Goal: Feedback & Contribution: Submit feedback/report problem

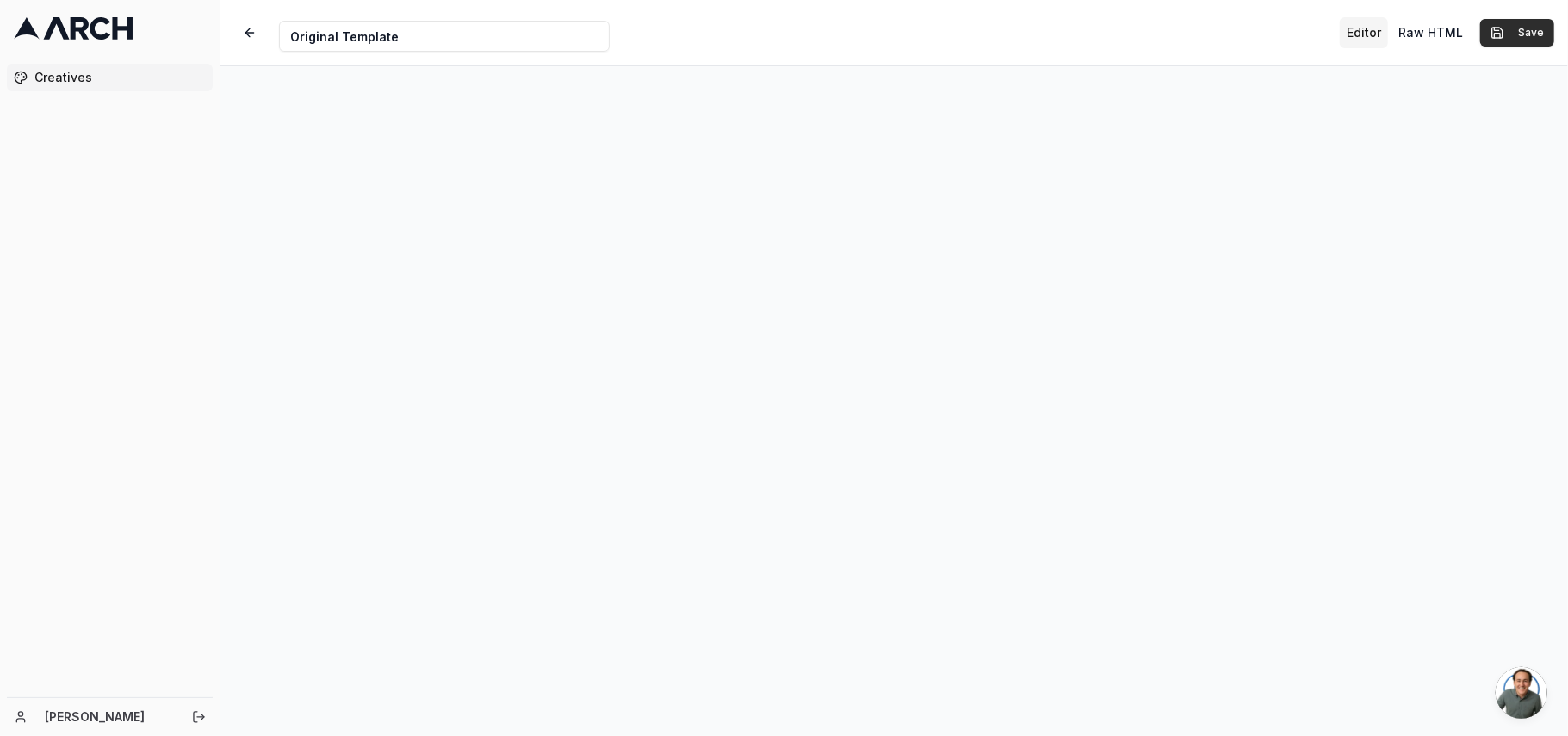
click at [1533, 29] on button "Save" at bounding box center [1517, 33] width 74 height 27
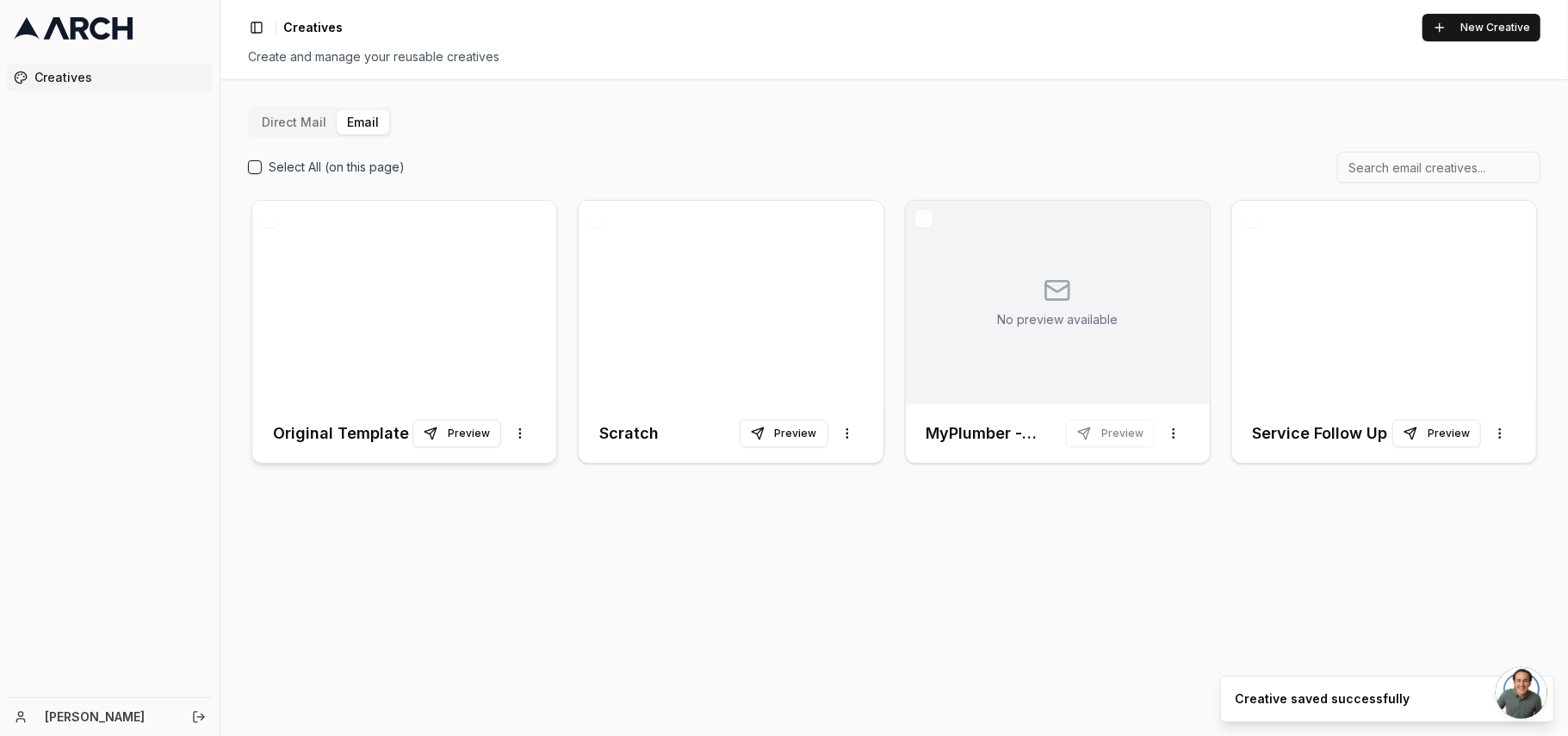
click at [413, 305] on div at bounding box center [404, 302] width 304 height 203
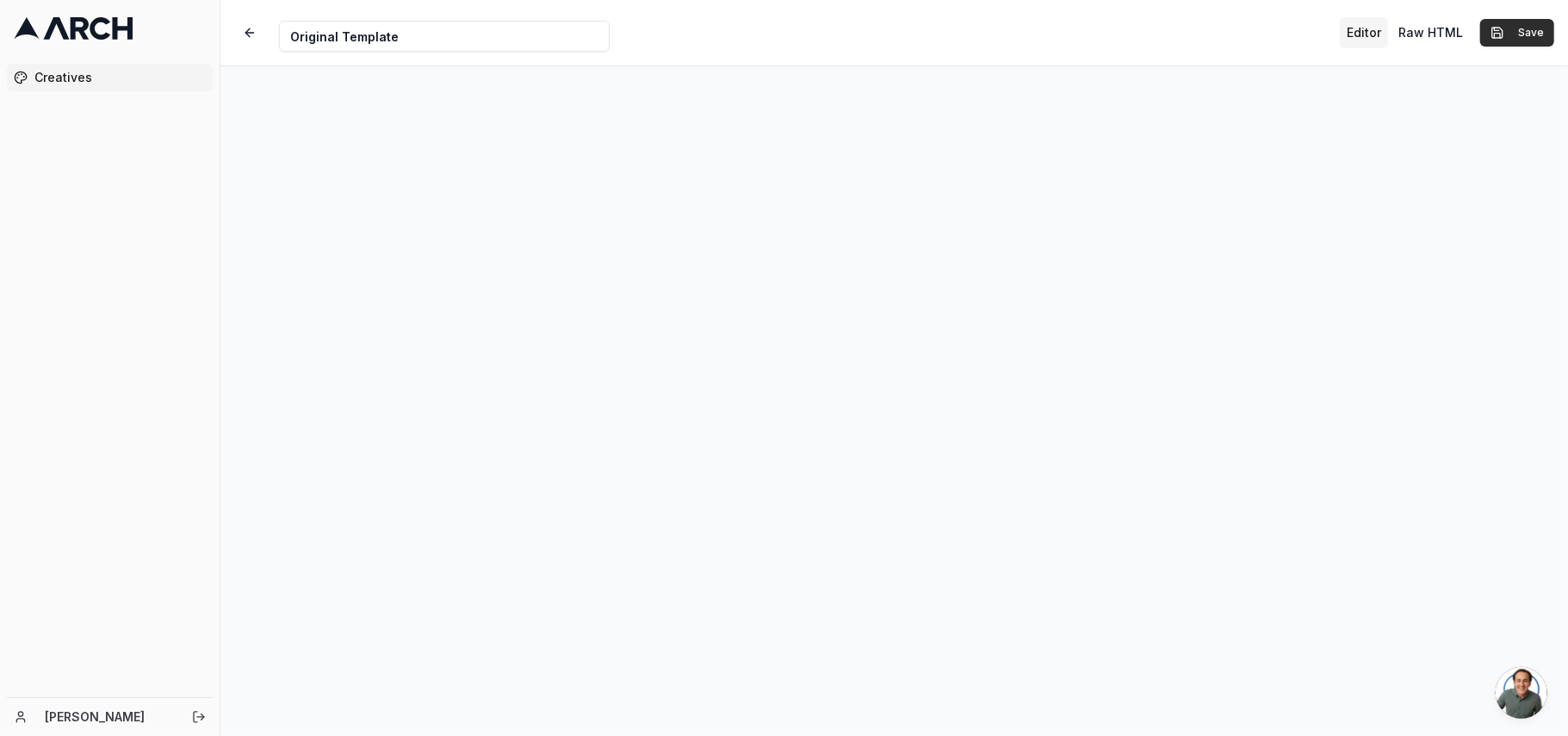
click at [1534, 27] on button "Save" at bounding box center [1517, 33] width 74 height 27
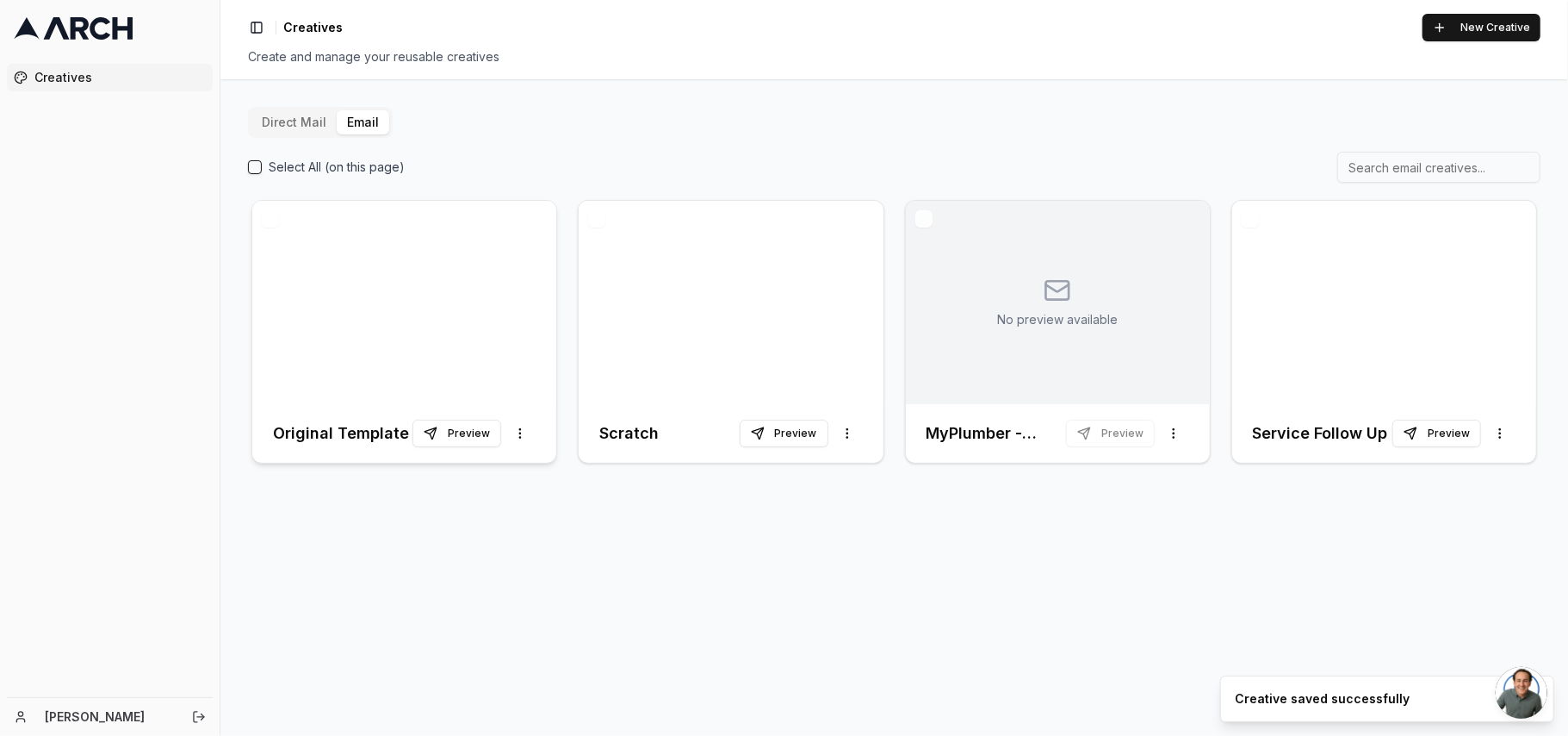
click at [371, 250] on div at bounding box center [404, 302] width 304 height 203
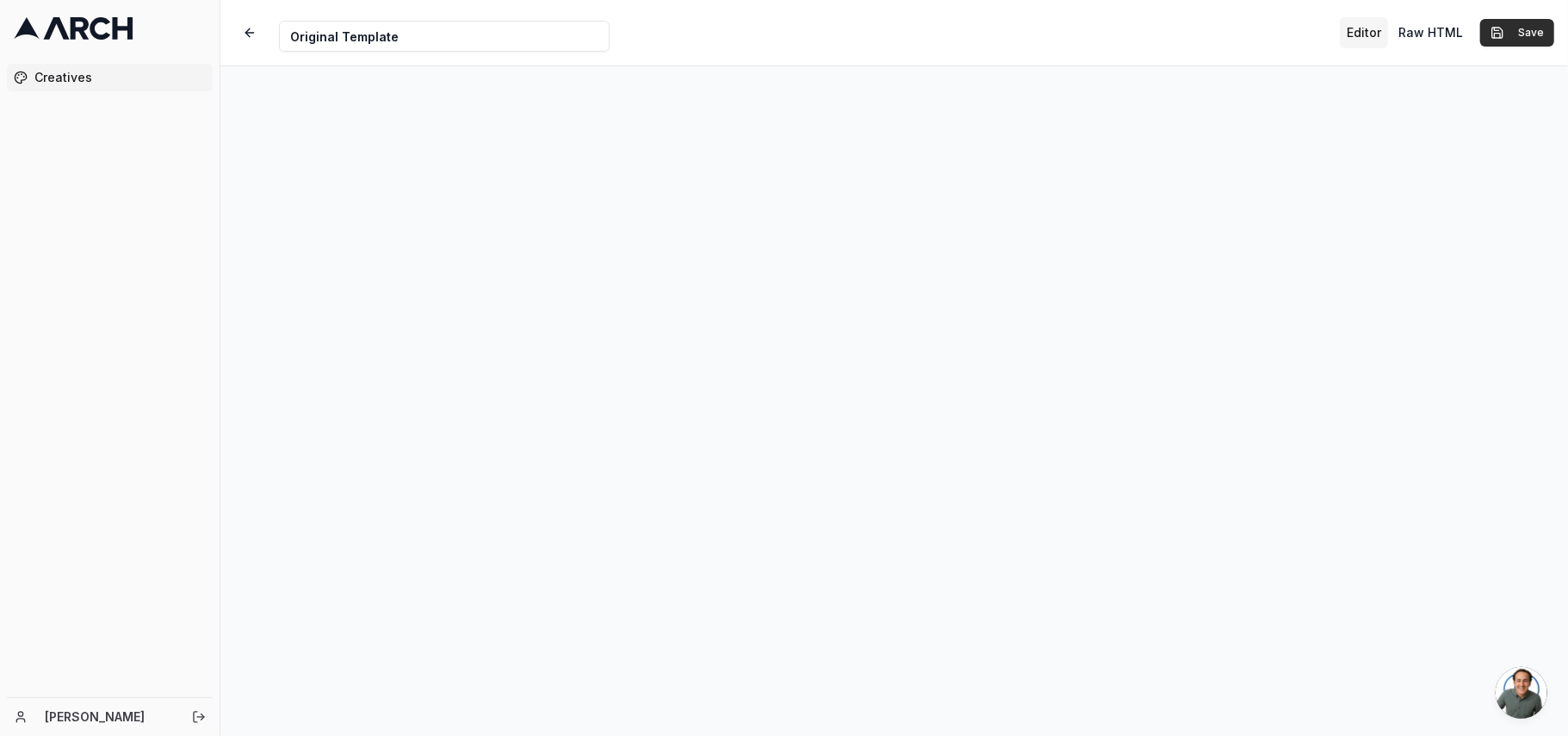
click at [1517, 26] on button "Save" at bounding box center [1517, 33] width 74 height 27
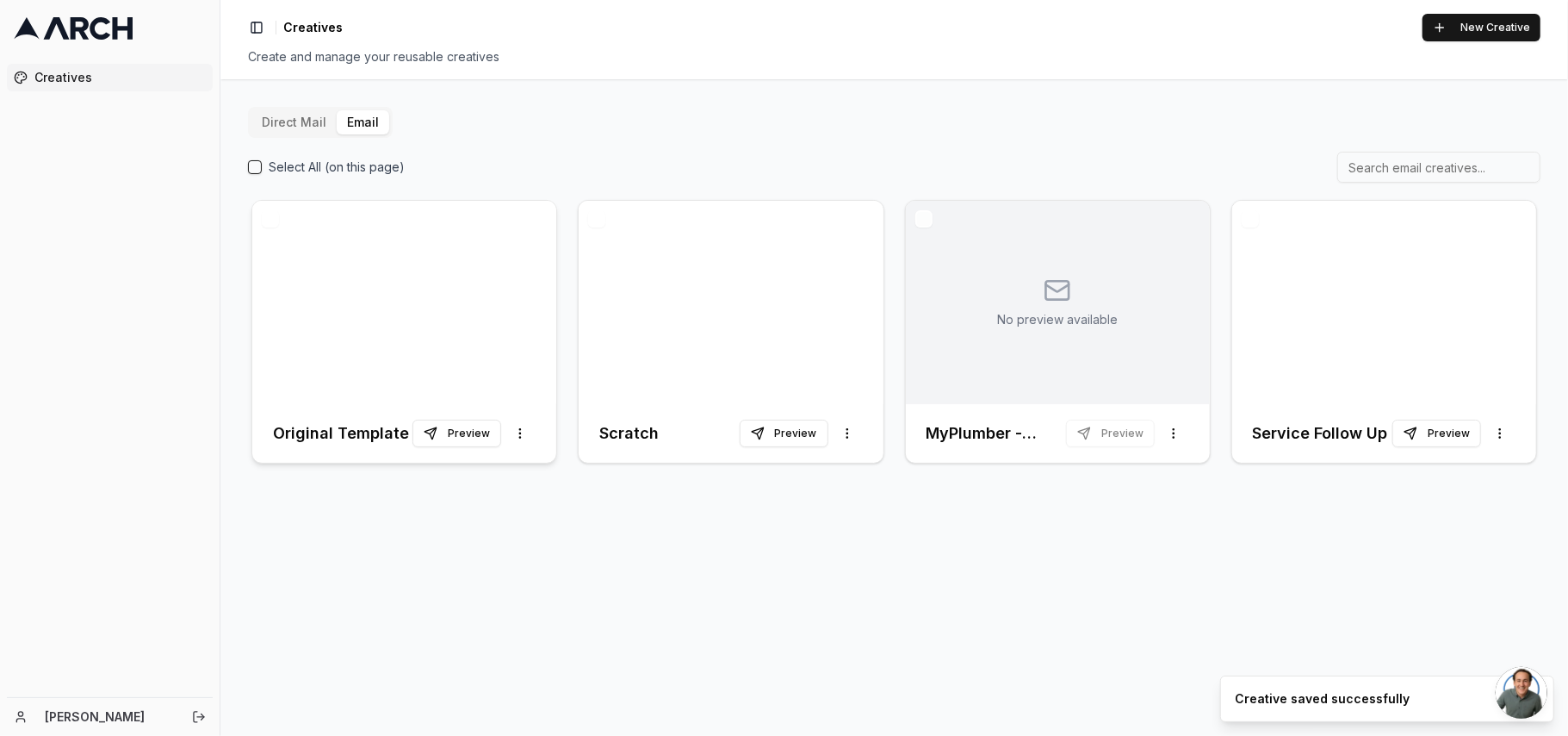
click at [380, 266] on div at bounding box center [404, 302] width 304 height 203
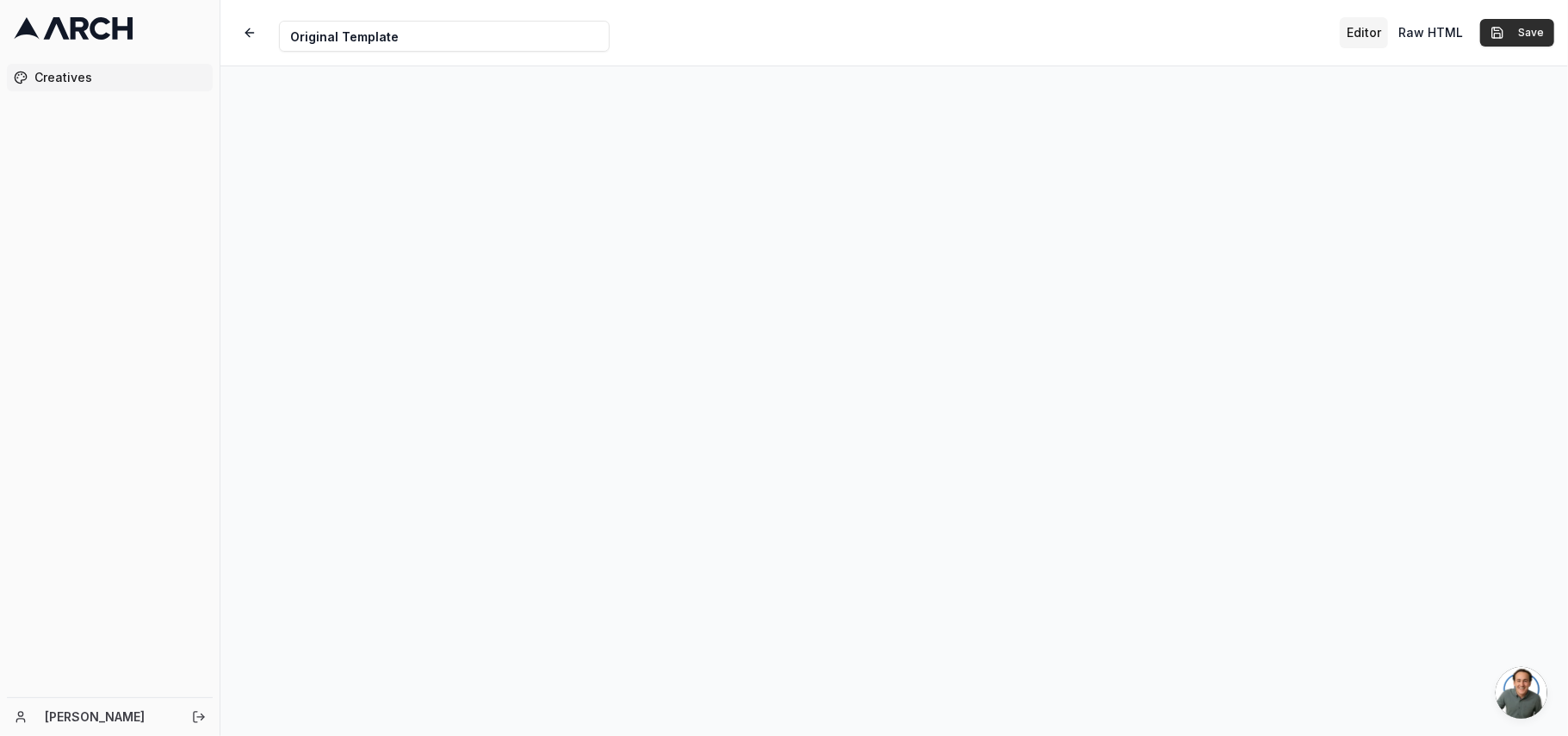
click at [1542, 36] on button "Save" at bounding box center [1517, 33] width 74 height 27
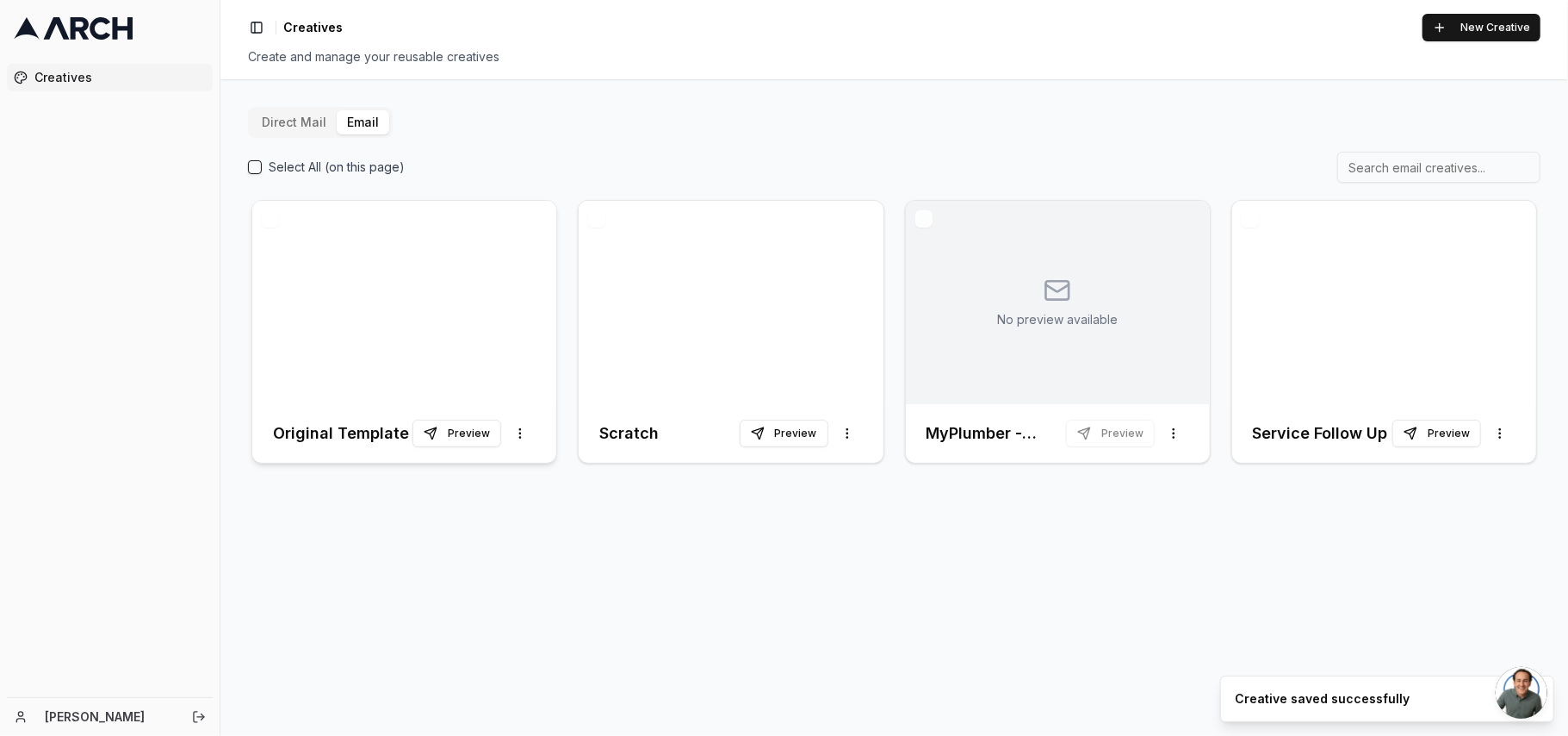
click at [407, 267] on div at bounding box center [404, 302] width 304 height 203
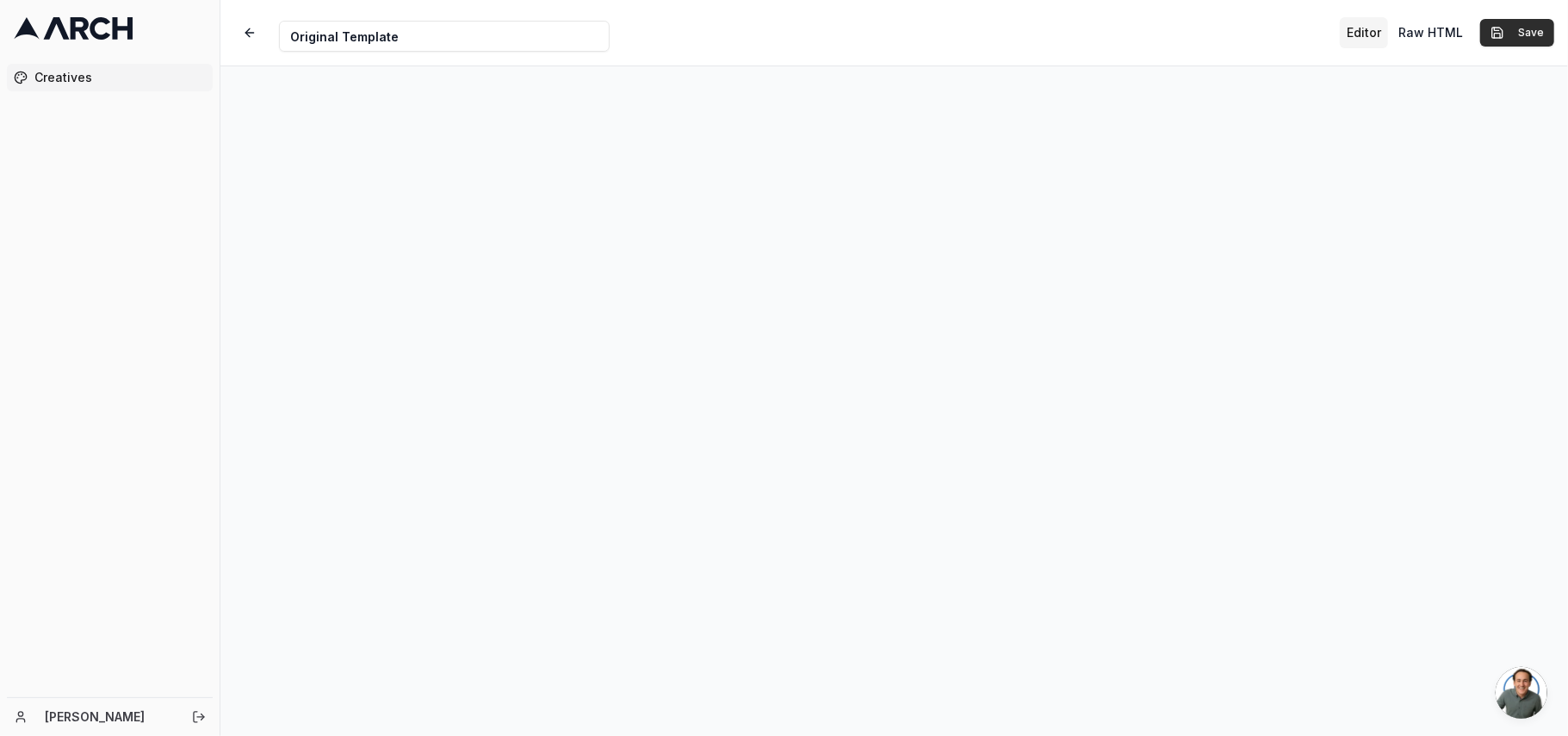
click at [1526, 25] on button "Save" at bounding box center [1517, 33] width 74 height 27
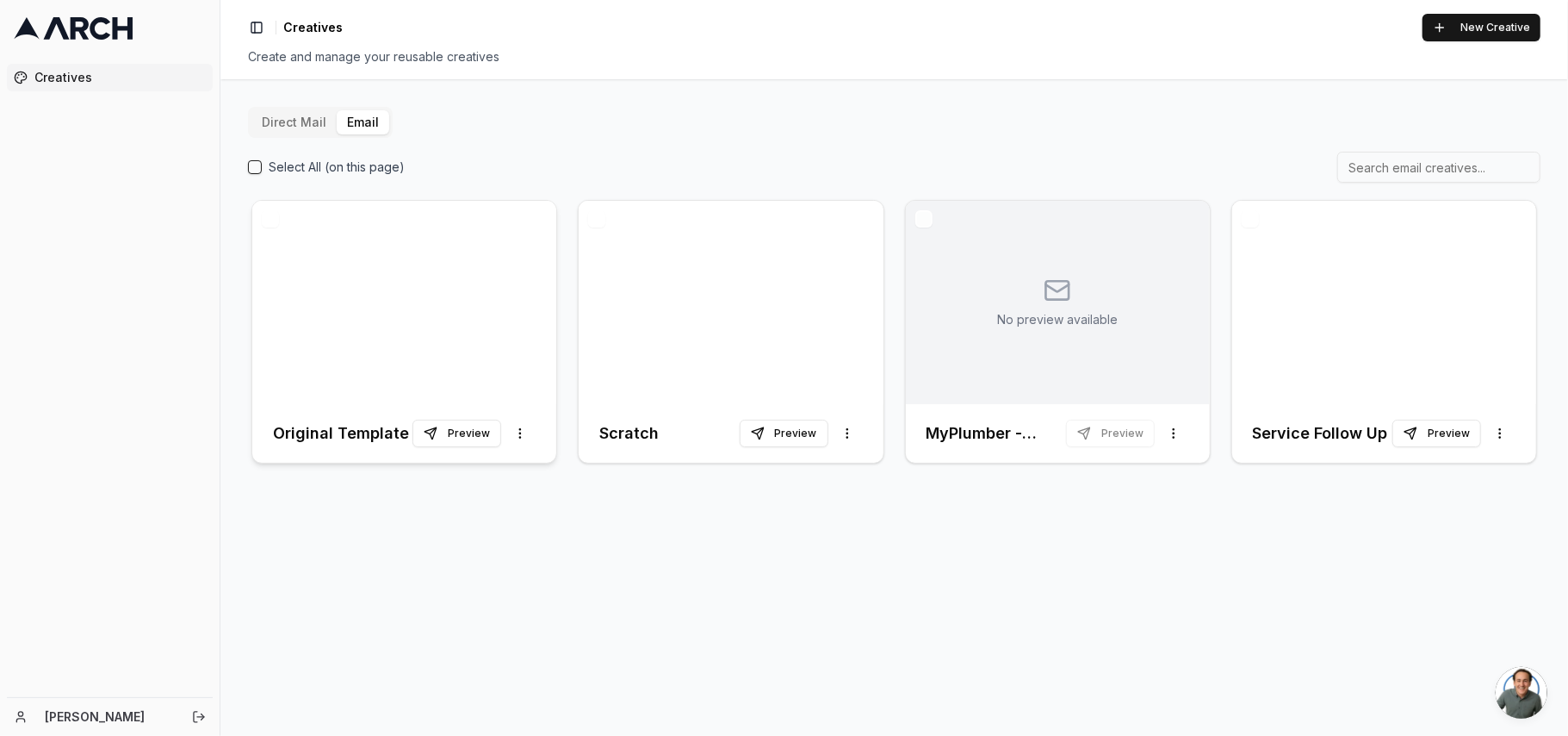
click at [405, 265] on div at bounding box center [404, 302] width 304 height 203
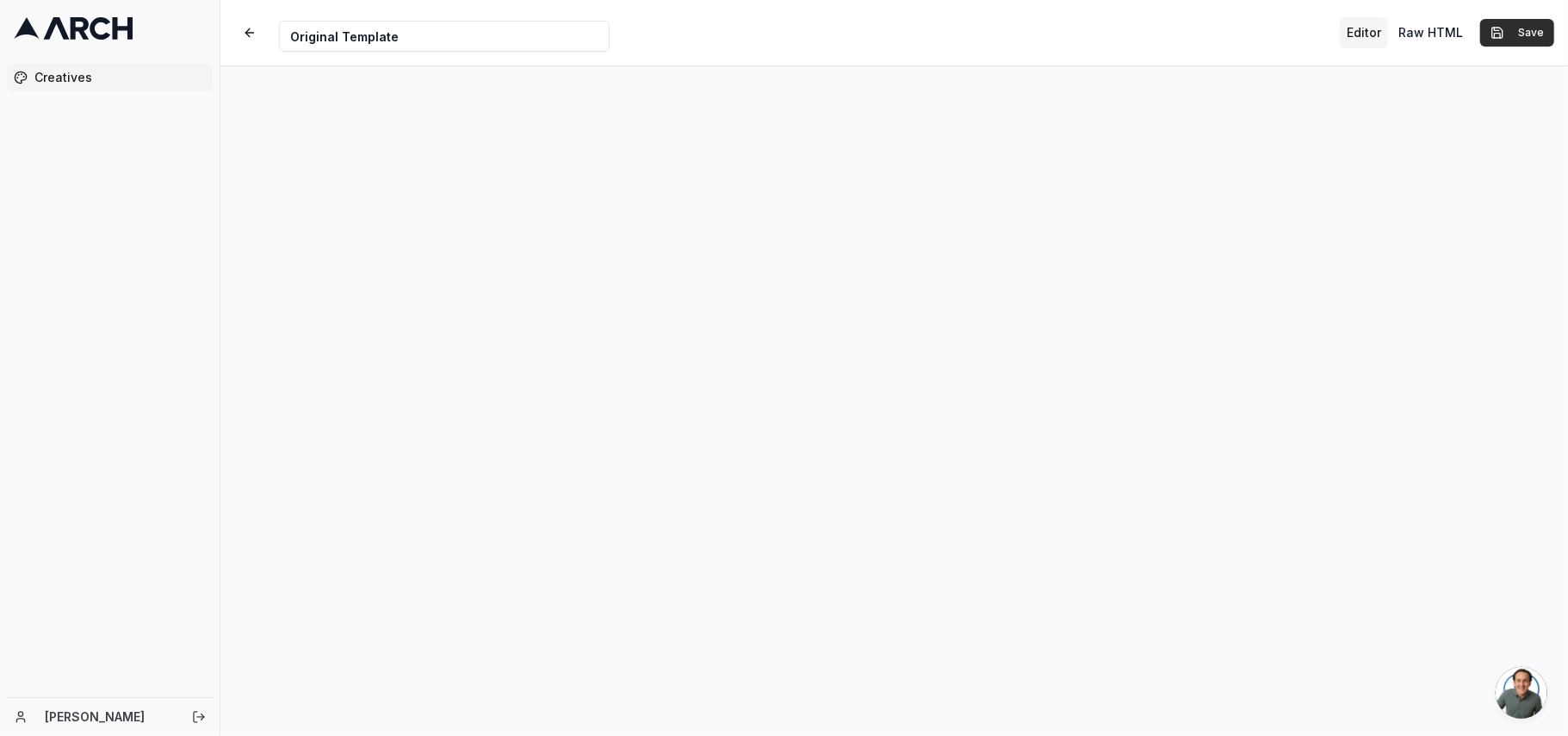
click at [1535, 38] on button "Save" at bounding box center [1517, 33] width 74 height 27
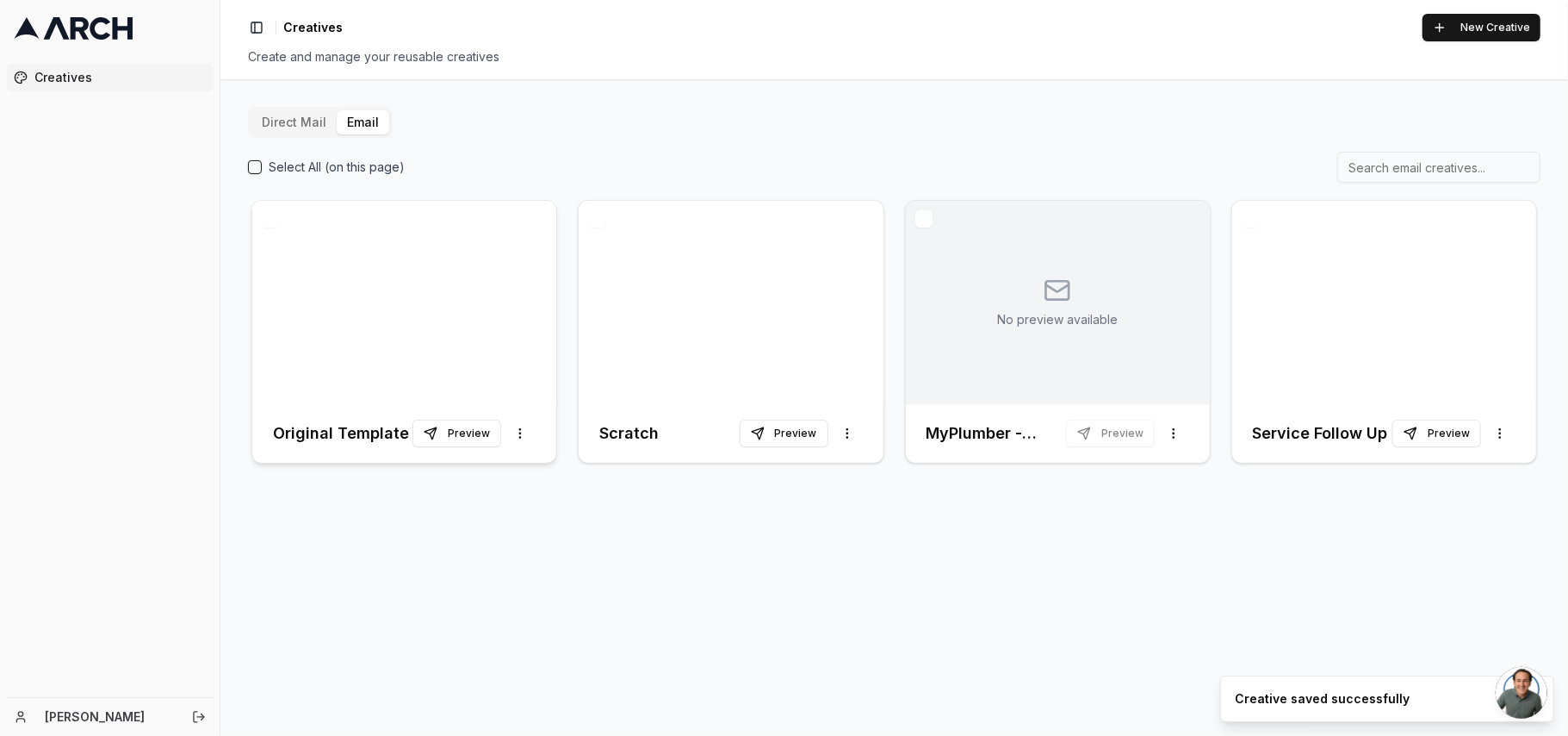
click at [329, 277] on div at bounding box center [404, 302] width 304 height 203
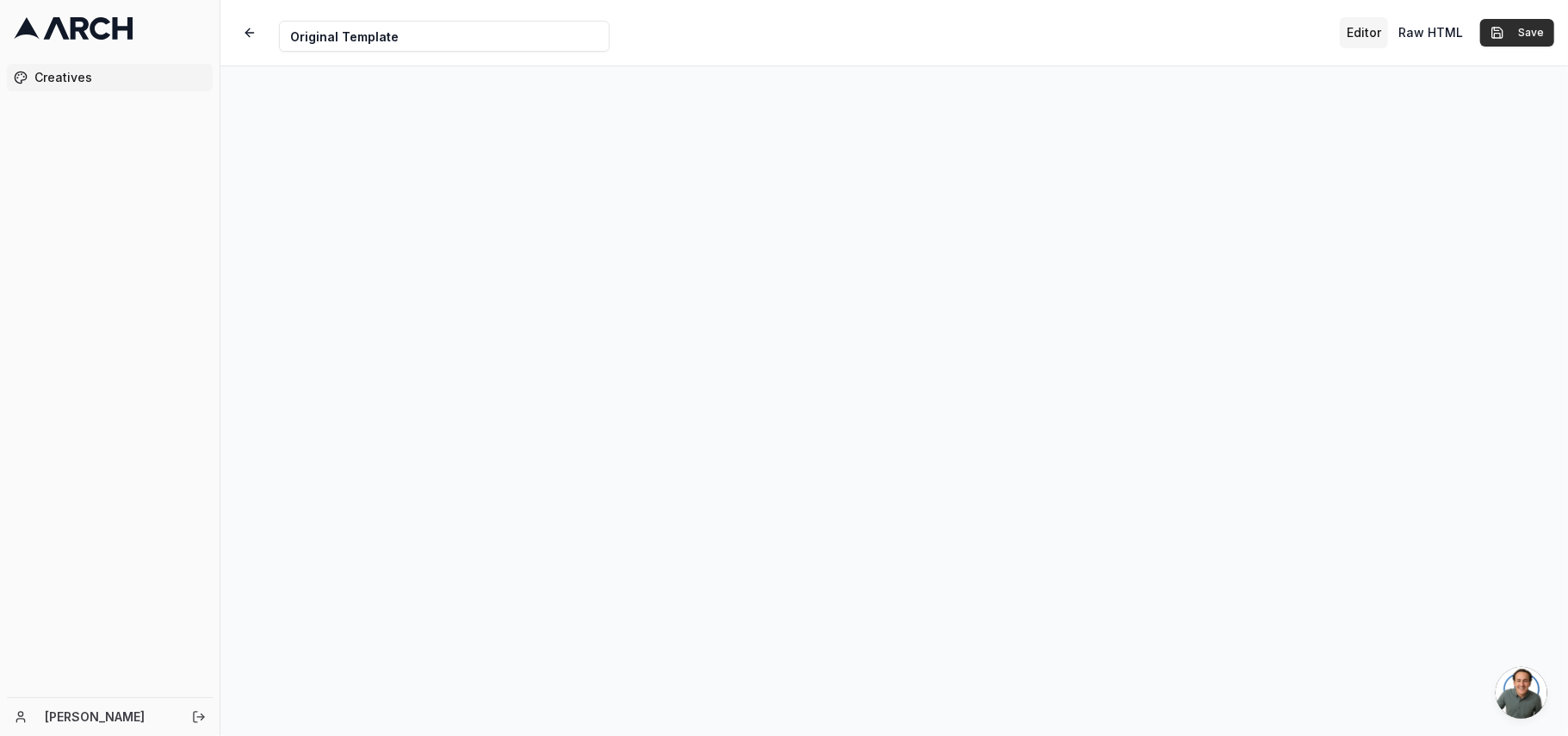
click at [1531, 39] on button "Save" at bounding box center [1517, 33] width 74 height 27
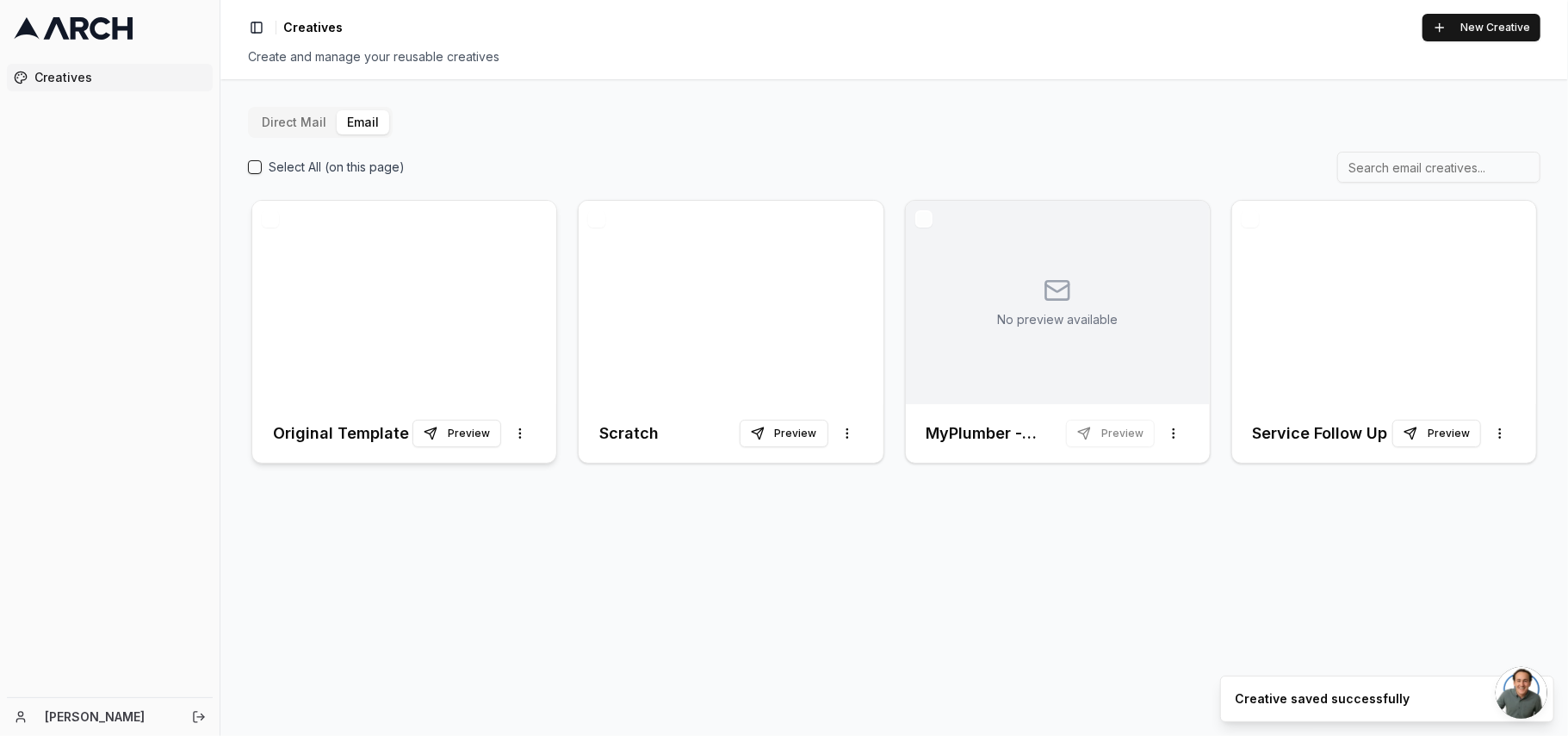
click at [390, 246] on div at bounding box center [404, 302] width 304 height 203
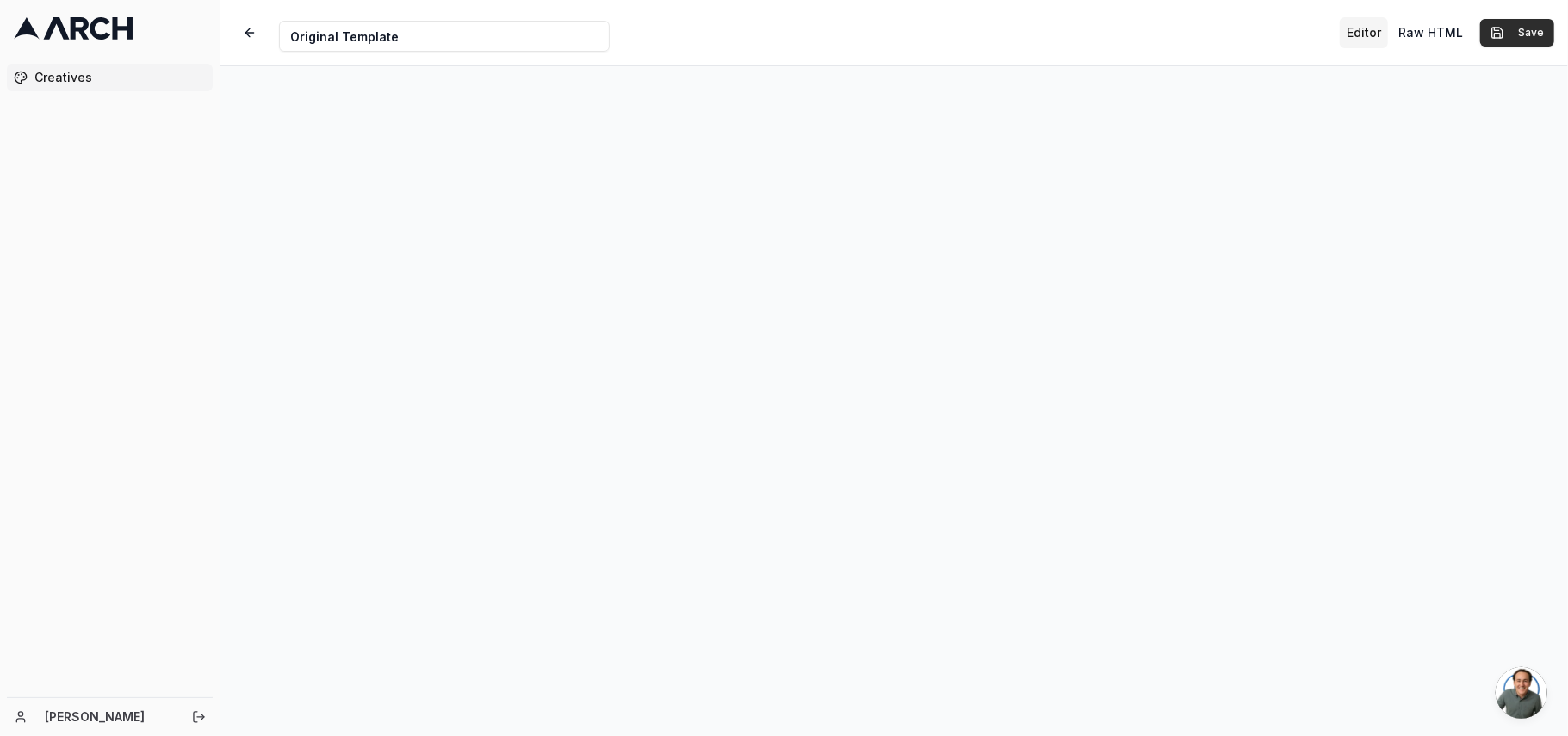
click at [1542, 35] on button "Save" at bounding box center [1517, 33] width 74 height 27
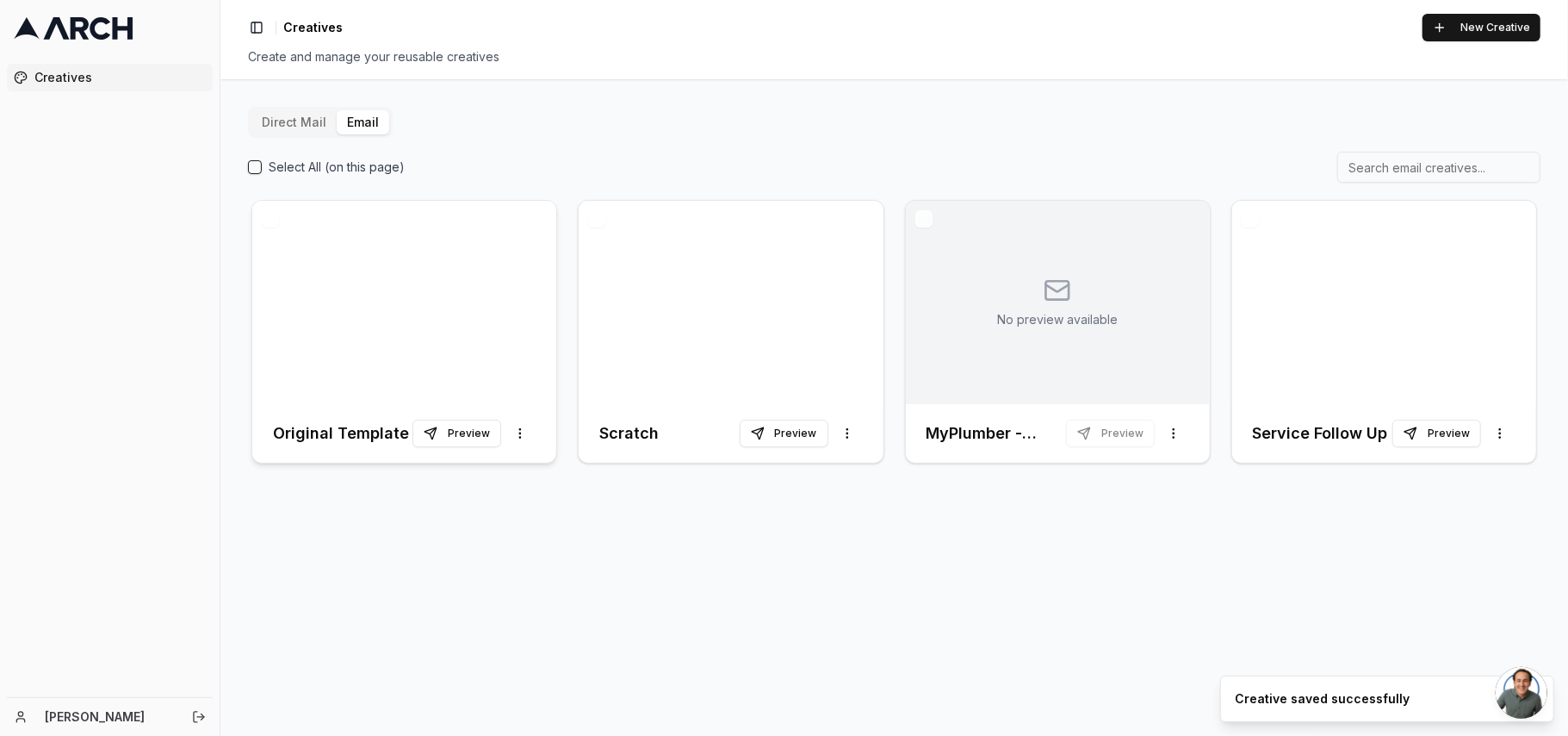
click at [396, 297] on div at bounding box center [404, 302] width 304 height 203
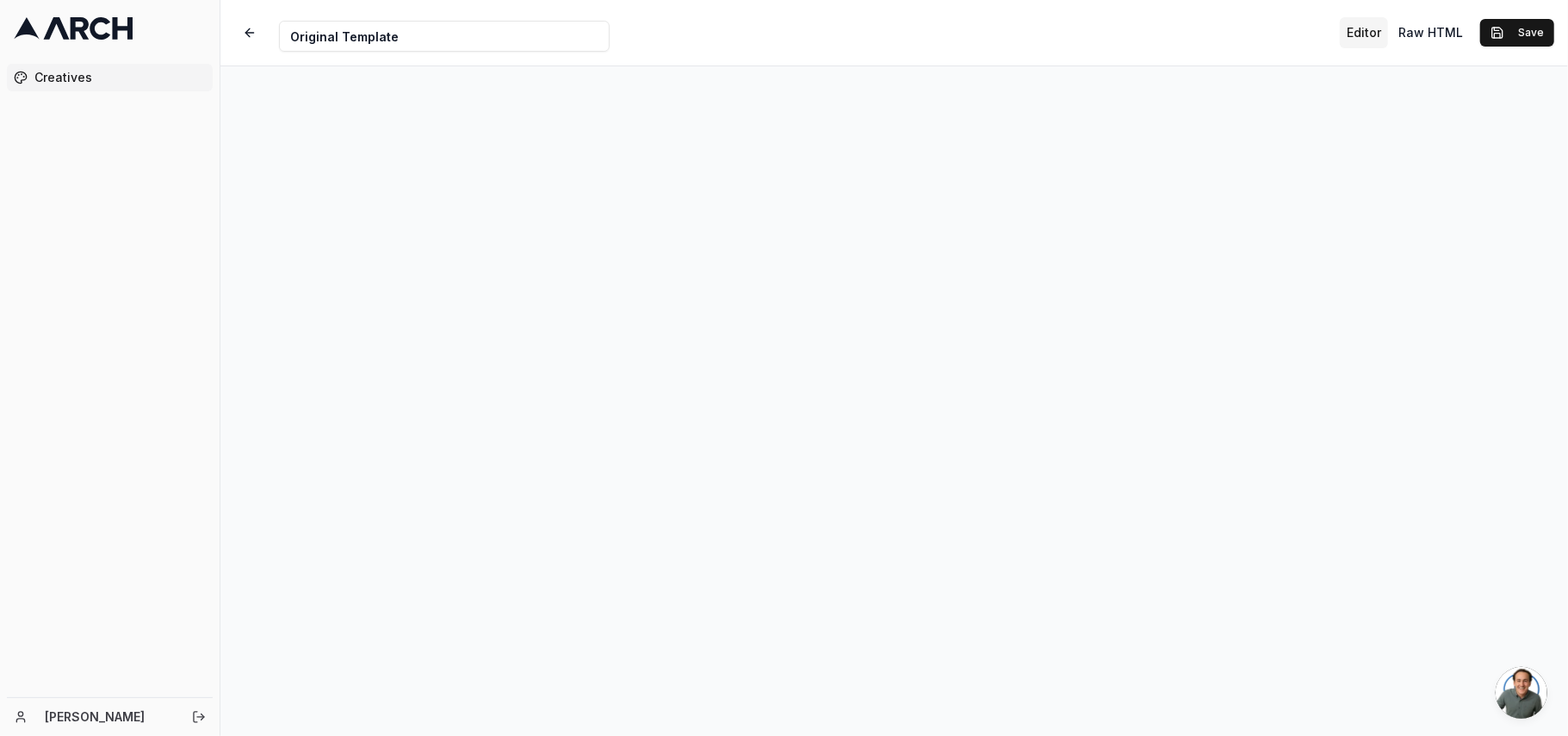
scroll to position [2, 0]
click at [1535, 24] on button "Save" at bounding box center [1517, 33] width 74 height 27
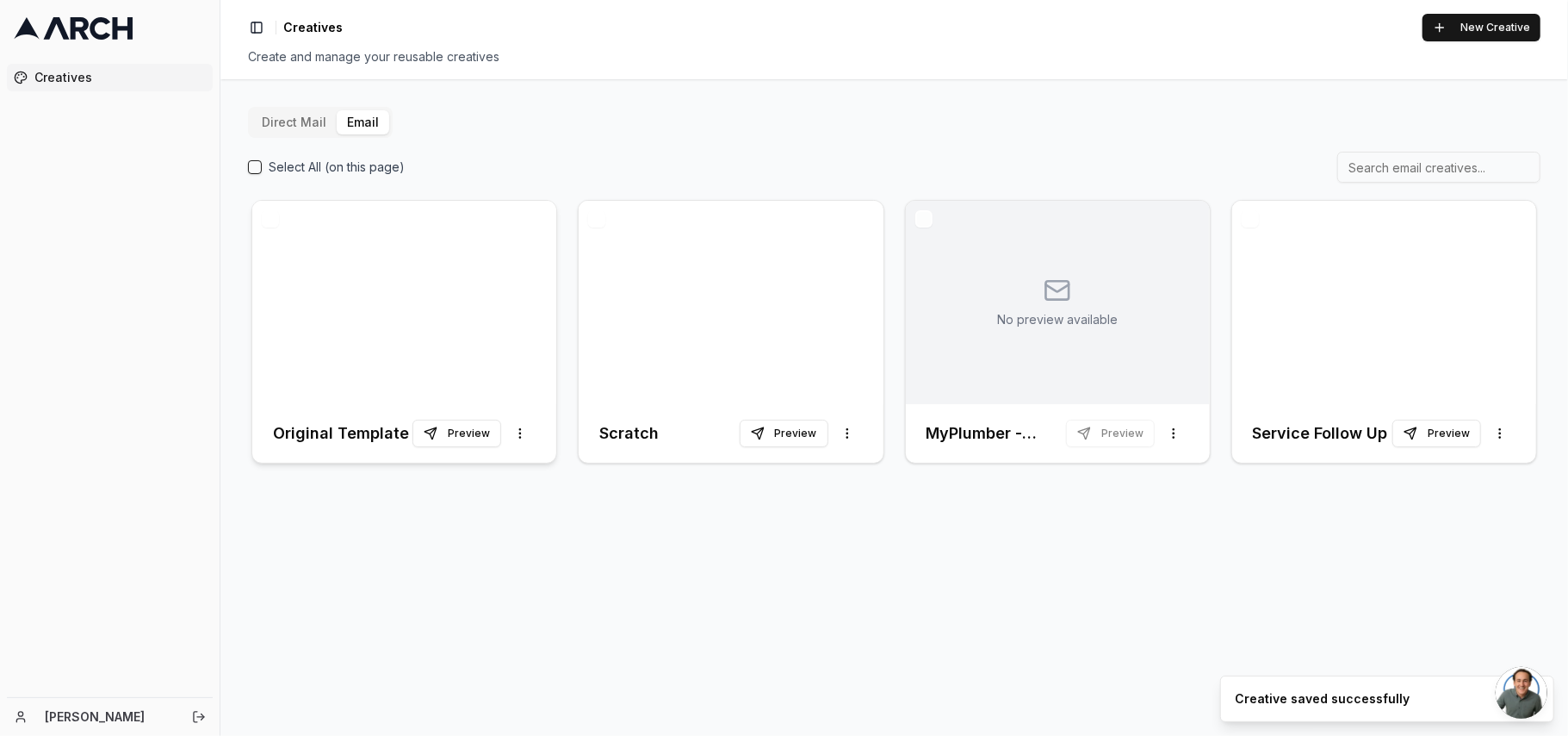
click at [329, 297] on div at bounding box center [404, 302] width 304 height 203
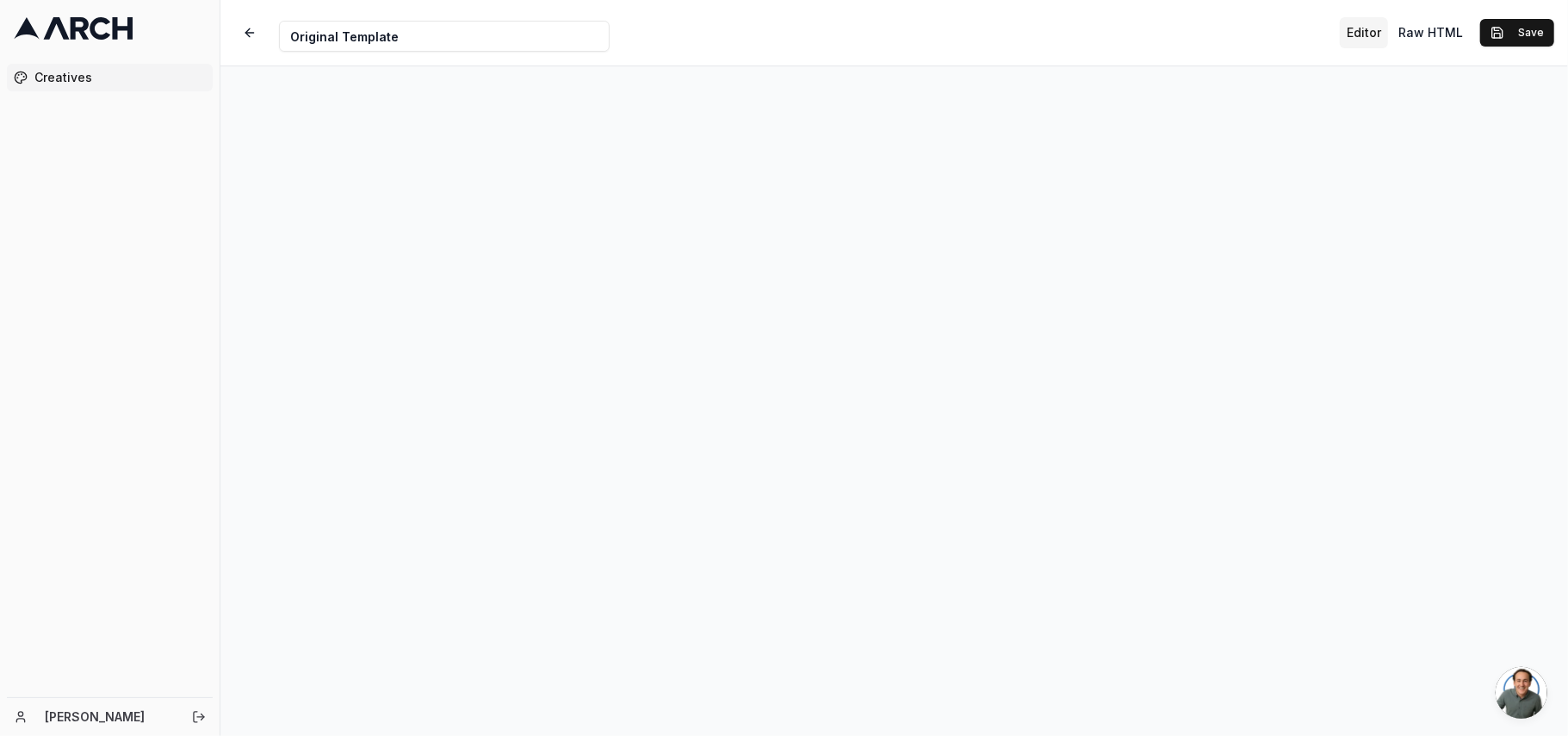
scroll to position [0, 0]
click at [1541, 27] on button "Save" at bounding box center [1517, 33] width 74 height 27
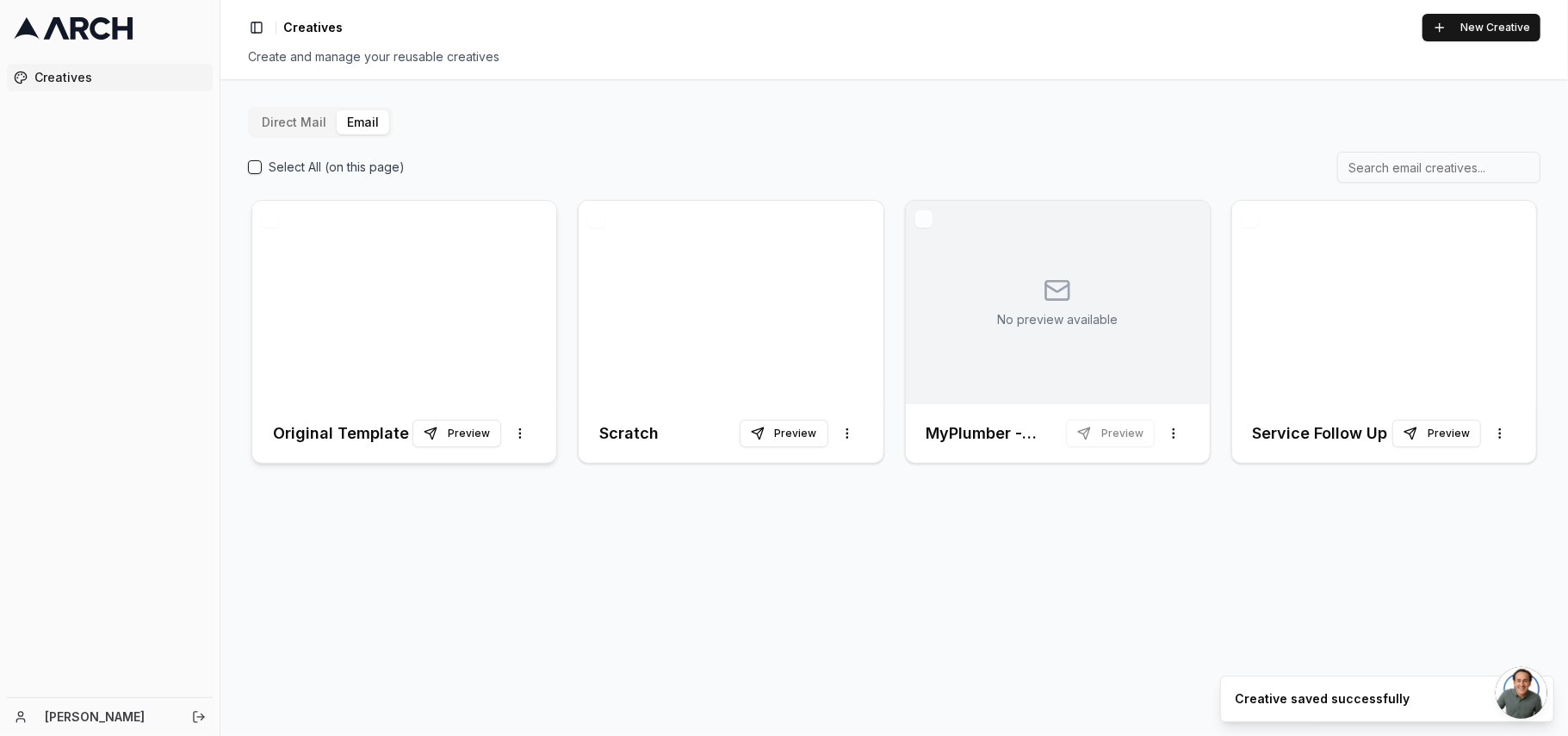
click at [417, 328] on div at bounding box center [404, 302] width 304 height 203
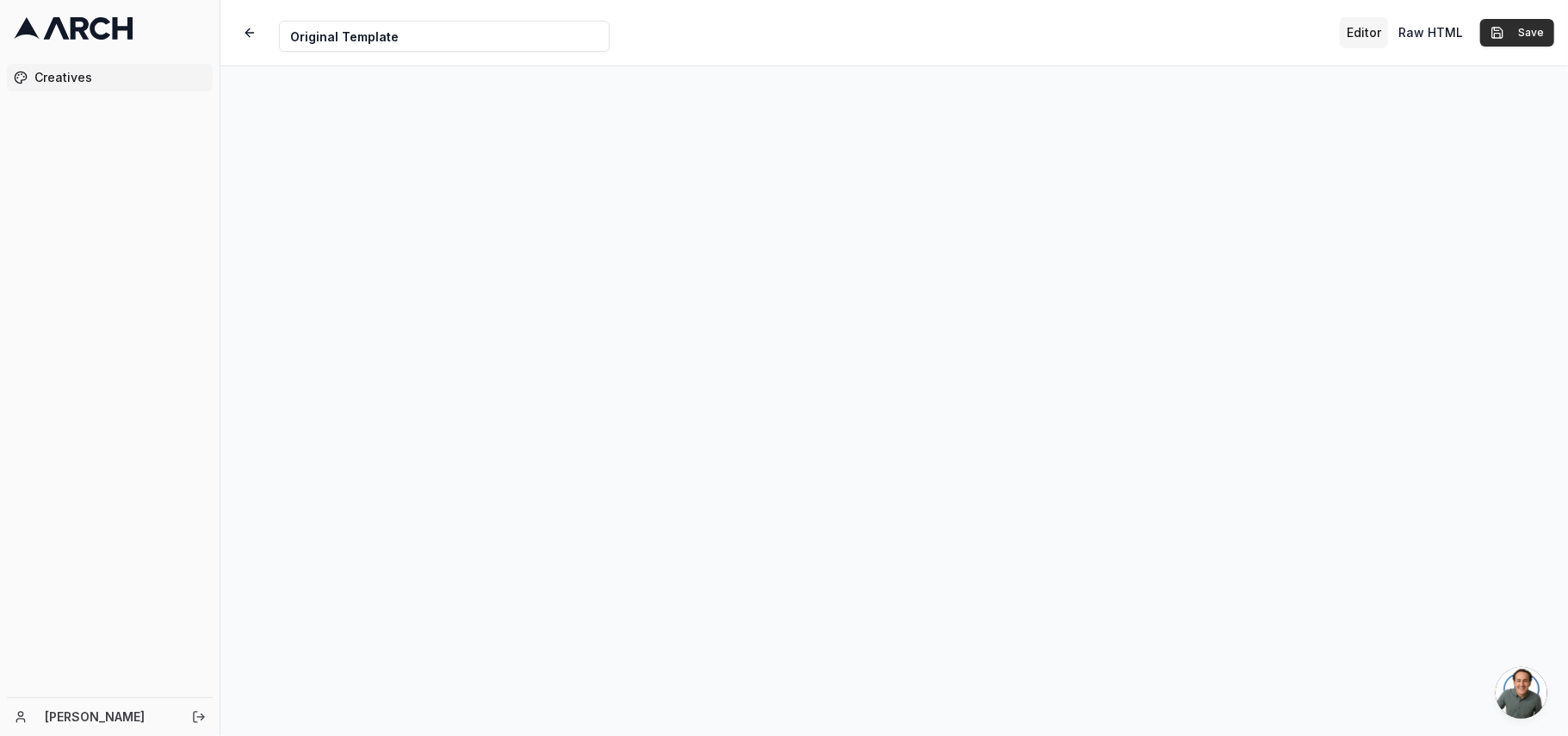
click at [1543, 29] on button "Save" at bounding box center [1517, 33] width 74 height 27
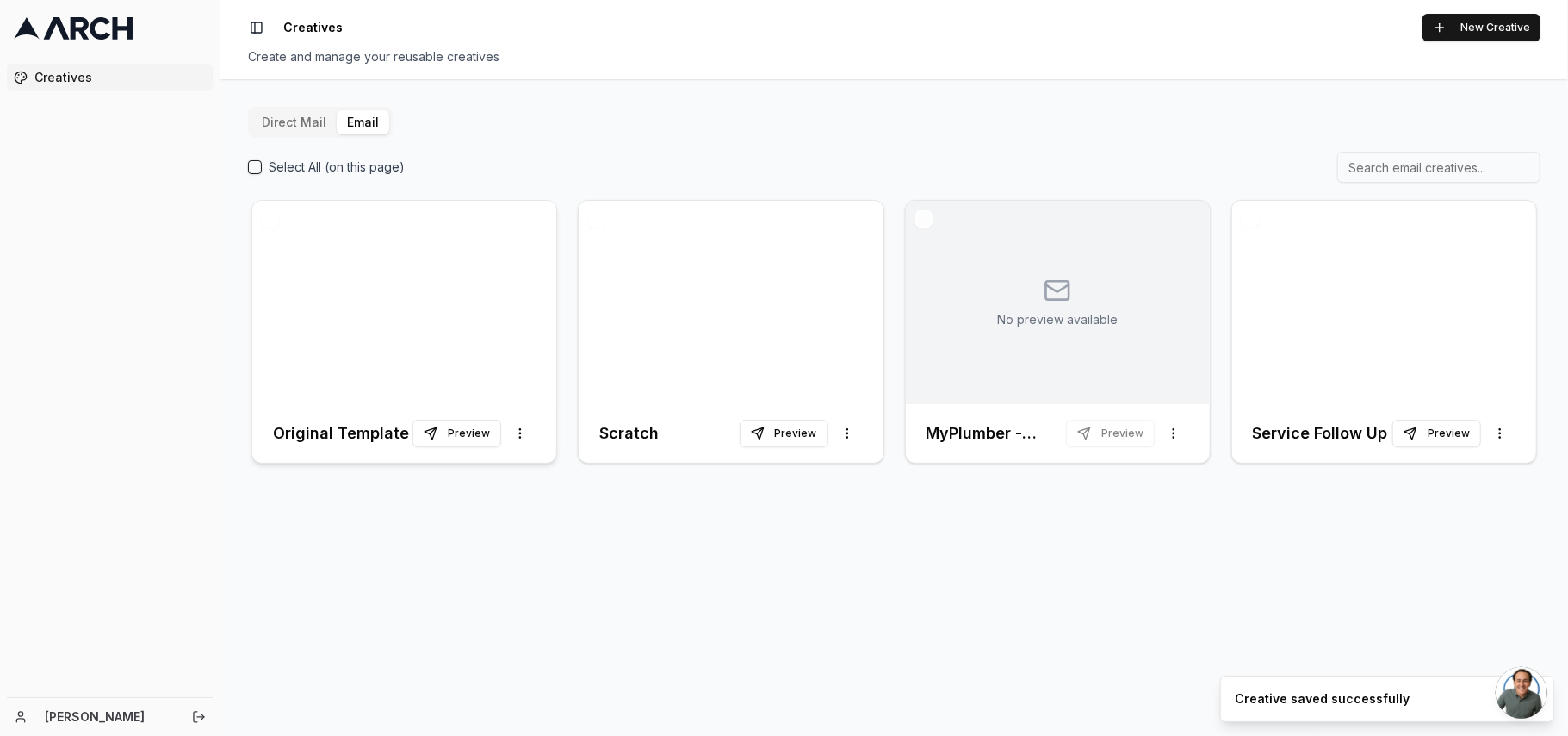
click at [442, 307] on div at bounding box center [404, 302] width 304 height 203
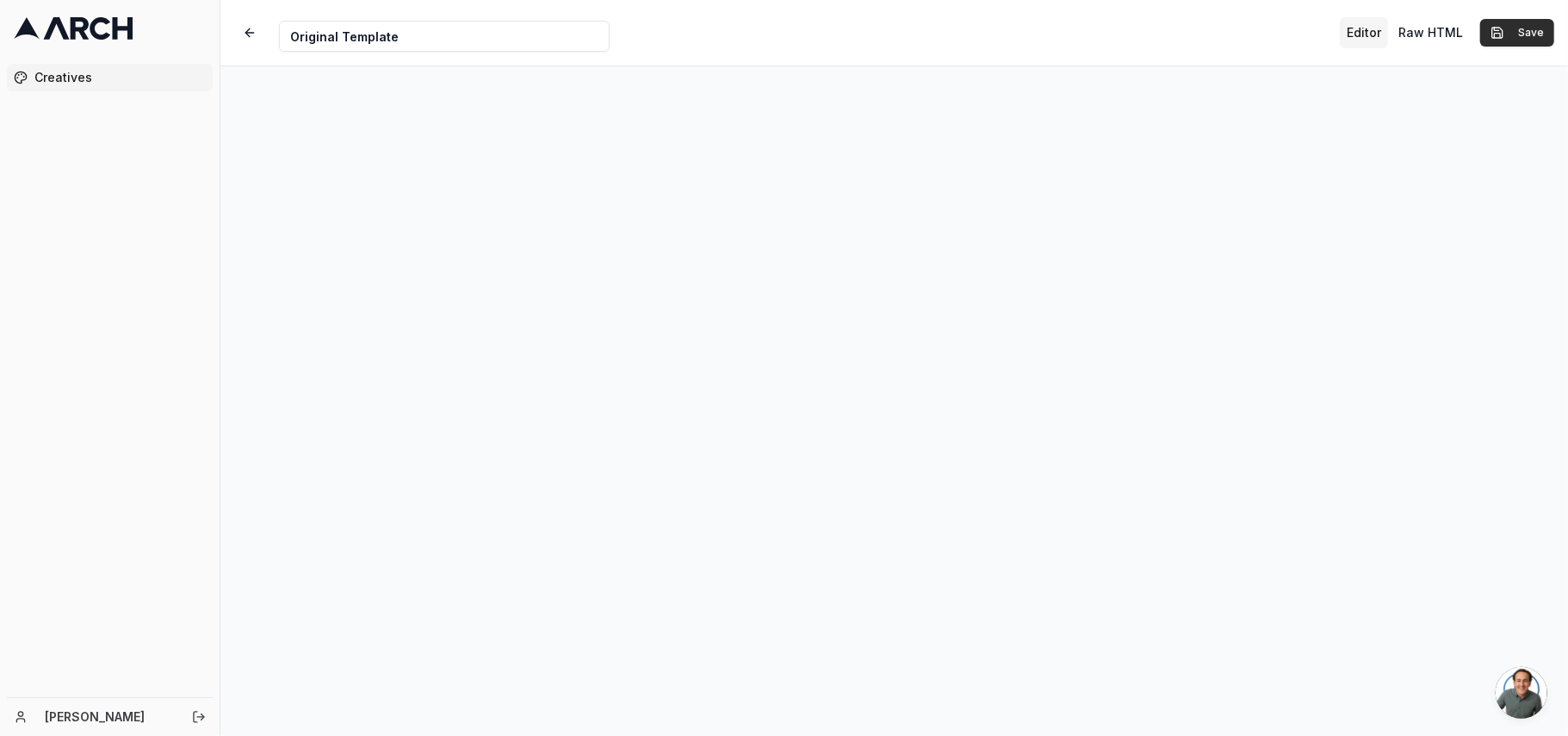
click at [1542, 41] on button "Save" at bounding box center [1517, 33] width 74 height 27
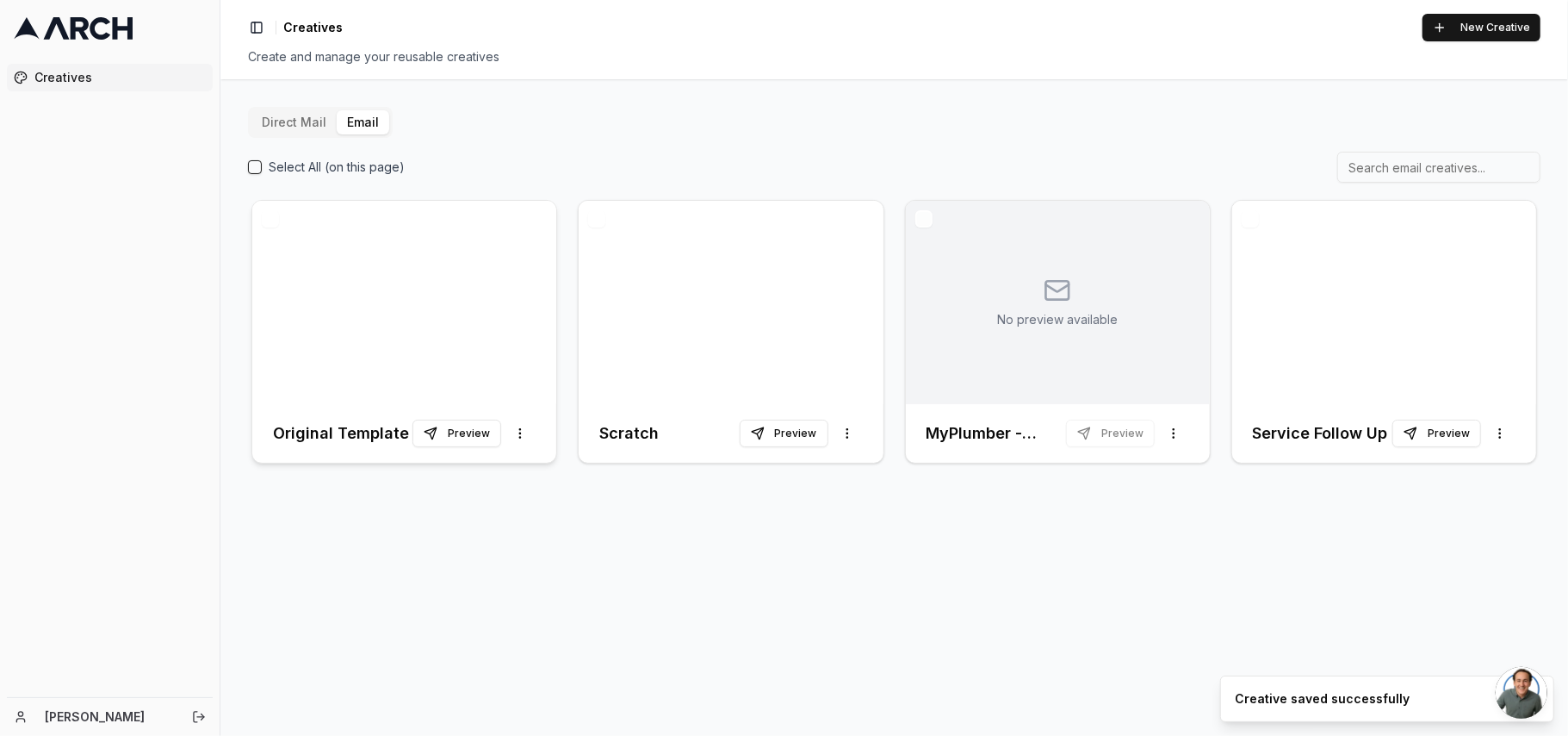
click at [496, 240] on div at bounding box center [404, 302] width 304 height 203
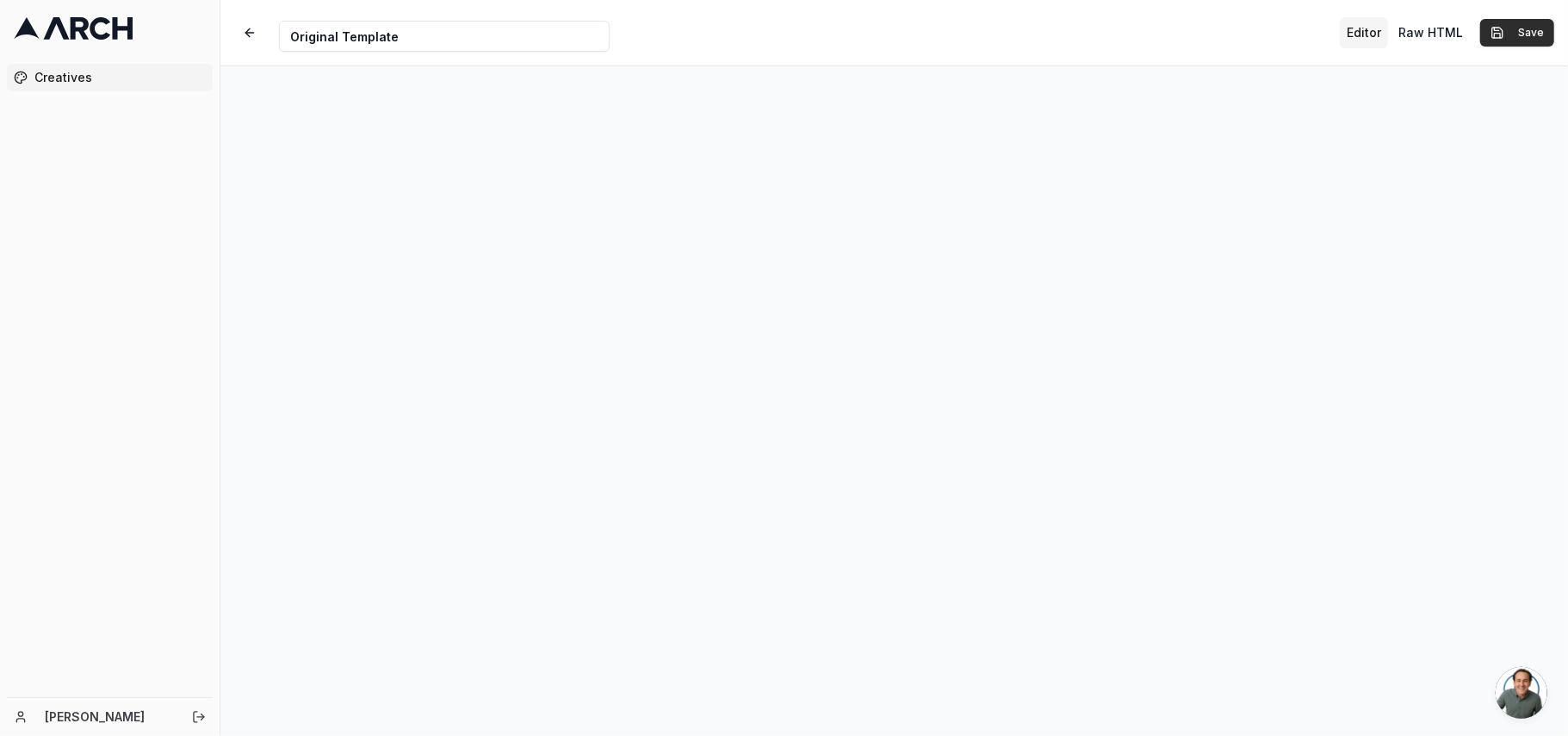
click at [1528, 31] on button "Save" at bounding box center [1517, 33] width 74 height 27
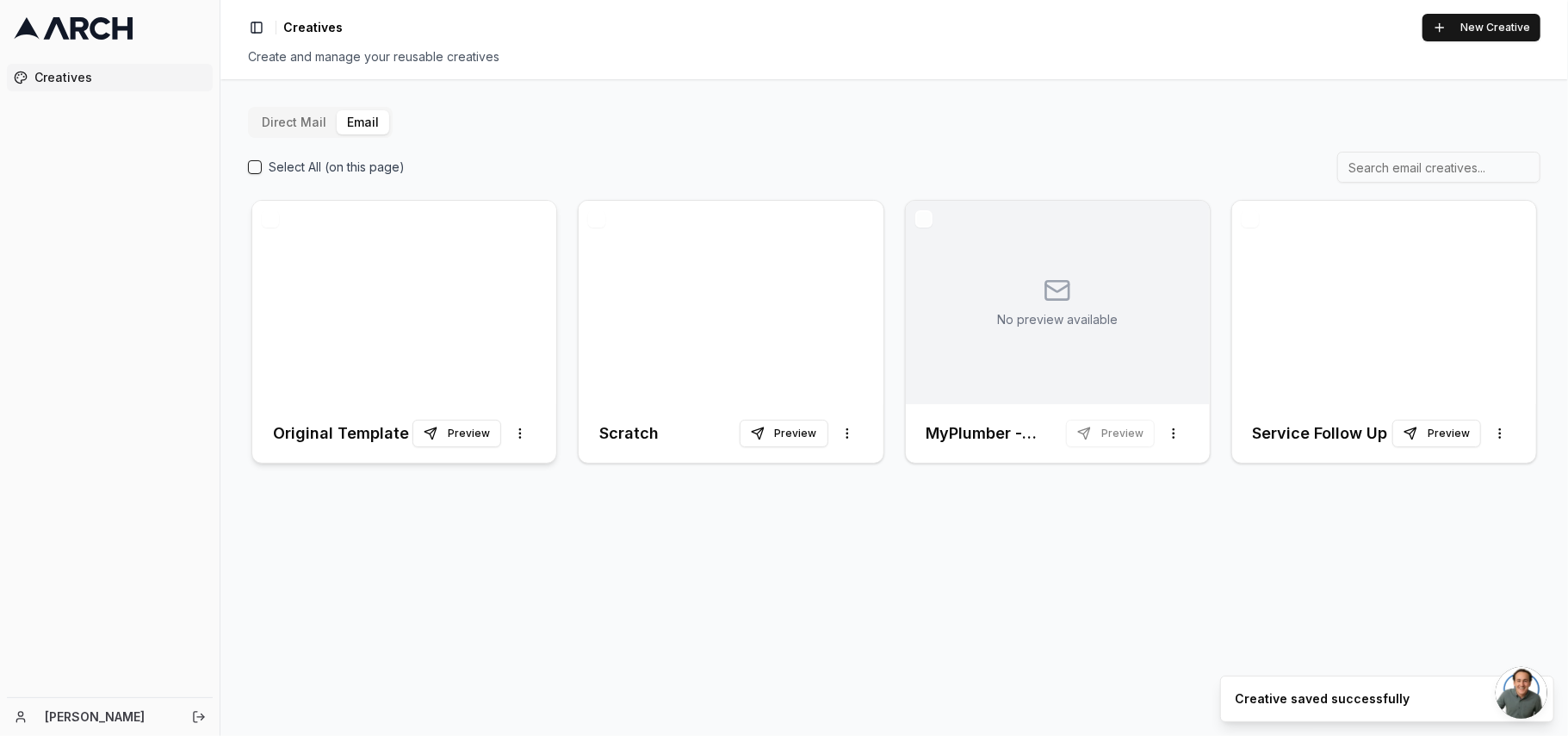
click at [390, 260] on div at bounding box center [404, 302] width 304 height 203
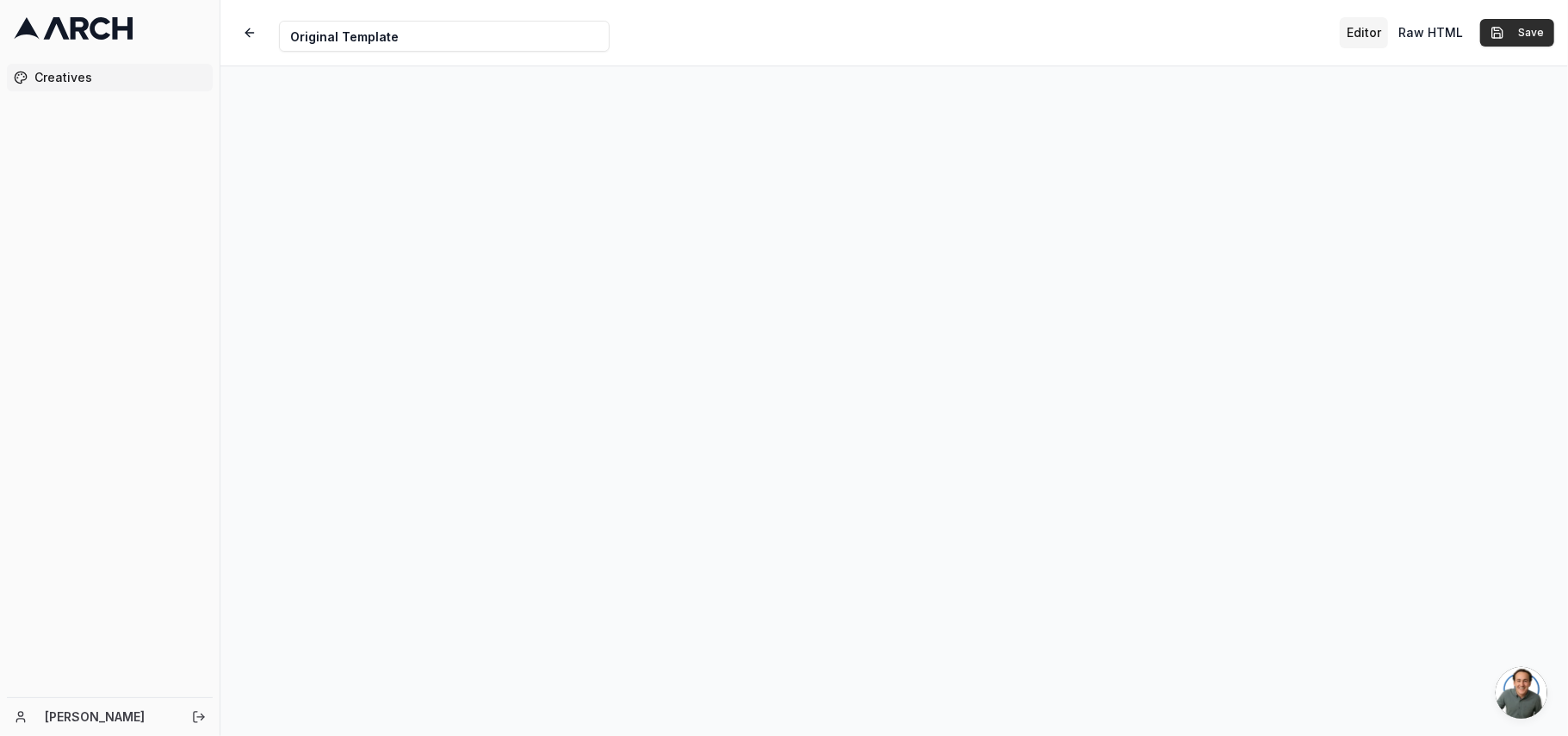
click at [1532, 33] on button "Save" at bounding box center [1517, 33] width 74 height 27
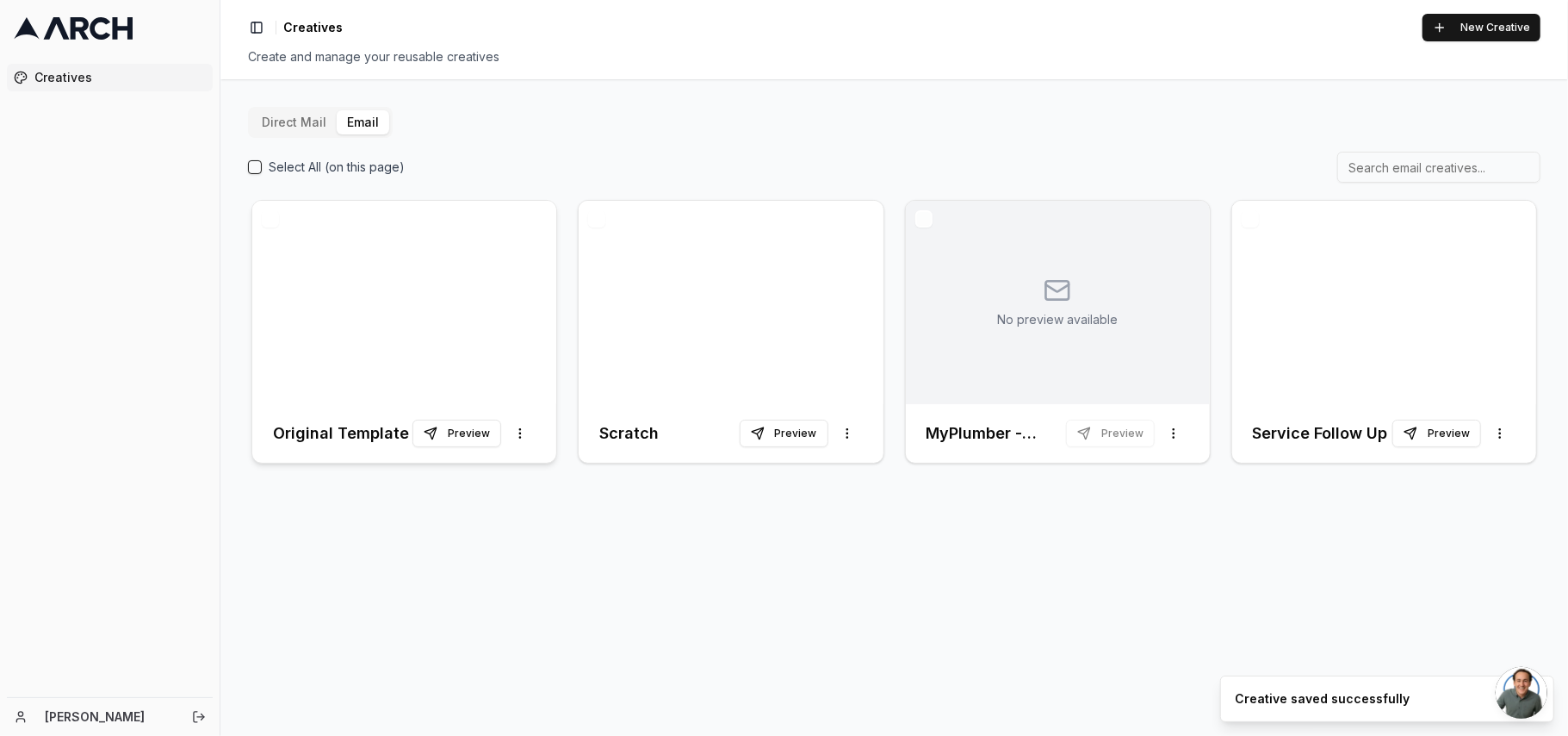
click at [423, 294] on div at bounding box center [404, 302] width 304 height 203
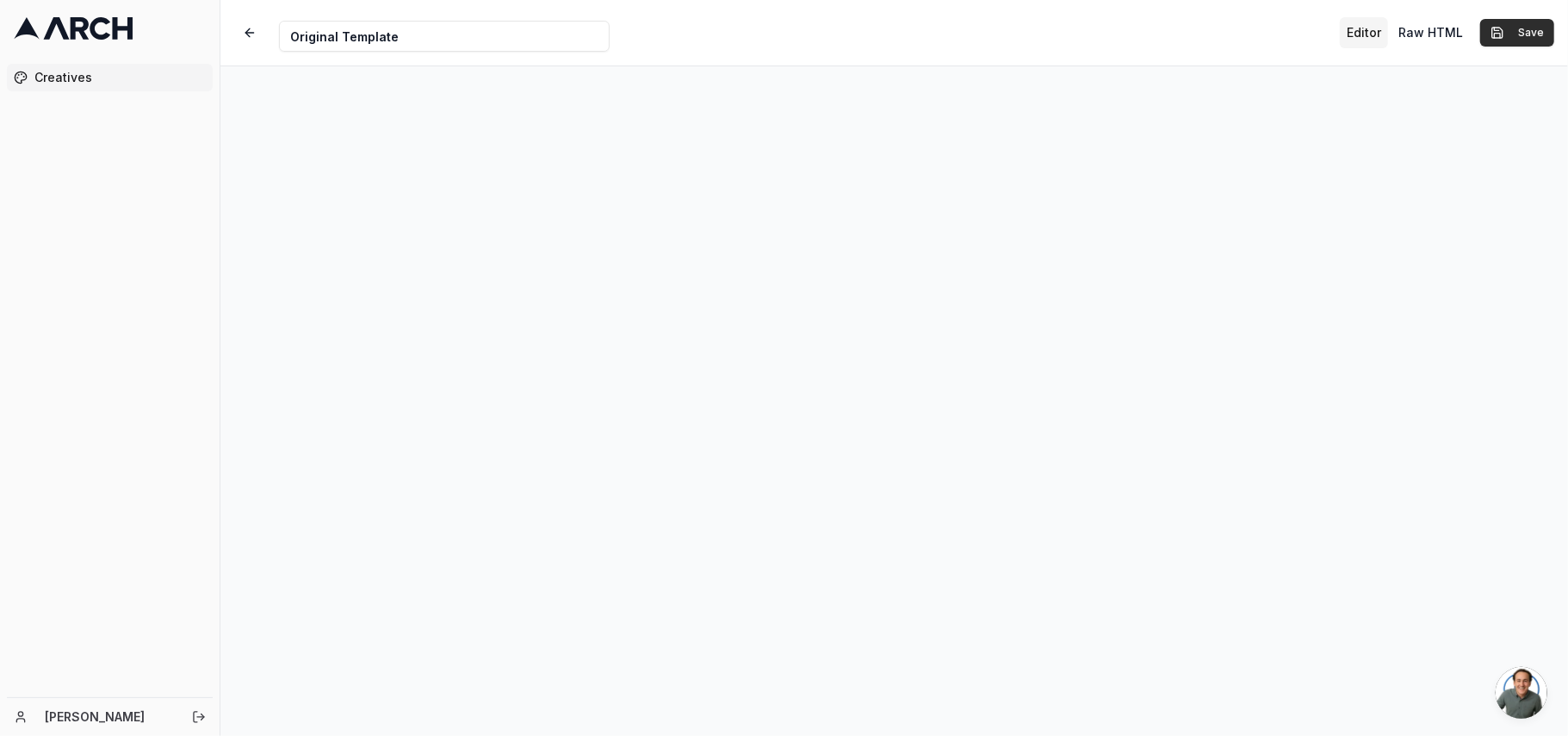
click at [1517, 36] on button "Save" at bounding box center [1517, 33] width 74 height 27
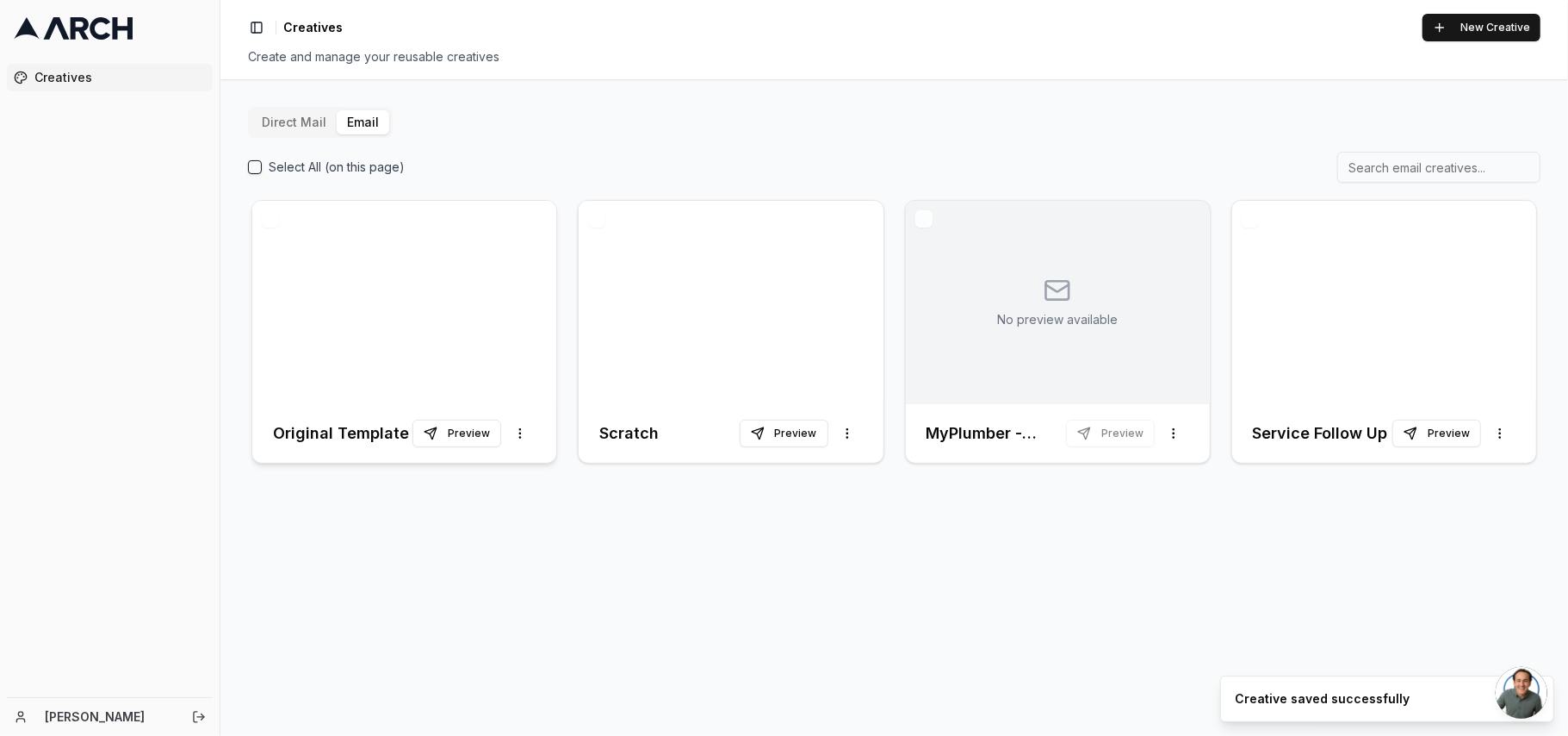
click at [383, 296] on div at bounding box center [404, 302] width 304 height 203
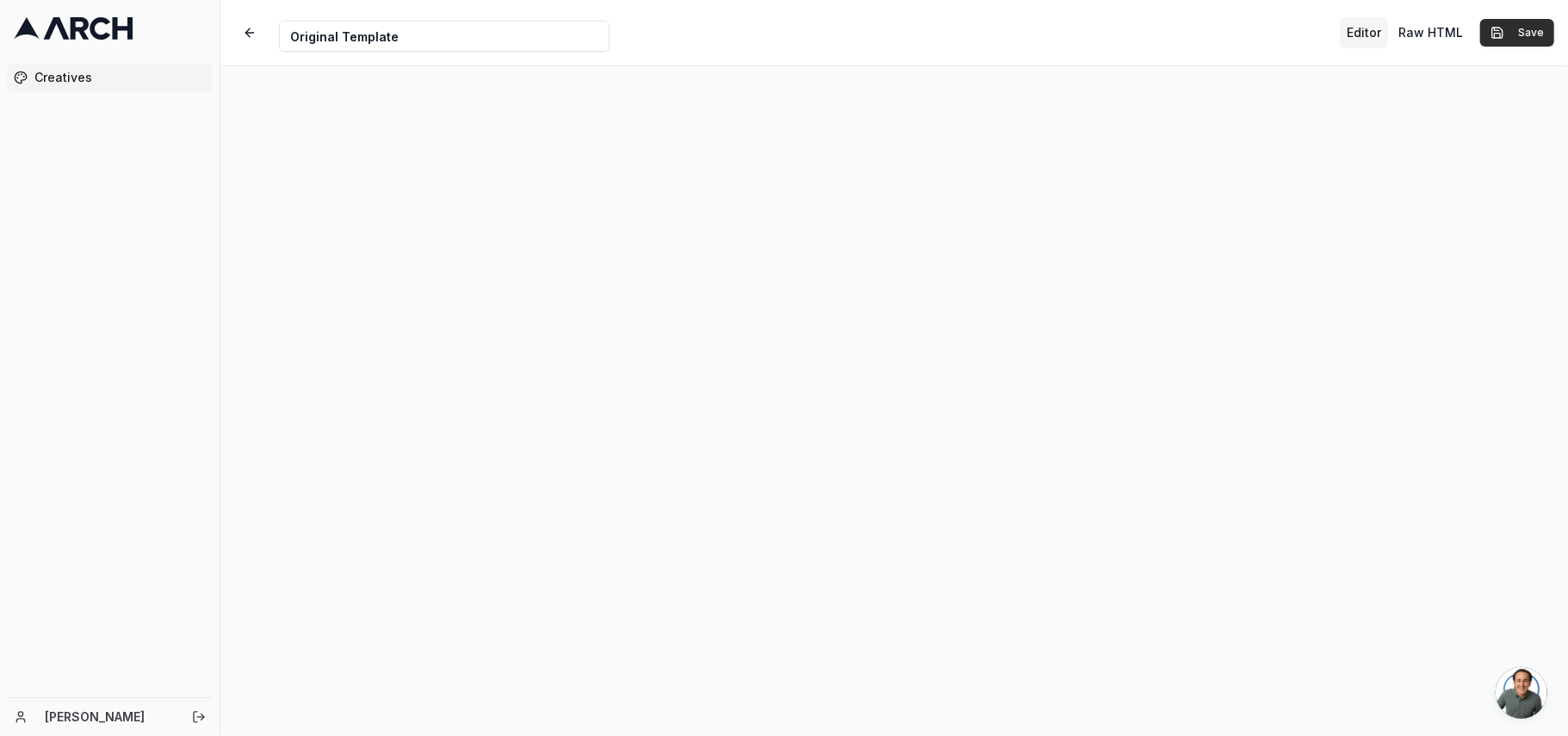
click at [1530, 19] on button "Save" at bounding box center [1517, 33] width 74 height 27
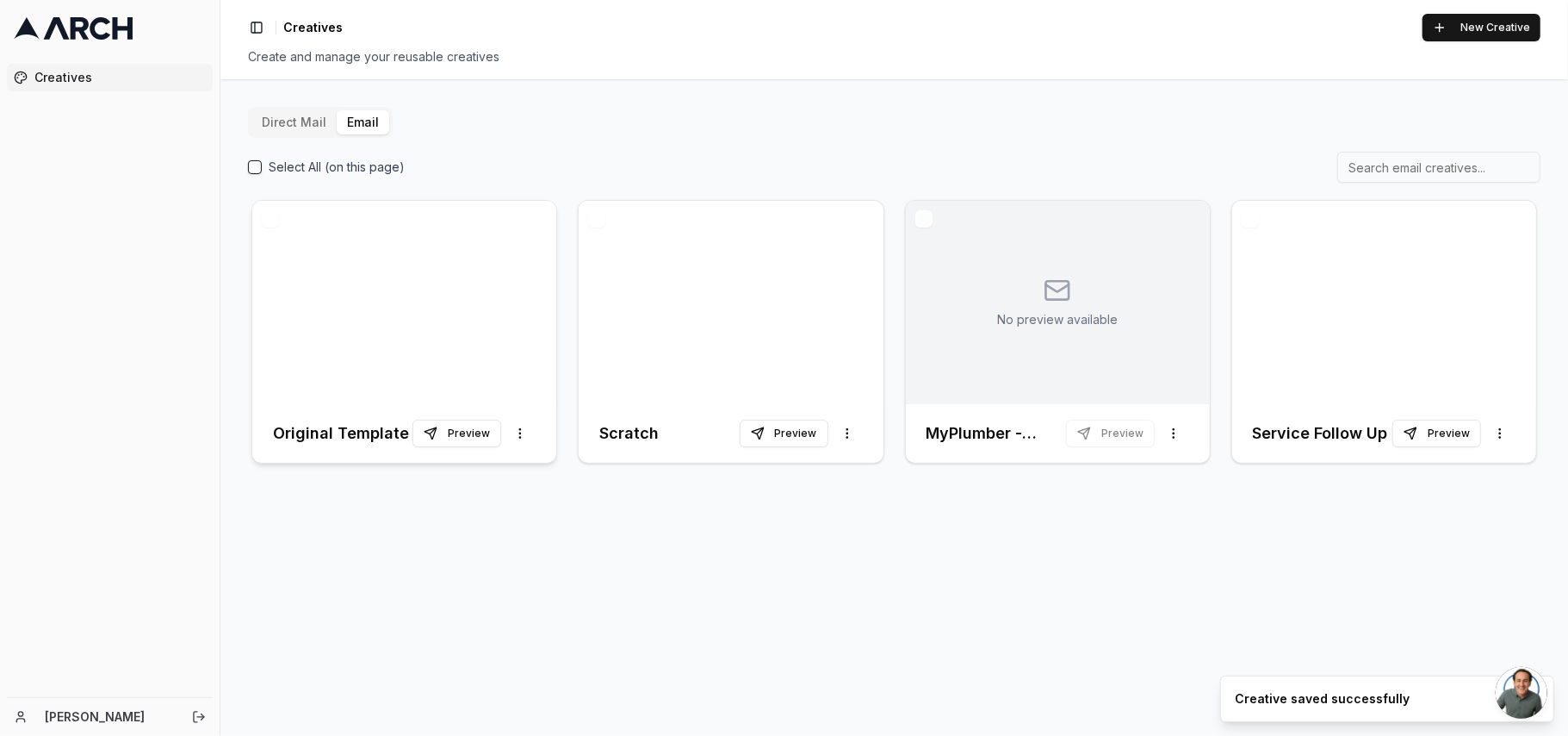
click at [369, 305] on div at bounding box center [404, 302] width 304 height 203
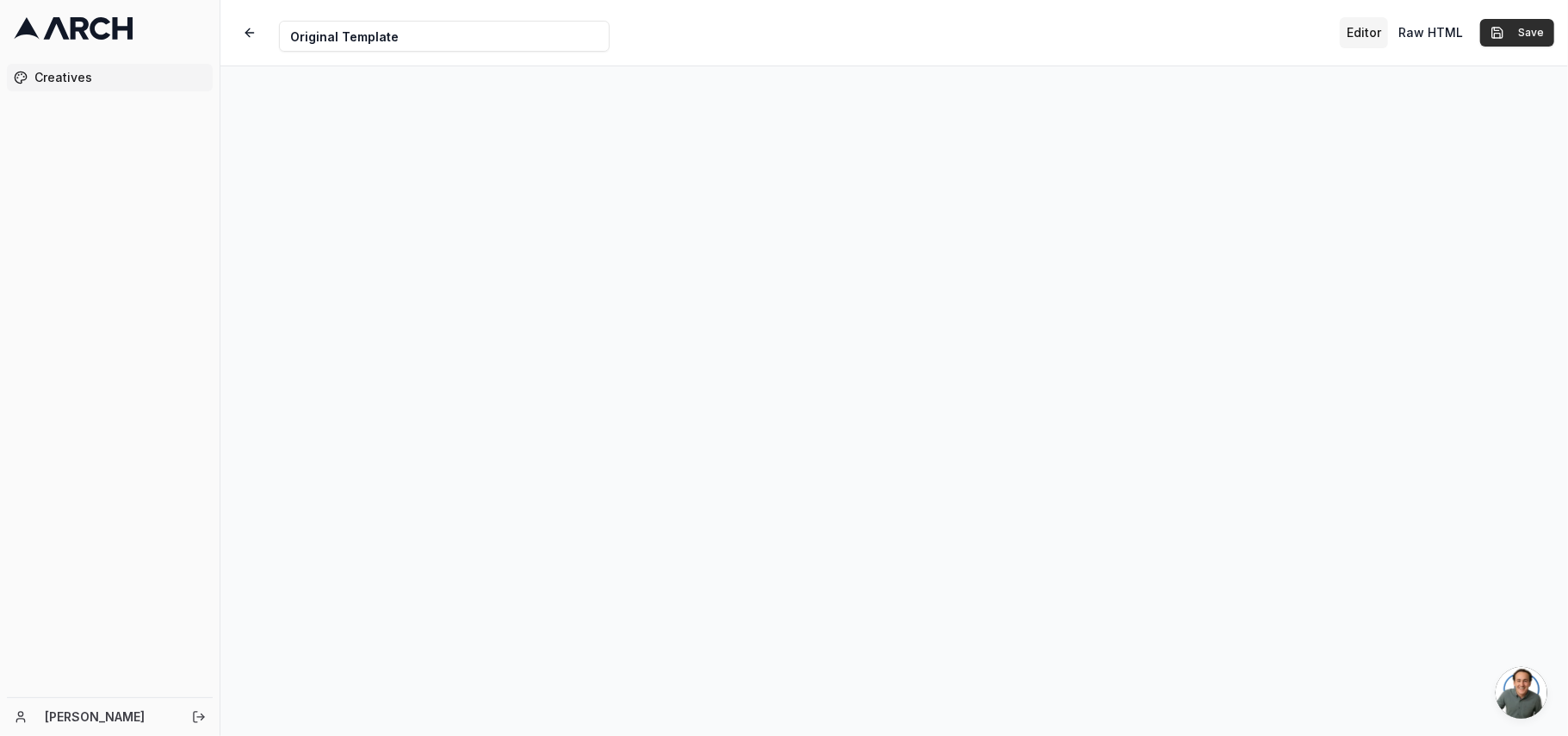
click at [1526, 19] on button "Save" at bounding box center [1517, 33] width 74 height 27
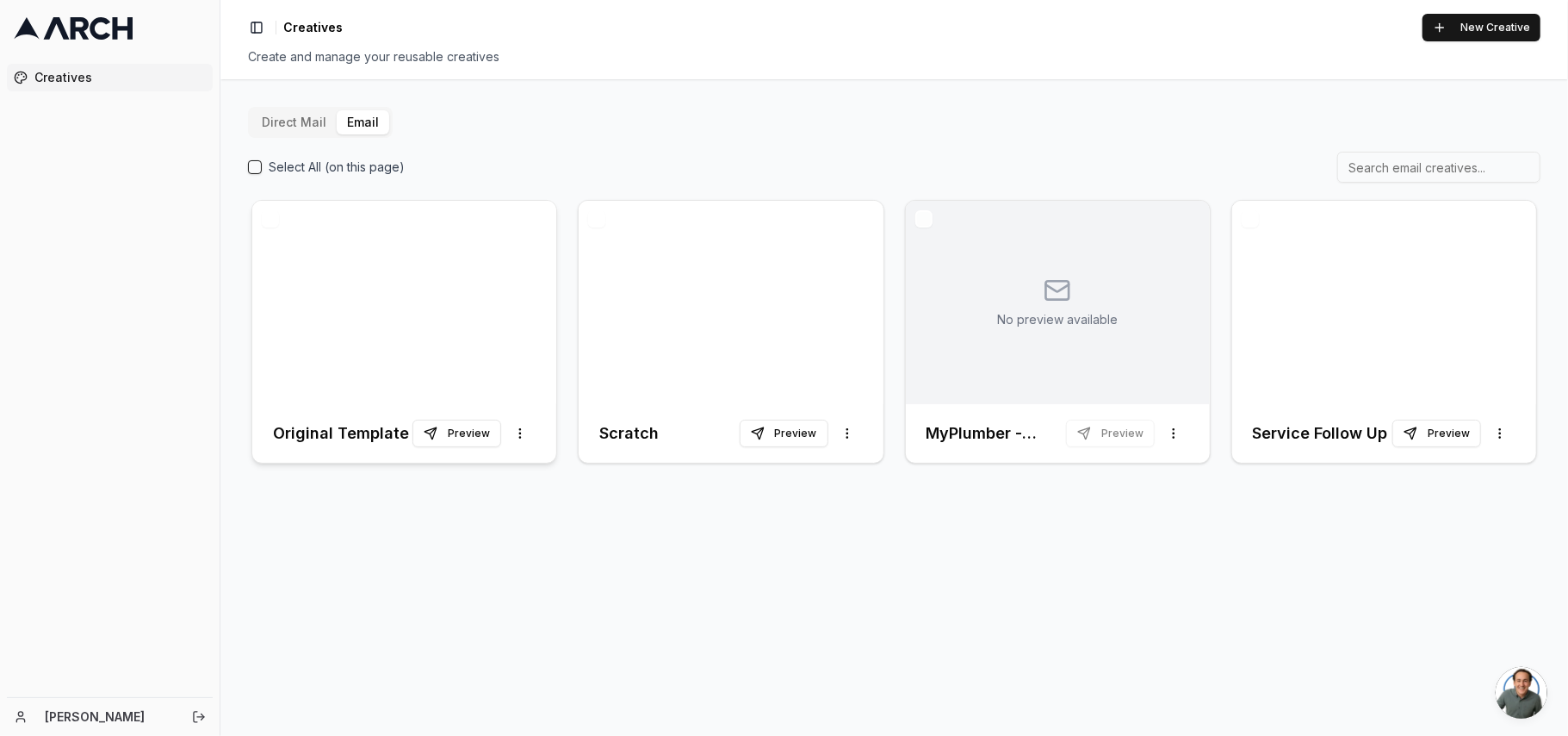
click at [331, 321] on div at bounding box center [404, 302] width 304 height 203
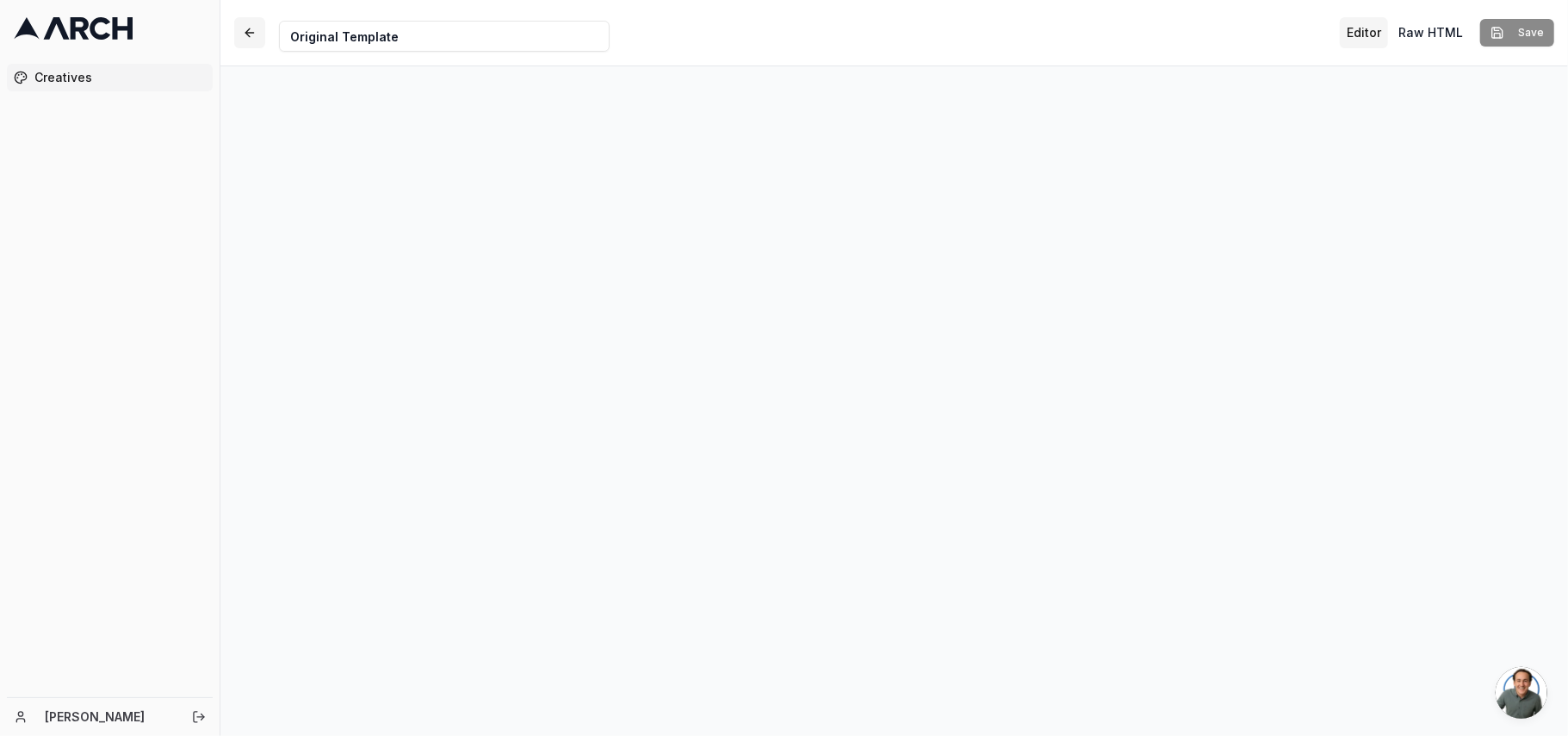
click at [248, 24] on button "button" at bounding box center [249, 33] width 31 height 31
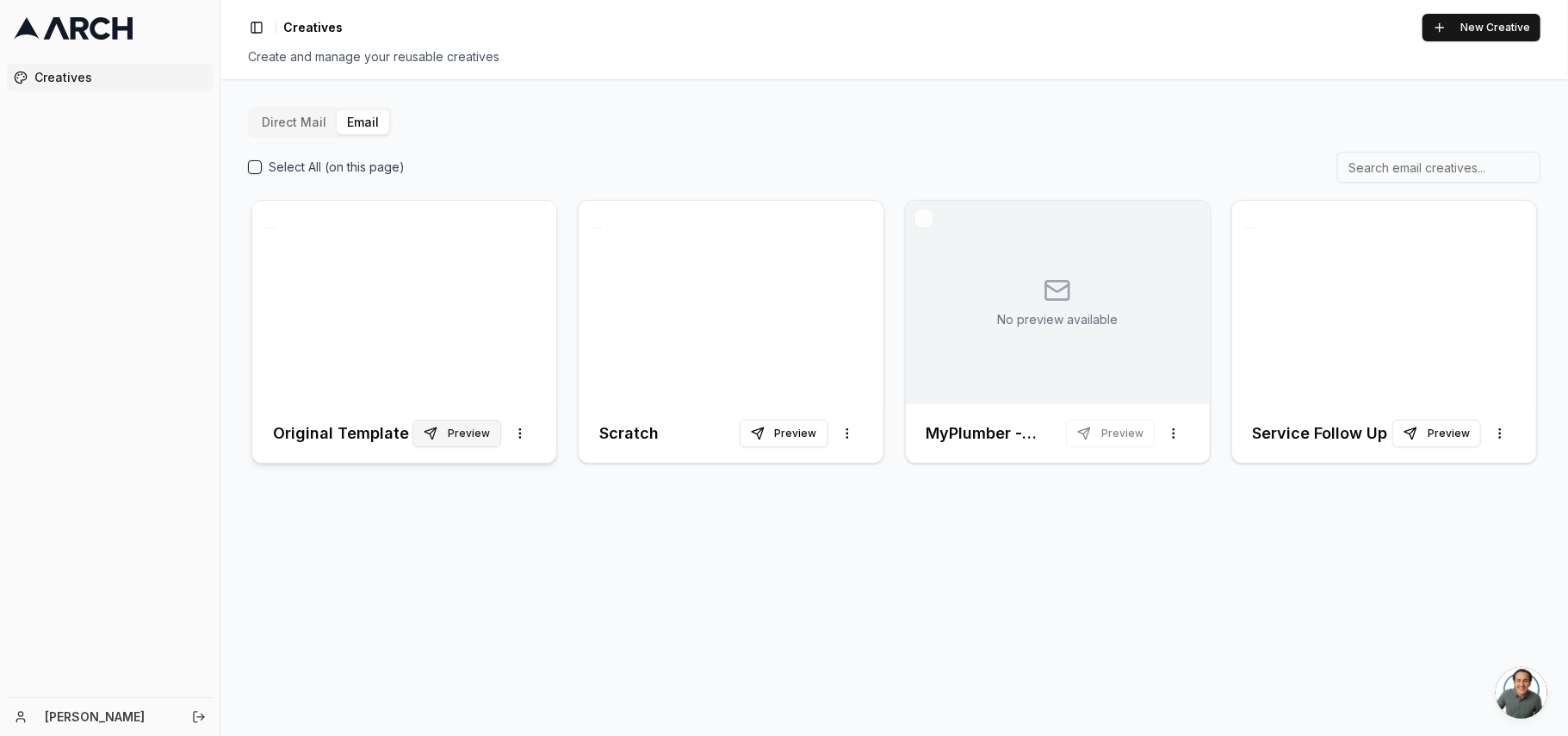
click at [477, 438] on button "Preview" at bounding box center [456, 434] width 88 height 27
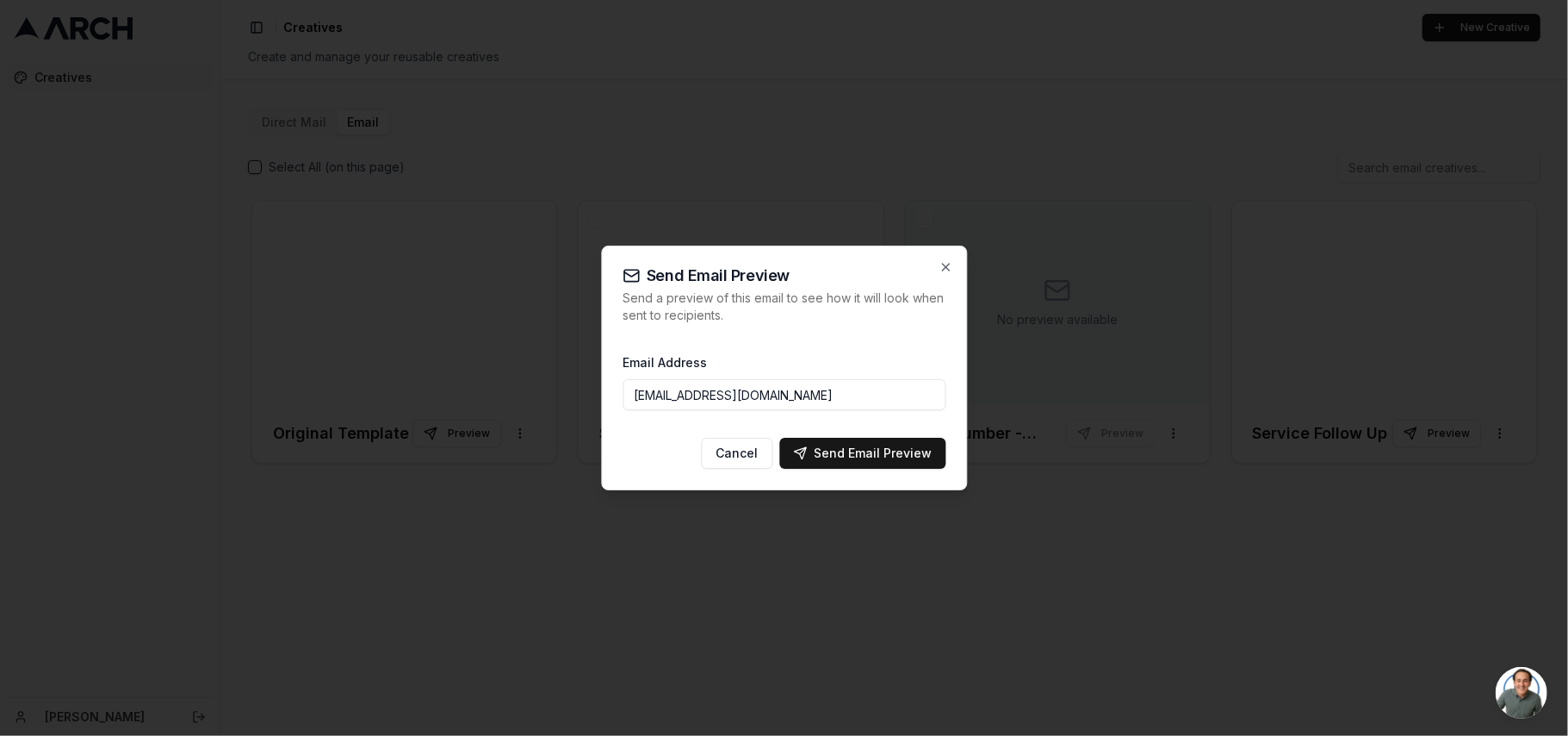
click at [813, 408] on input "[EMAIL_ADDRESS][DOMAIN_NAME]" at bounding box center [784, 394] width 323 height 31
click at [828, 463] on button "Send Email Preview" at bounding box center [862, 454] width 167 height 31
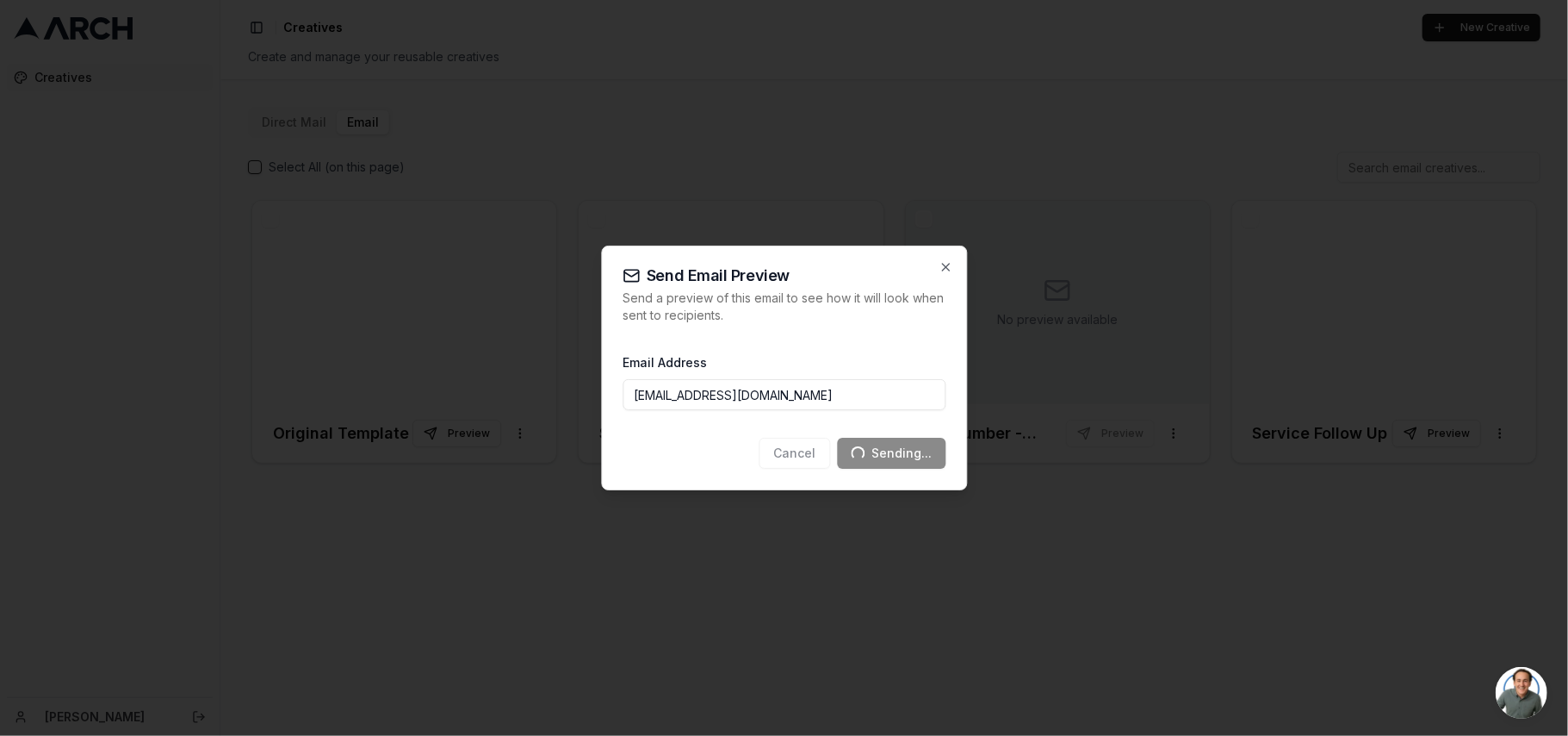
type input "[EMAIL_ADDRESS][DOMAIN_NAME]"
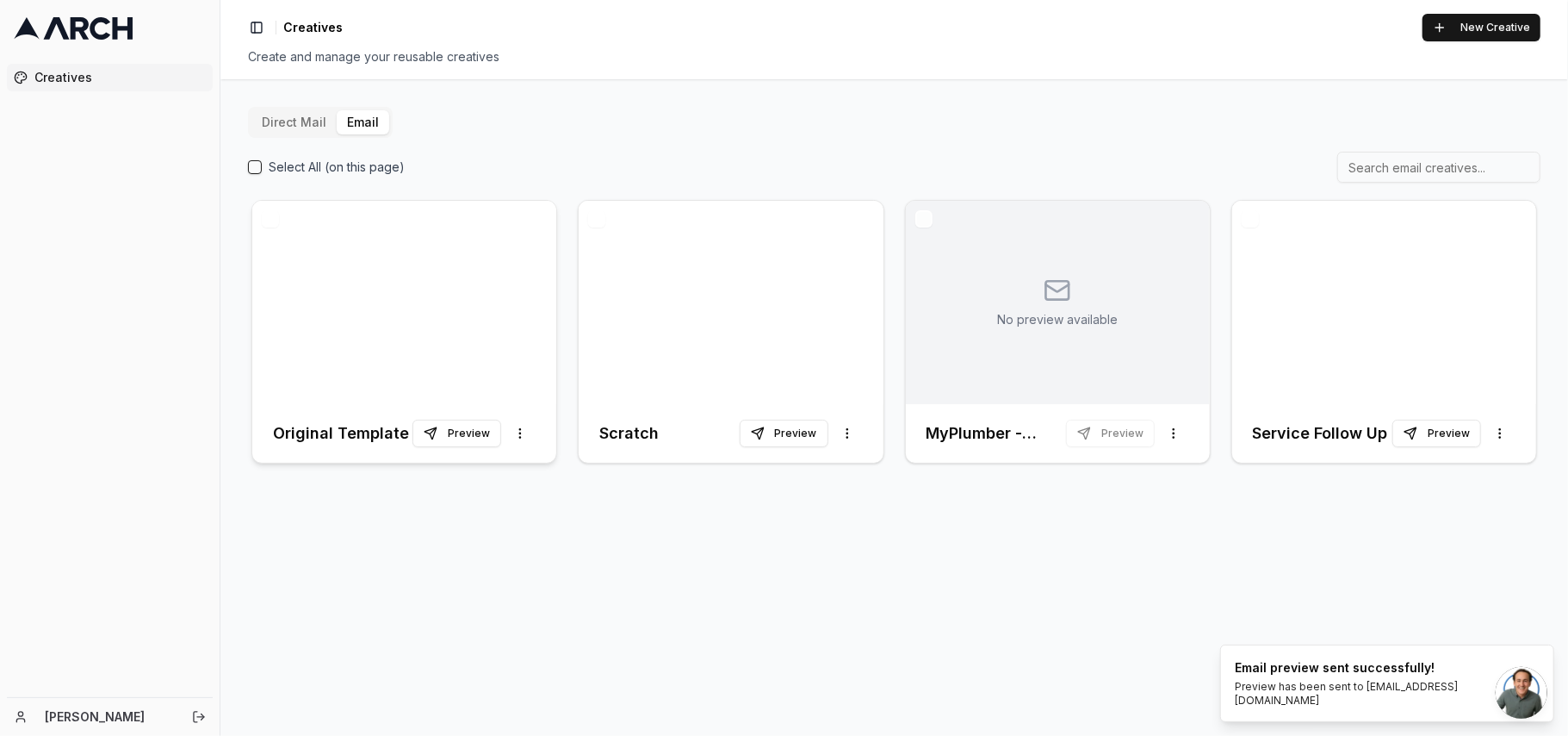
click at [362, 297] on div at bounding box center [404, 302] width 304 height 203
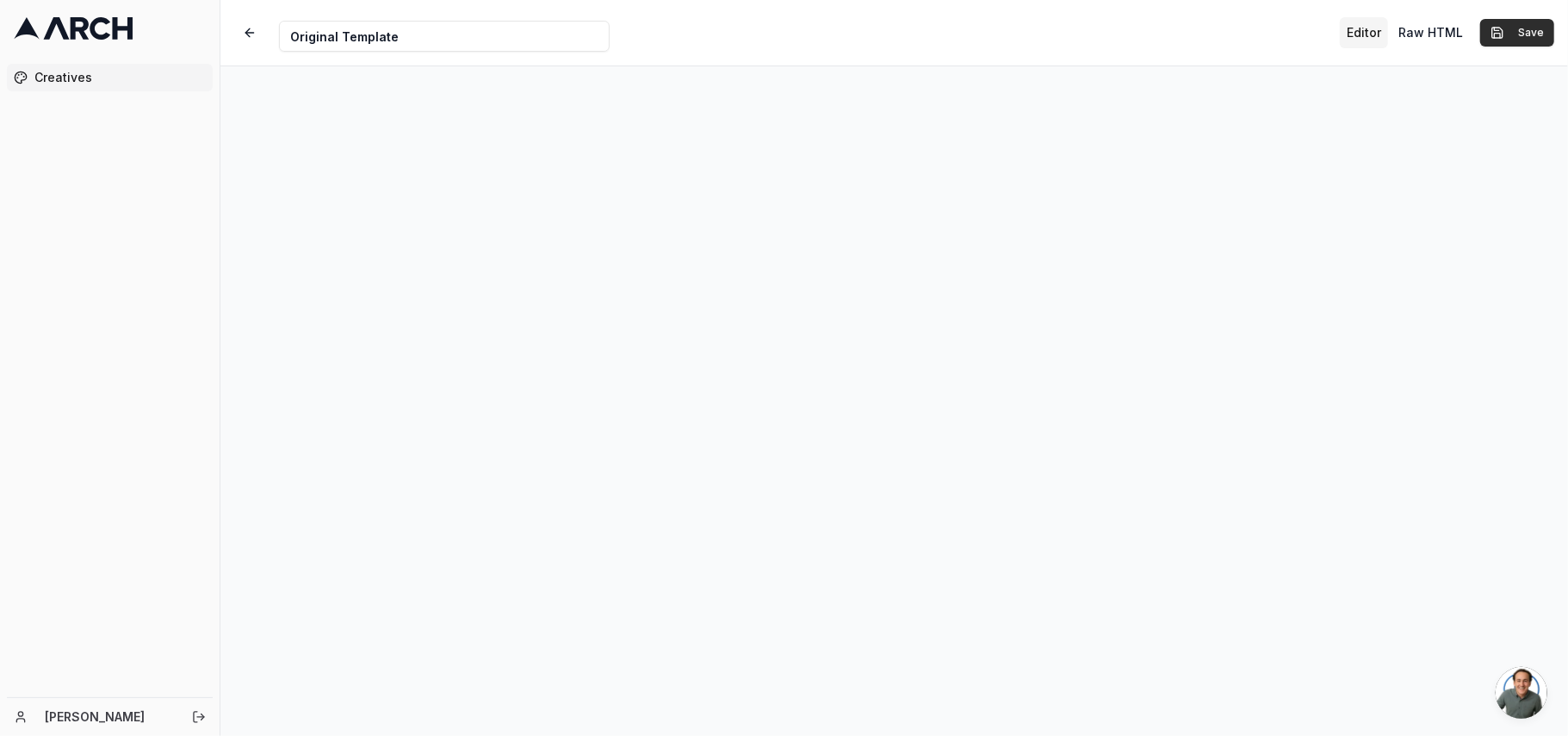
click at [1521, 36] on button "Save" at bounding box center [1517, 33] width 74 height 27
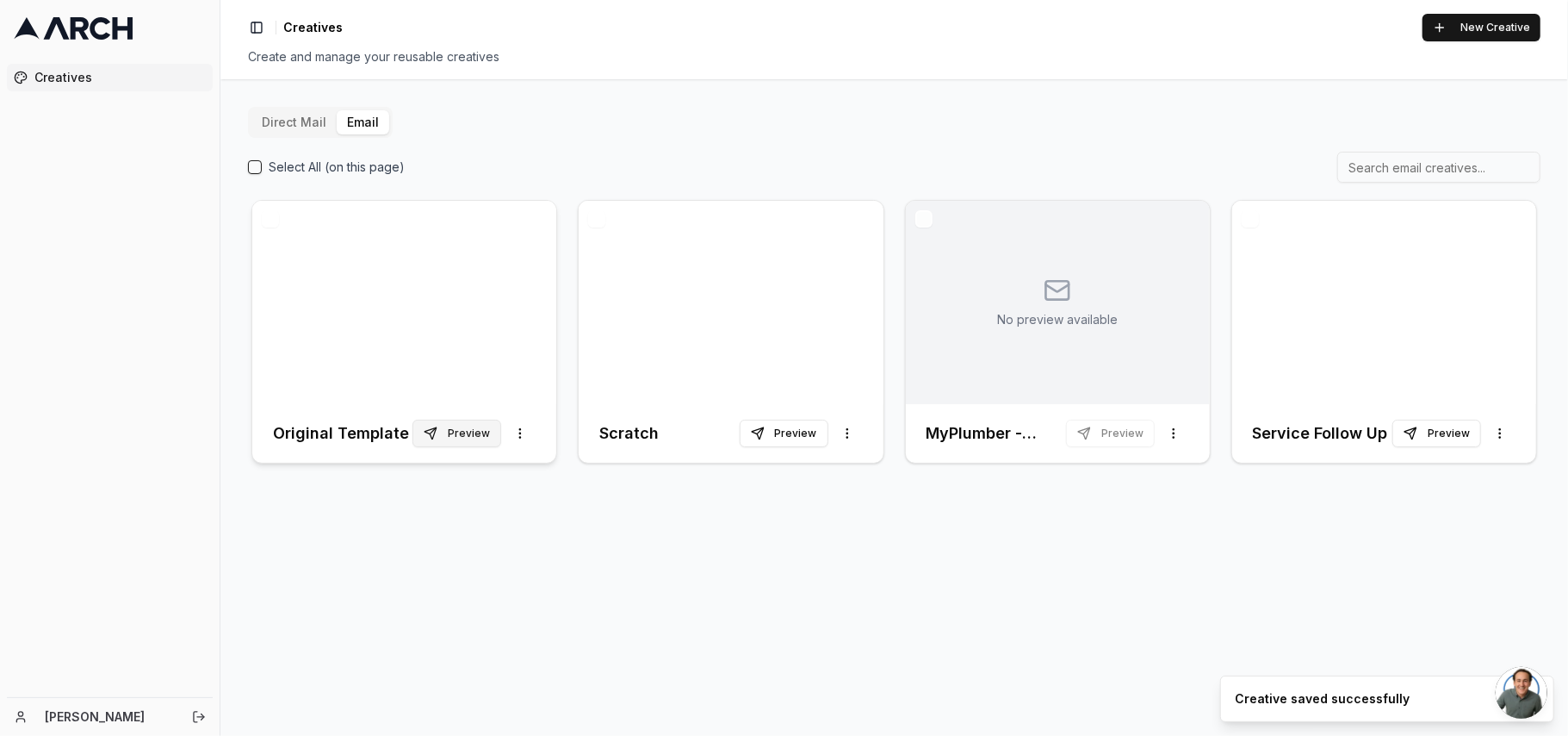
click at [453, 433] on button "Preview" at bounding box center [456, 434] width 88 height 27
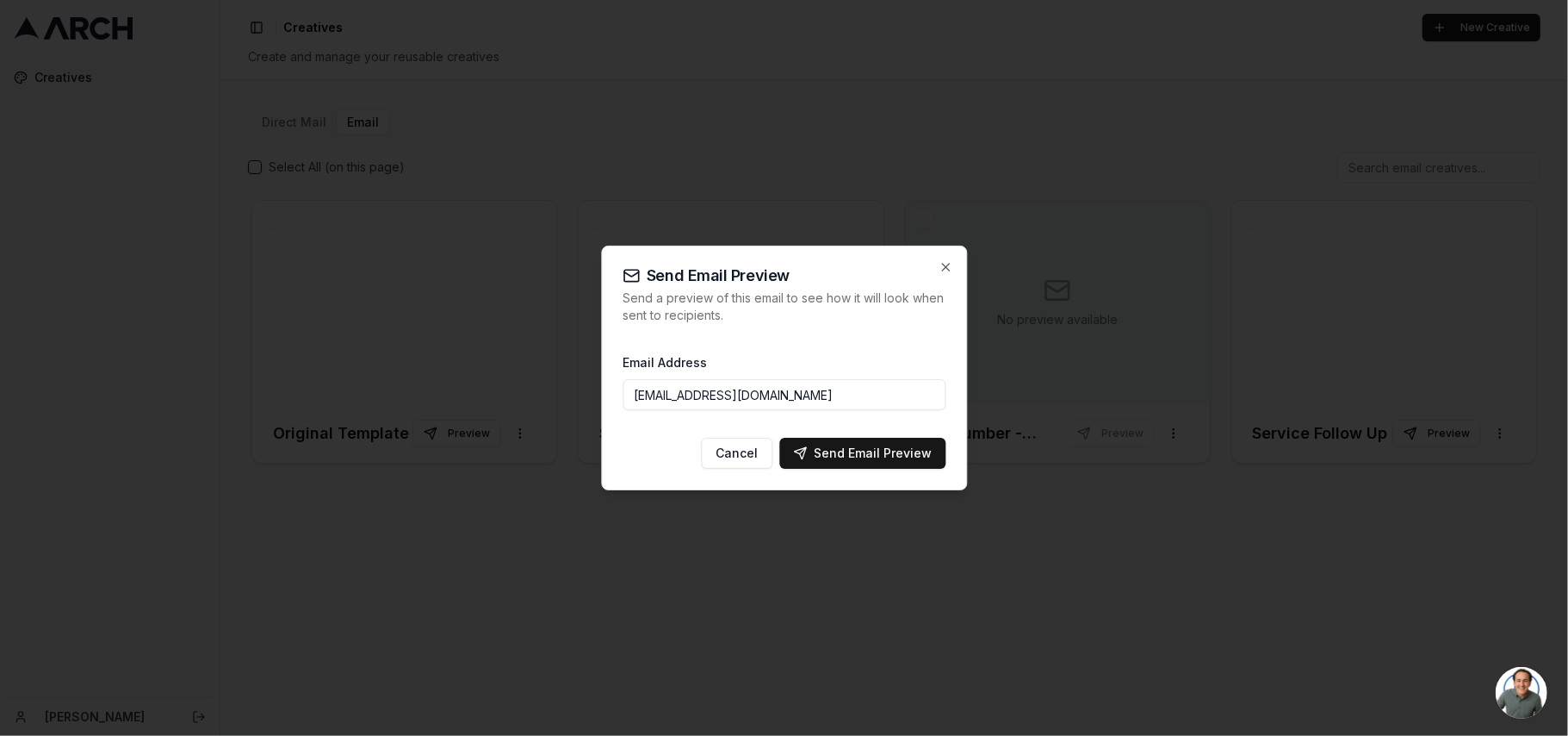
click at [808, 401] on input "[EMAIL_ADDRESS][DOMAIN_NAME]" at bounding box center [784, 394] width 323 height 31
click at [898, 458] on div "Send Email Preview" at bounding box center [862, 453] width 138 height 17
type input "[EMAIL_ADDRESS][DOMAIN_NAME]"
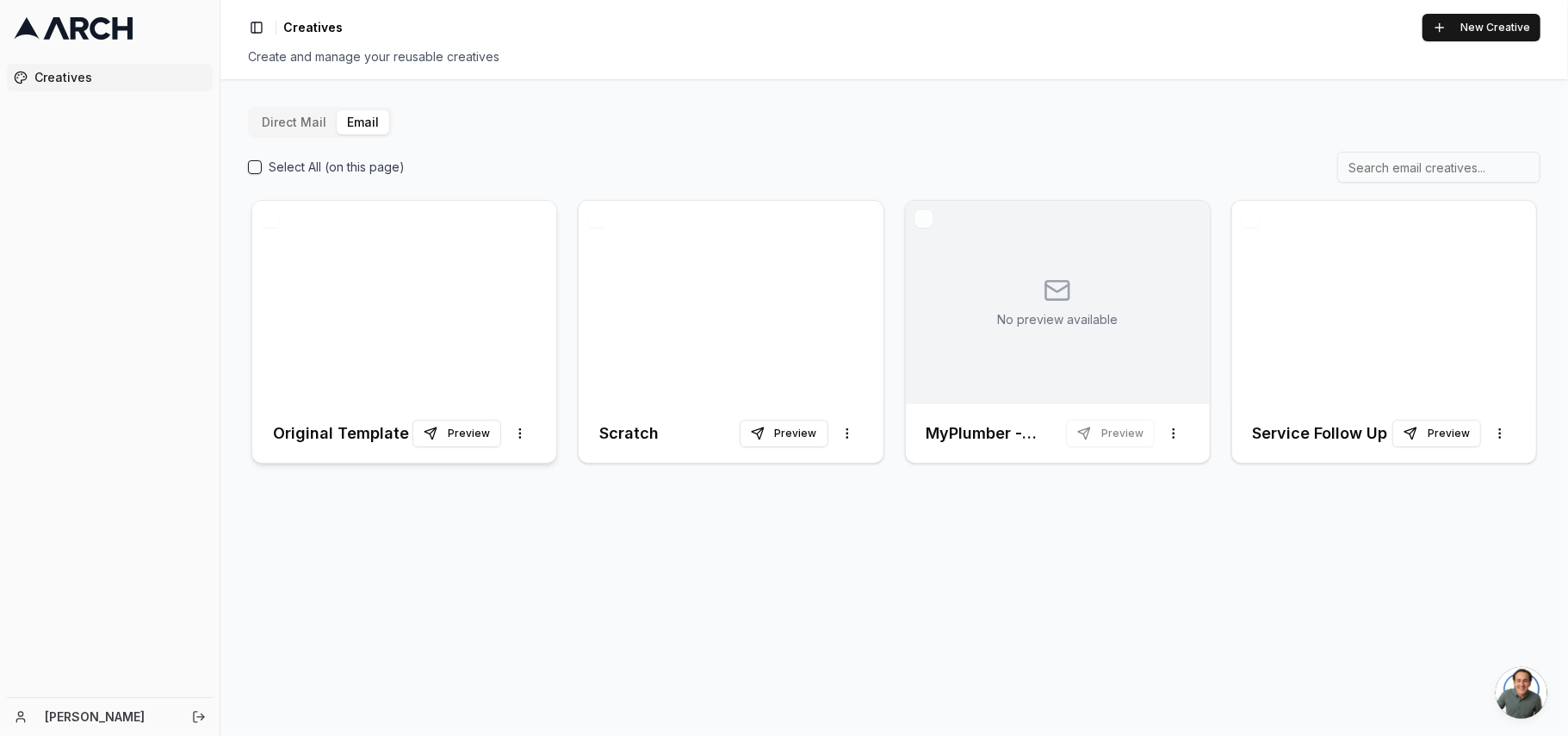
click at [427, 332] on div at bounding box center [404, 302] width 304 height 203
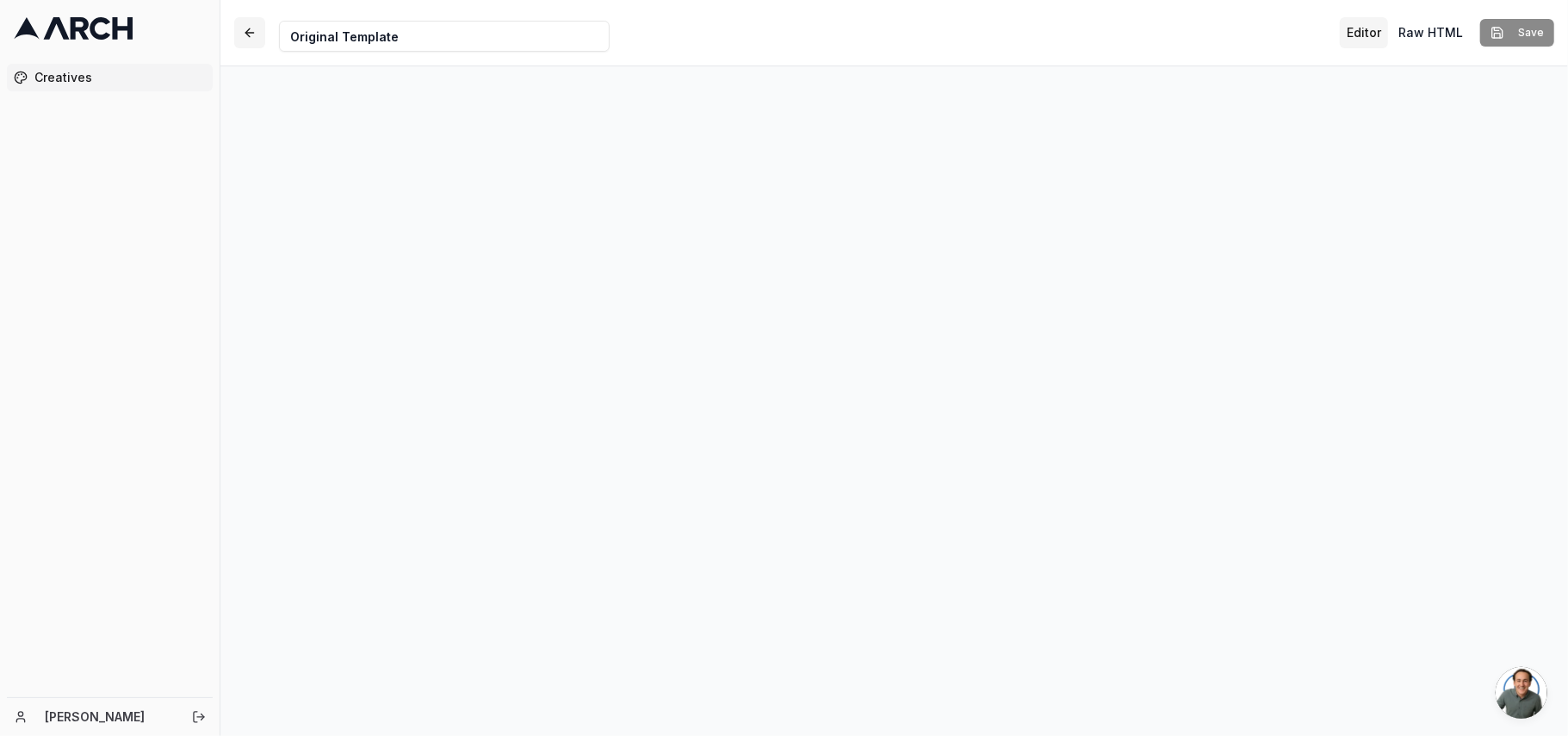
click at [246, 36] on button "button" at bounding box center [249, 33] width 31 height 31
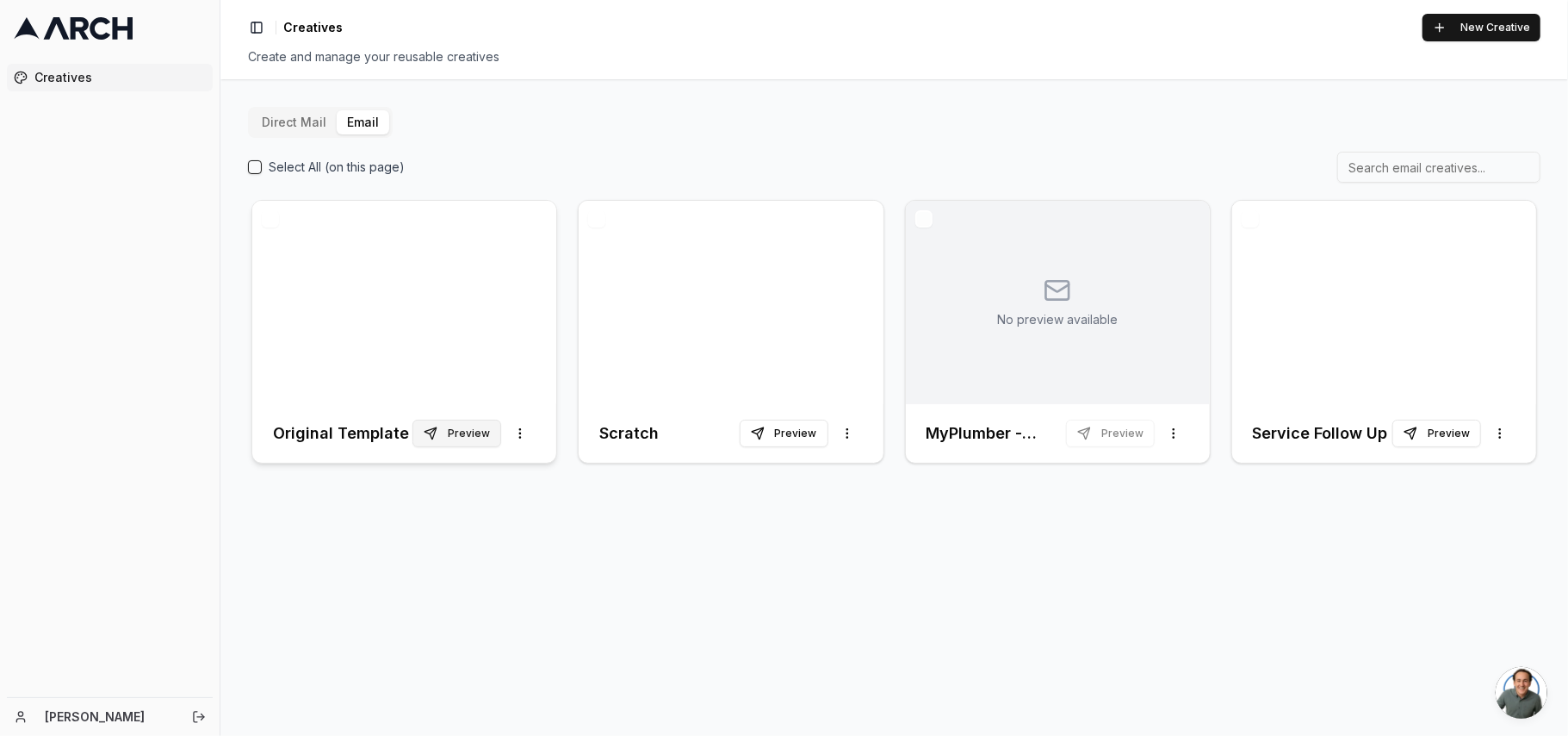
click at [476, 429] on button "Preview" at bounding box center [456, 434] width 88 height 27
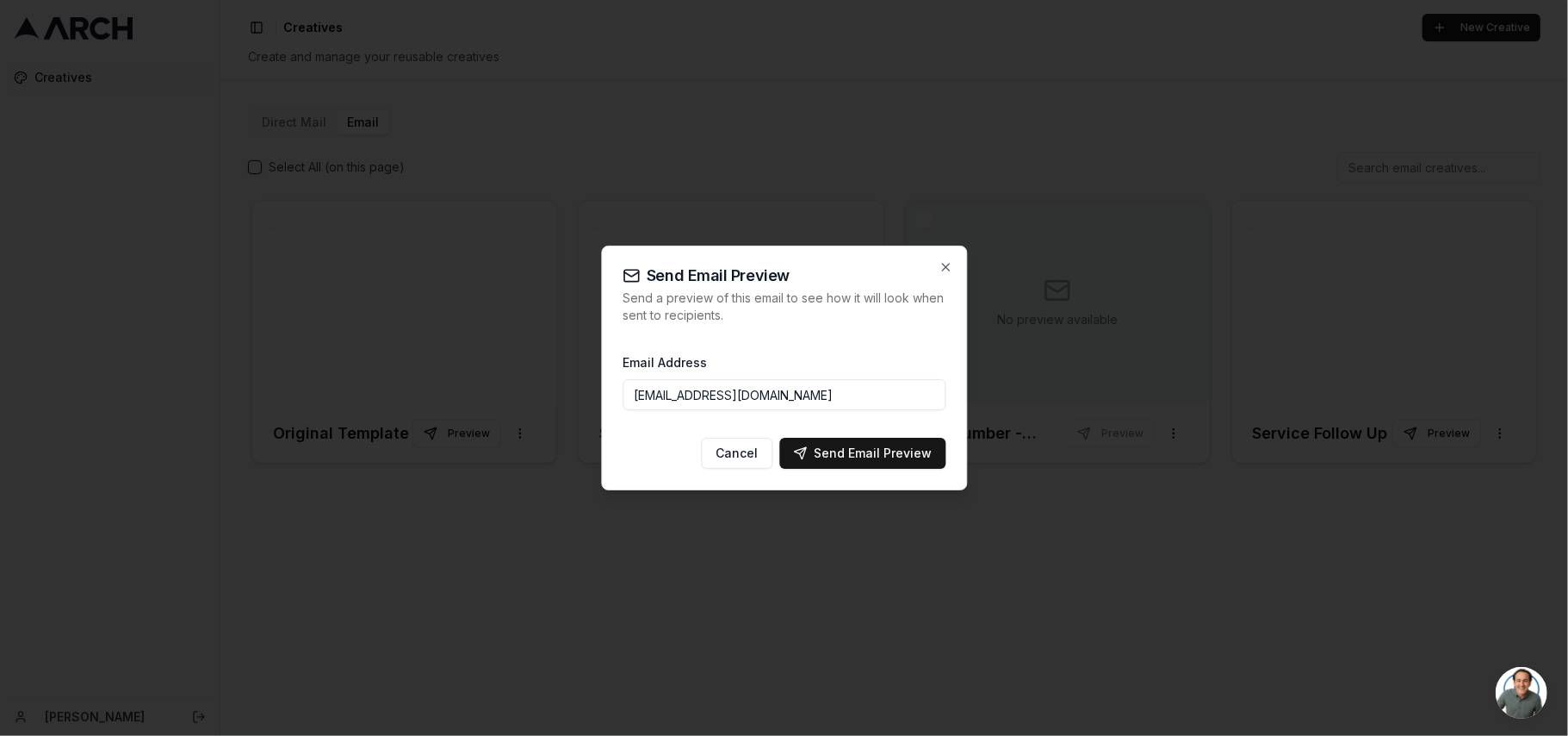
click at [784, 414] on div "Email Address vikramupwor@gmail.com" at bounding box center [784, 381] width 323 height 87
click at [811, 393] on input "[EMAIL_ADDRESS][DOMAIN_NAME]" at bounding box center [784, 394] width 323 height 31
click at [808, 393] on input "[EMAIL_ADDRESS][DOMAIN_NAME]" at bounding box center [784, 394] width 323 height 31
click at [848, 454] on div "Send Email Preview" at bounding box center [862, 453] width 138 height 17
type input "[EMAIL_ADDRESS][DOMAIN_NAME]"
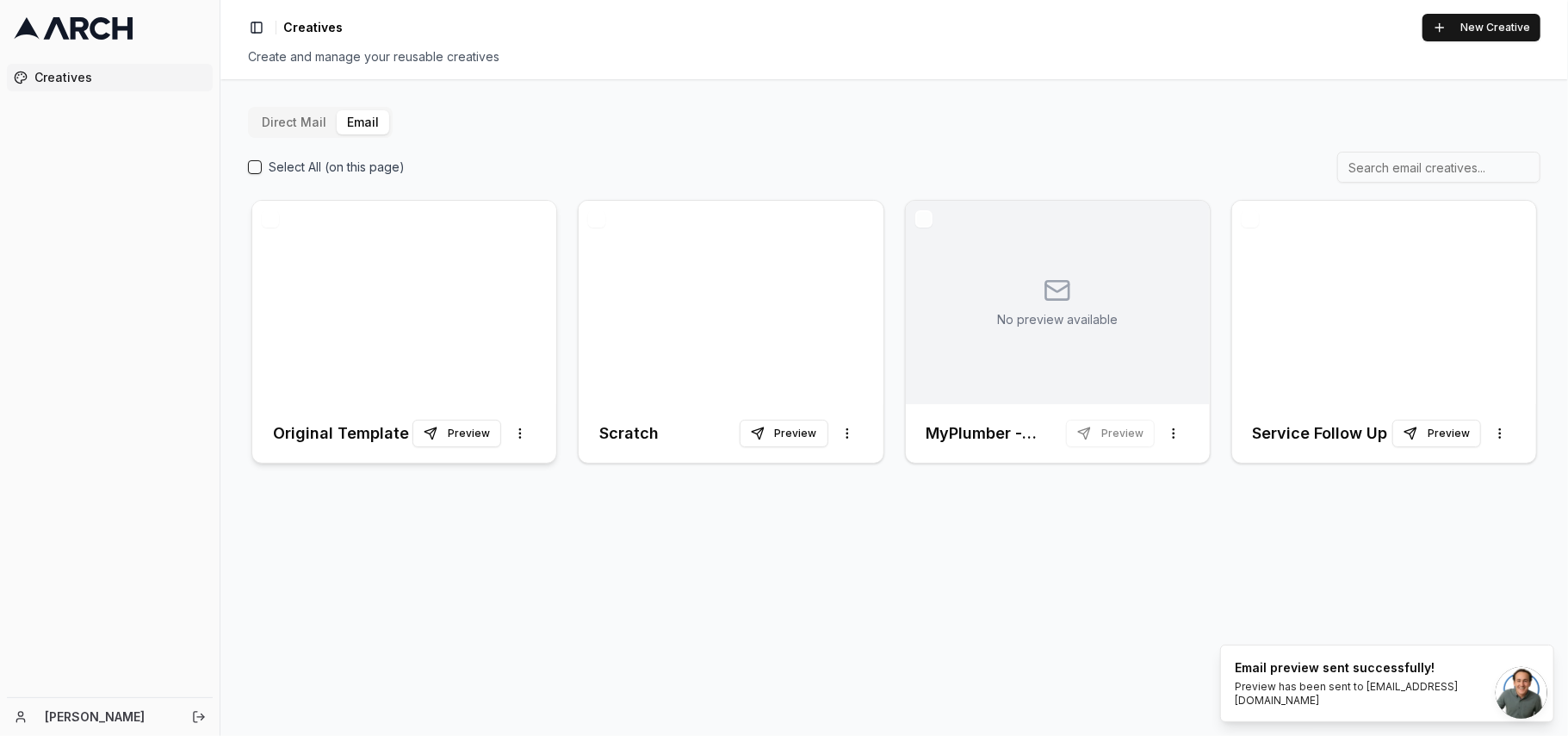
click at [427, 317] on div at bounding box center [404, 302] width 304 height 203
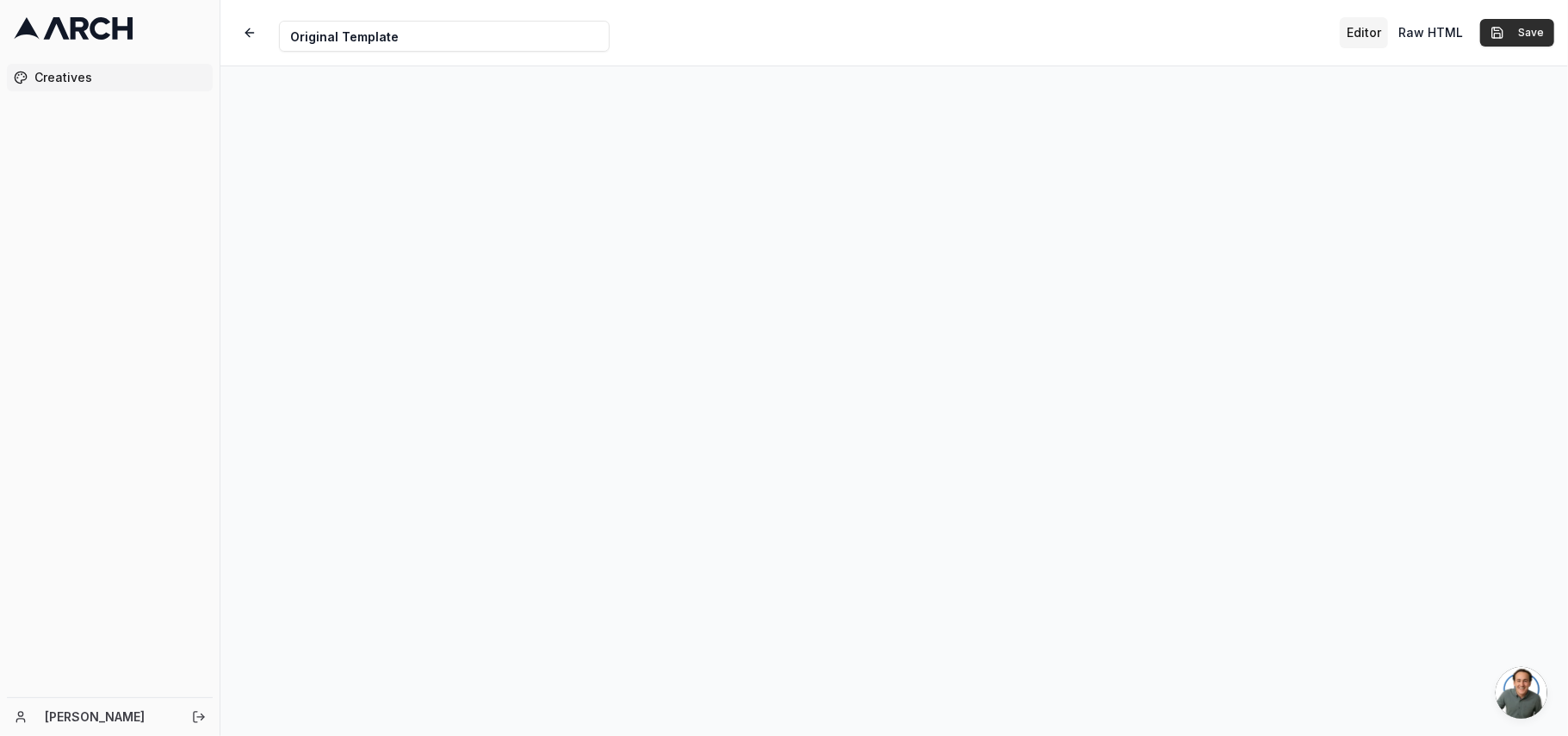
click at [1512, 40] on button "Save" at bounding box center [1517, 33] width 74 height 27
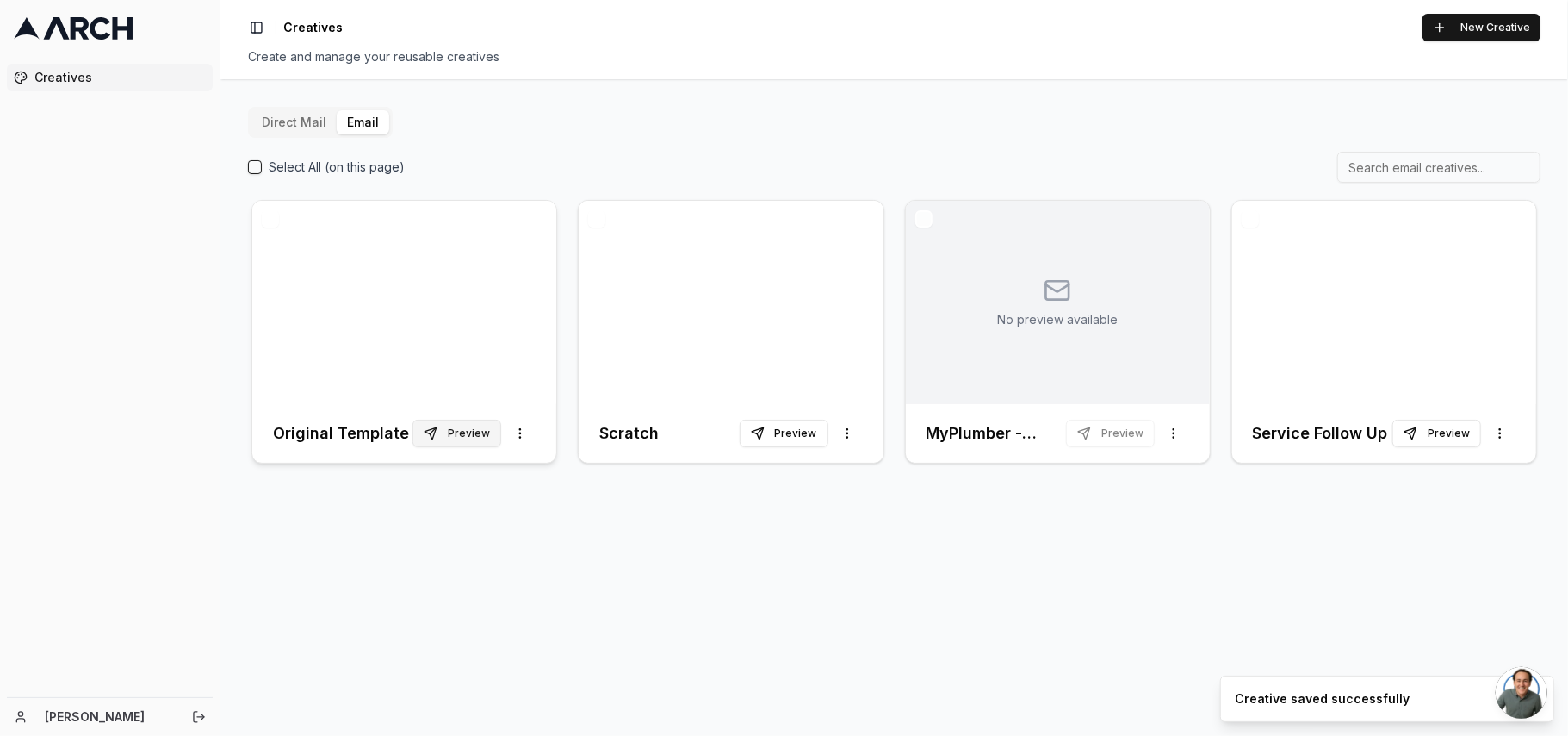
click at [453, 435] on button "Preview" at bounding box center [456, 434] width 88 height 27
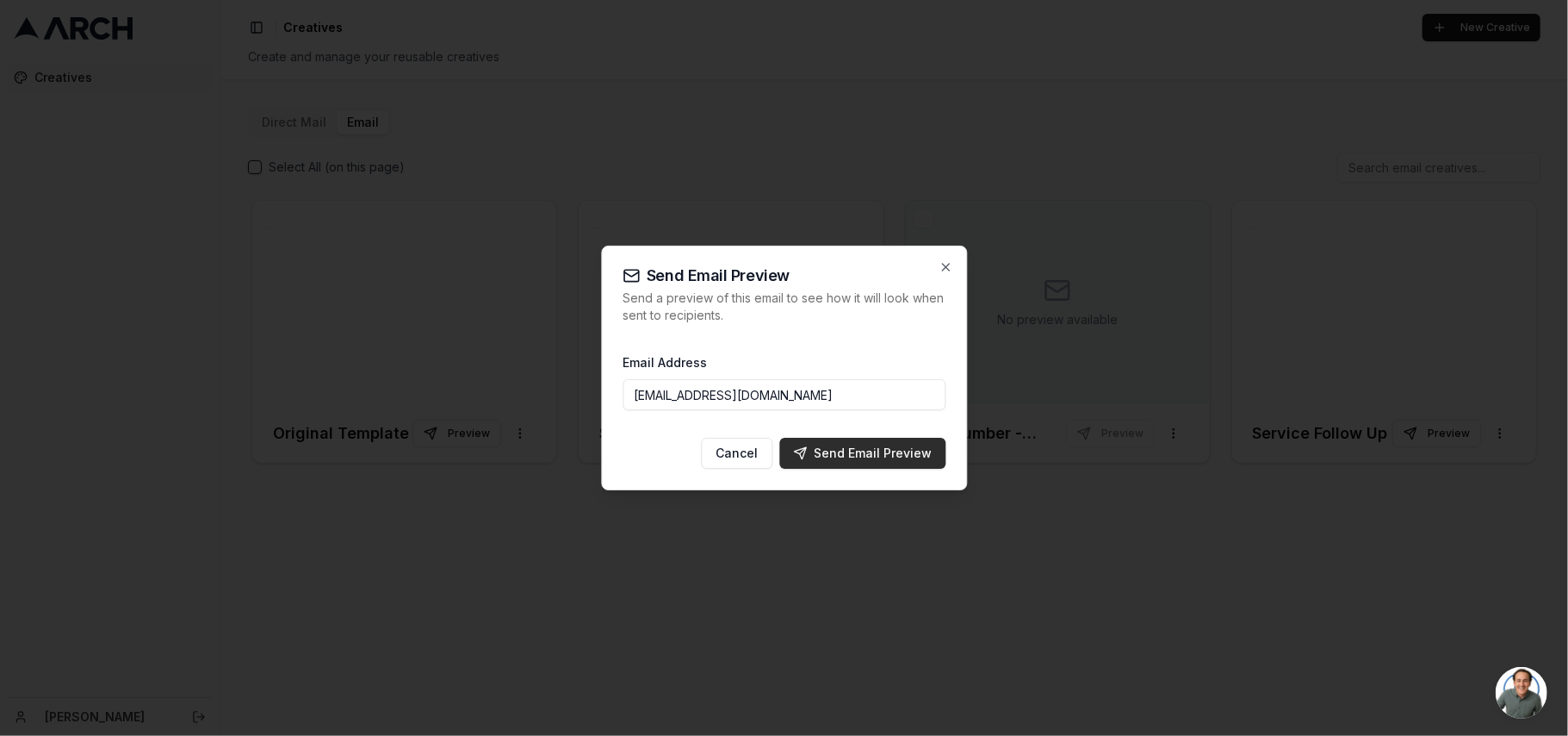
click at [852, 459] on div "Send Email Preview" at bounding box center [862, 453] width 138 height 17
type input "[EMAIL_ADDRESS][DOMAIN_NAME]"
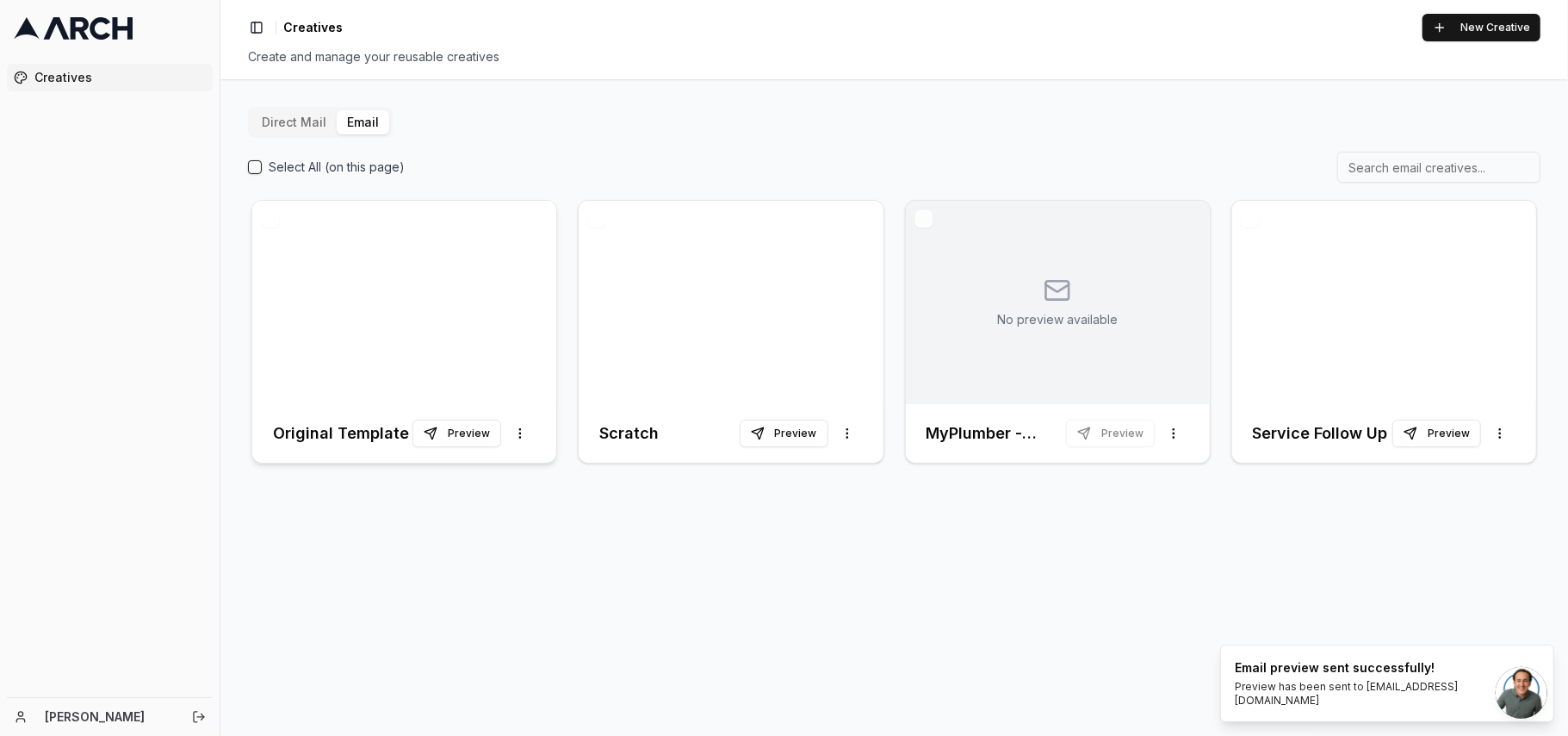
click at [367, 321] on div at bounding box center [404, 302] width 304 height 203
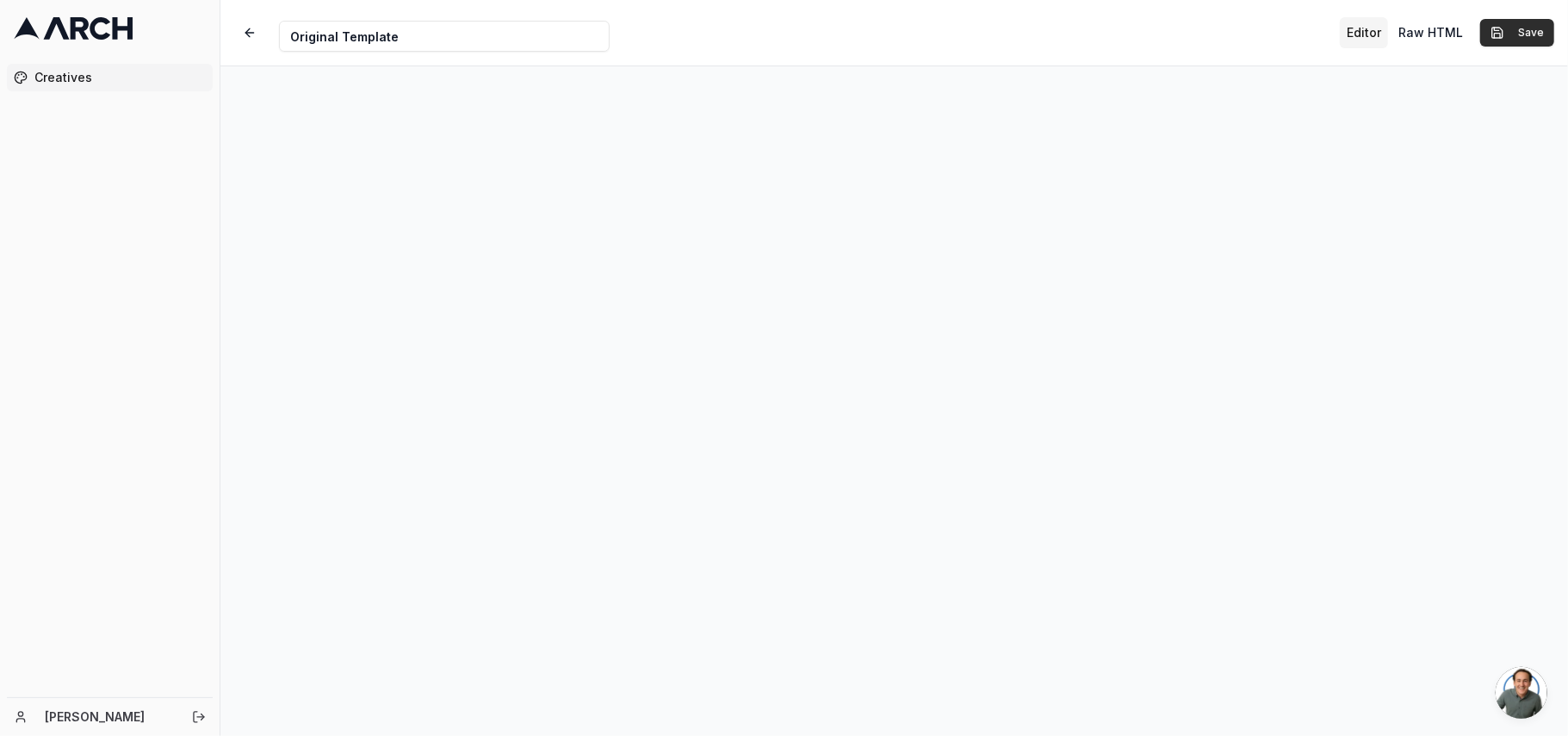
click at [1532, 35] on button "Save" at bounding box center [1517, 33] width 74 height 27
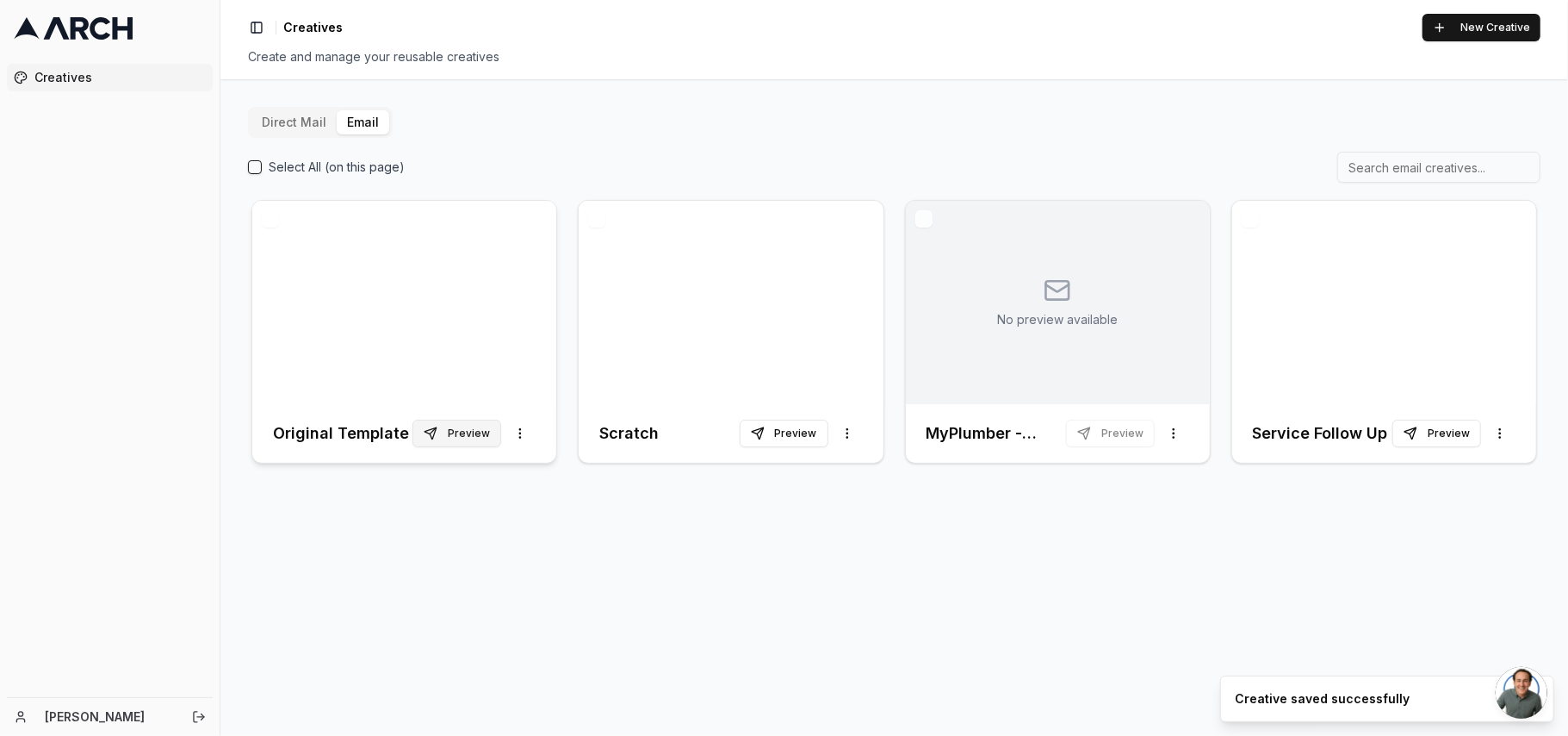
click at [453, 442] on button "Preview" at bounding box center [456, 434] width 88 height 27
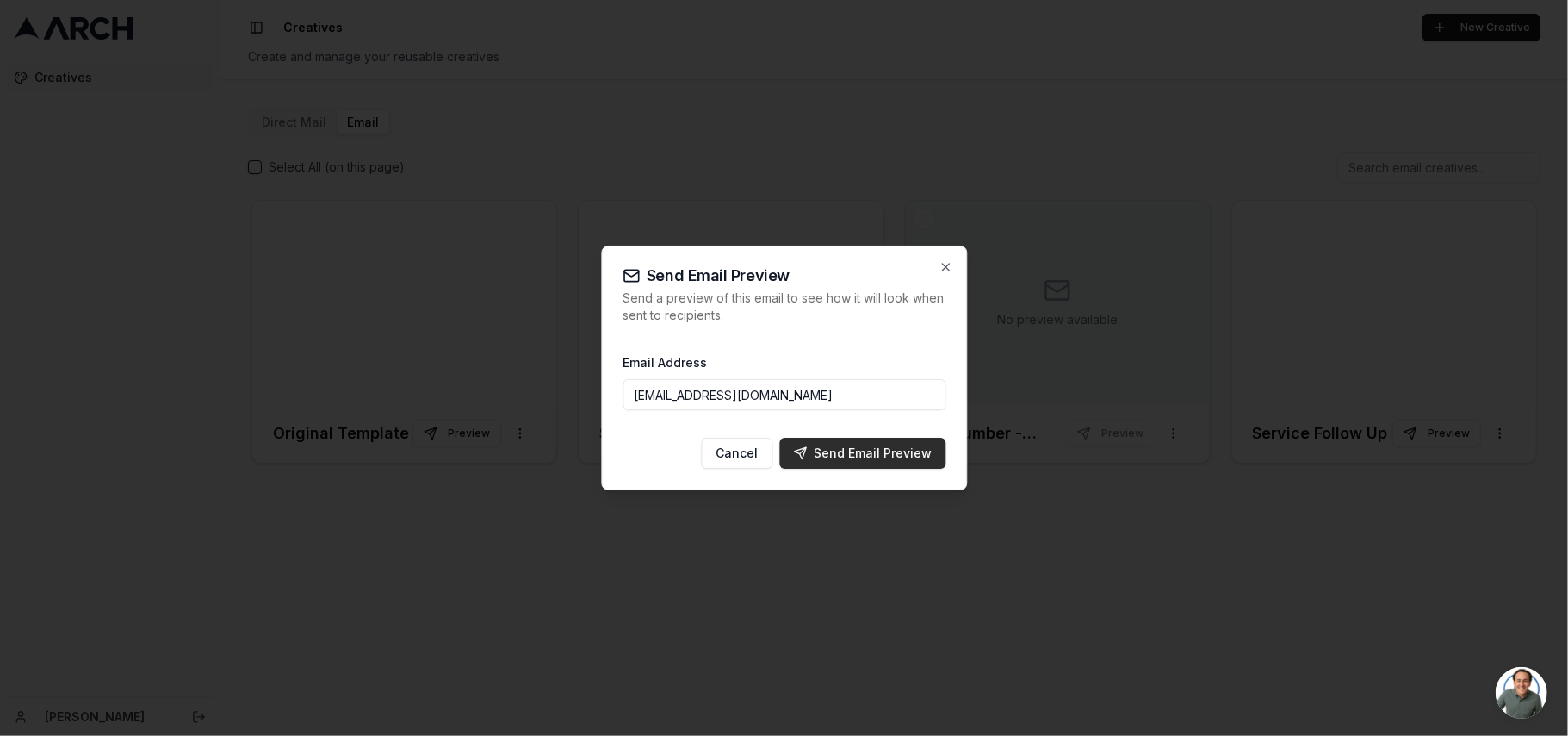
click at [867, 445] on div "Send Email Preview" at bounding box center [862, 453] width 138 height 17
type input "[EMAIL_ADDRESS][DOMAIN_NAME]"
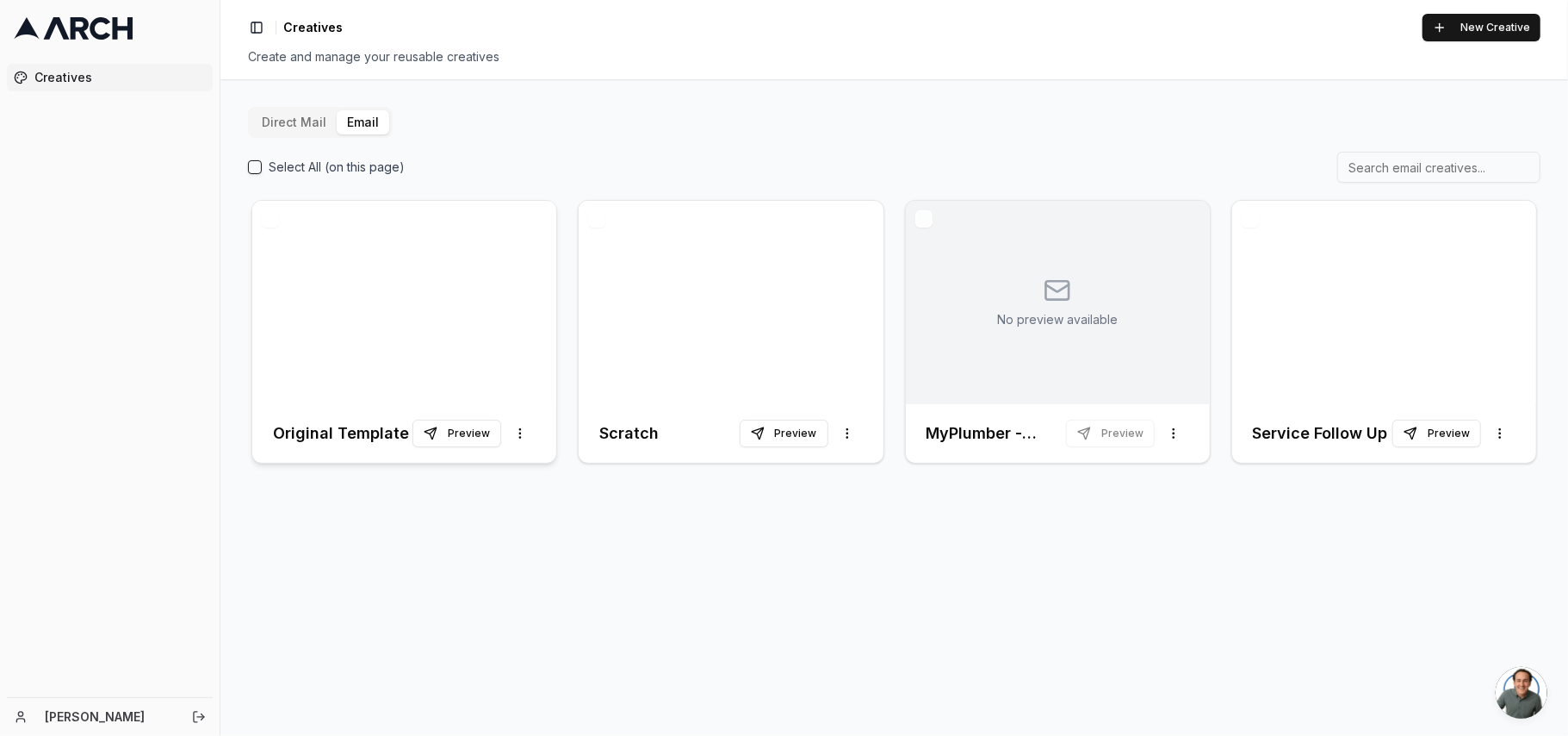
click at [372, 305] on div at bounding box center [404, 302] width 304 height 203
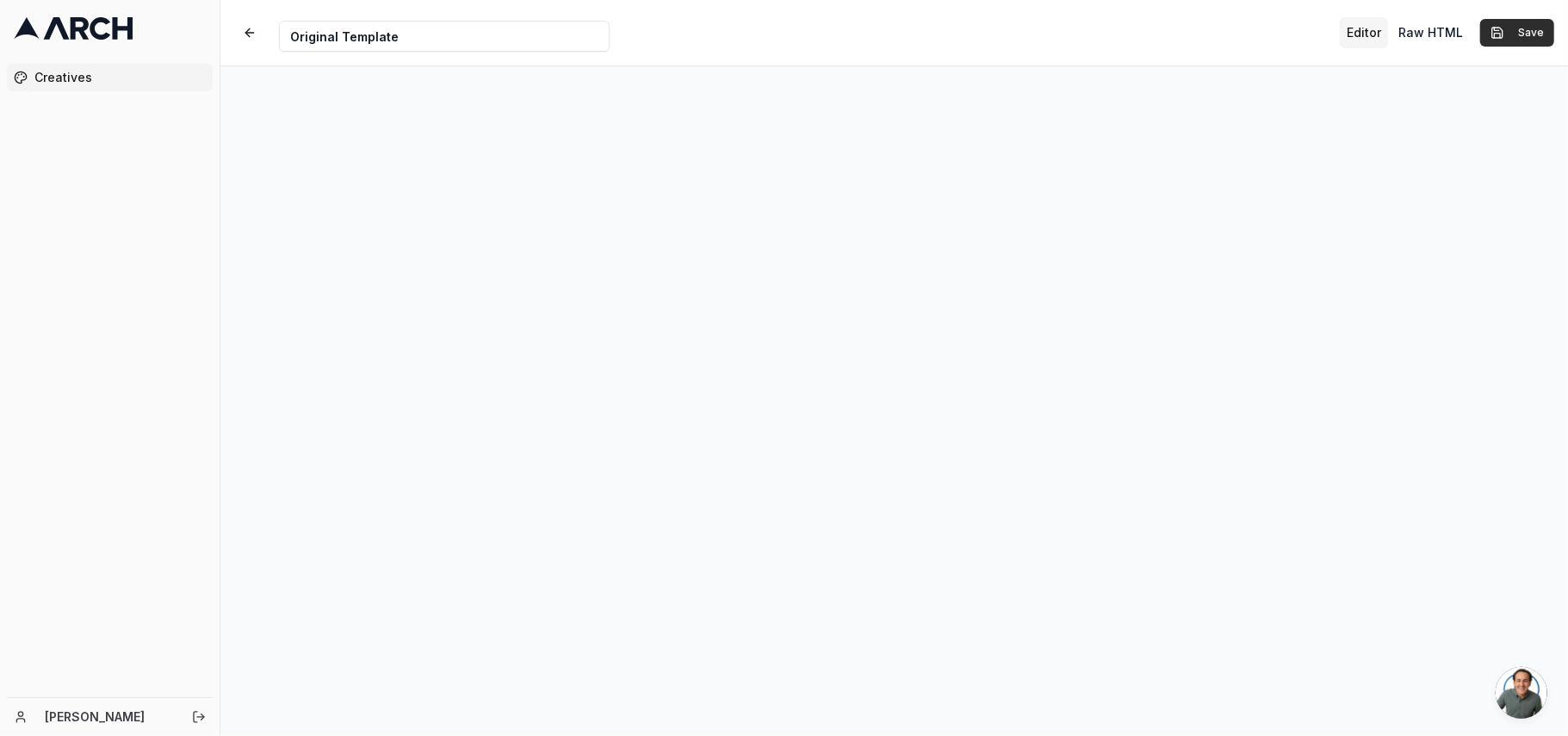
click at [1545, 36] on button "Save" at bounding box center [1517, 33] width 74 height 27
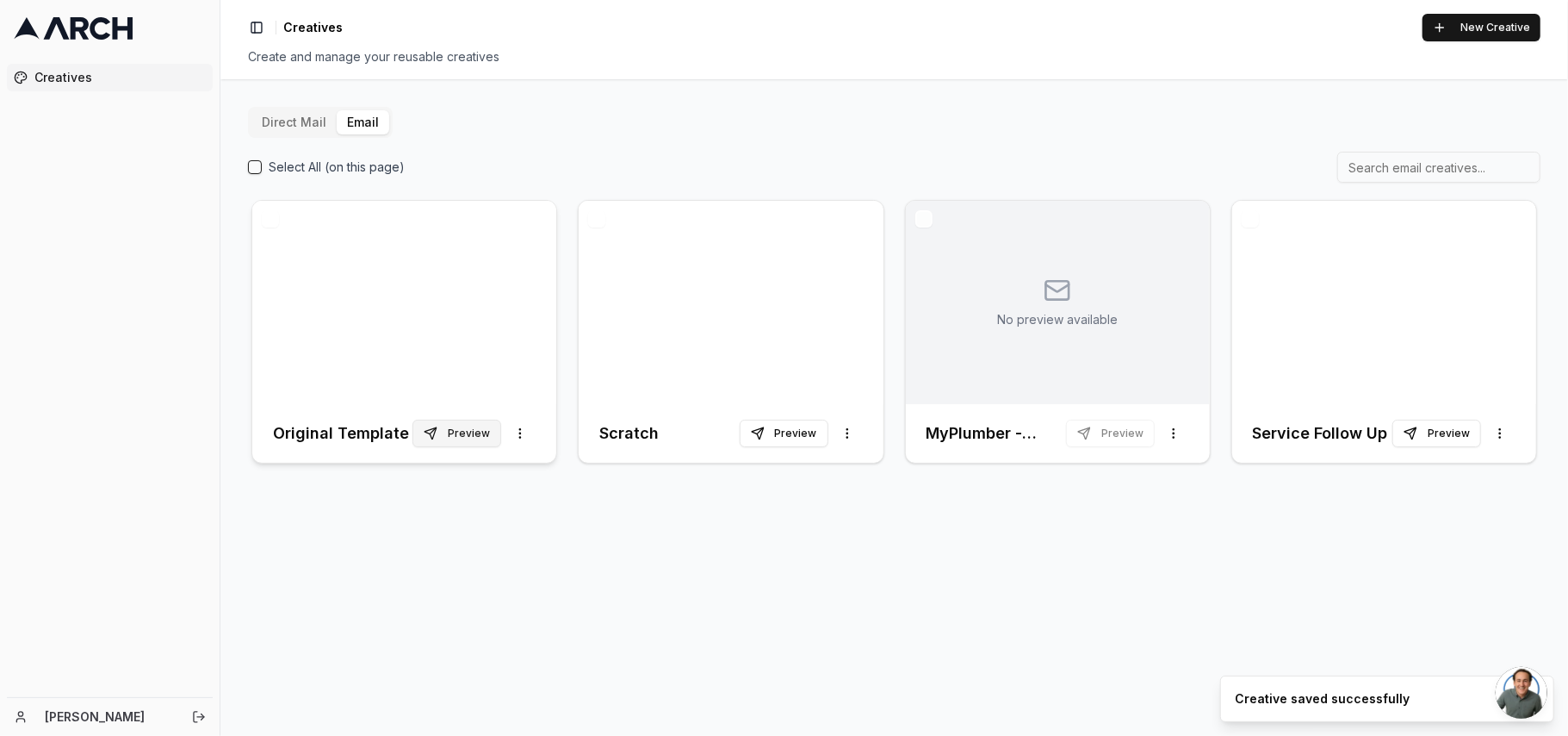
click at [481, 435] on button "Preview" at bounding box center [456, 434] width 88 height 27
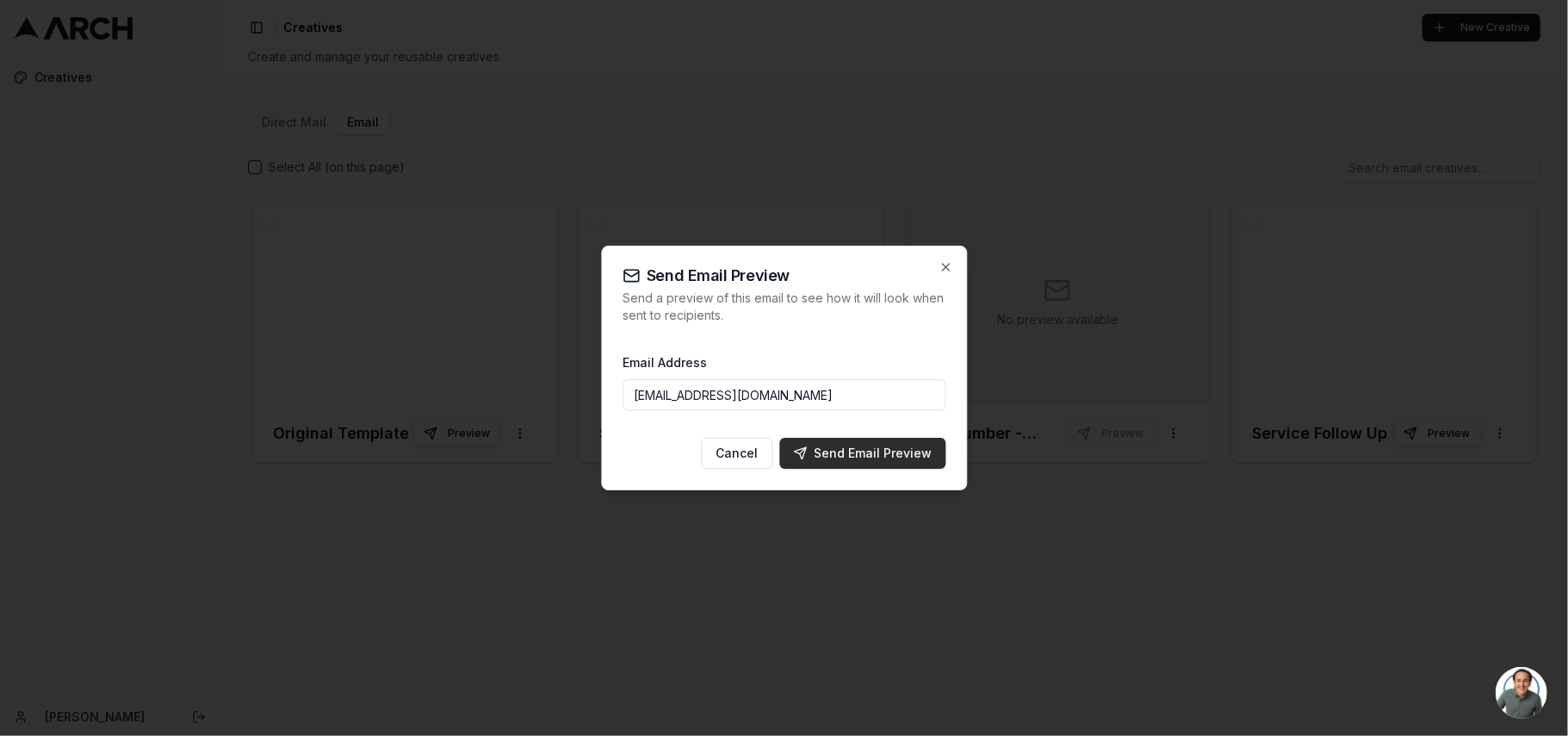
click at [902, 441] on button "Send Email Preview" at bounding box center [862, 454] width 167 height 31
type input "[EMAIL_ADDRESS][DOMAIN_NAME]"
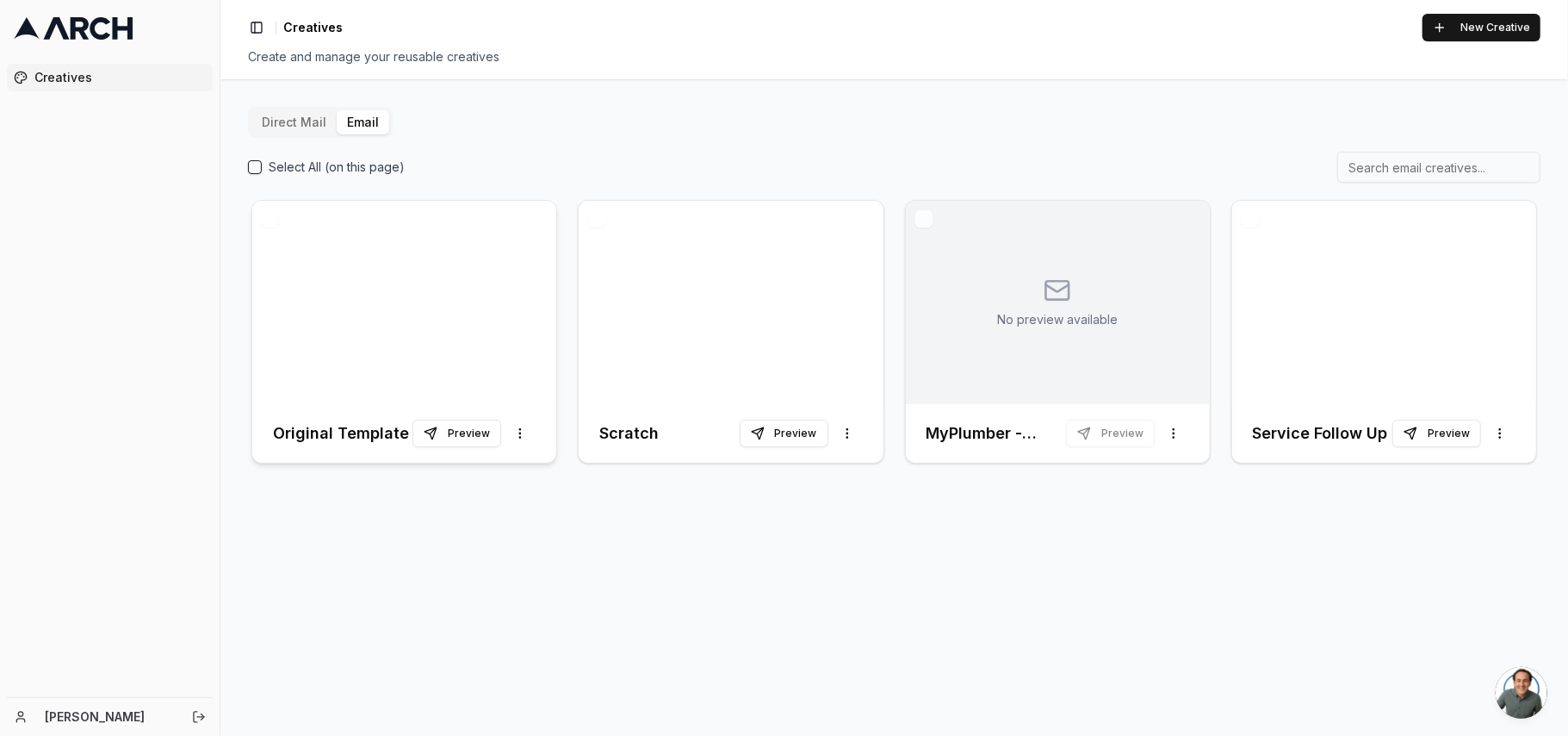
click at [396, 301] on div at bounding box center [404, 302] width 304 height 203
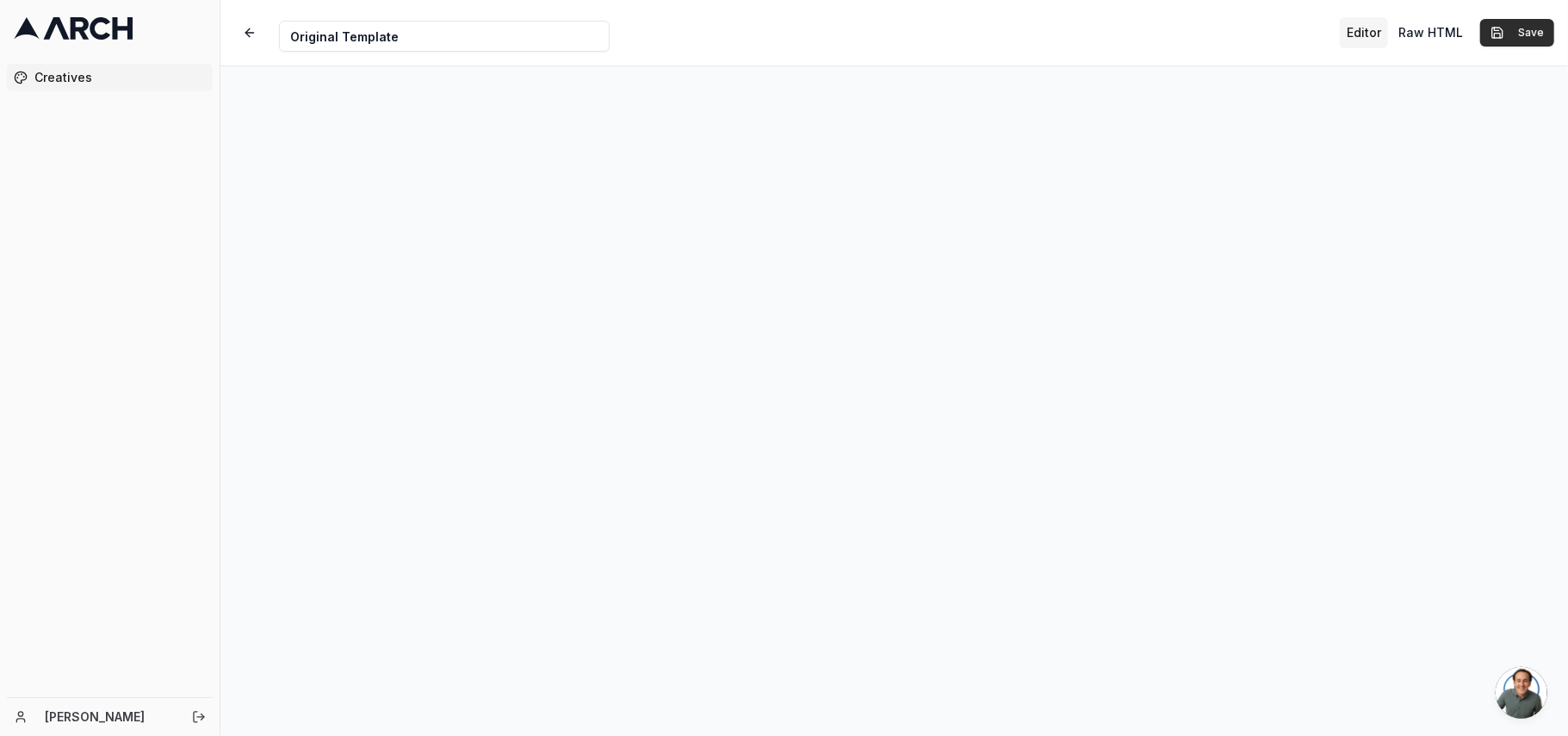
click at [1512, 36] on button "Save" at bounding box center [1517, 33] width 74 height 27
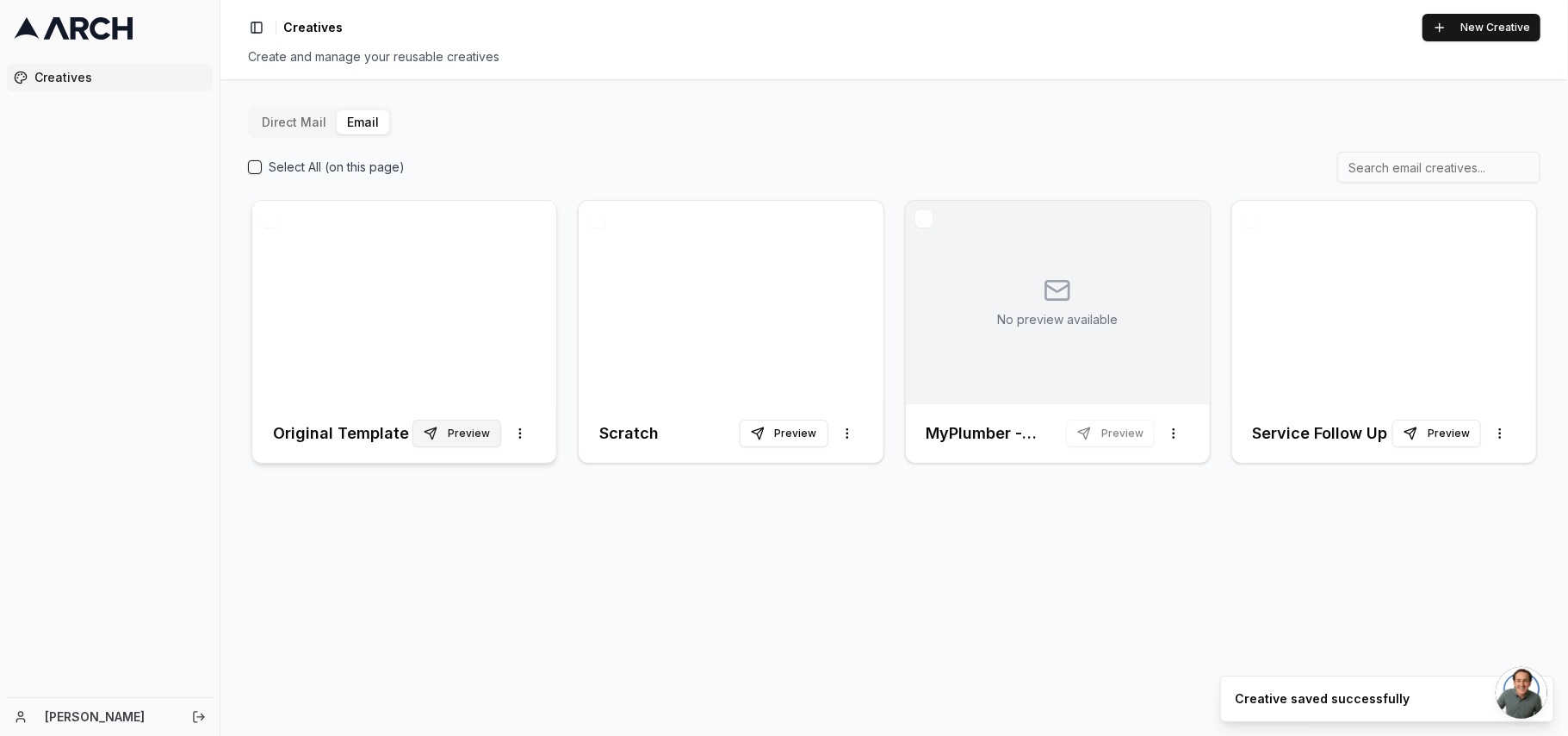
click at [480, 433] on button "Preview" at bounding box center [456, 434] width 88 height 27
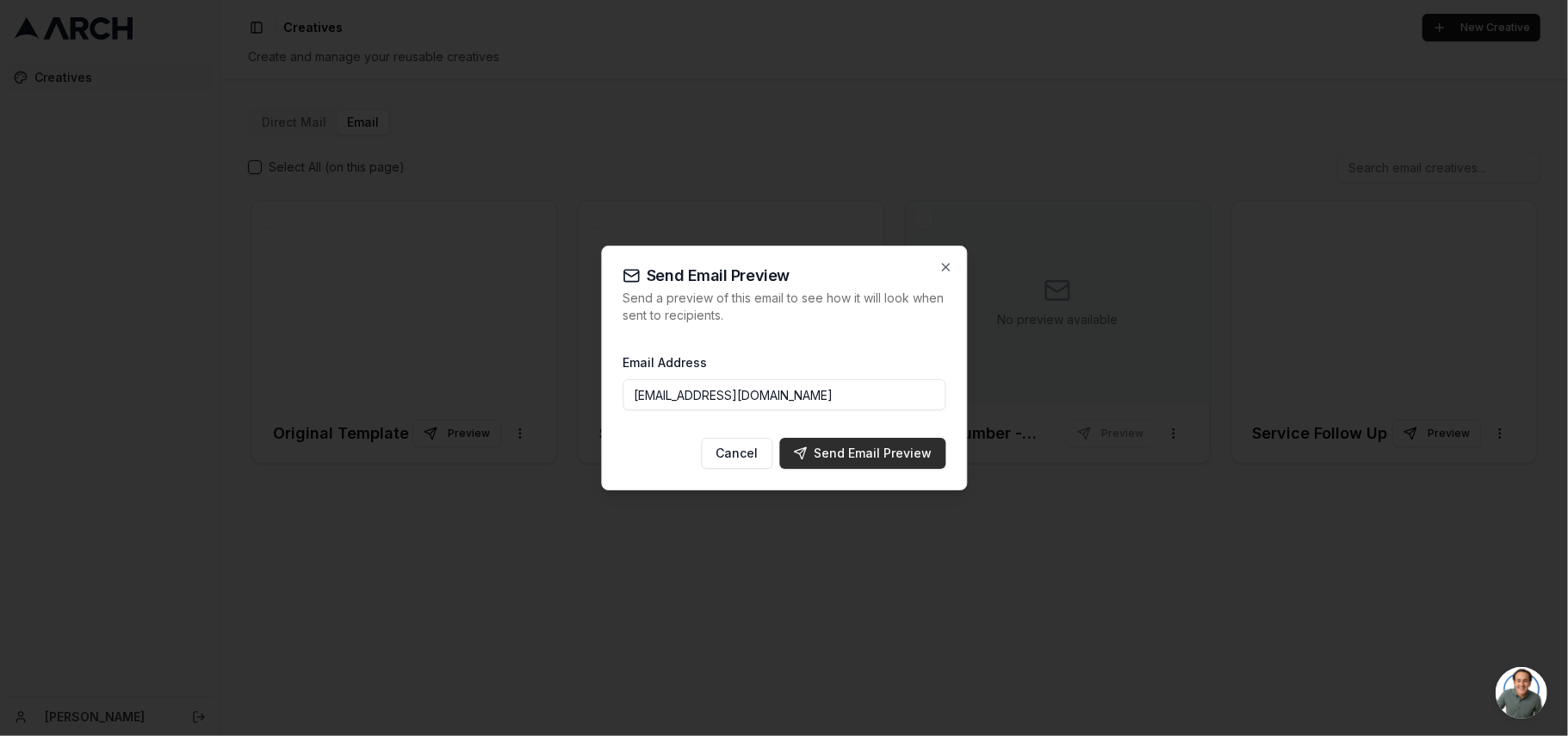
click at [866, 445] on div "Send Email Preview" at bounding box center [862, 453] width 138 height 17
type input "[EMAIL_ADDRESS][DOMAIN_NAME]"
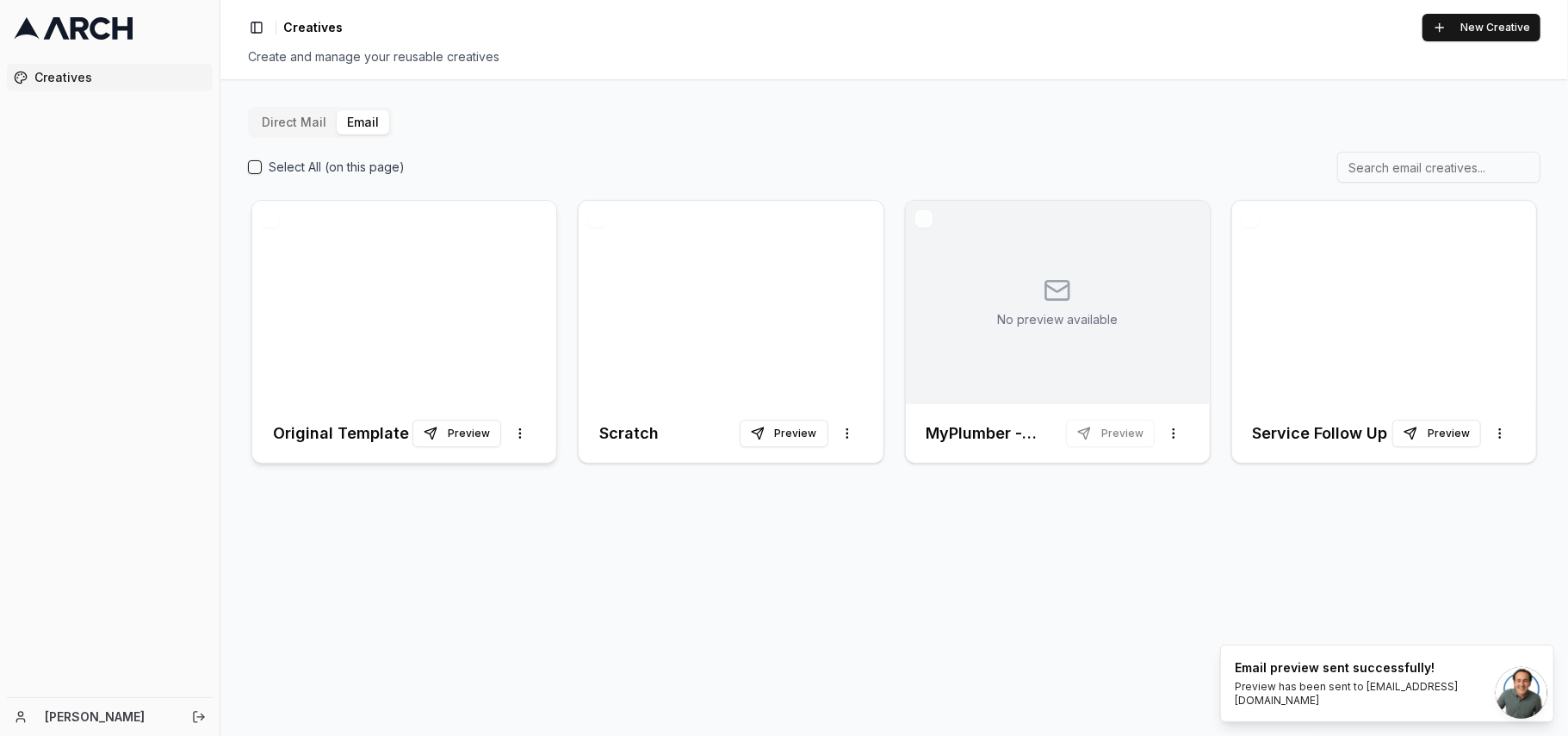
click at [396, 328] on div at bounding box center [404, 302] width 304 height 203
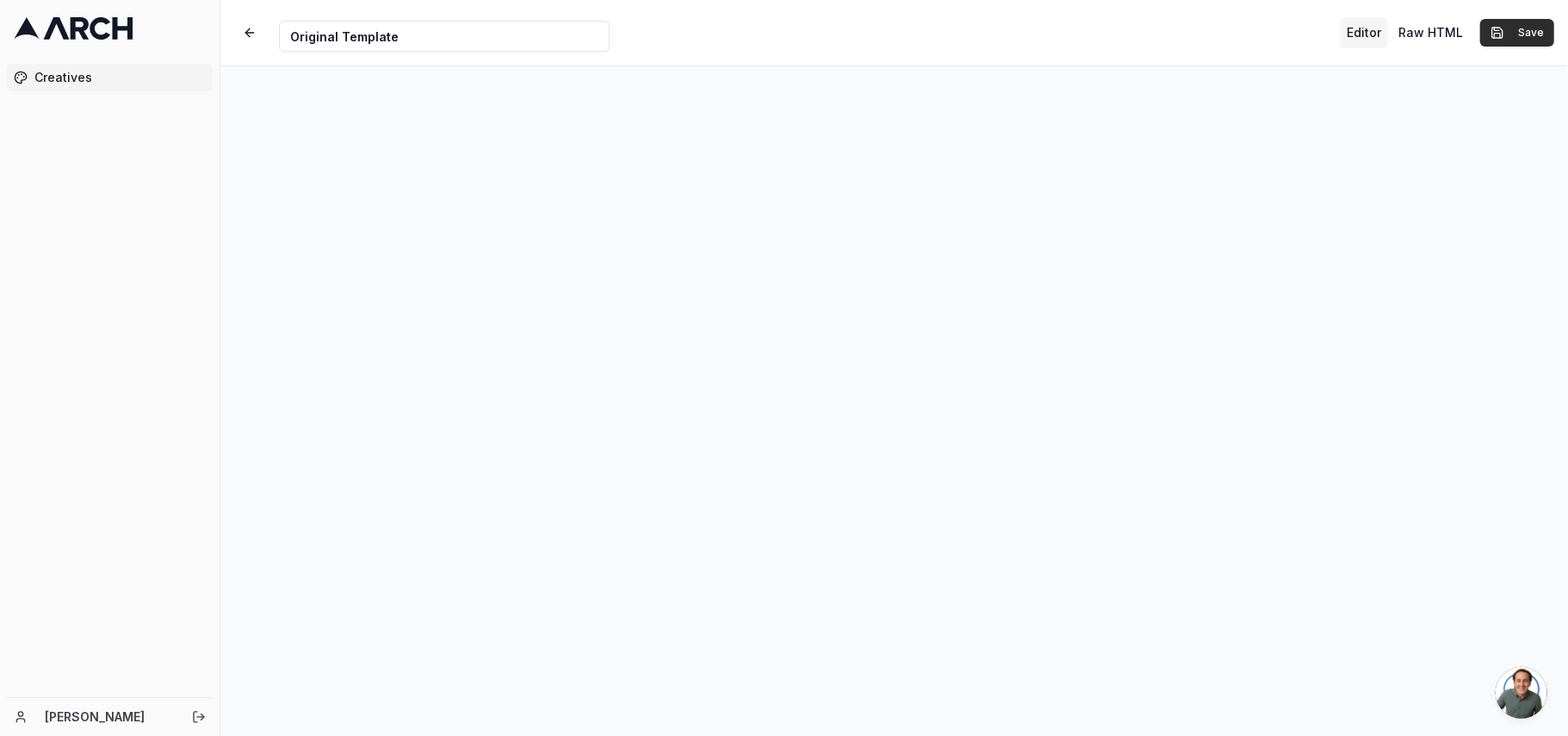
click at [1516, 24] on button "Save" at bounding box center [1517, 33] width 74 height 27
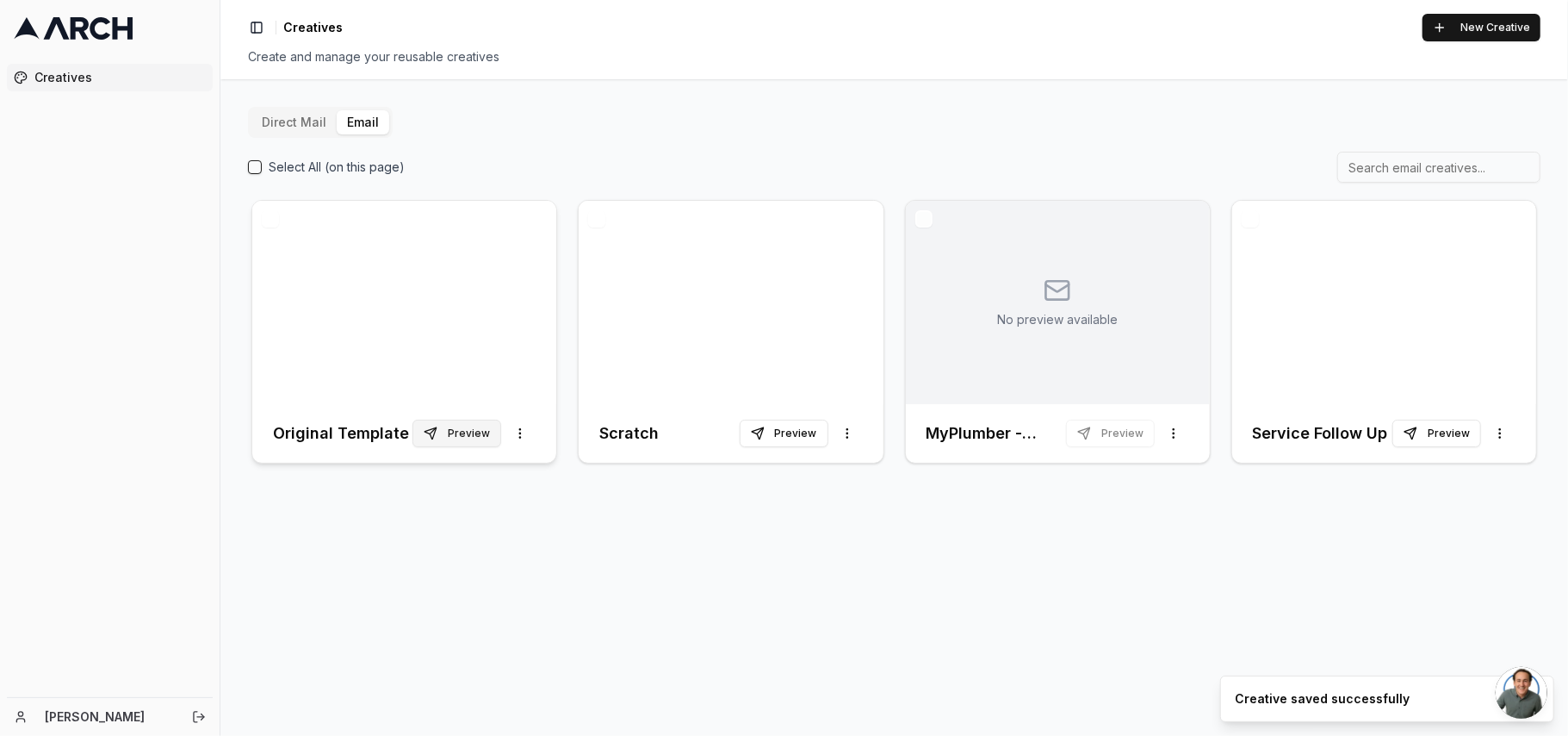
click at [476, 438] on button "Preview" at bounding box center [456, 434] width 88 height 27
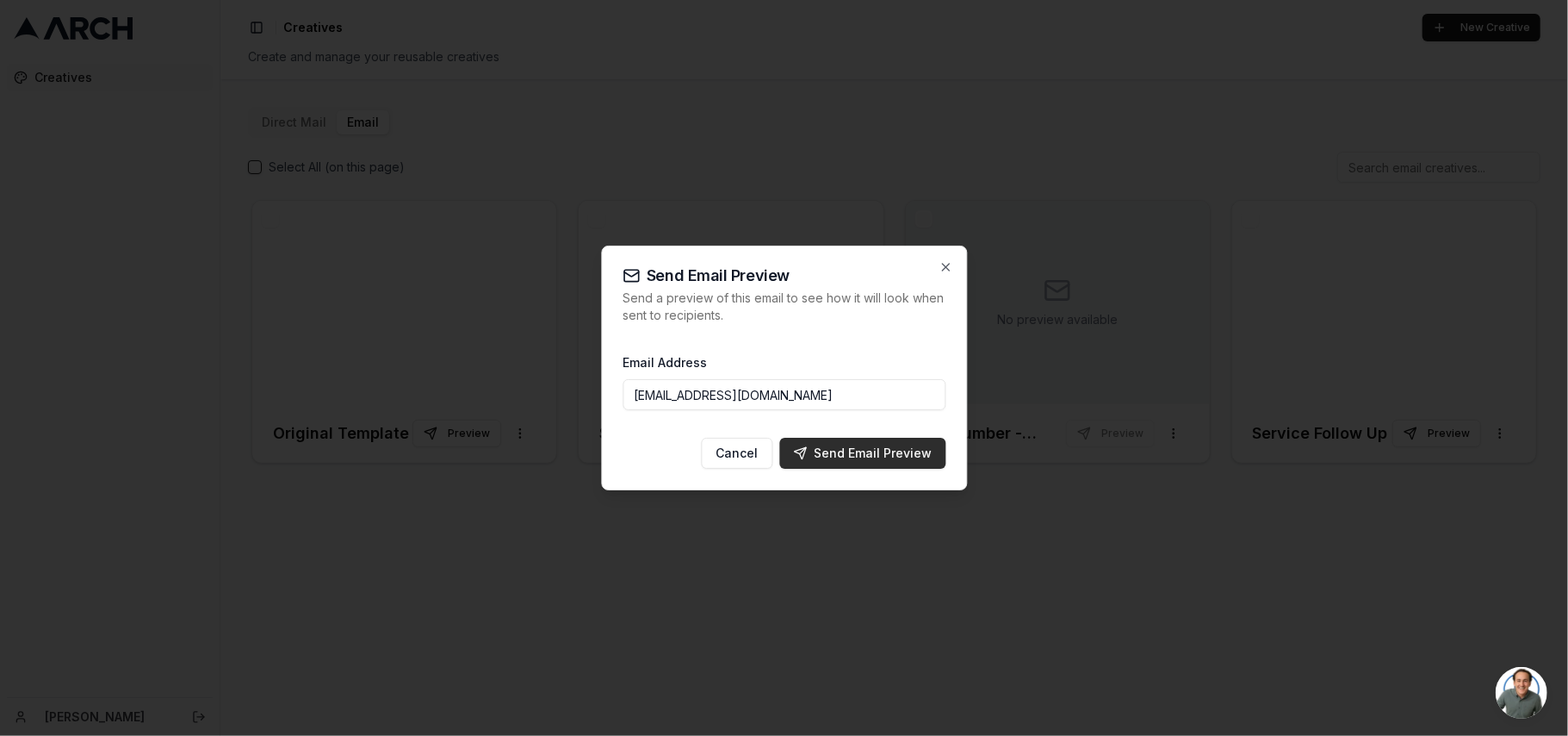
click at [860, 459] on div "Send Email Preview" at bounding box center [862, 453] width 138 height 17
type input "[EMAIL_ADDRESS][DOMAIN_NAME]"
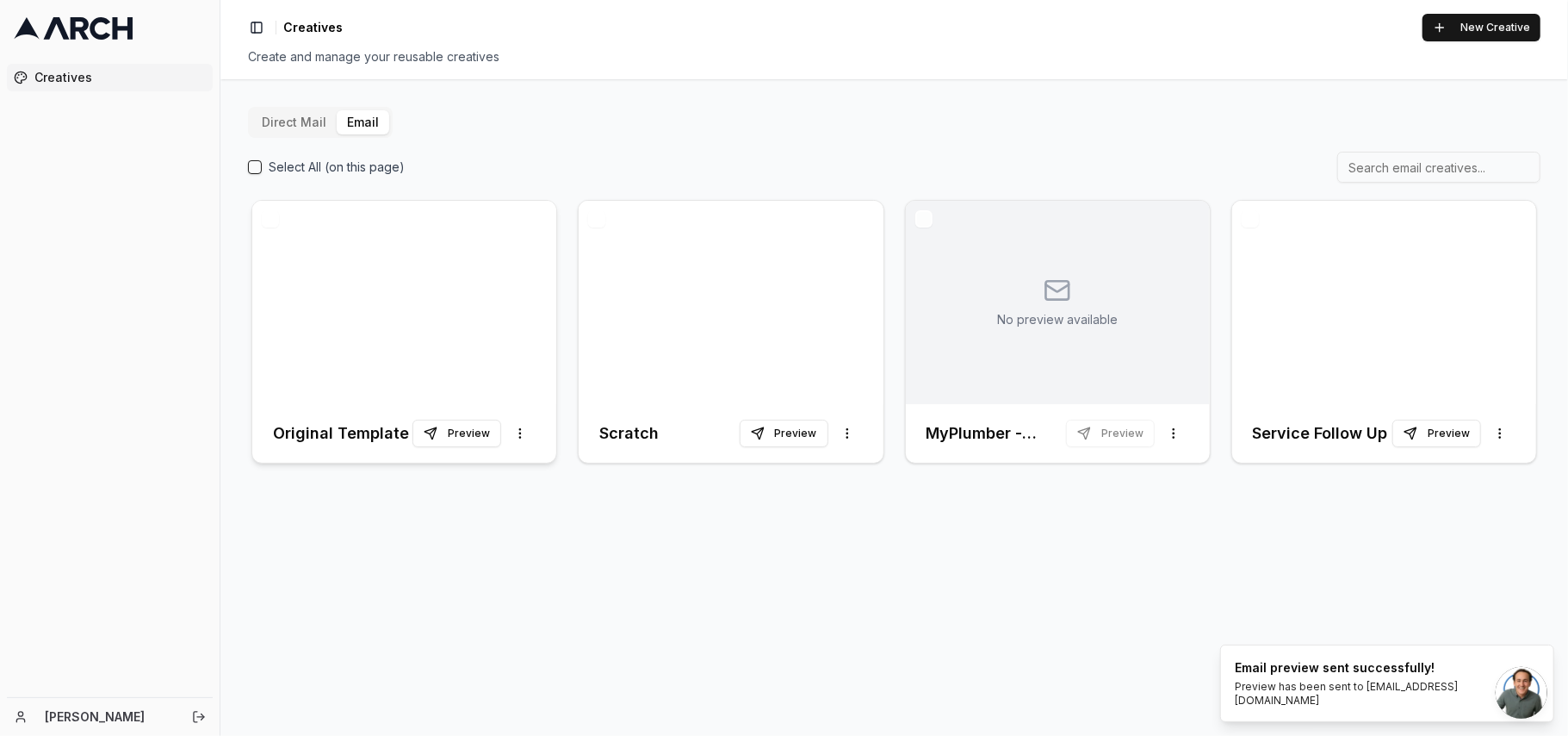
click at [386, 297] on div at bounding box center [404, 302] width 304 height 203
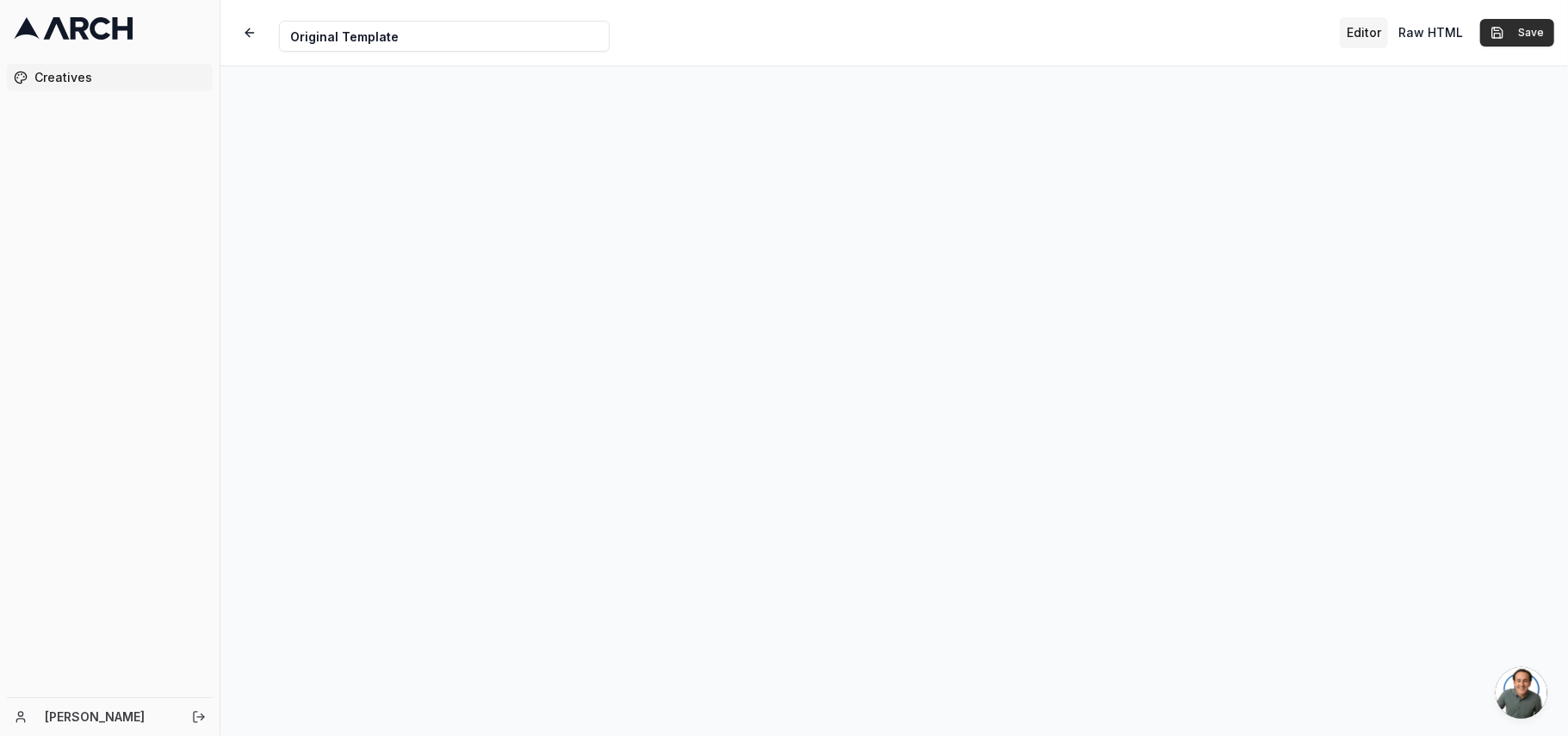
click at [1524, 35] on button "Save" at bounding box center [1517, 33] width 74 height 27
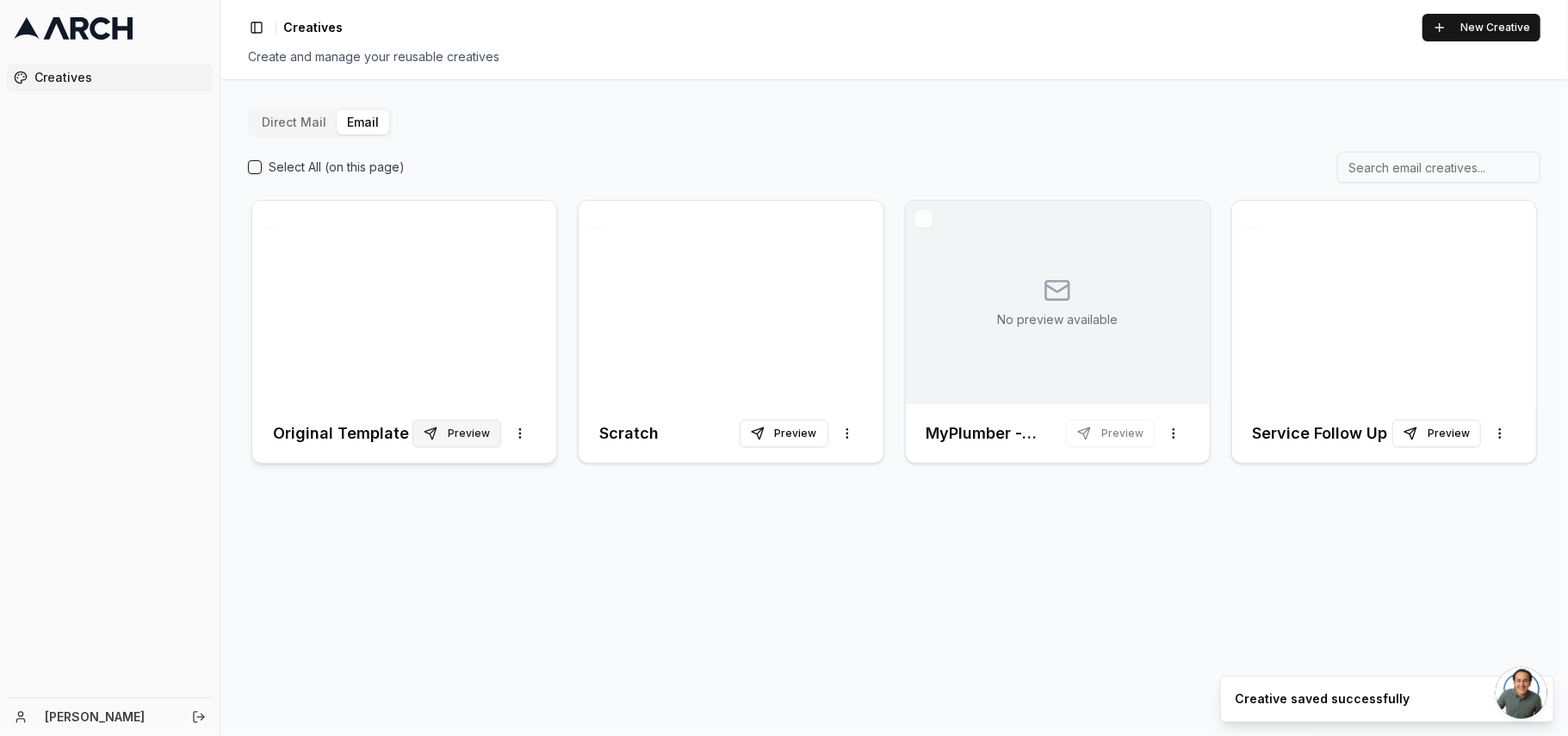
click at [483, 433] on button "Preview" at bounding box center [456, 434] width 88 height 27
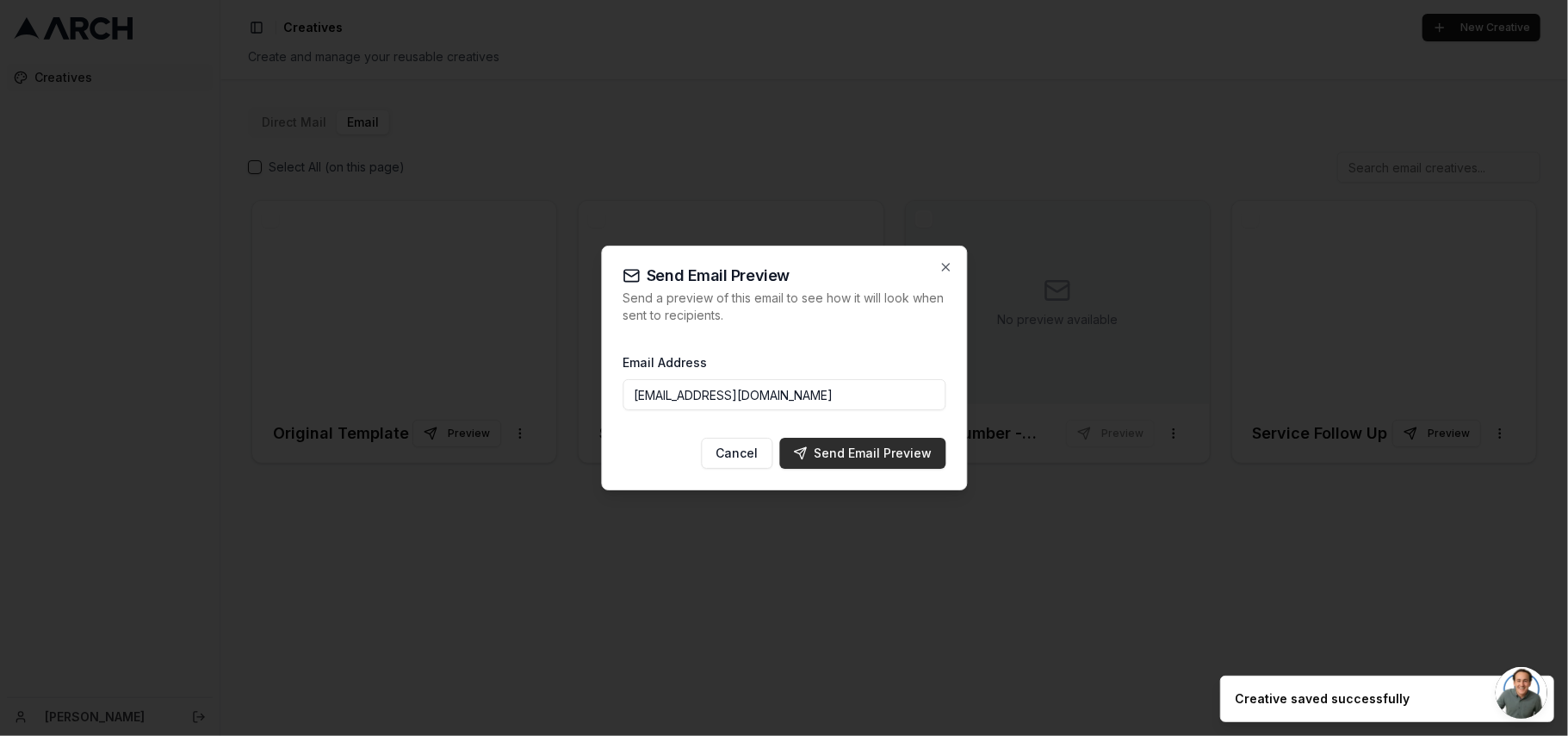
click at [861, 450] on div "Send Email Preview" at bounding box center [862, 453] width 138 height 17
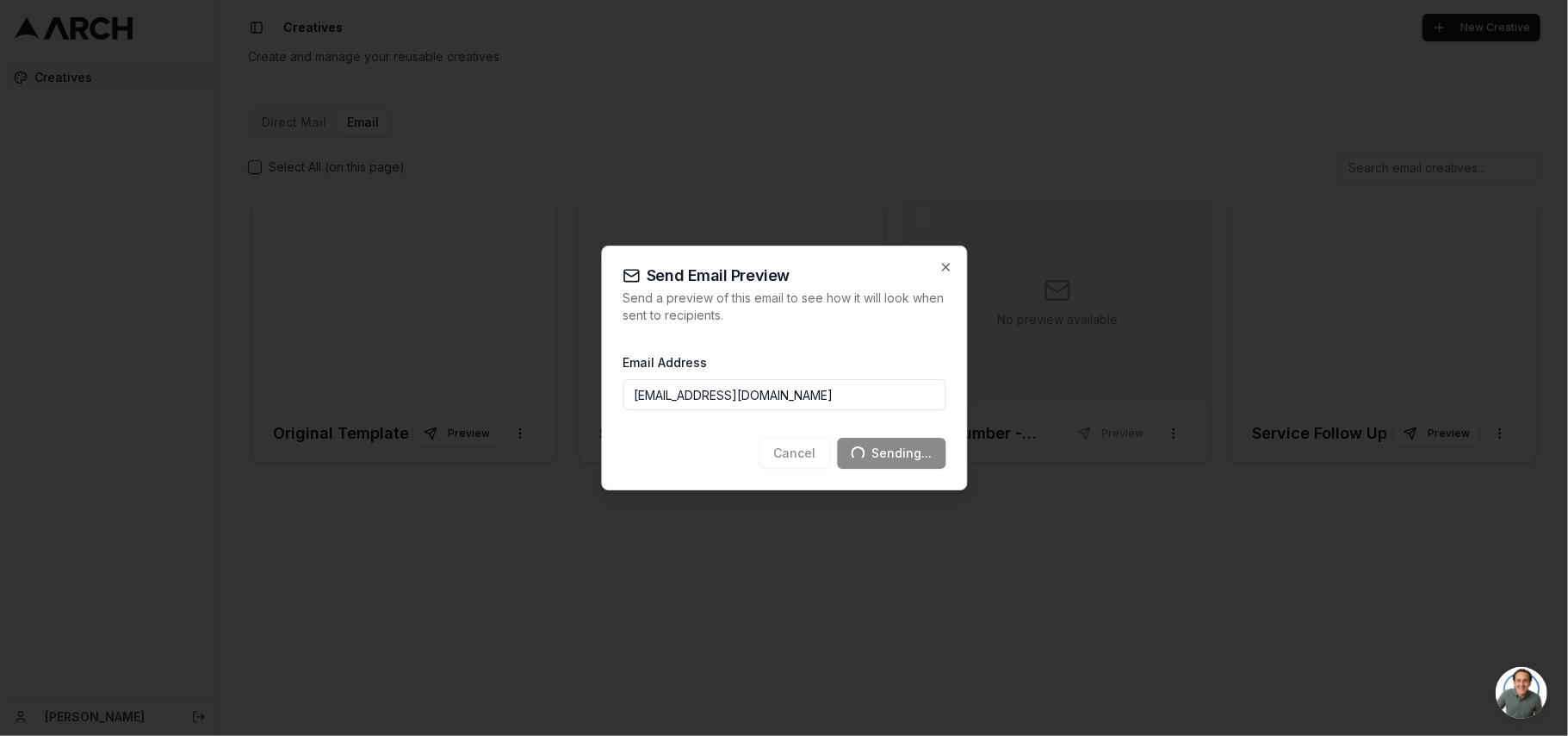
type input "[EMAIL_ADDRESS][DOMAIN_NAME]"
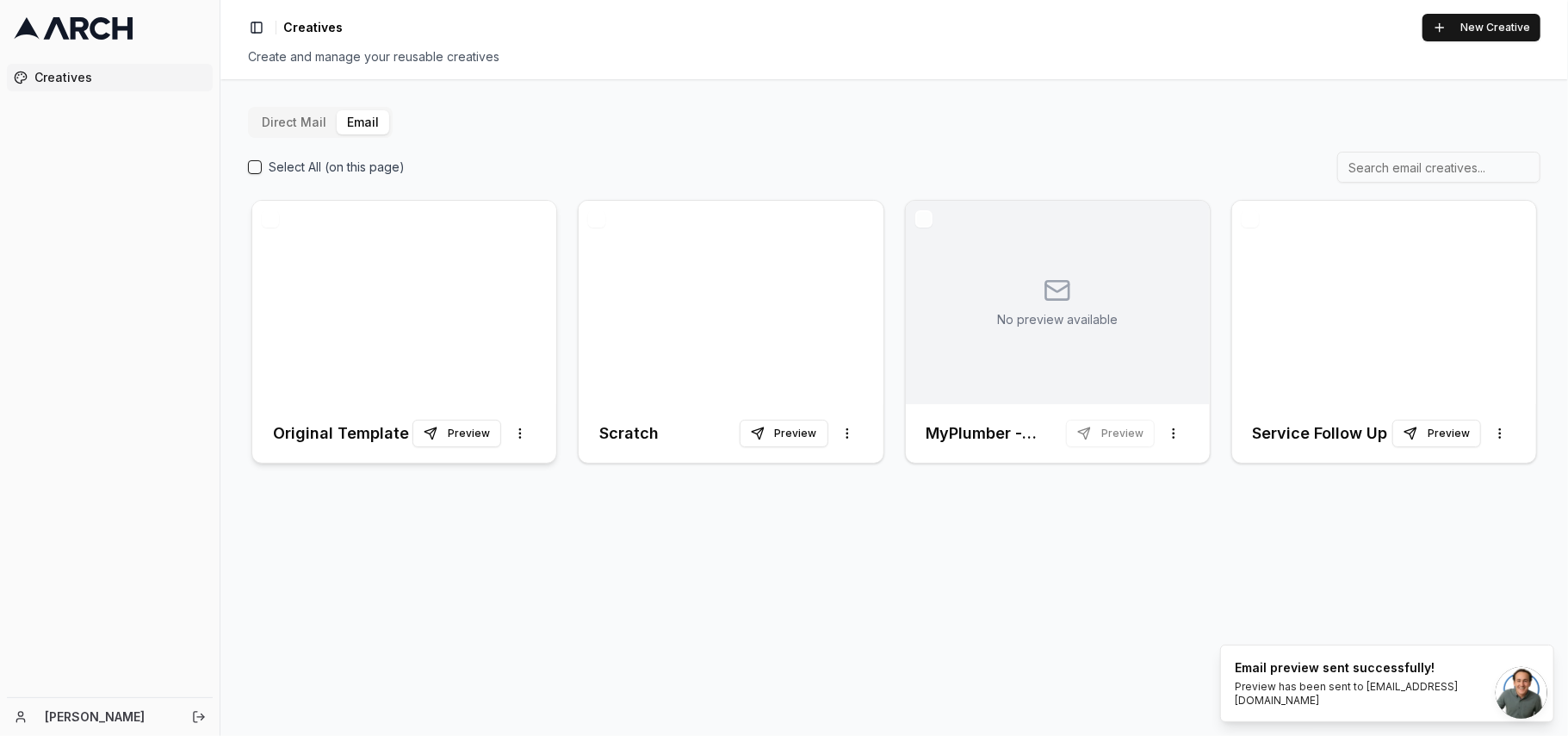
click at [410, 321] on div at bounding box center [404, 302] width 304 height 203
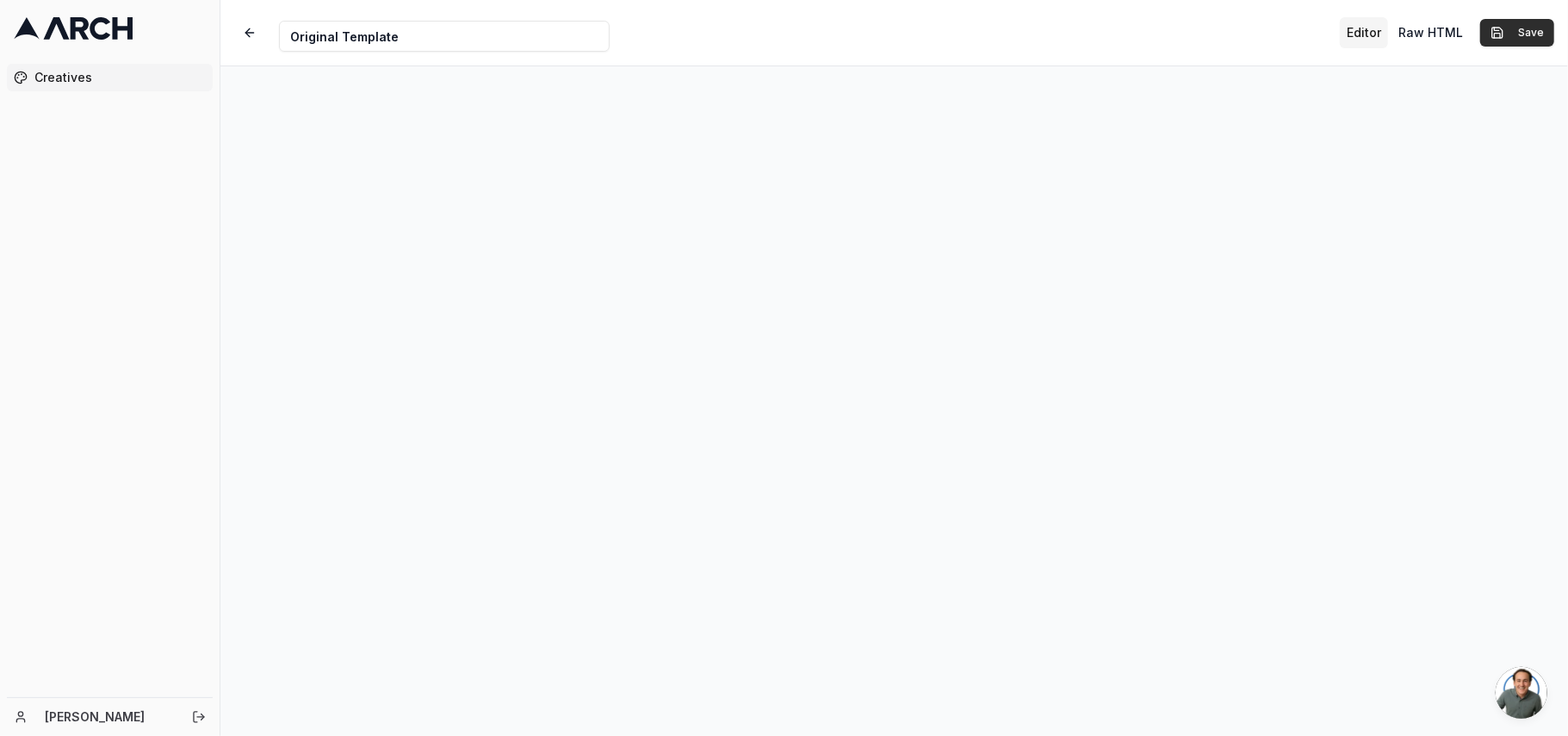
click at [1531, 29] on button "Save" at bounding box center [1517, 33] width 74 height 27
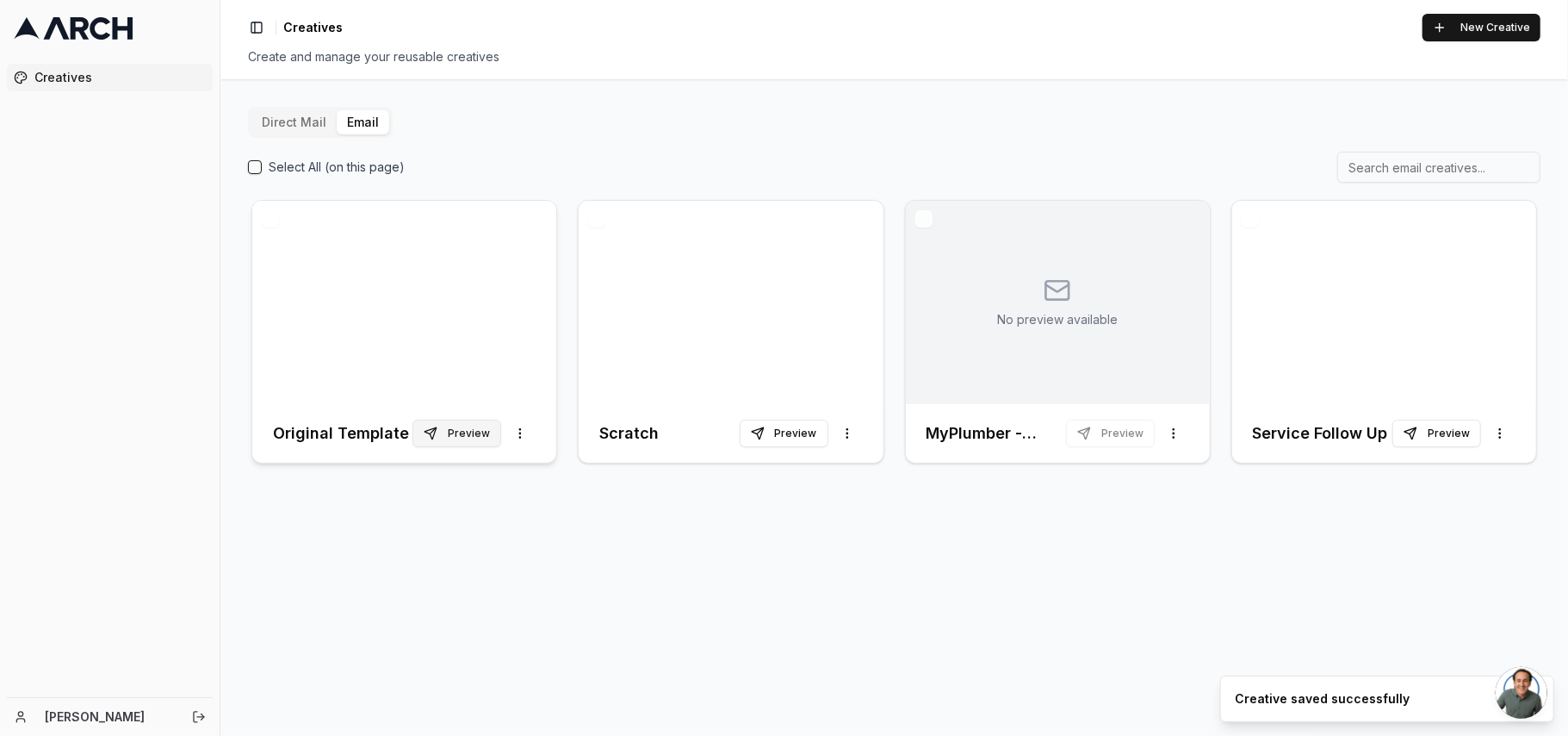
click at [460, 434] on button "Preview" at bounding box center [456, 434] width 88 height 27
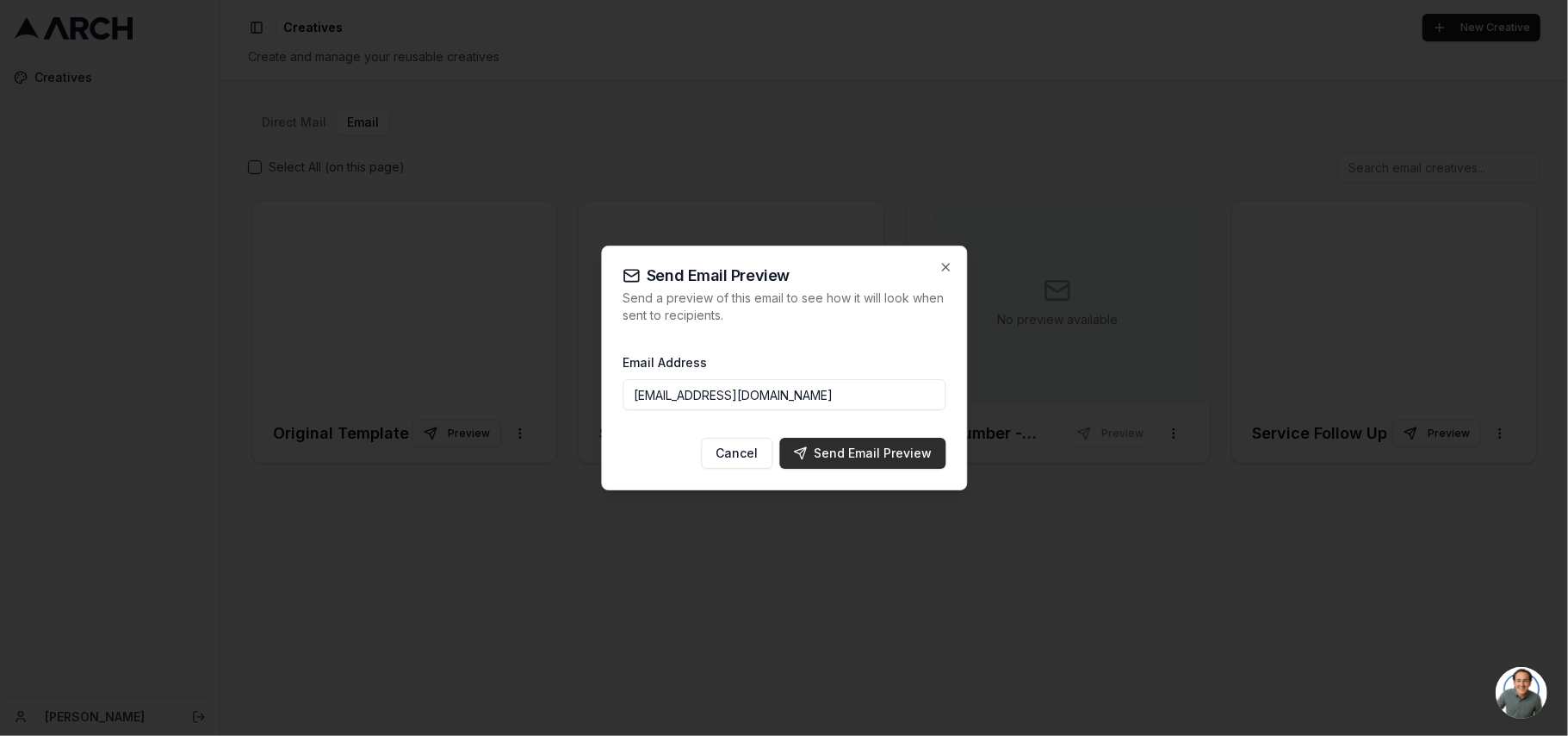
click at [865, 448] on div "Send Email Preview" at bounding box center [862, 453] width 138 height 17
type input "[EMAIL_ADDRESS][DOMAIN_NAME]"
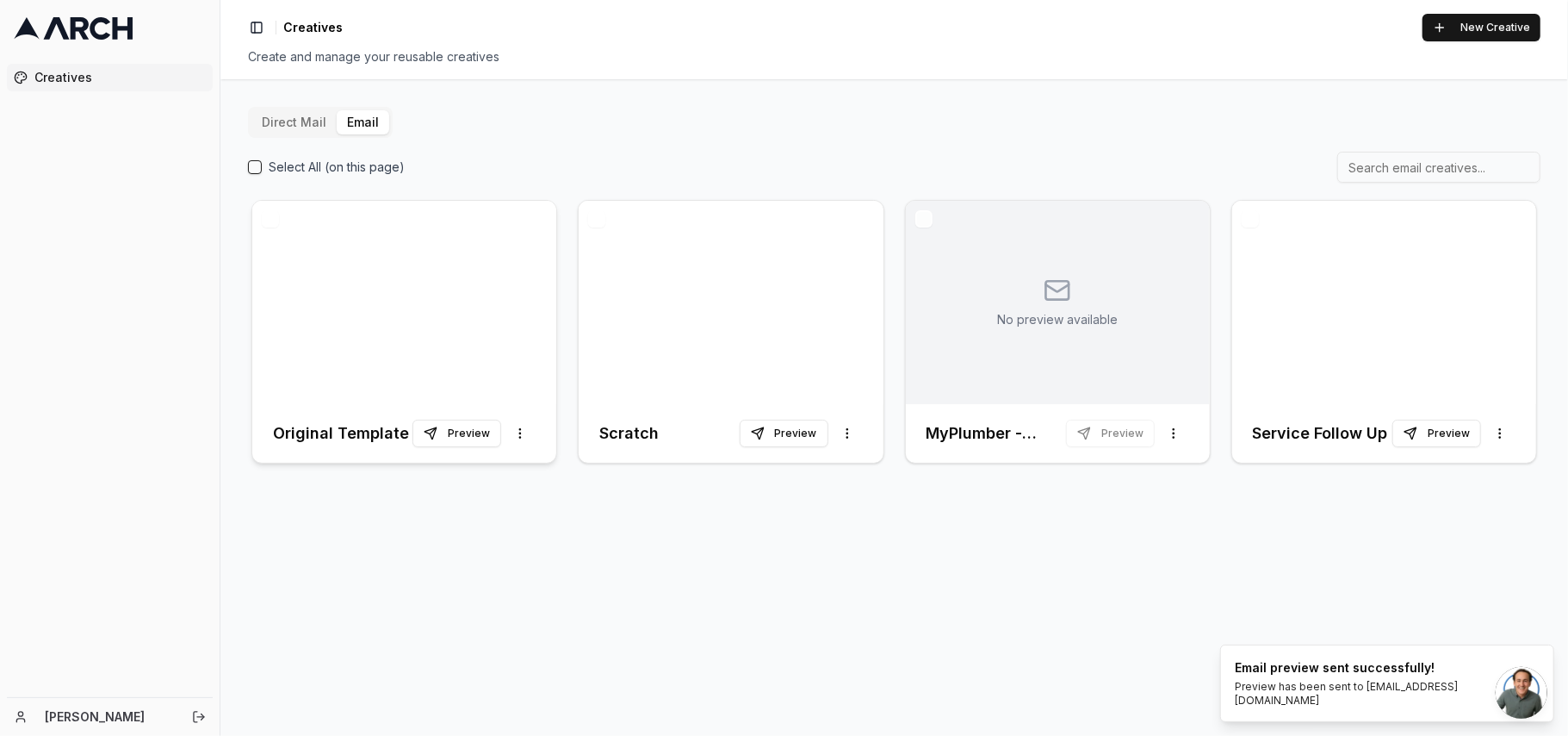
click at [377, 325] on div at bounding box center [404, 302] width 304 height 203
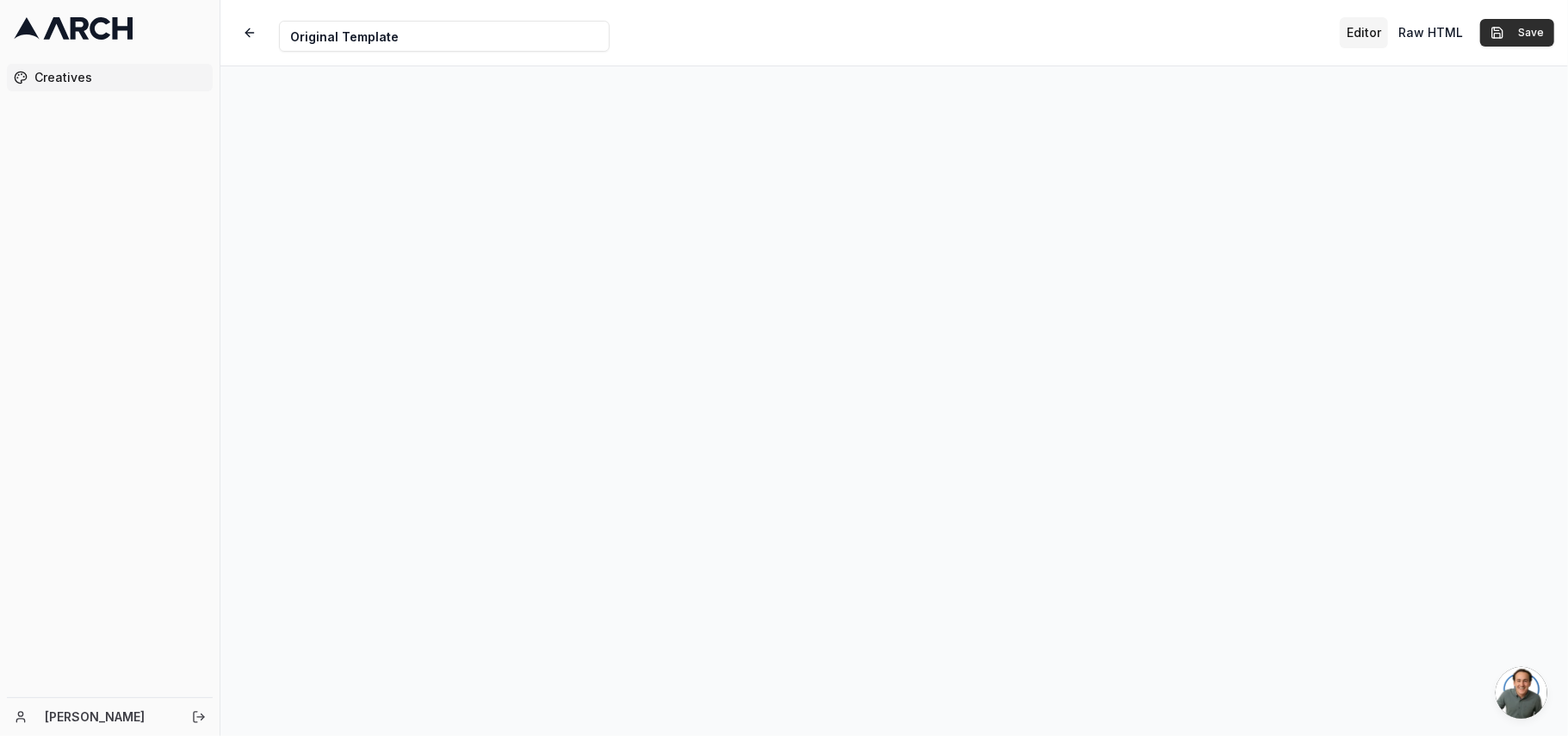
click at [1520, 43] on button "Save" at bounding box center [1517, 33] width 74 height 27
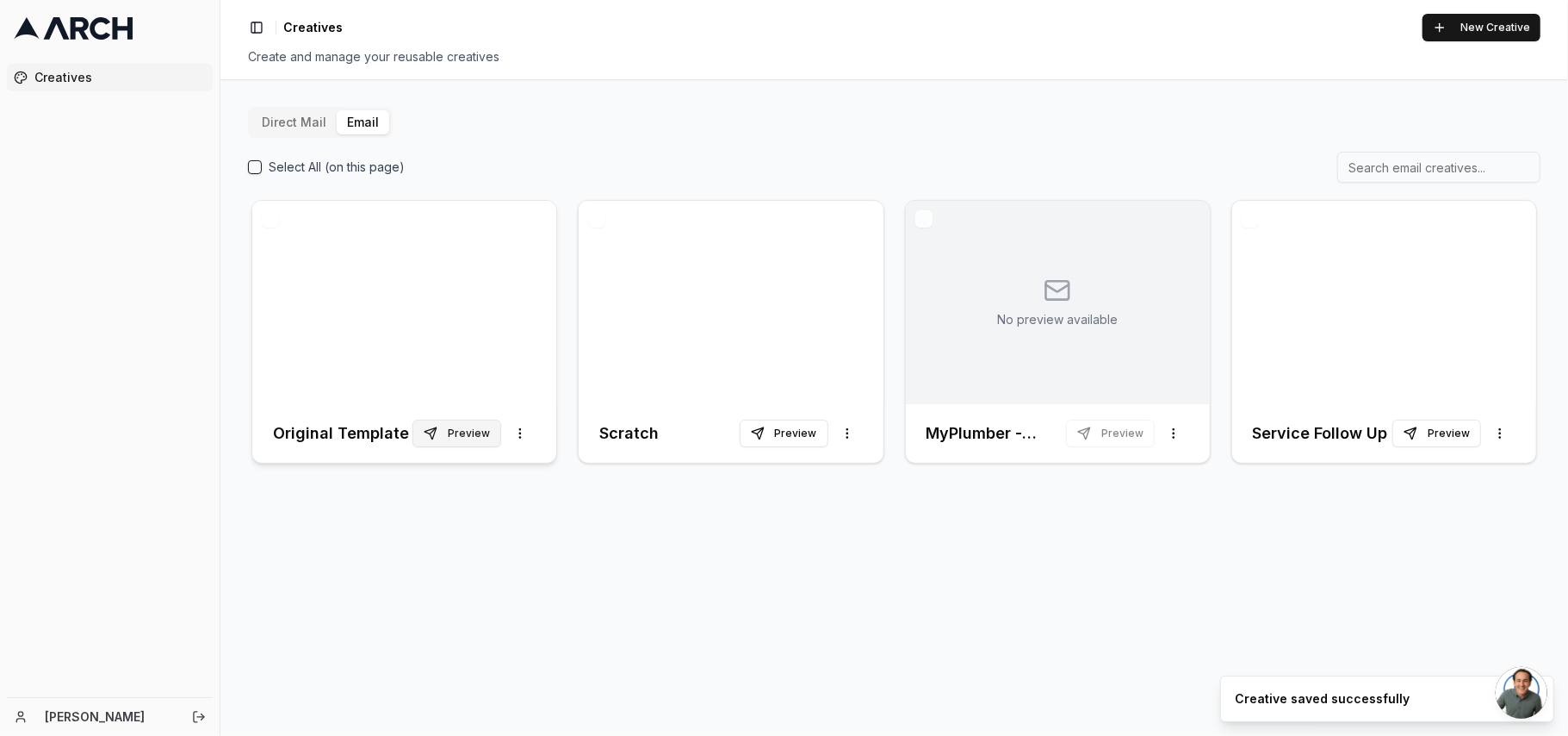
click at [476, 438] on button "Preview" at bounding box center [456, 434] width 88 height 27
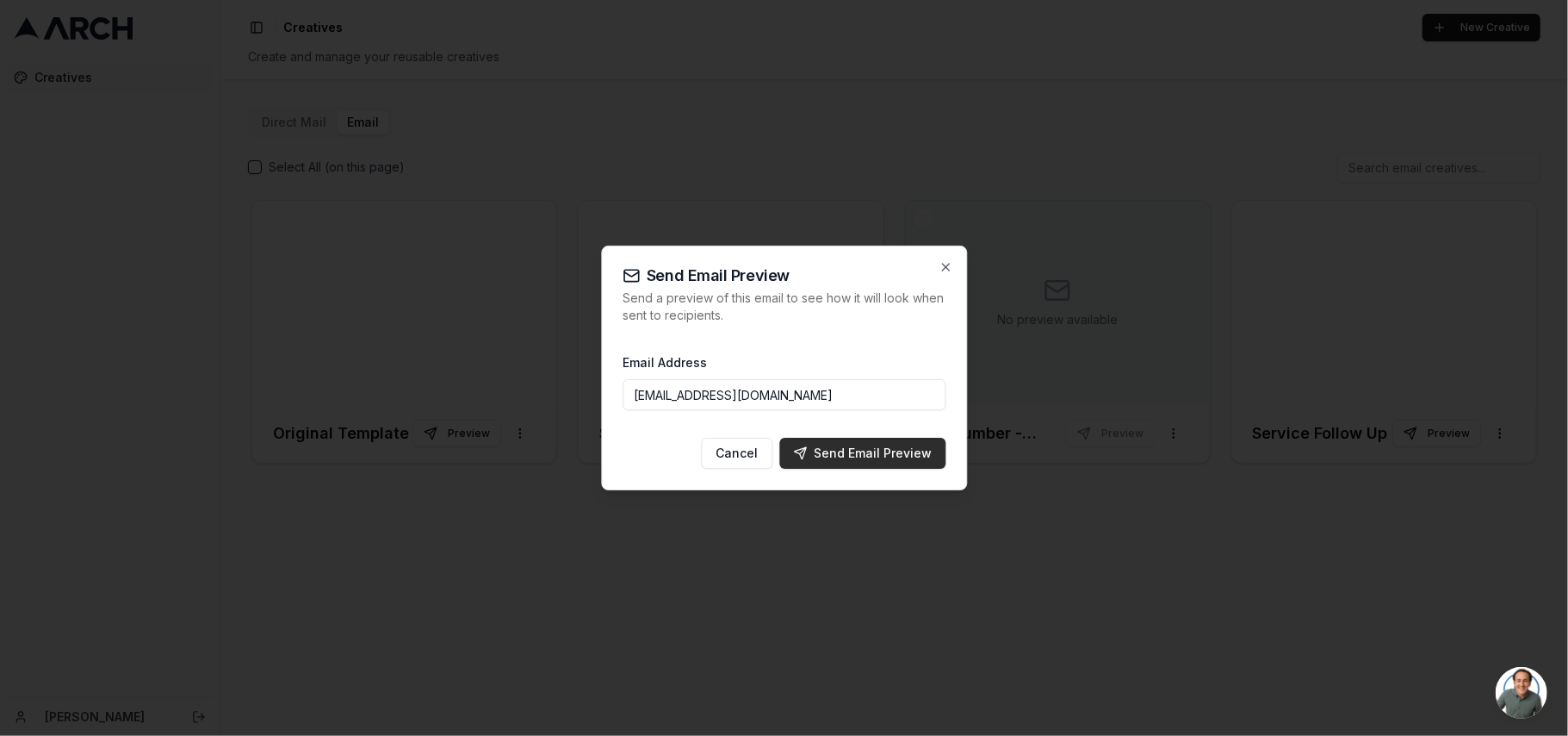
click at [872, 442] on button "Send Email Preview" at bounding box center [862, 454] width 167 height 31
type input "[EMAIL_ADDRESS][DOMAIN_NAME]"
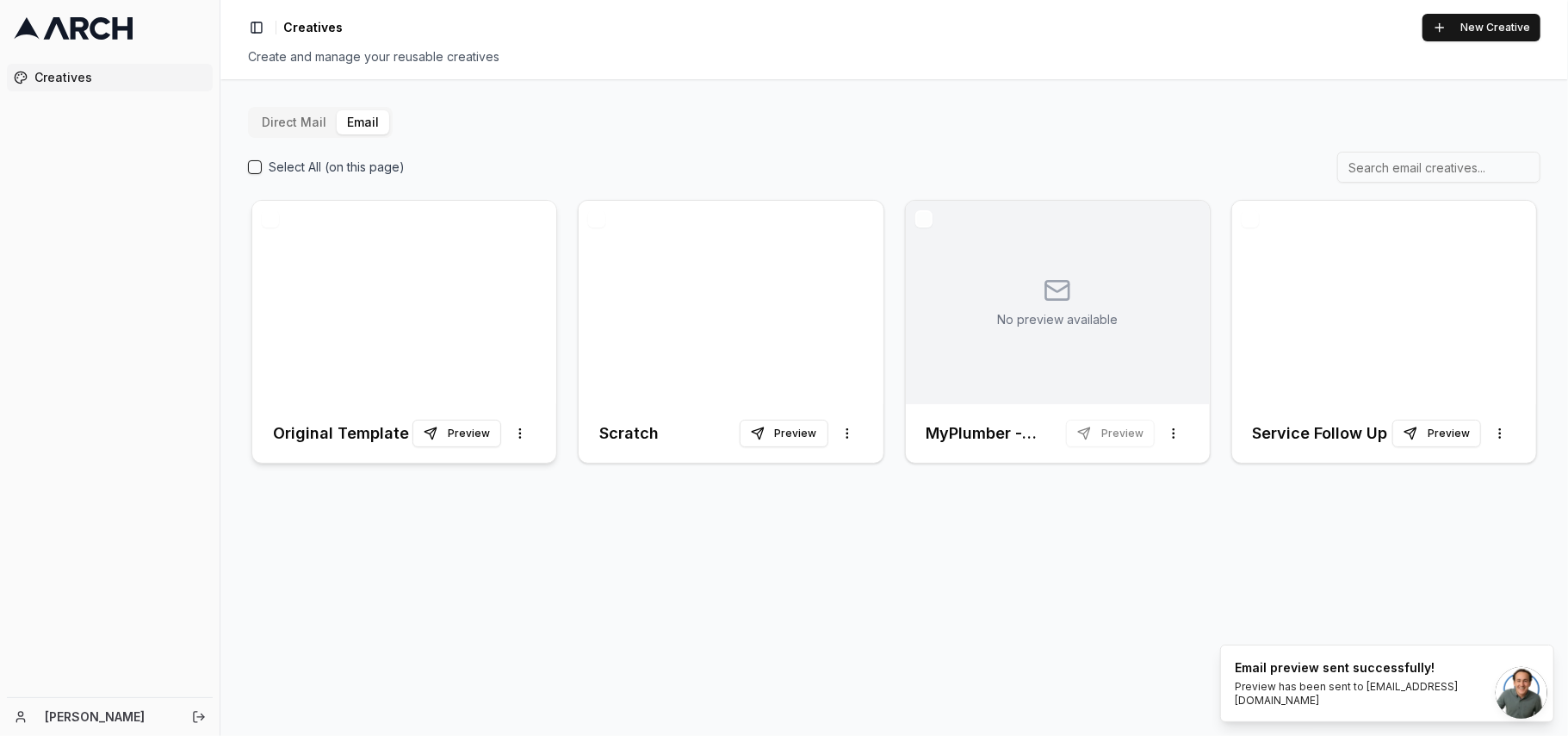
click at [392, 311] on div at bounding box center [404, 302] width 304 height 203
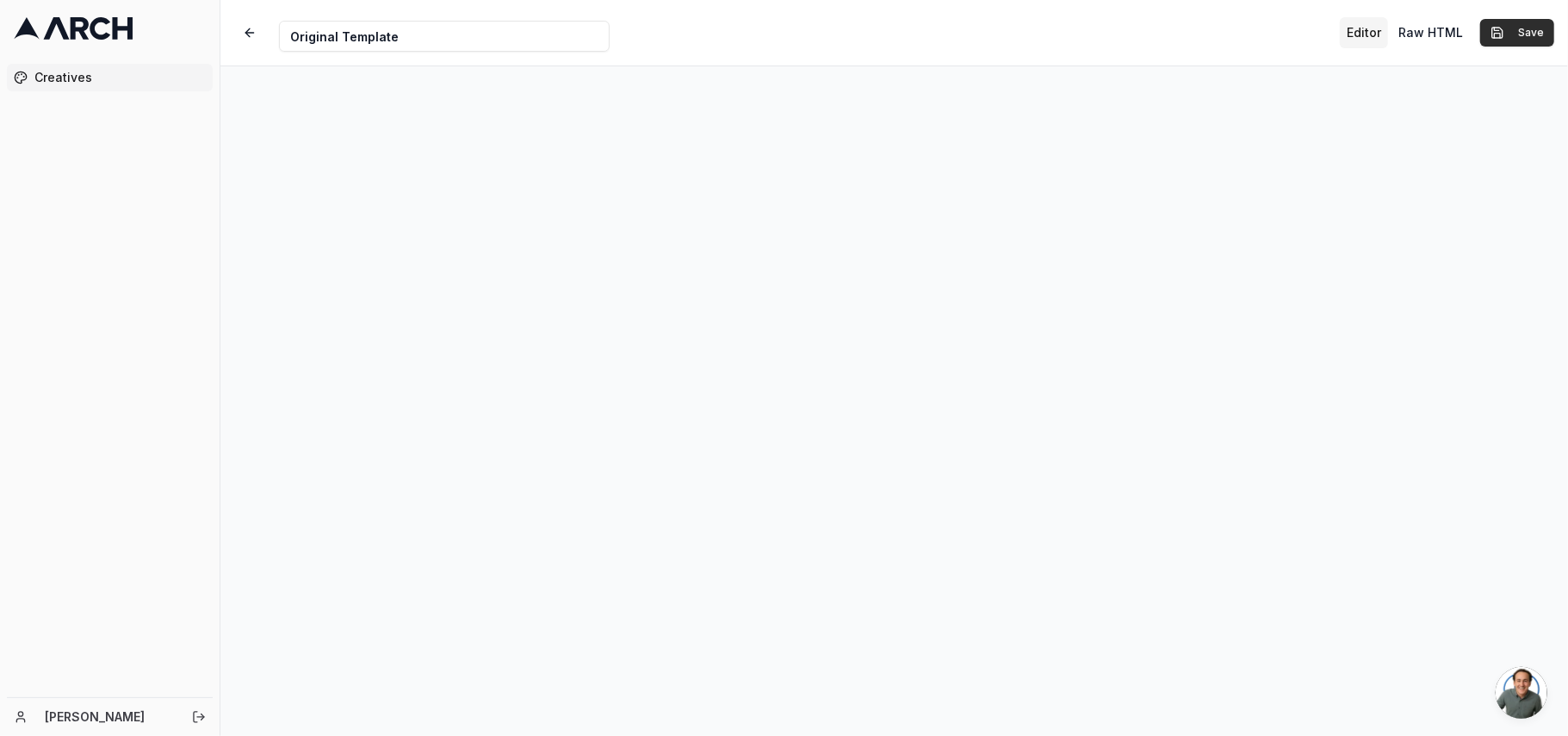
click at [1520, 27] on button "Save" at bounding box center [1517, 33] width 74 height 27
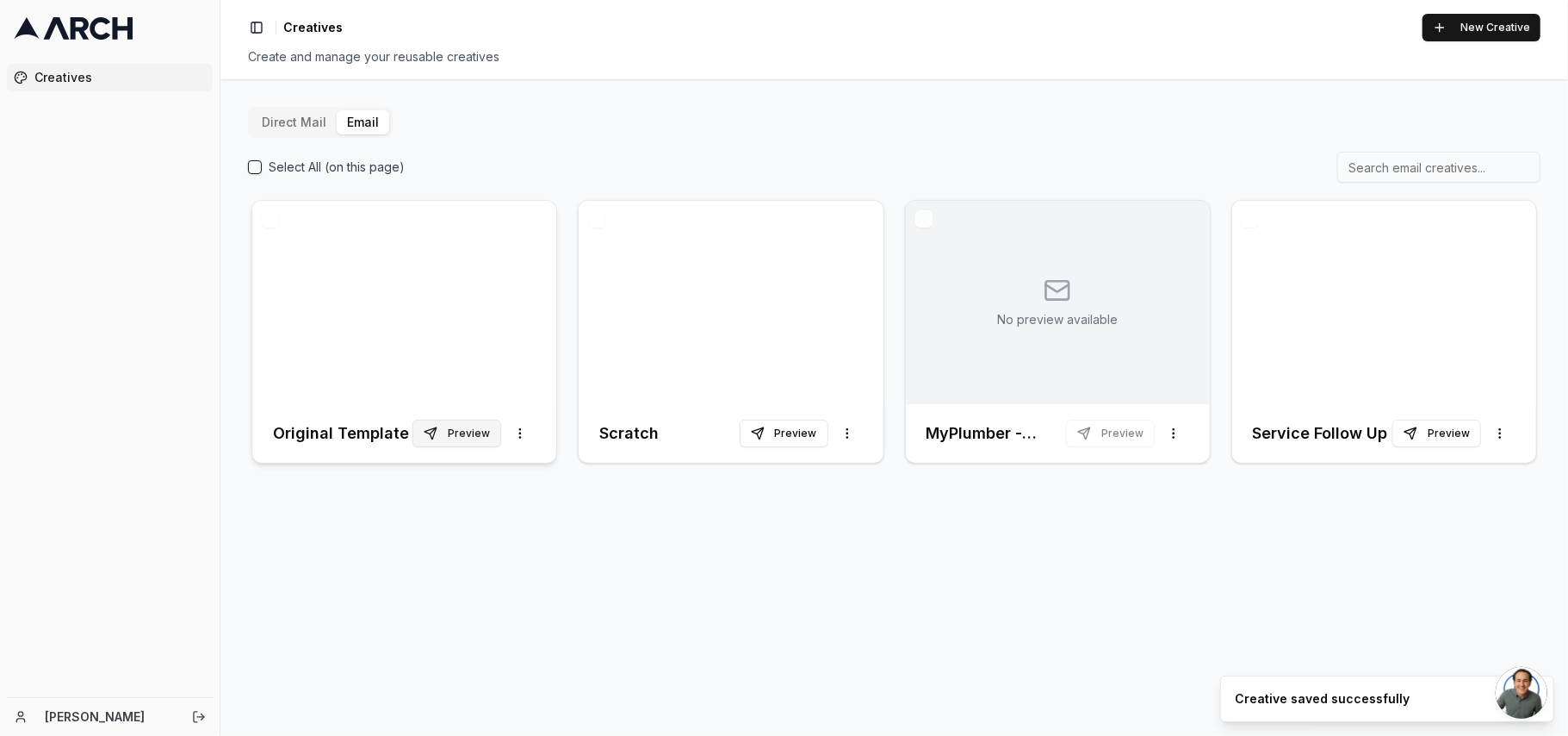
click at [476, 429] on button "Preview" at bounding box center [456, 434] width 88 height 27
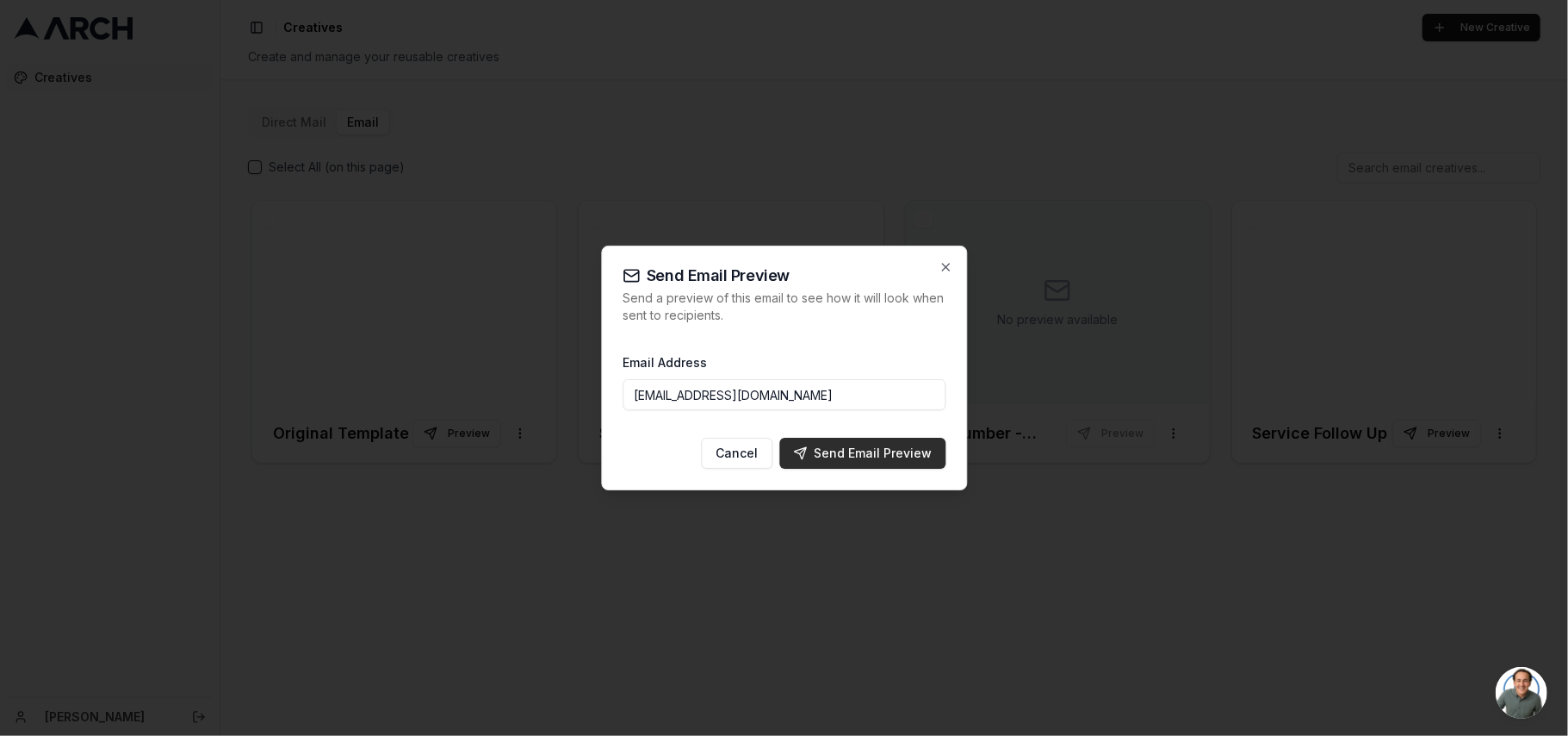
click at [854, 442] on button "Send Email Preview" at bounding box center [862, 454] width 167 height 31
type input "[EMAIL_ADDRESS][DOMAIN_NAME]"
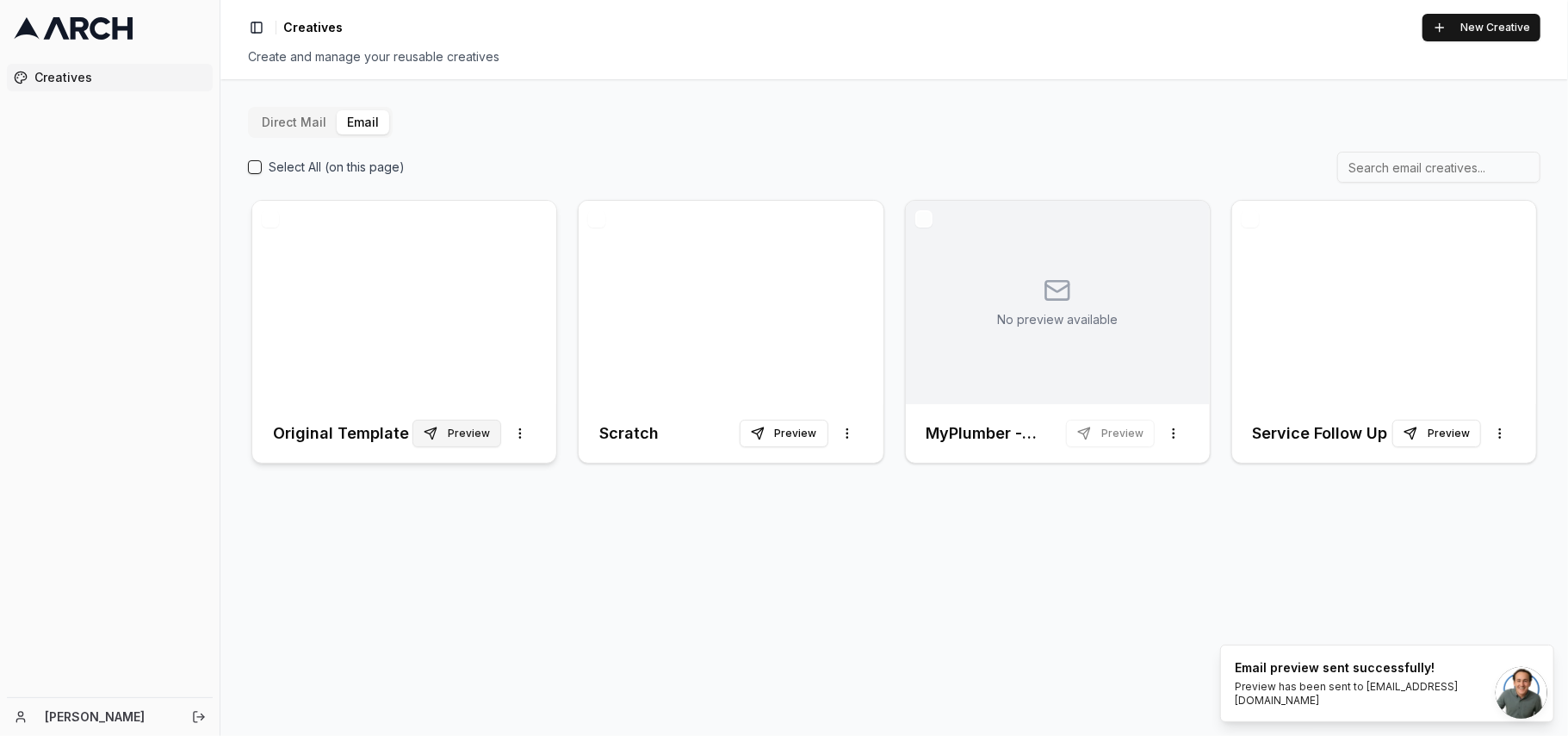
click at [473, 424] on button "Preview" at bounding box center [456, 434] width 88 height 27
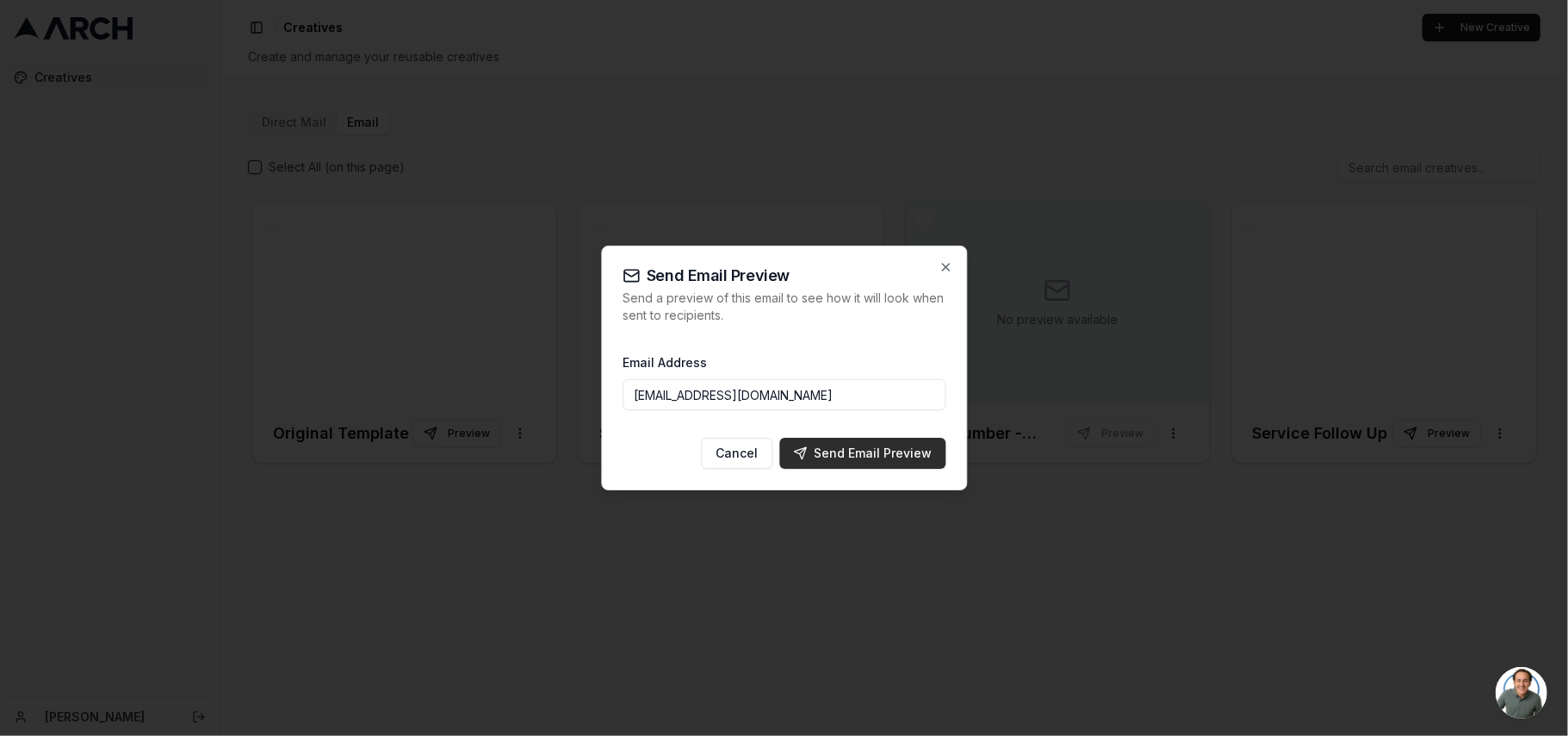
click at [881, 454] on div "Send Email Preview" at bounding box center [862, 453] width 138 height 17
type input "[EMAIL_ADDRESS][DOMAIN_NAME]"
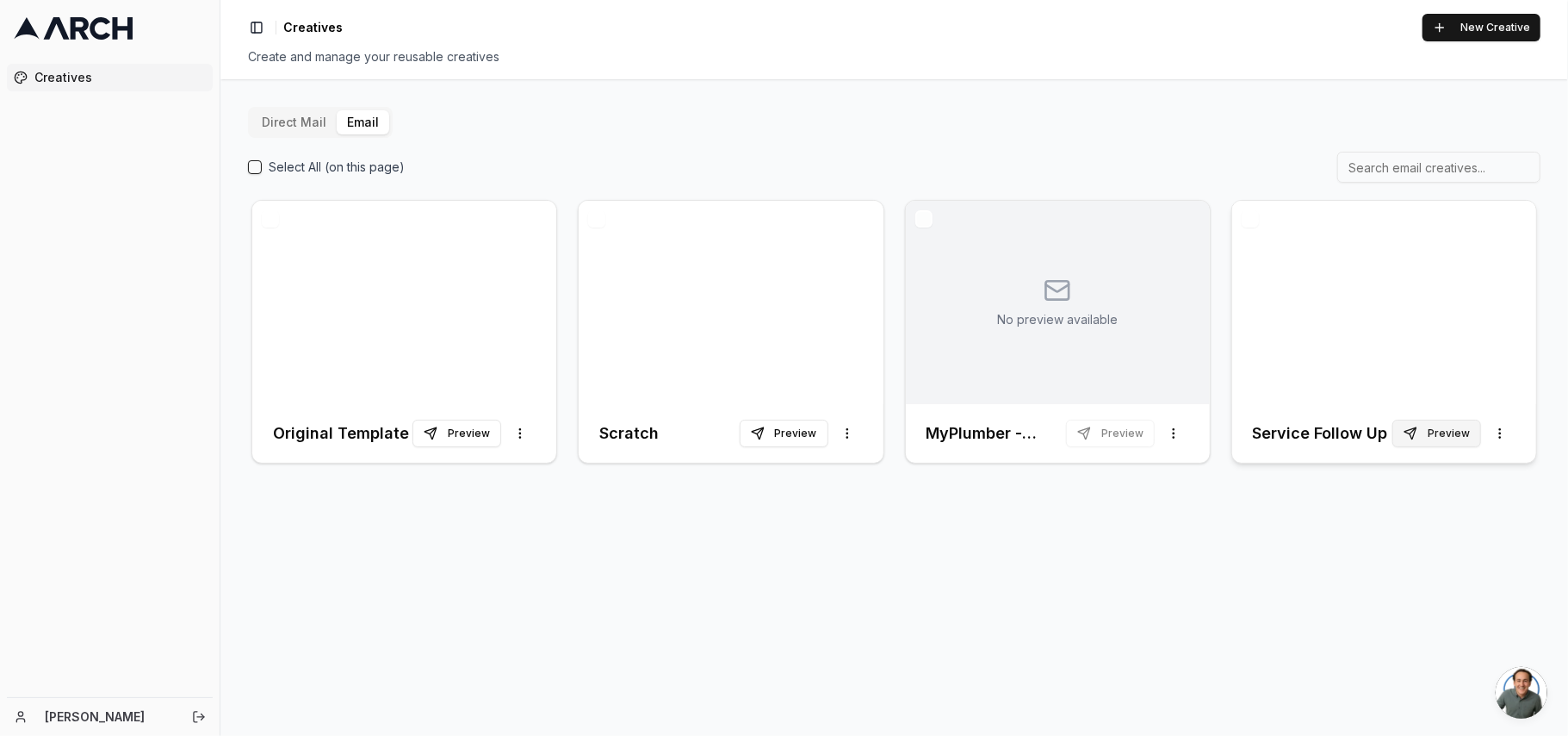
click at [1452, 425] on button "Preview" at bounding box center [1436, 434] width 88 height 27
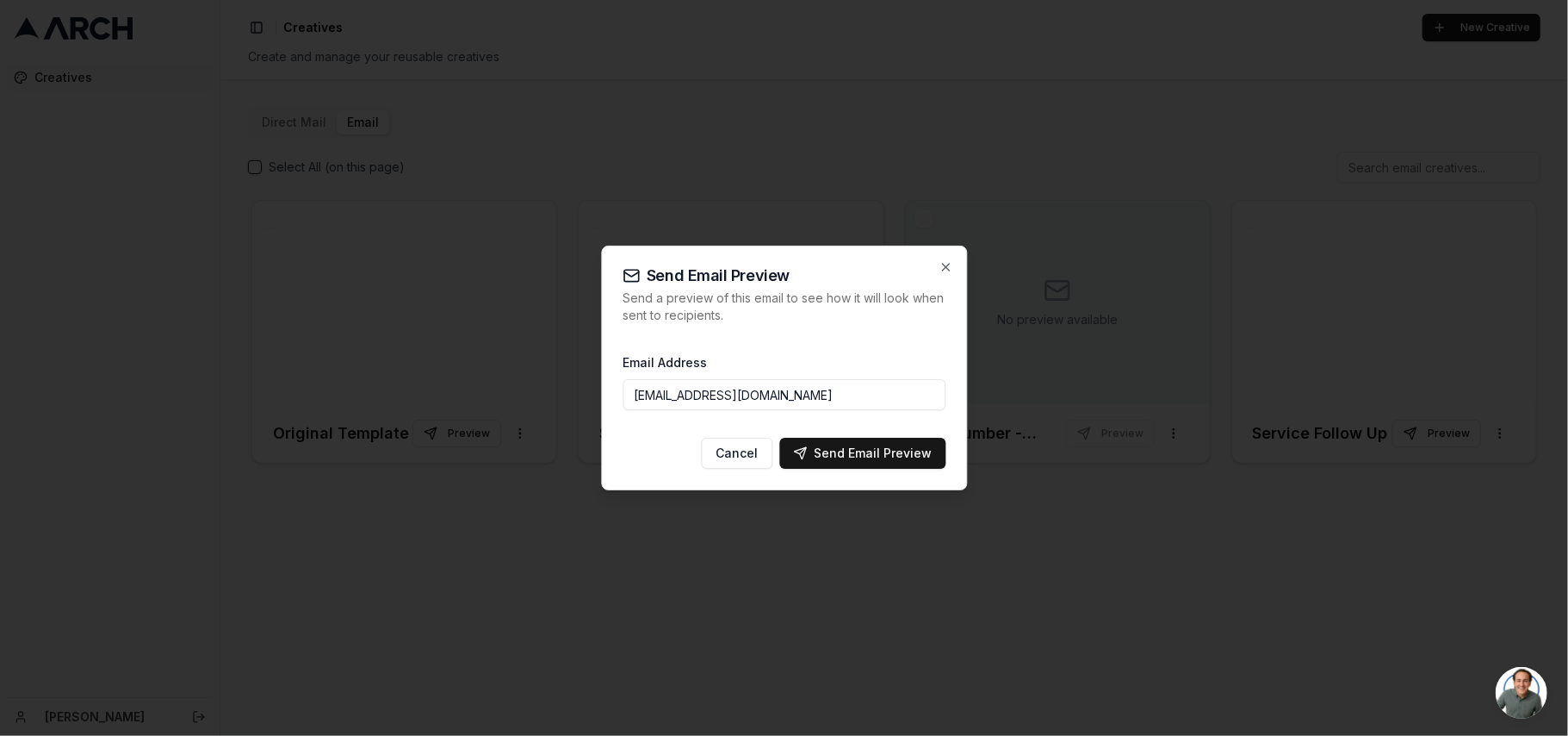
click at [875, 449] on div "Send Email Preview" at bounding box center [862, 453] width 138 height 17
type input "[EMAIL_ADDRESS][DOMAIN_NAME]"
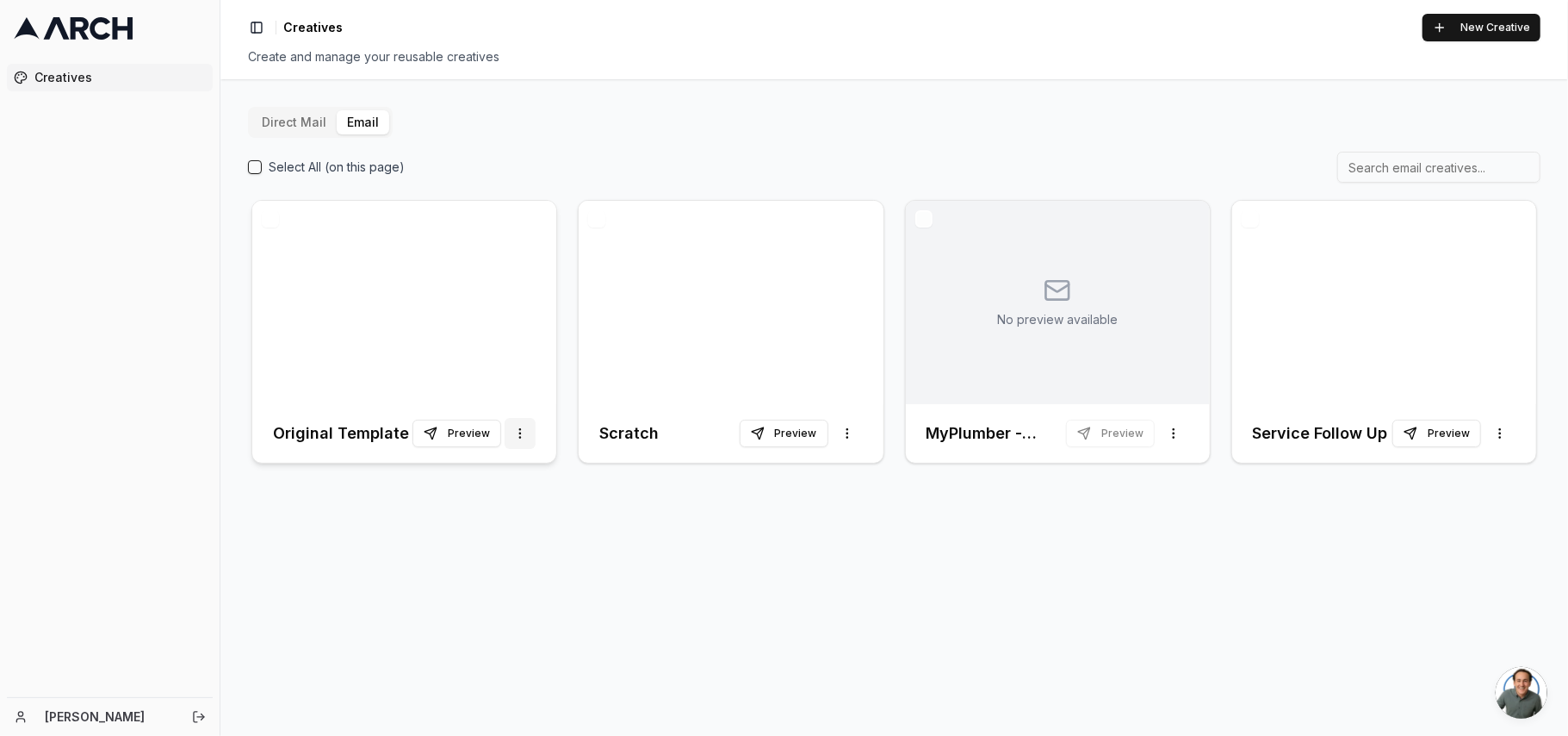
click at [531, 429] on html "Creatives vikram kharbanda Toggle Sidebar Creatives New Creative Create and man…" at bounding box center [784, 368] width 1568 height 736
click at [610, 522] on html "Creatives vikram kharbanda Toggle Sidebar Creatives New Creative Create and man…" at bounding box center [784, 368] width 1568 height 736
click at [465, 558] on div "Direct Mail Email Select All (on this page) Original Template Preview More opti…" at bounding box center [894, 407] width 1348 height 657
click at [473, 428] on button "Preview" at bounding box center [456, 434] width 88 height 27
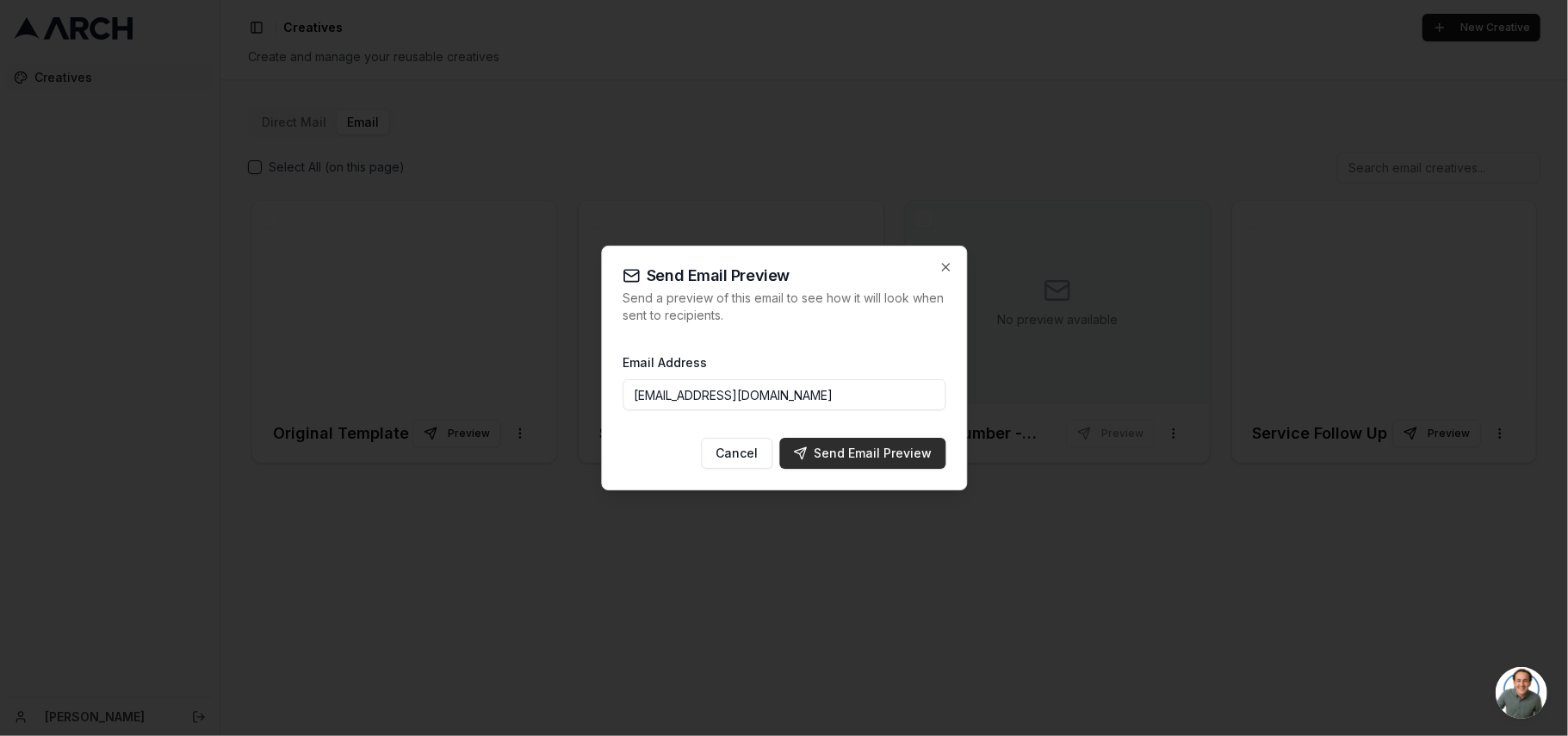
click at [866, 443] on button "Send Email Preview" at bounding box center [862, 454] width 167 height 31
type input "[EMAIL_ADDRESS][DOMAIN_NAME]"
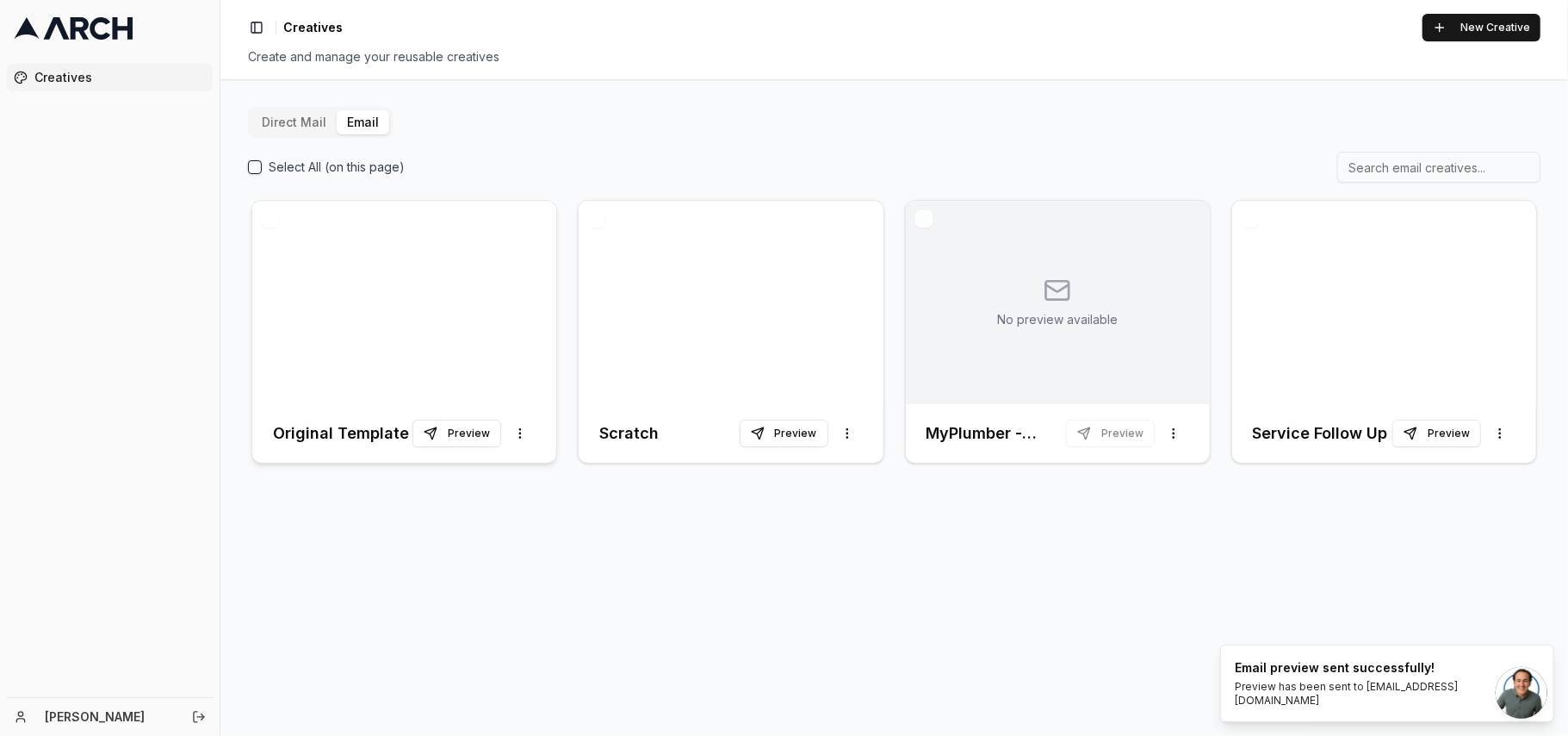
click at [418, 279] on div at bounding box center [404, 302] width 304 height 203
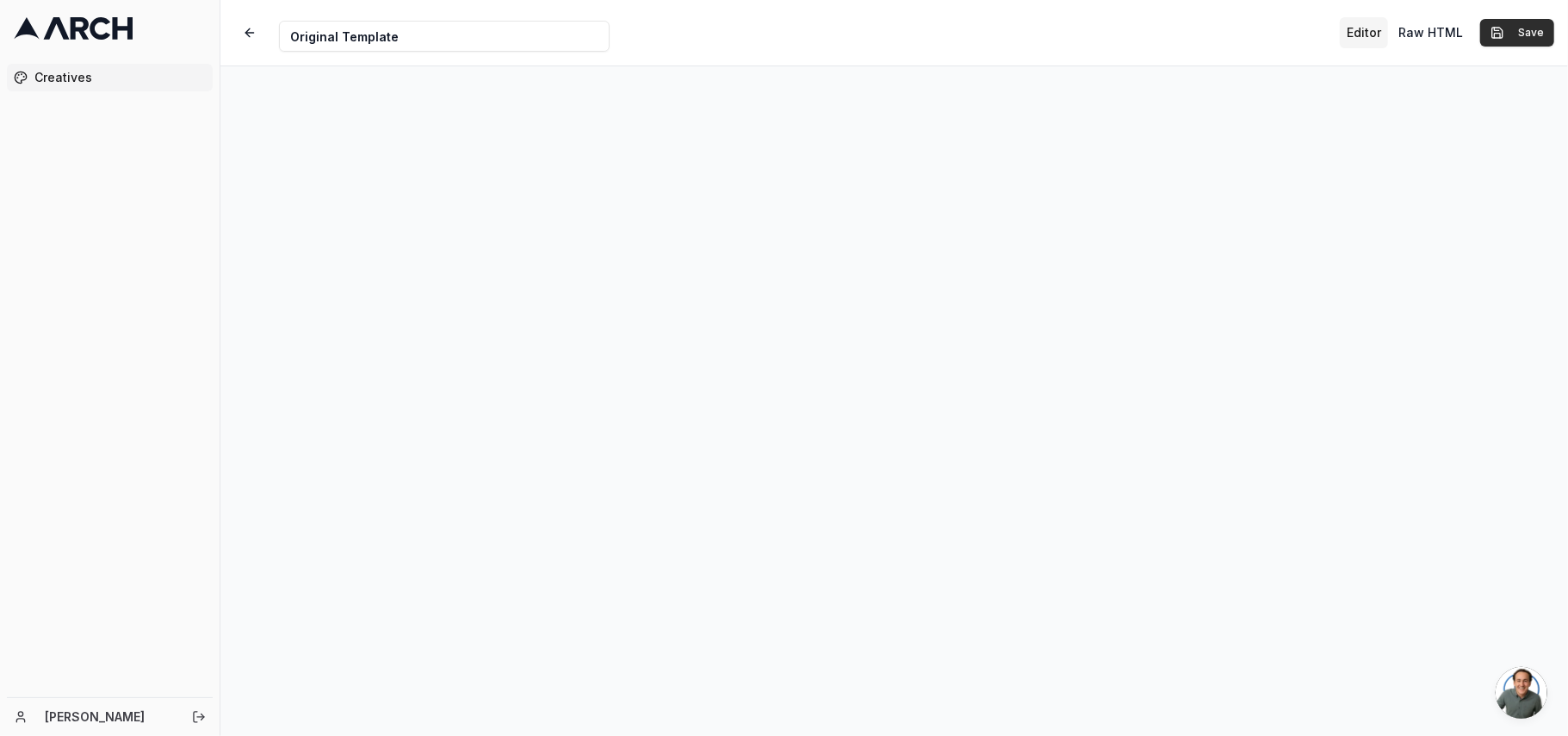
click at [1538, 42] on button "Save" at bounding box center [1517, 33] width 74 height 27
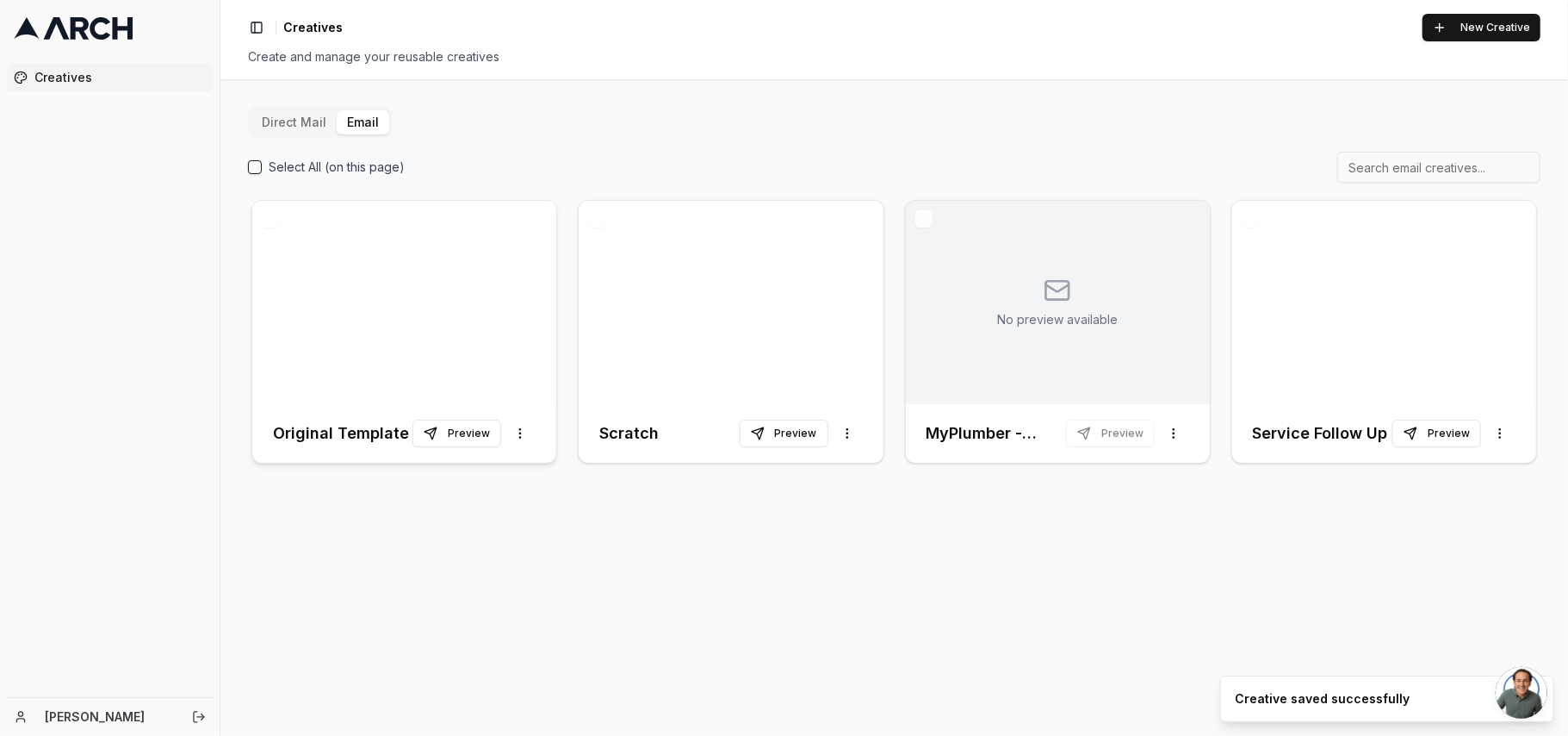
click at [417, 336] on div at bounding box center [404, 302] width 304 height 203
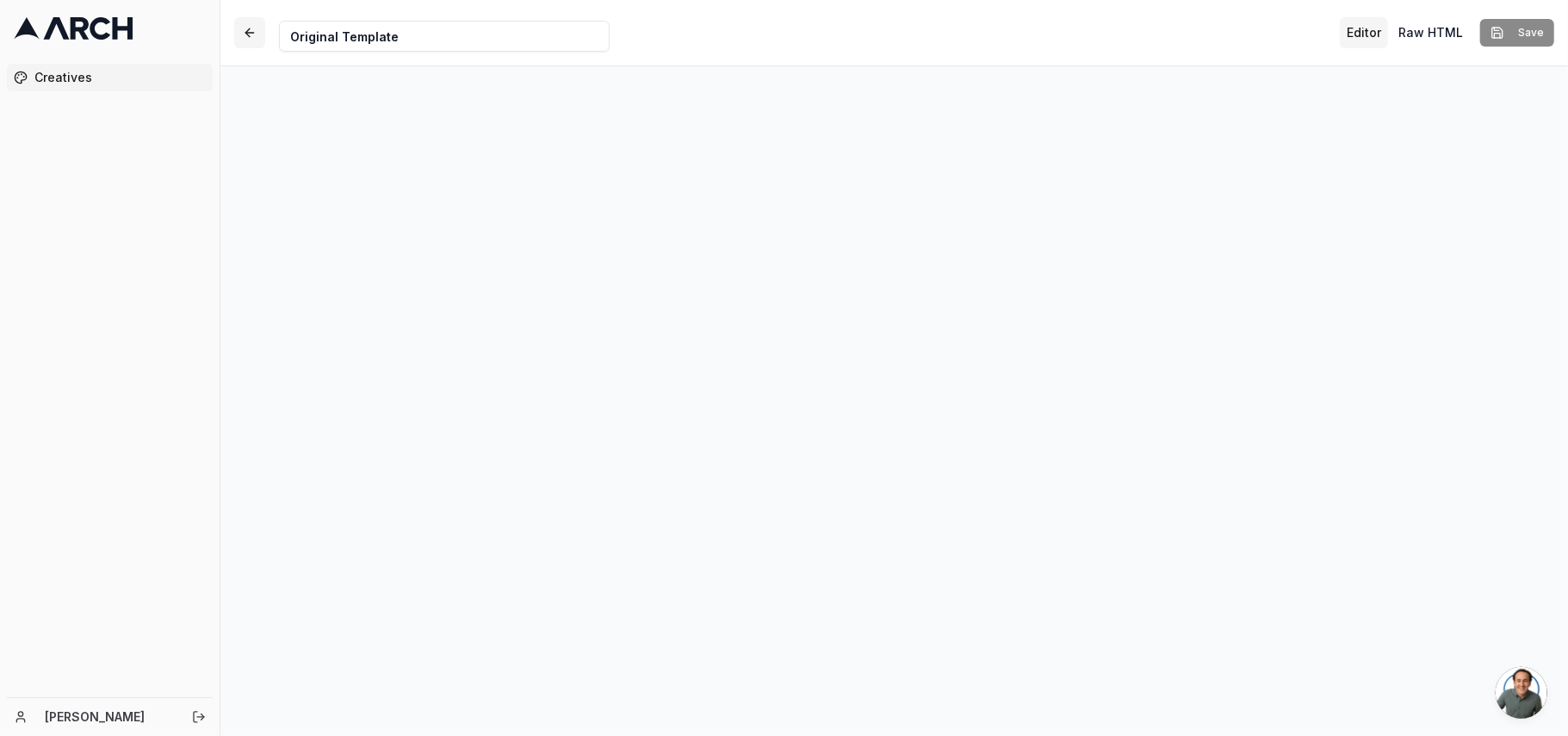
click at [260, 24] on button "button" at bounding box center [249, 33] width 31 height 31
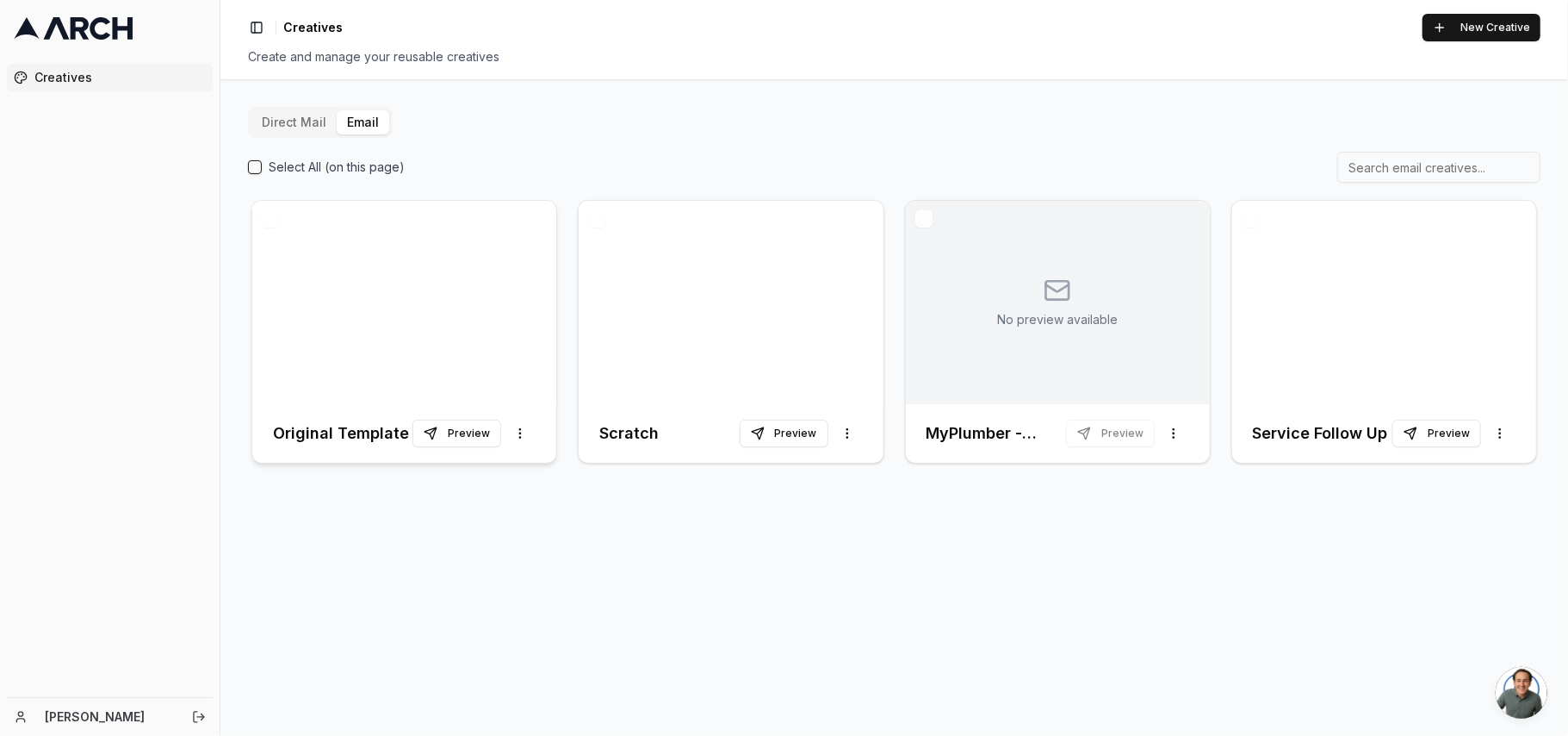
click at [332, 265] on div at bounding box center [404, 302] width 304 height 203
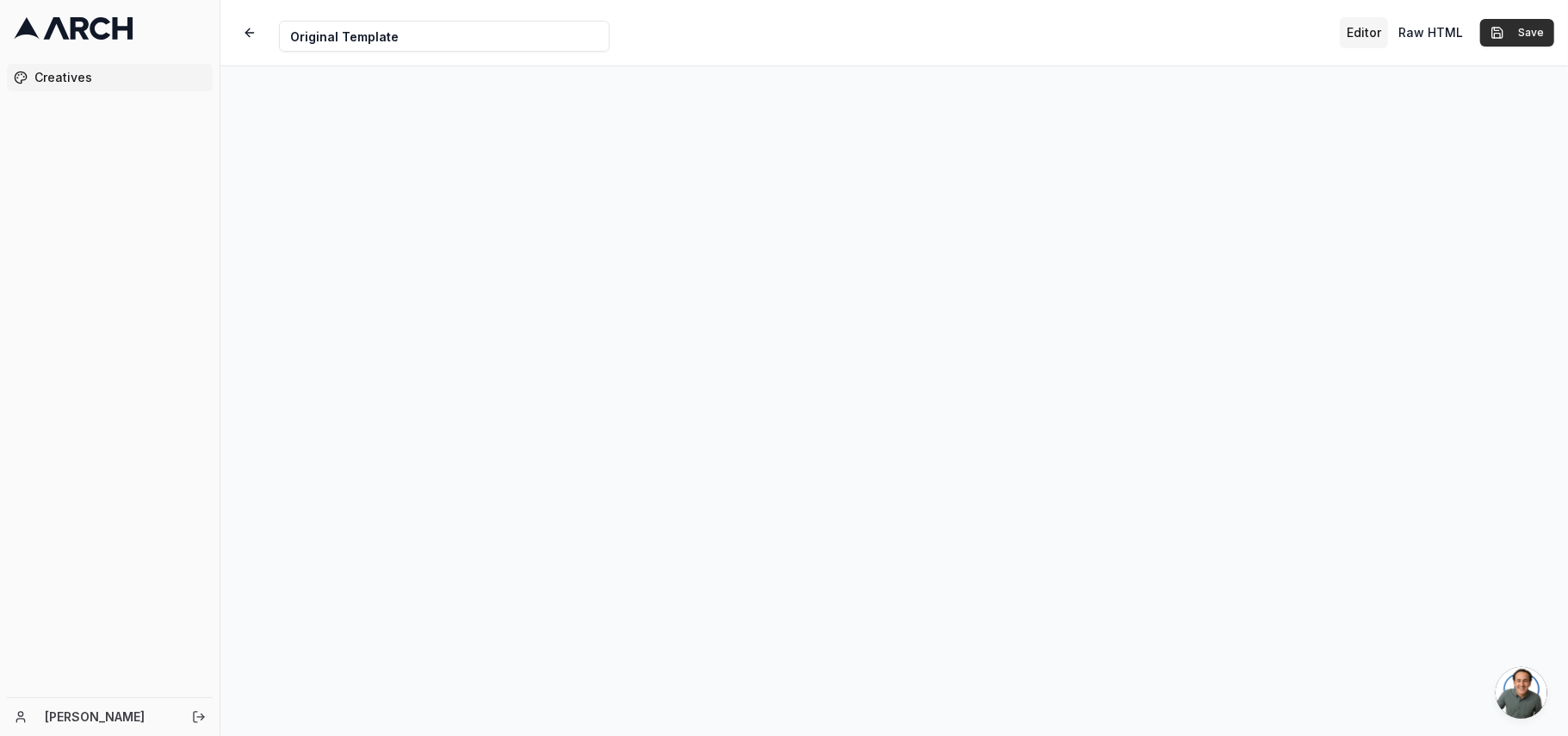
click at [1541, 26] on button "Save" at bounding box center [1517, 33] width 74 height 27
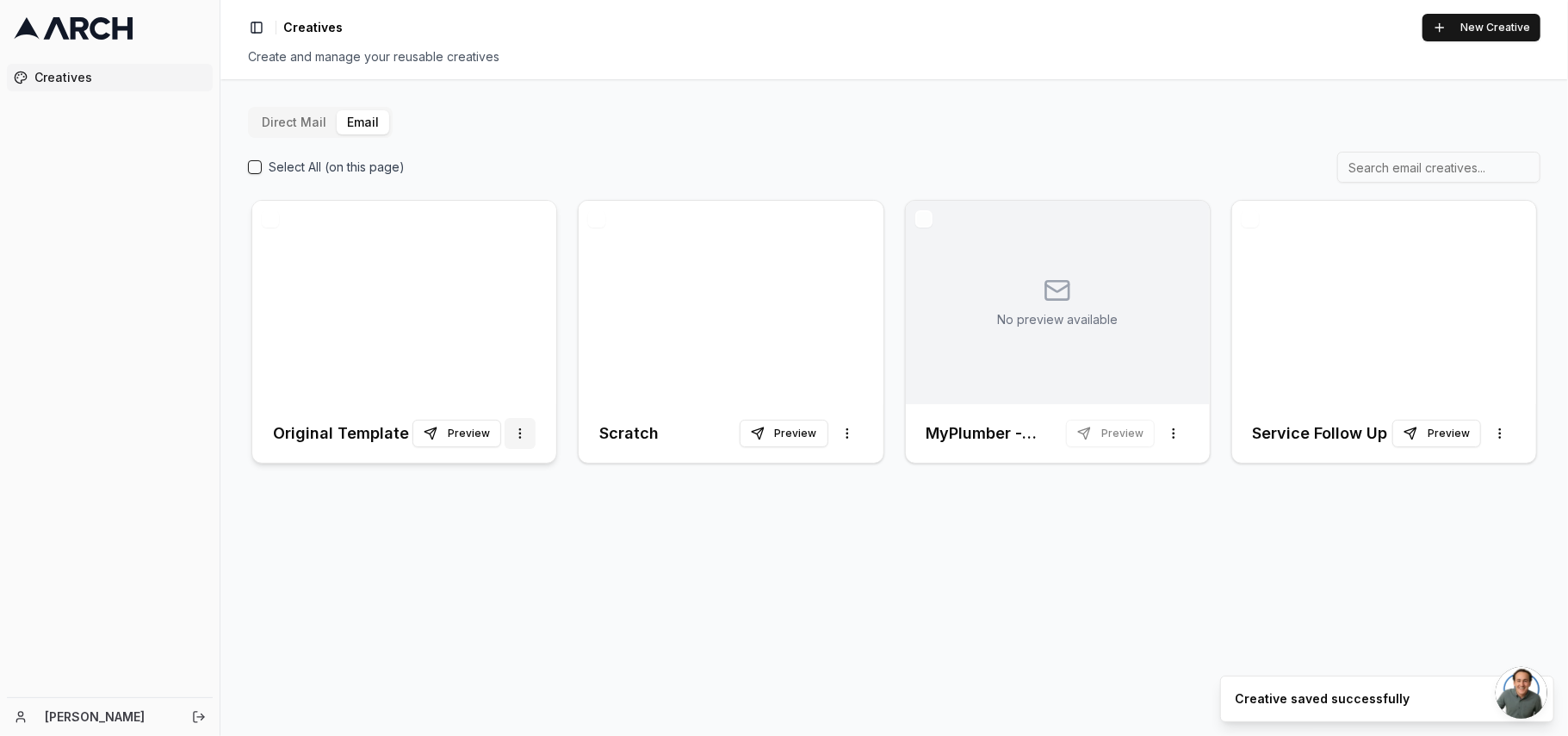
click at [527, 429] on html "Creatives vikram kharbanda Toggle Sidebar Creatives New Creative Create and man…" at bounding box center [784, 368] width 1568 height 736
click at [667, 577] on html "Creatives vikram kharbanda Toggle Sidebar Creatives New Creative Create and man…" at bounding box center [784, 368] width 1568 height 736
click at [475, 434] on button "Preview" at bounding box center [456, 434] width 88 height 27
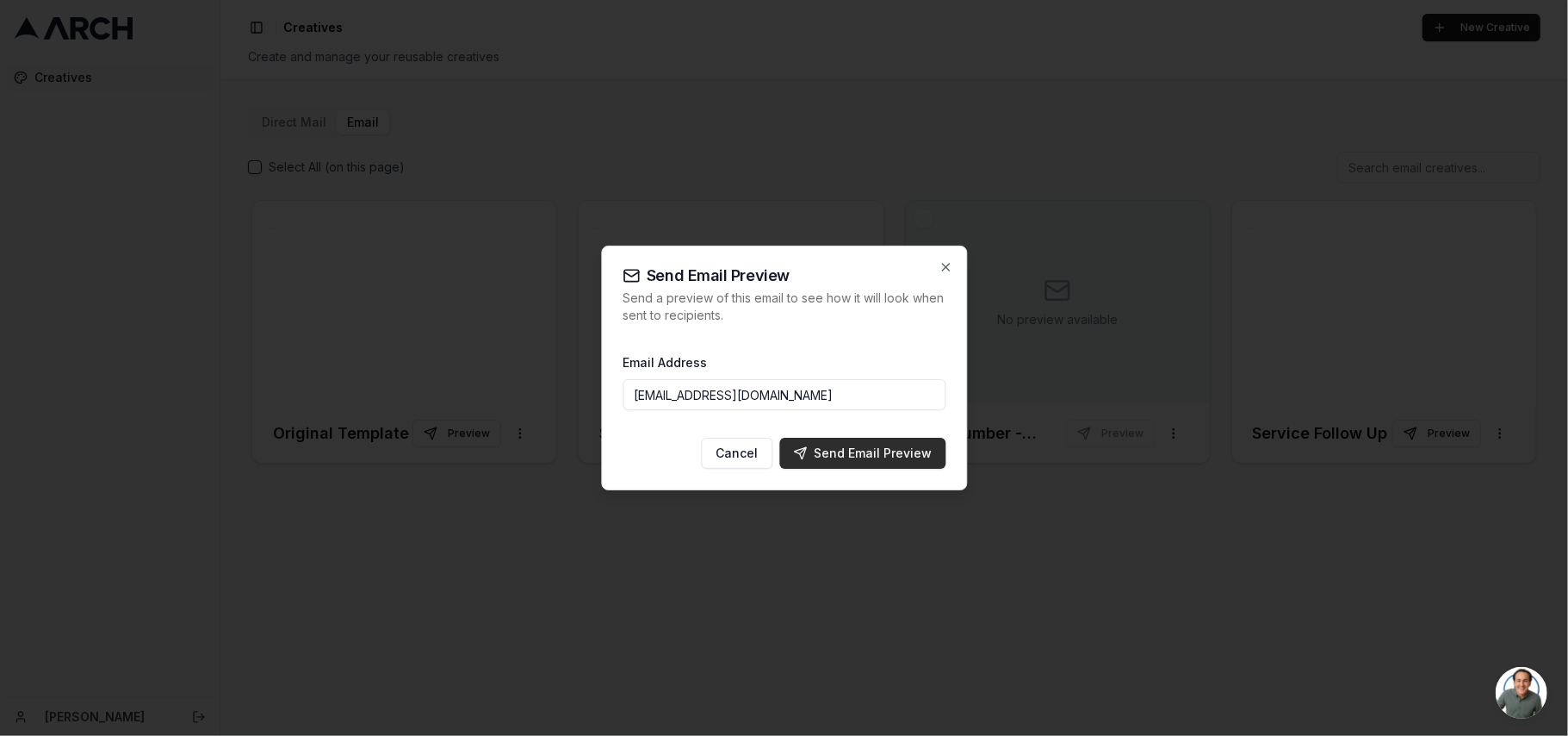
click at [887, 448] on div "Send Email Preview" at bounding box center [862, 453] width 138 height 17
type input "[EMAIL_ADDRESS][DOMAIN_NAME]"
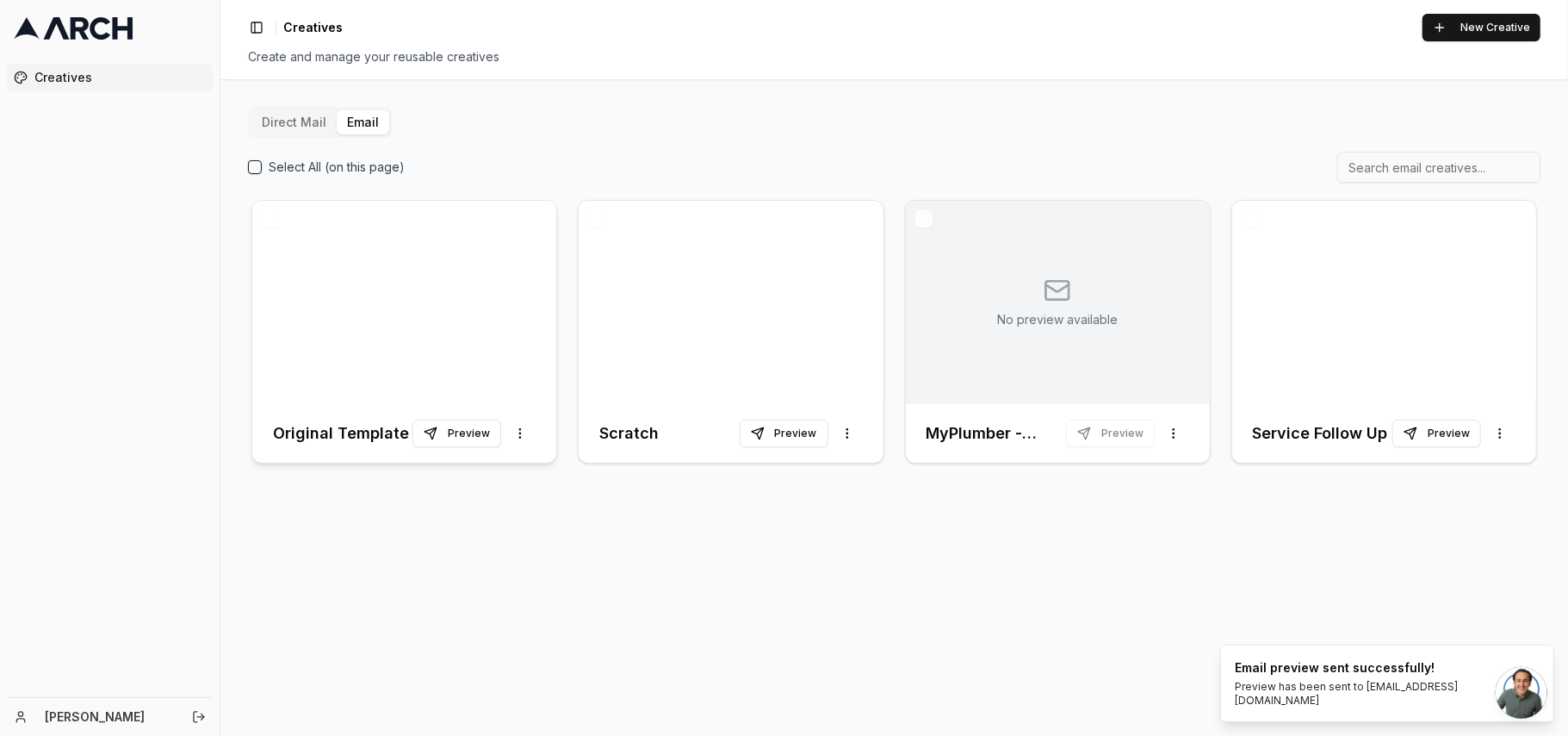
click at [384, 349] on div at bounding box center [404, 302] width 304 height 203
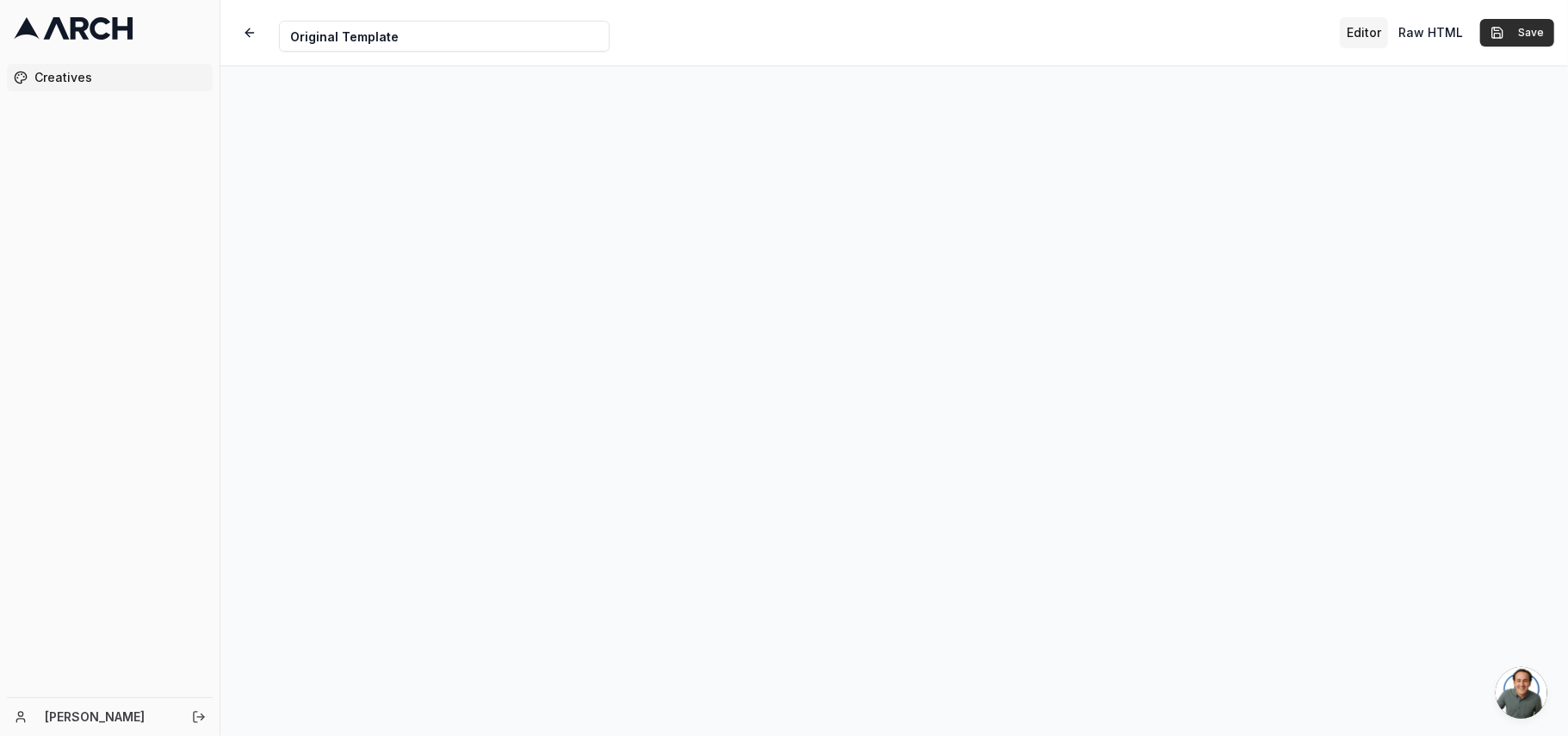
click at [1526, 25] on button "Save" at bounding box center [1517, 33] width 74 height 27
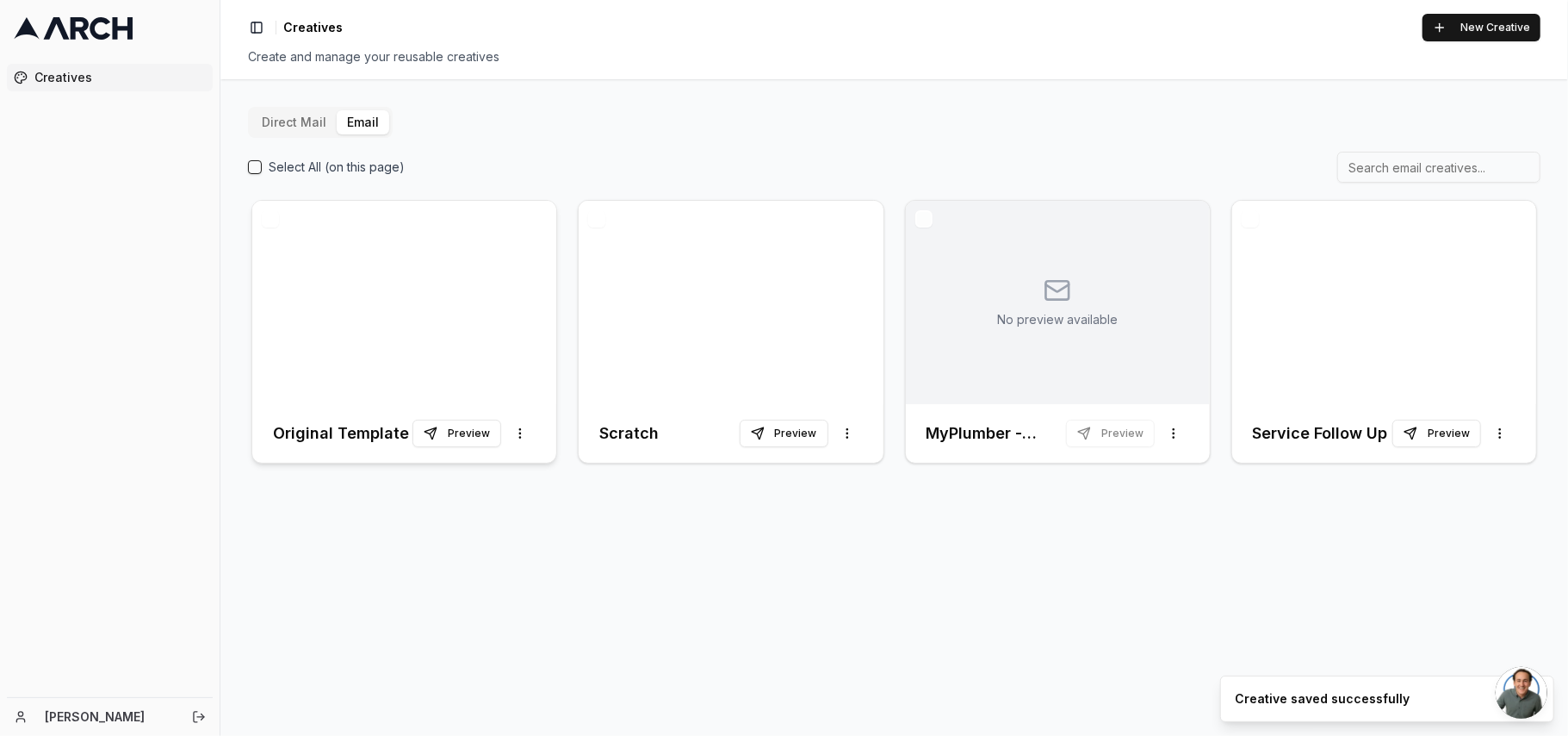
click at [393, 329] on div at bounding box center [404, 302] width 304 height 203
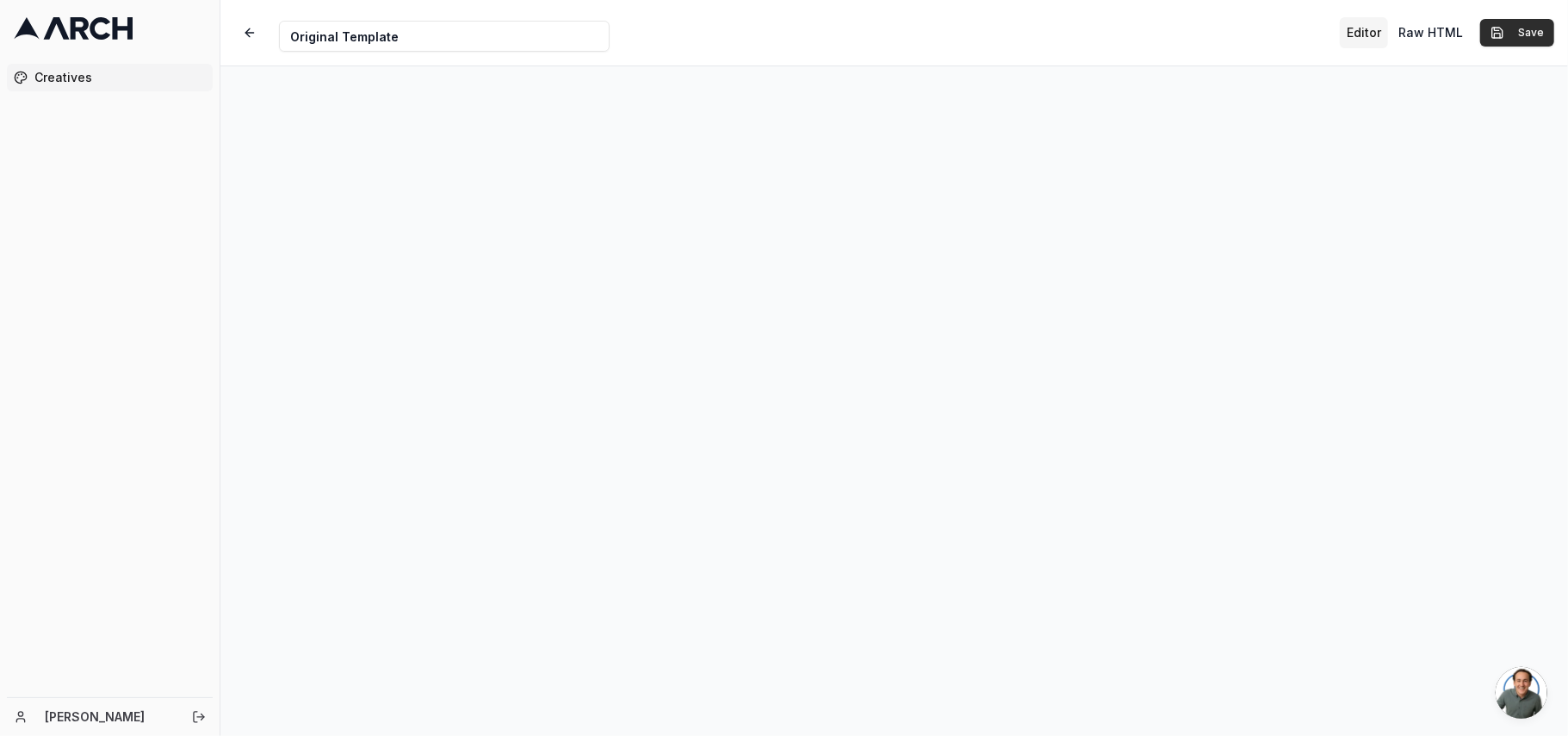
click at [1530, 26] on button "Save" at bounding box center [1517, 33] width 74 height 27
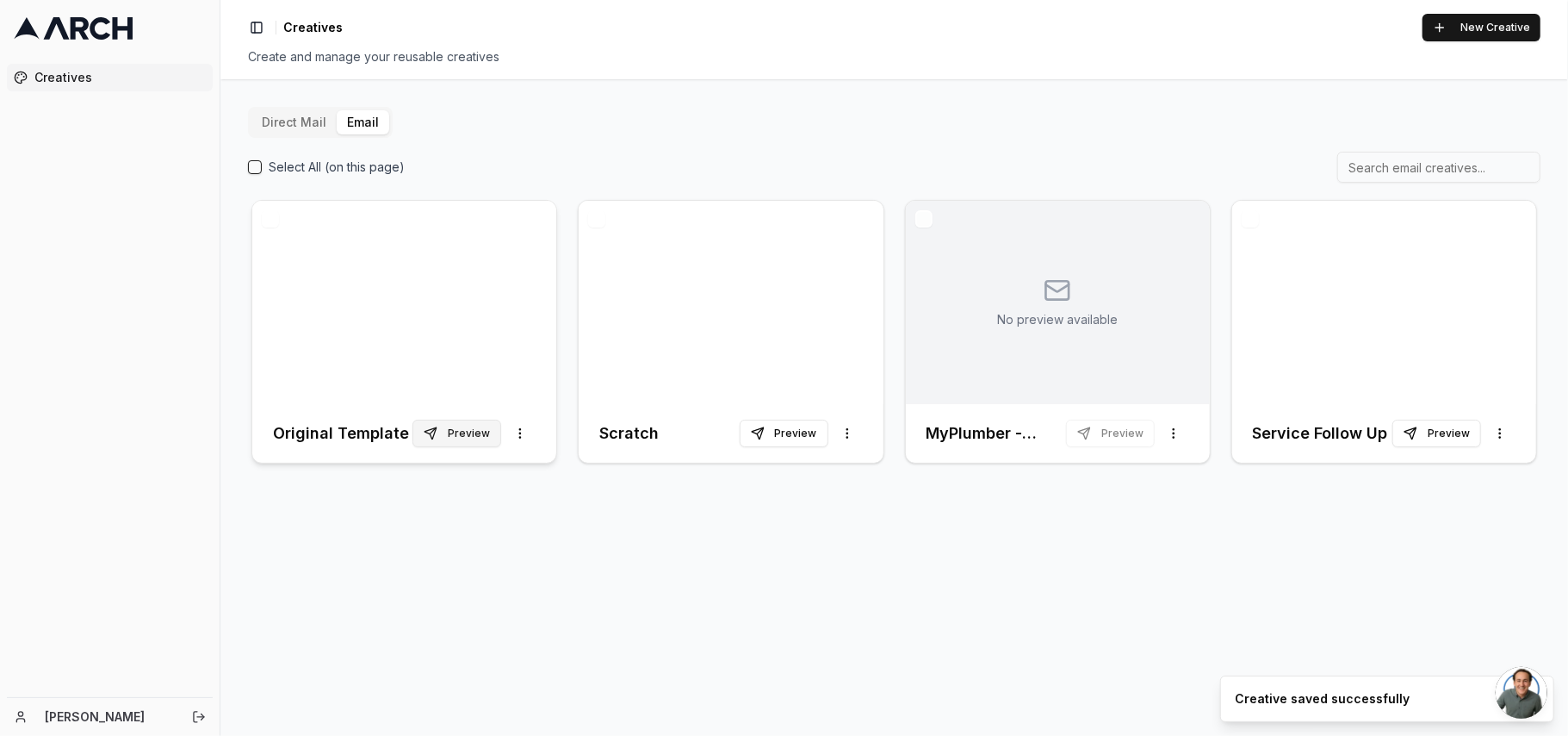
click at [469, 432] on button "Preview" at bounding box center [456, 434] width 88 height 27
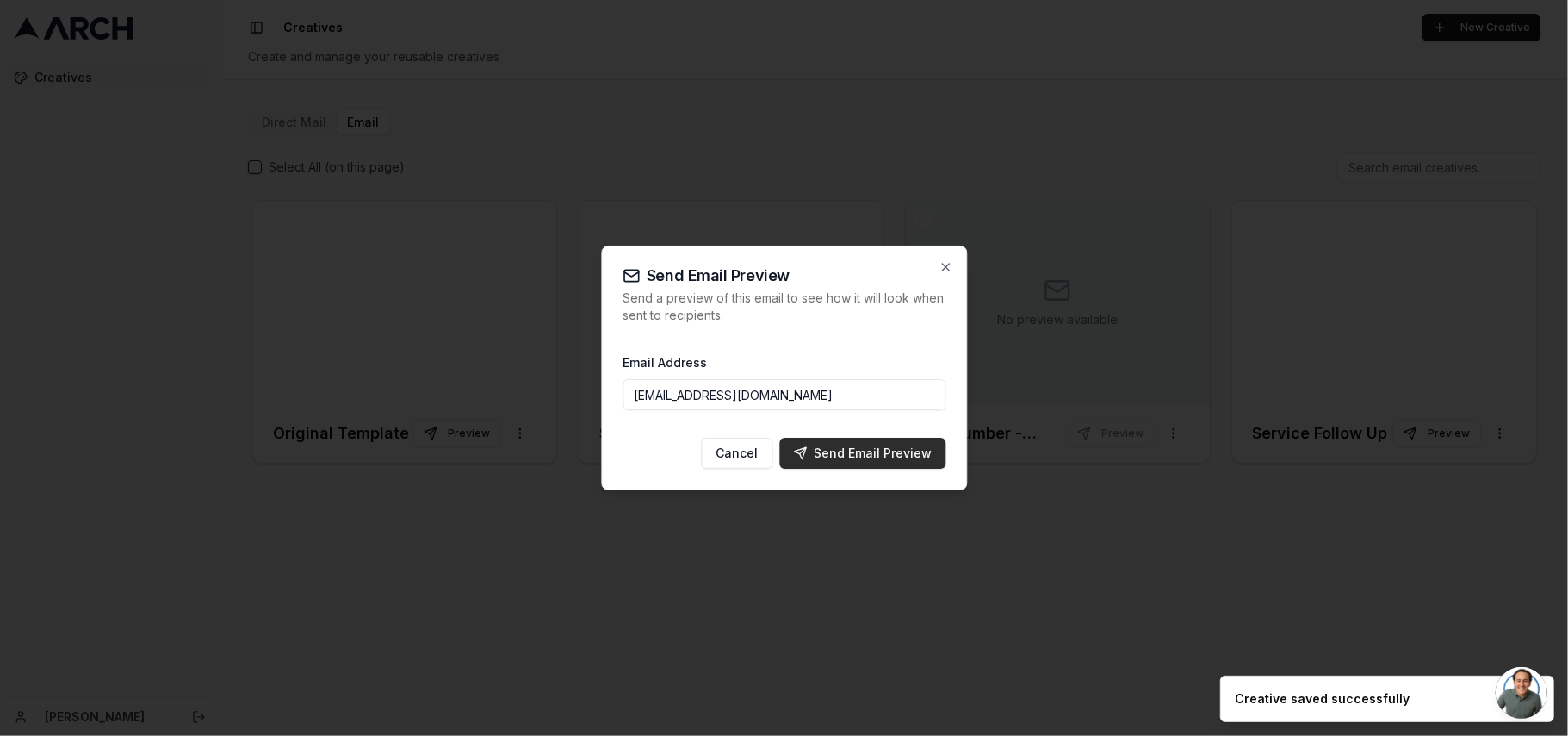
click at [877, 445] on div "Send Email Preview" at bounding box center [862, 453] width 138 height 17
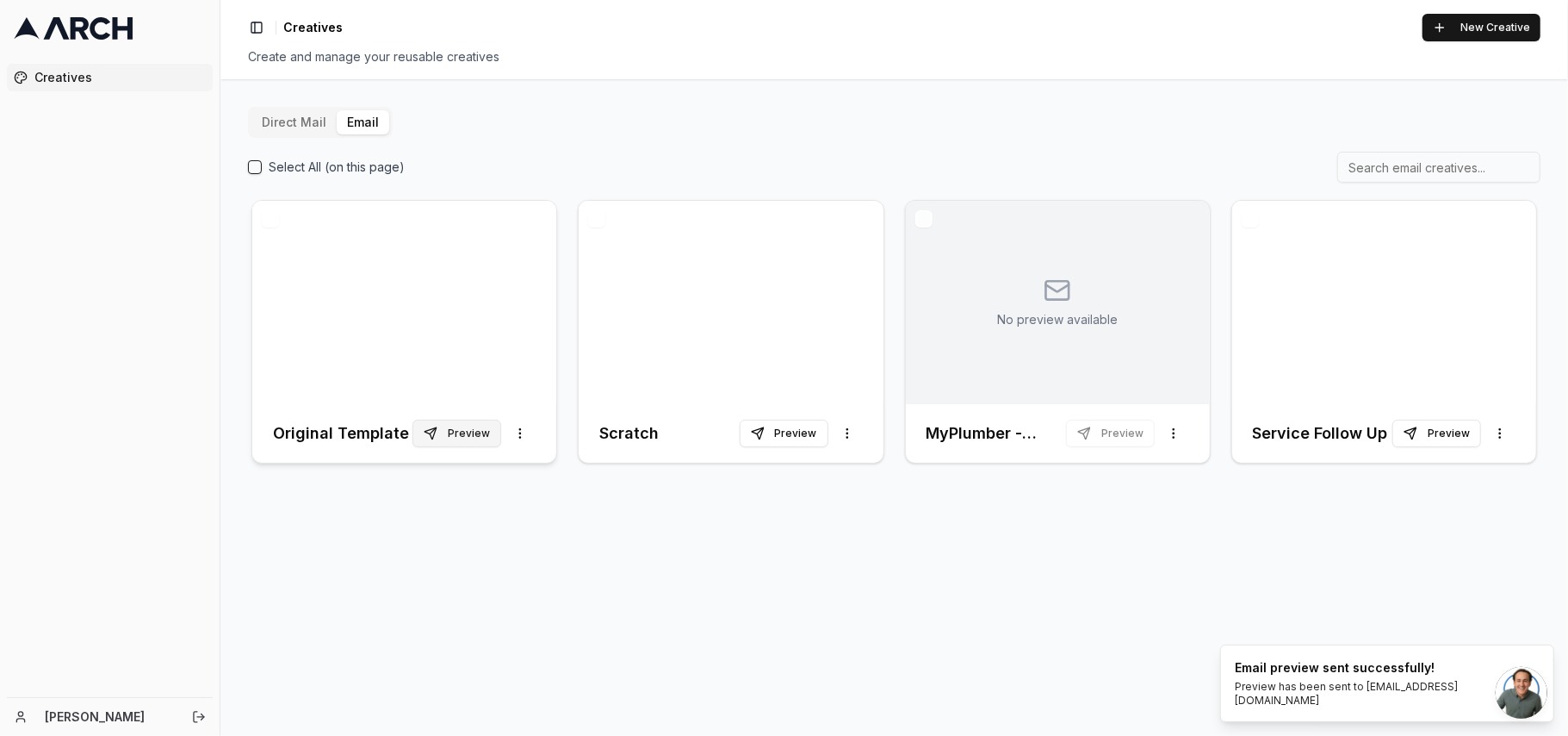
click at [463, 441] on button "Preview" at bounding box center [456, 434] width 88 height 27
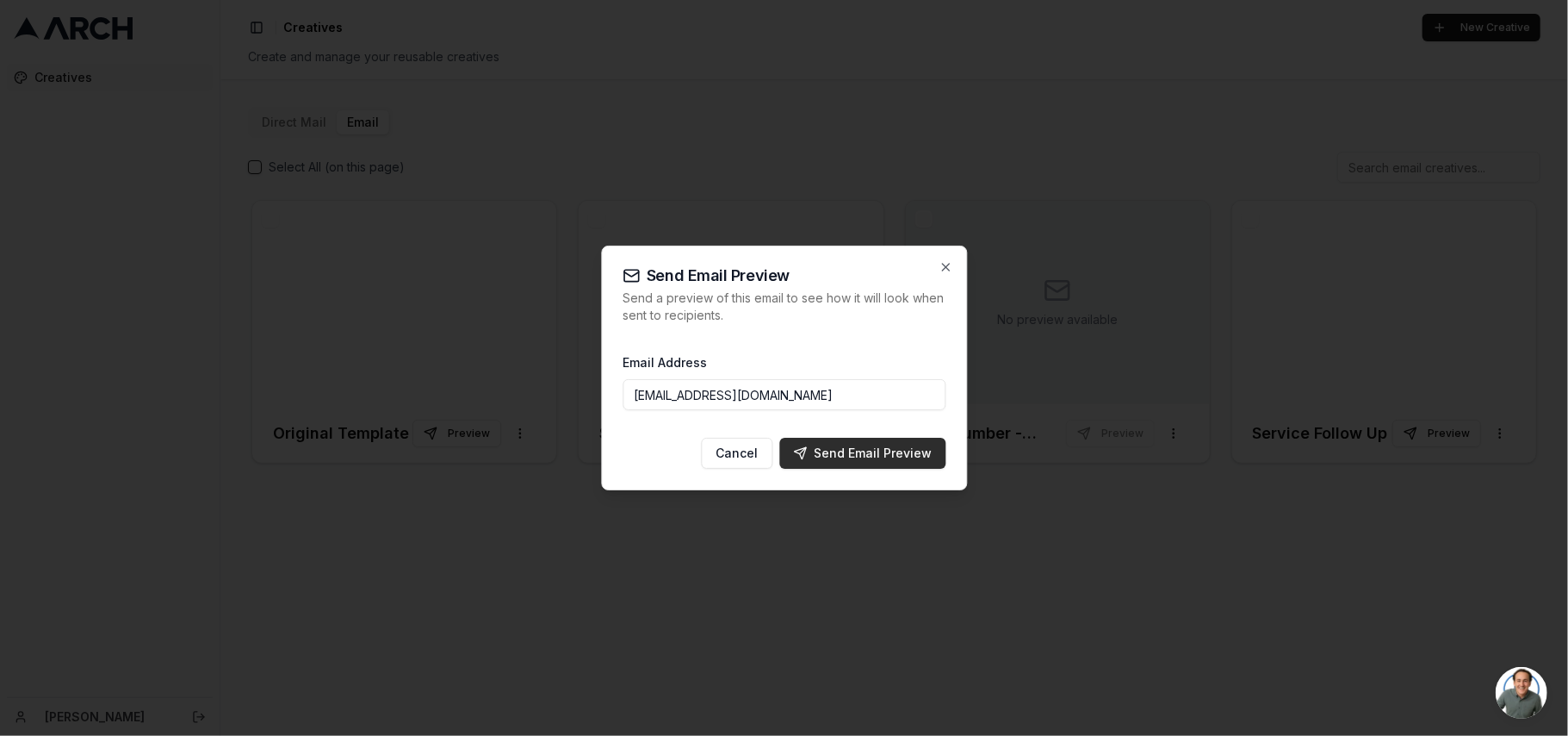
click at [886, 450] on div "Send Email Preview" at bounding box center [862, 453] width 138 height 17
type input "[EMAIL_ADDRESS][DOMAIN_NAME]"
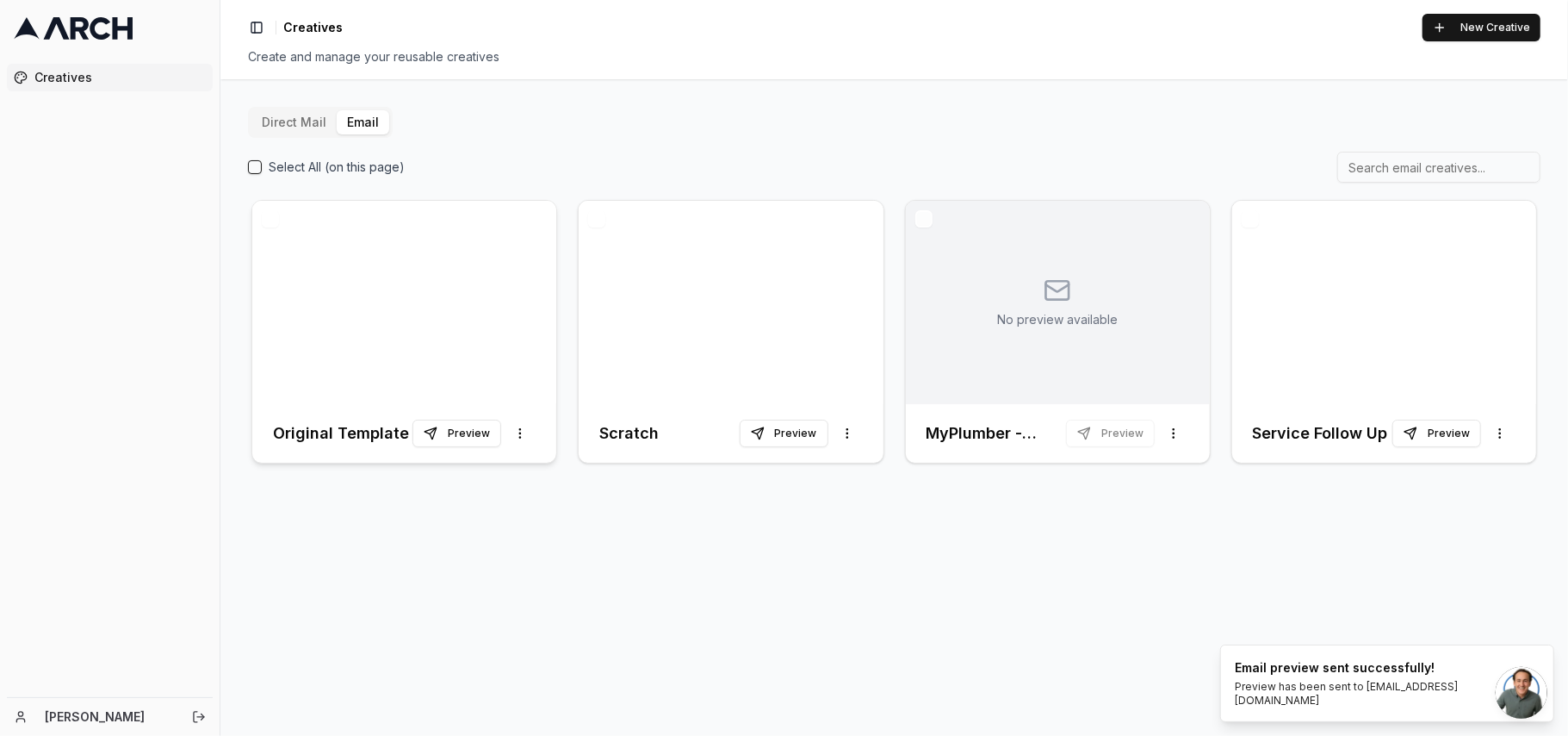
click at [403, 350] on div at bounding box center [404, 302] width 304 height 203
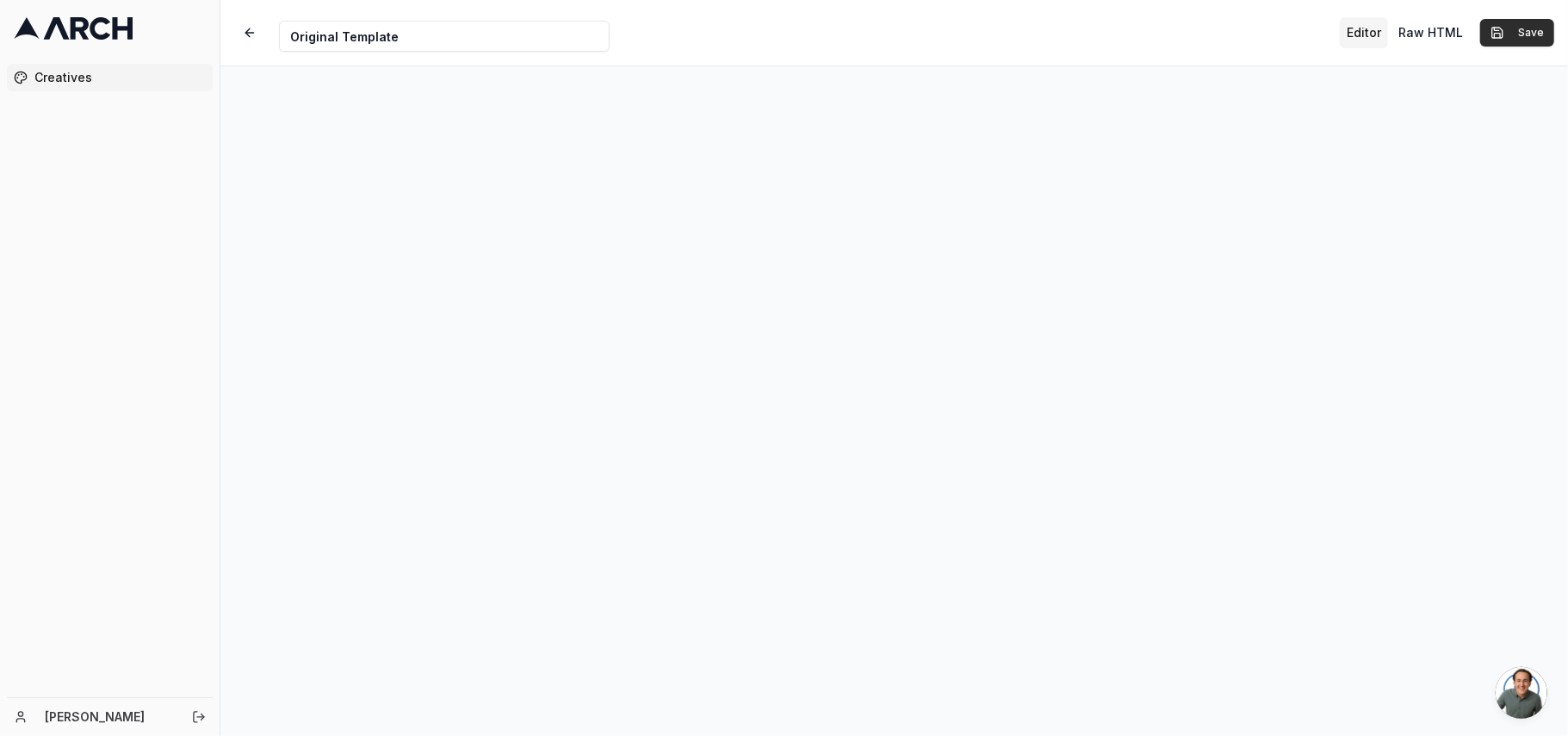
click at [1540, 29] on button "Save" at bounding box center [1517, 33] width 74 height 27
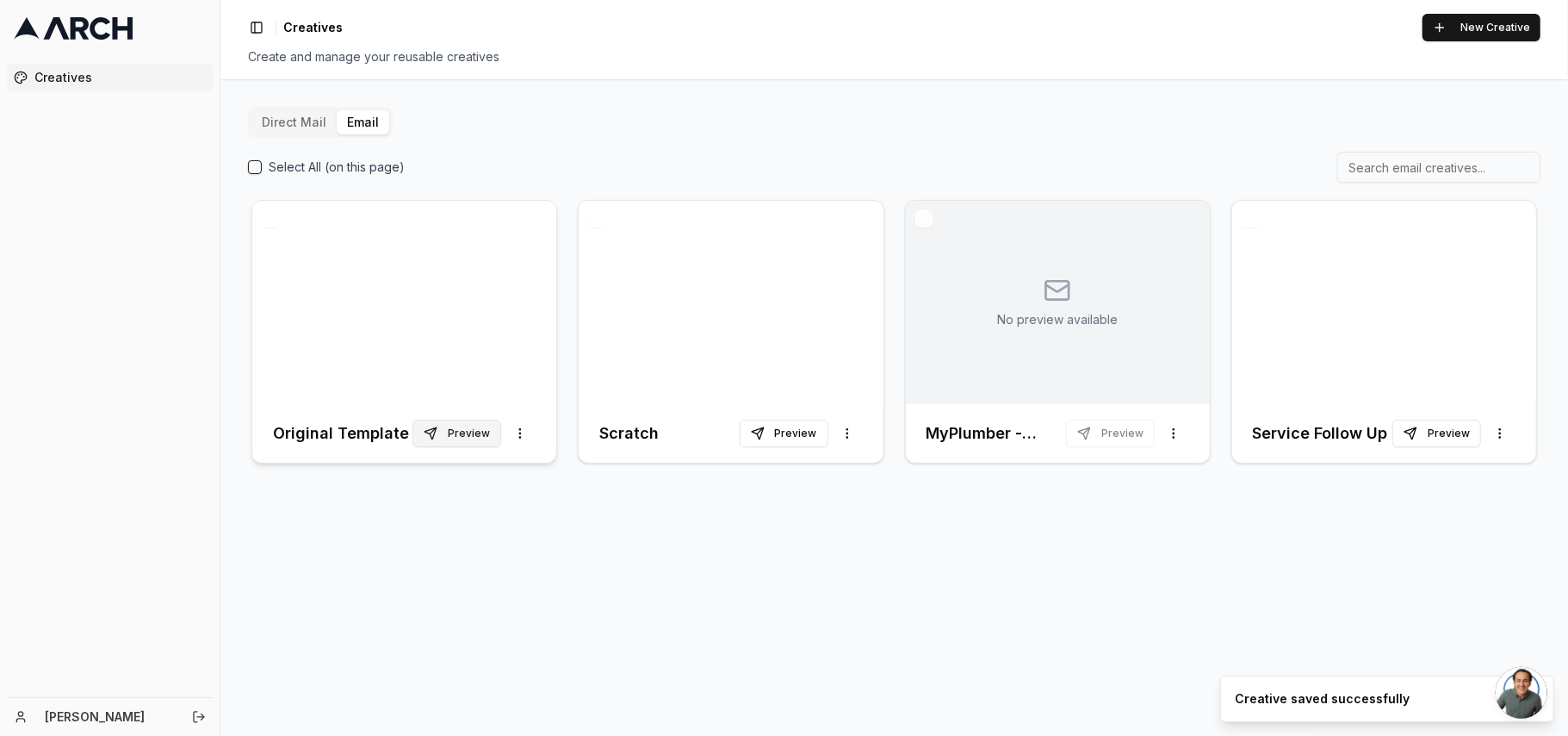
click at [484, 435] on button "Preview" at bounding box center [456, 434] width 88 height 27
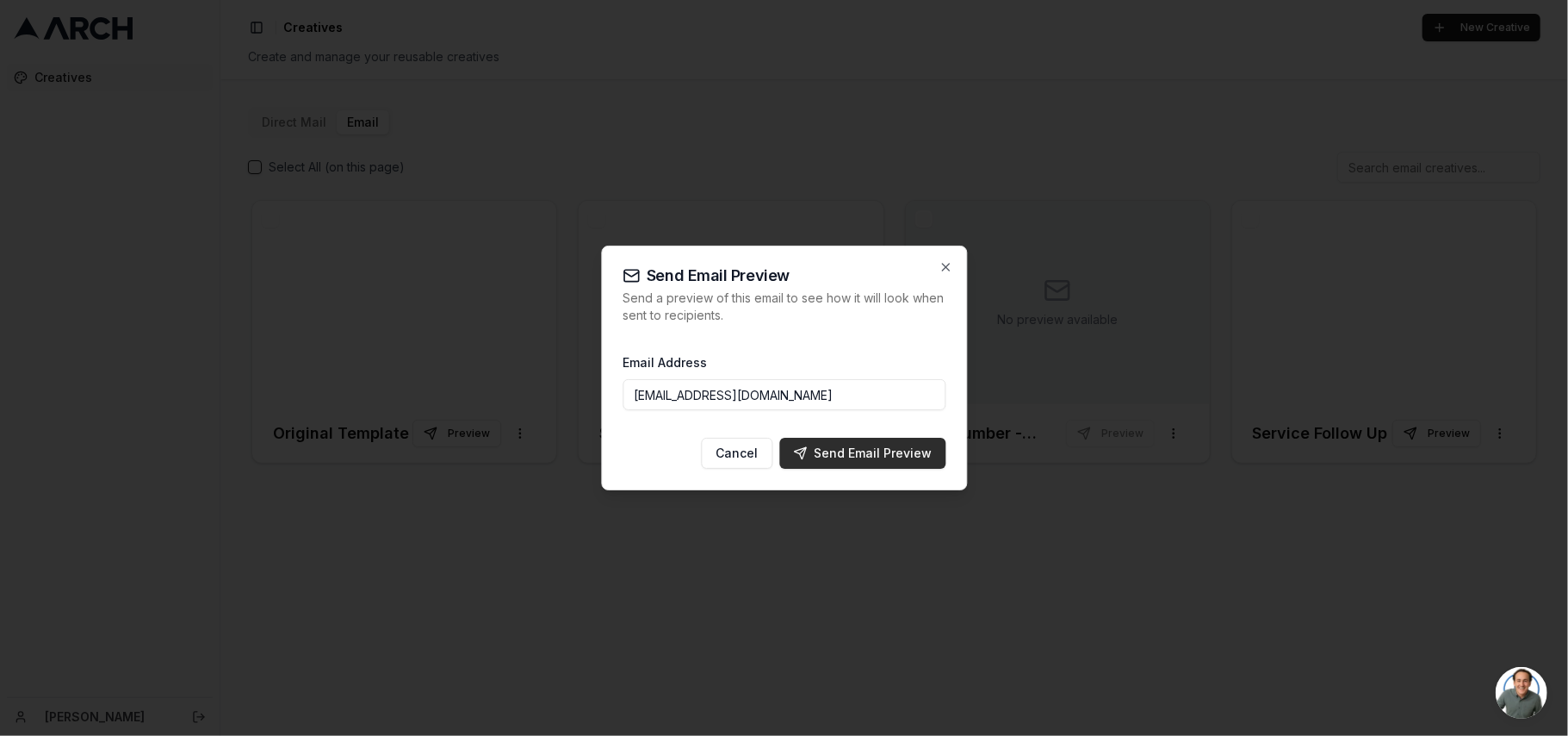
click at [881, 450] on div "Send Email Preview" at bounding box center [862, 453] width 138 height 17
type input "[EMAIL_ADDRESS][DOMAIN_NAME]"
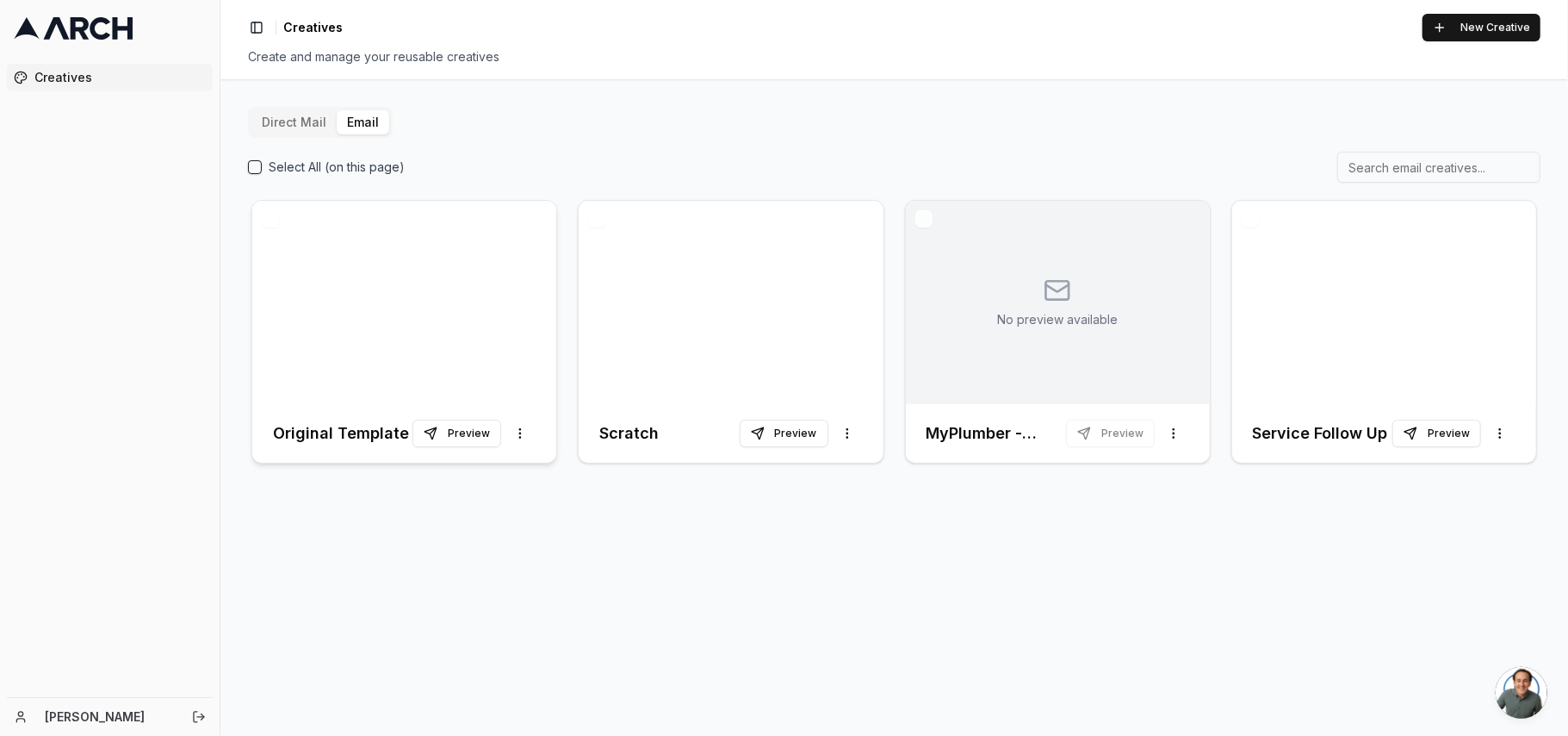
click at [381, 308] on div at bounding box center [404, 302] width 304 height 203
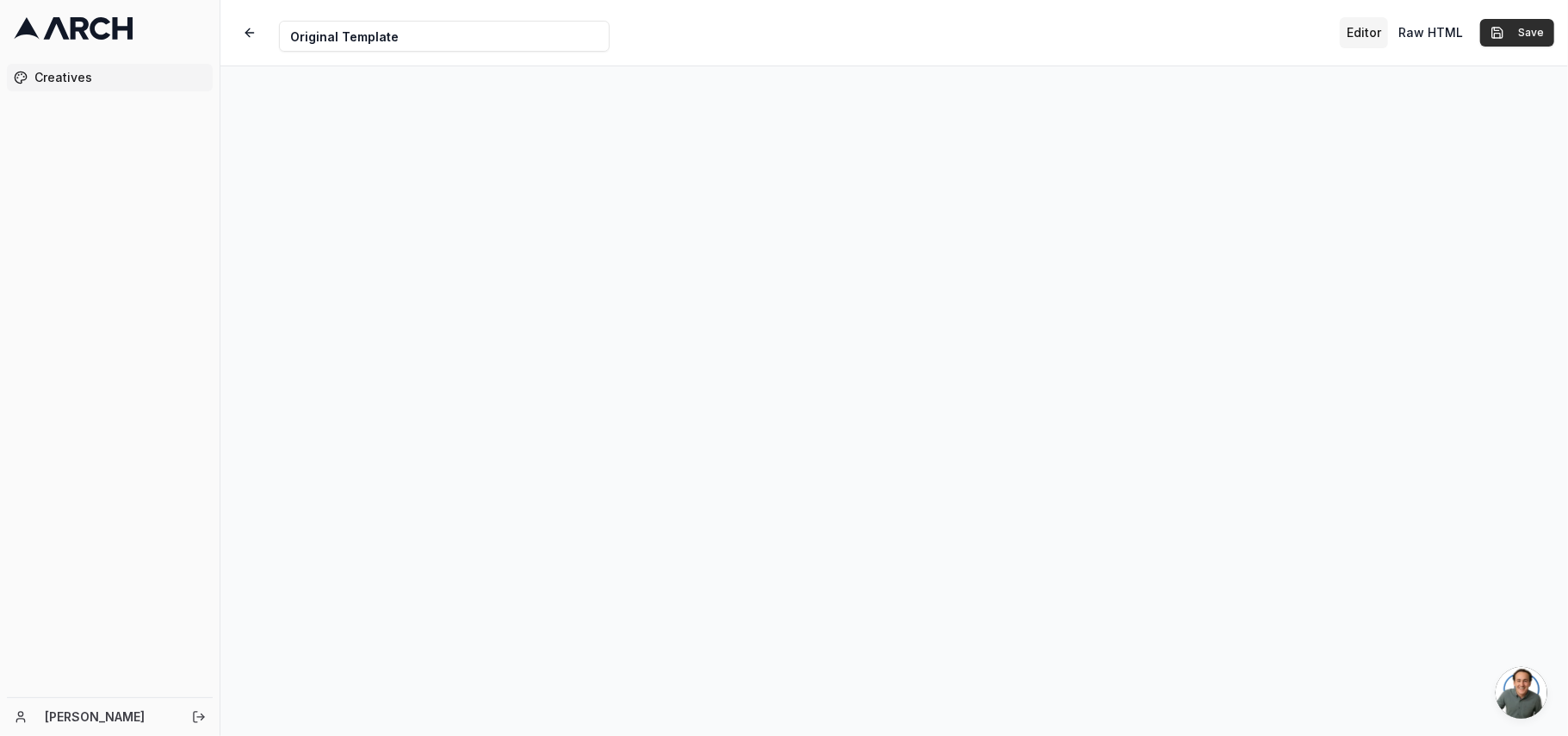
click at [1518, 25] on button "Save" at bounding box center [1517, 33] width 74 height 27
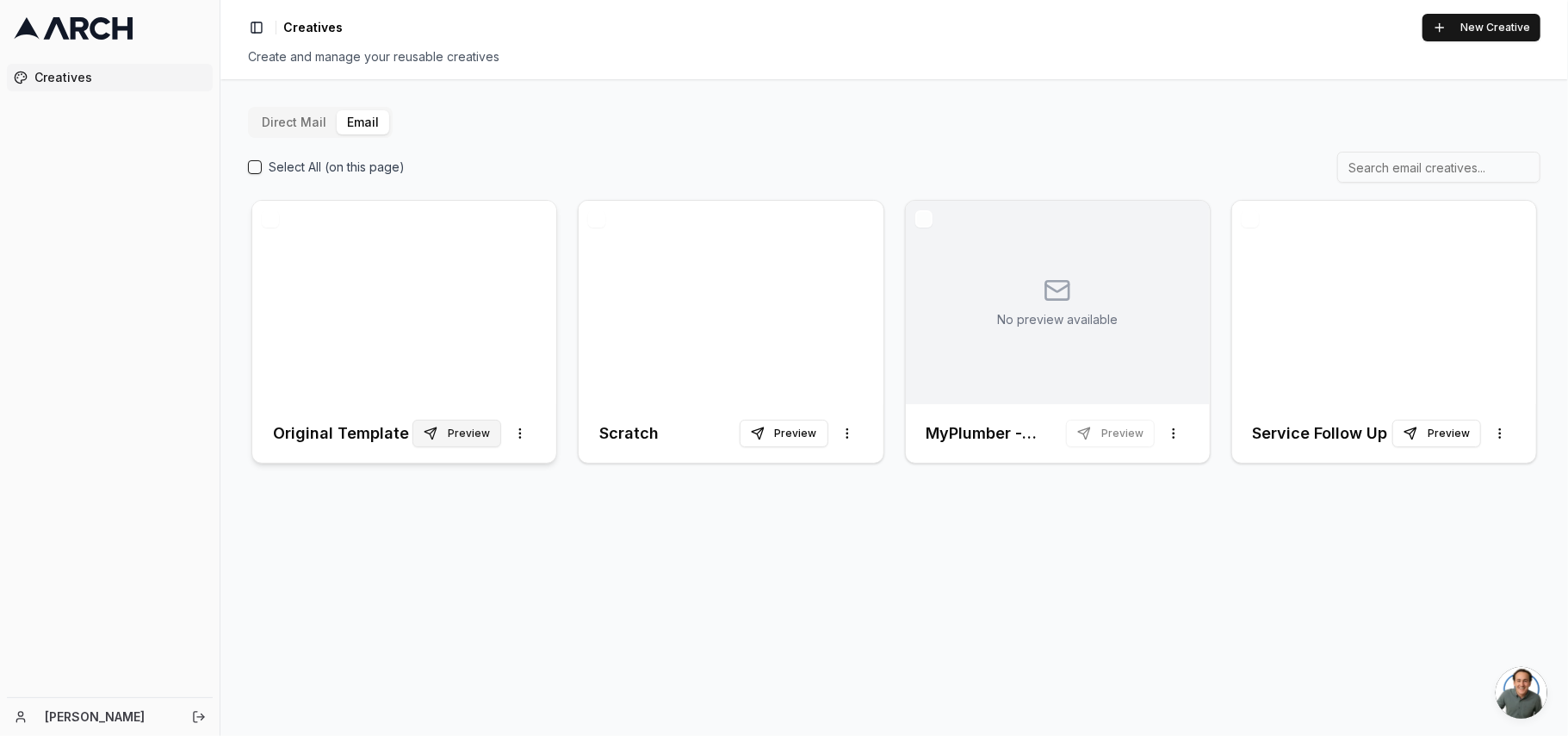
click at [469, 445] on button "Preview" at bounding box center [456, 434] width 88 height 27
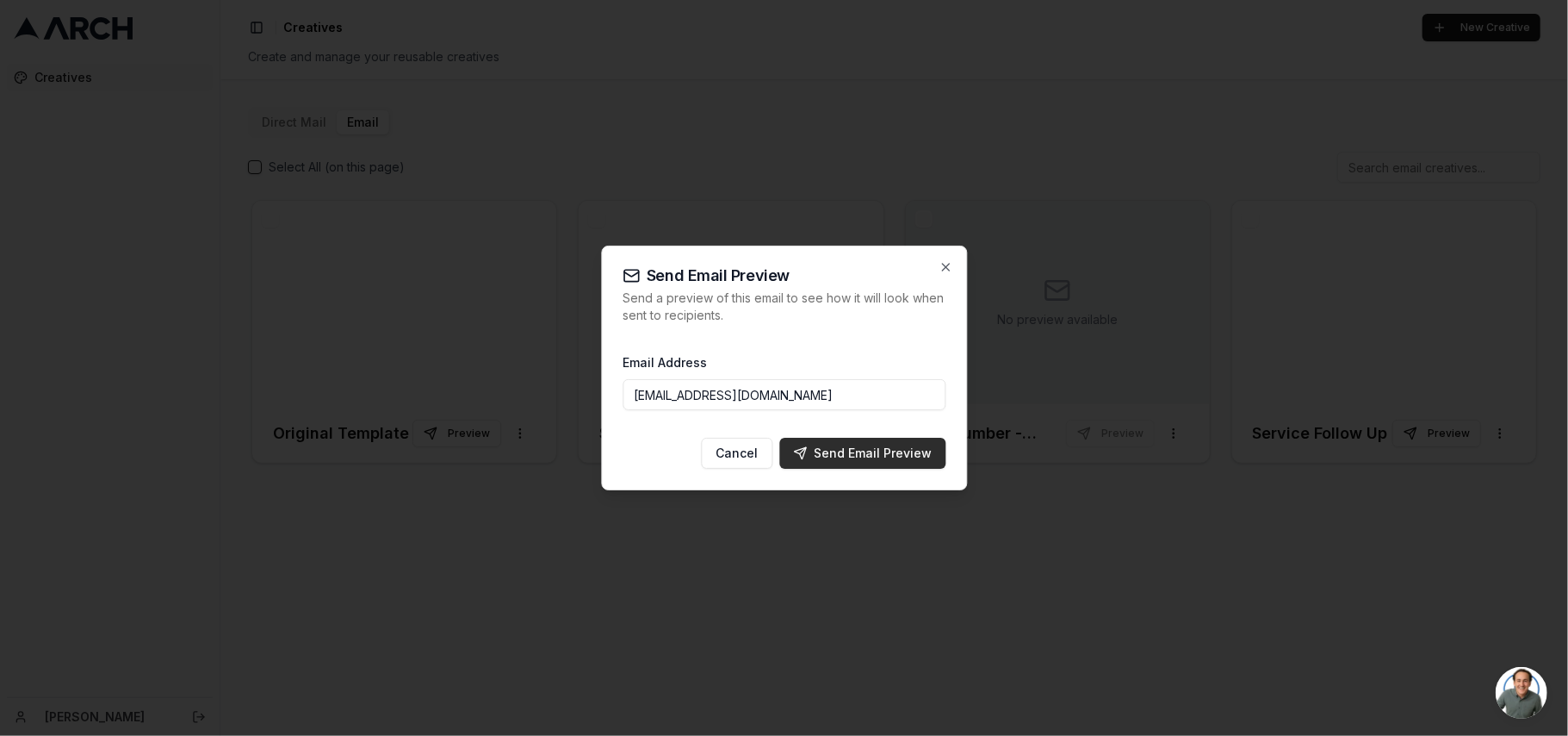
click at [848, 448] on div "Send Email Preview" at bounding box center [862, 453] width 138 height 17
type input "[EMAIL_ADDRESS][DOMAIN_NAME]"
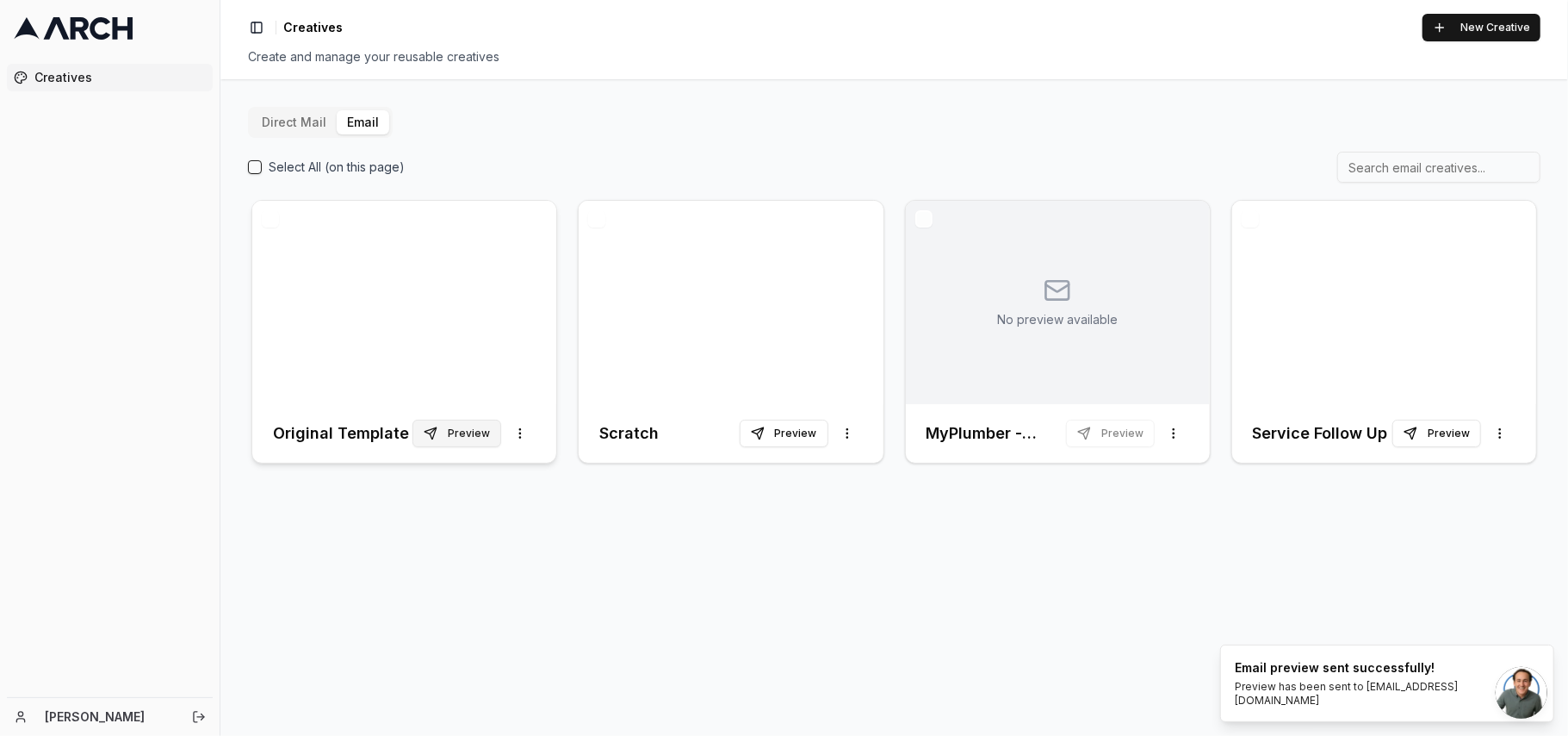
click at [480, 431] on button "Preview" at bounding box center [456, 434] width 88 height 27
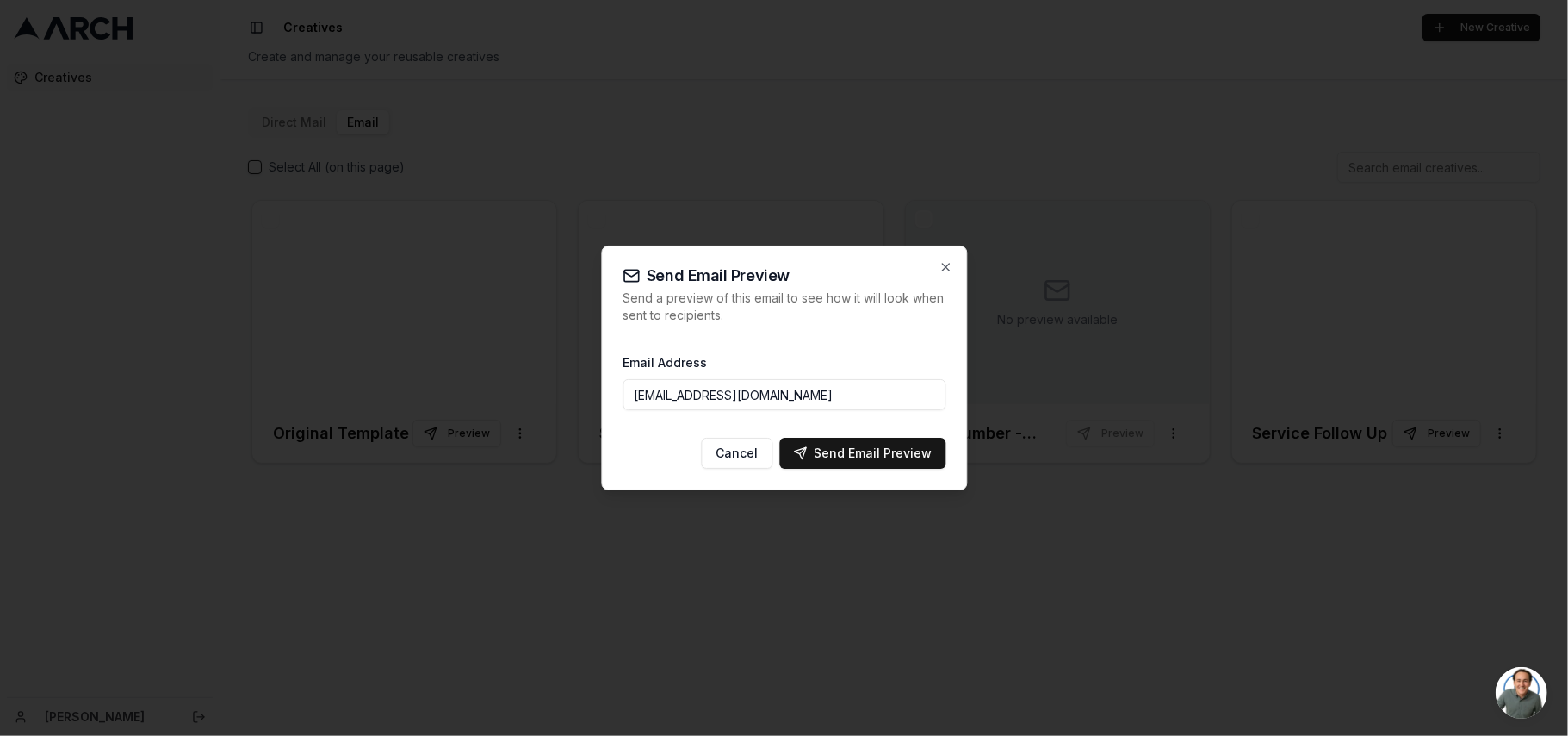
click at [836, 396] on input "[EMAIL_ADDRESS][DOMAIN_NAME]" at bounding box center [784, 394] width 323 height 31
click at [872, 381] on input "[EMAIL_ADDRESS][DOMAIN_NAME]" at bounding box center [784, 394] width 323 height 31
click at [705, 470] on div "Send Email Preview Send a preview of this email to see how it will look when se…" at bounding box center [784, 368] width 366 height 245
click at [892, 453] on div "Send Email Preview" at bounding box center [862, 453] width 138 height 17
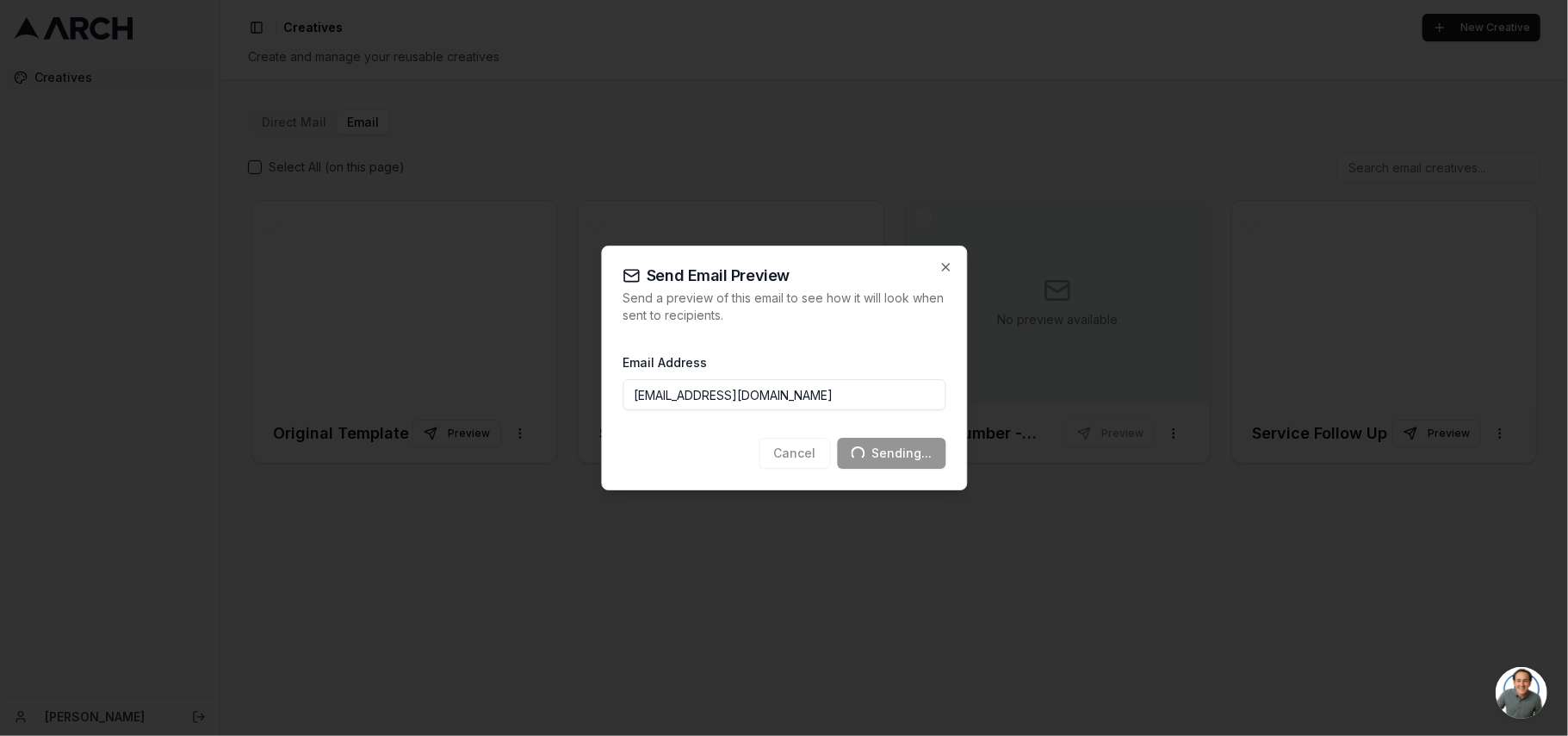
type input "[EMAIL_ADDRESS][DOMAIN_NAME]"
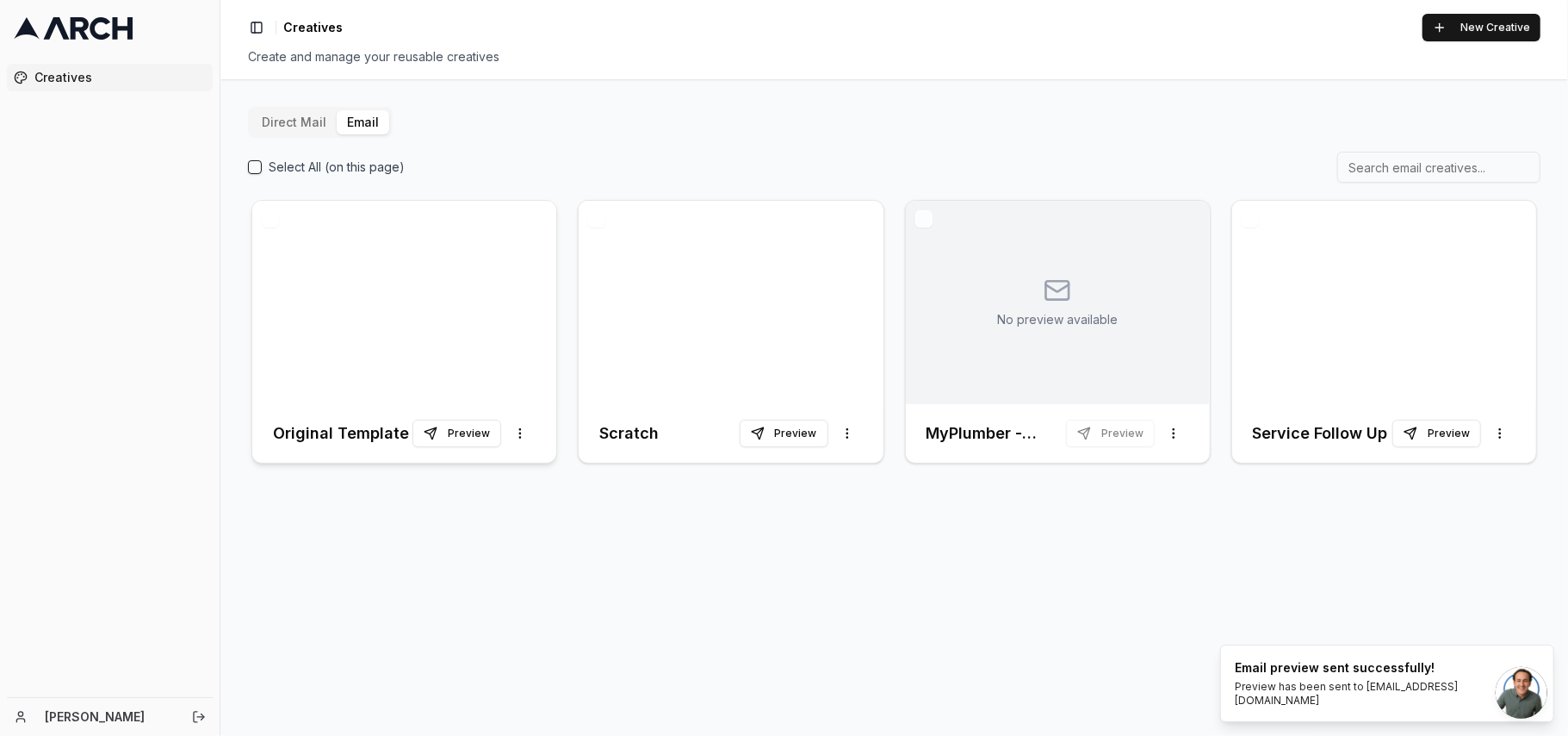
click at [405, 331] on div at bounding box center [404, 302] width 304 height 203
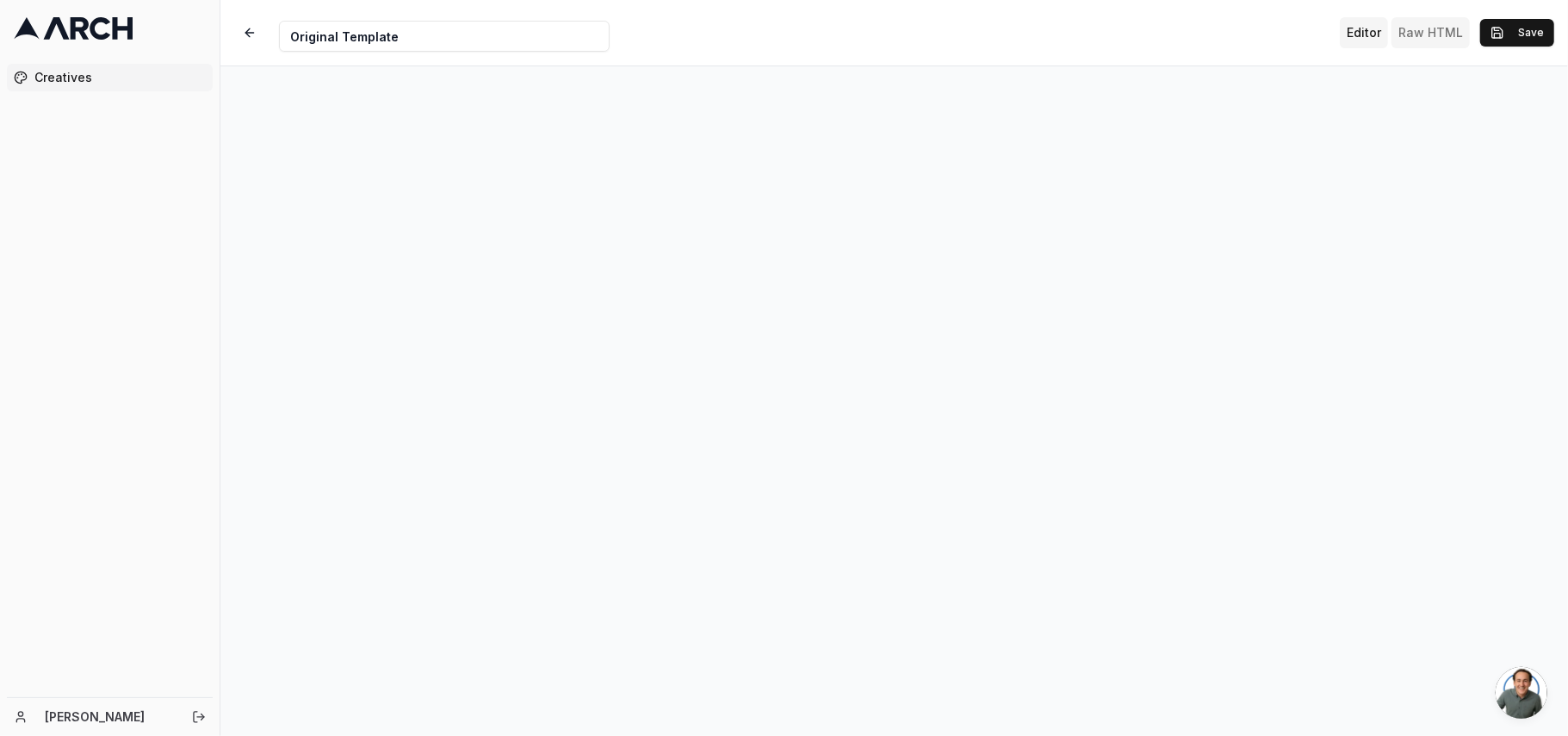
click at [1441, 23] on button "Raw HTML" at bounding box center [1431, 33] width 78 height 31
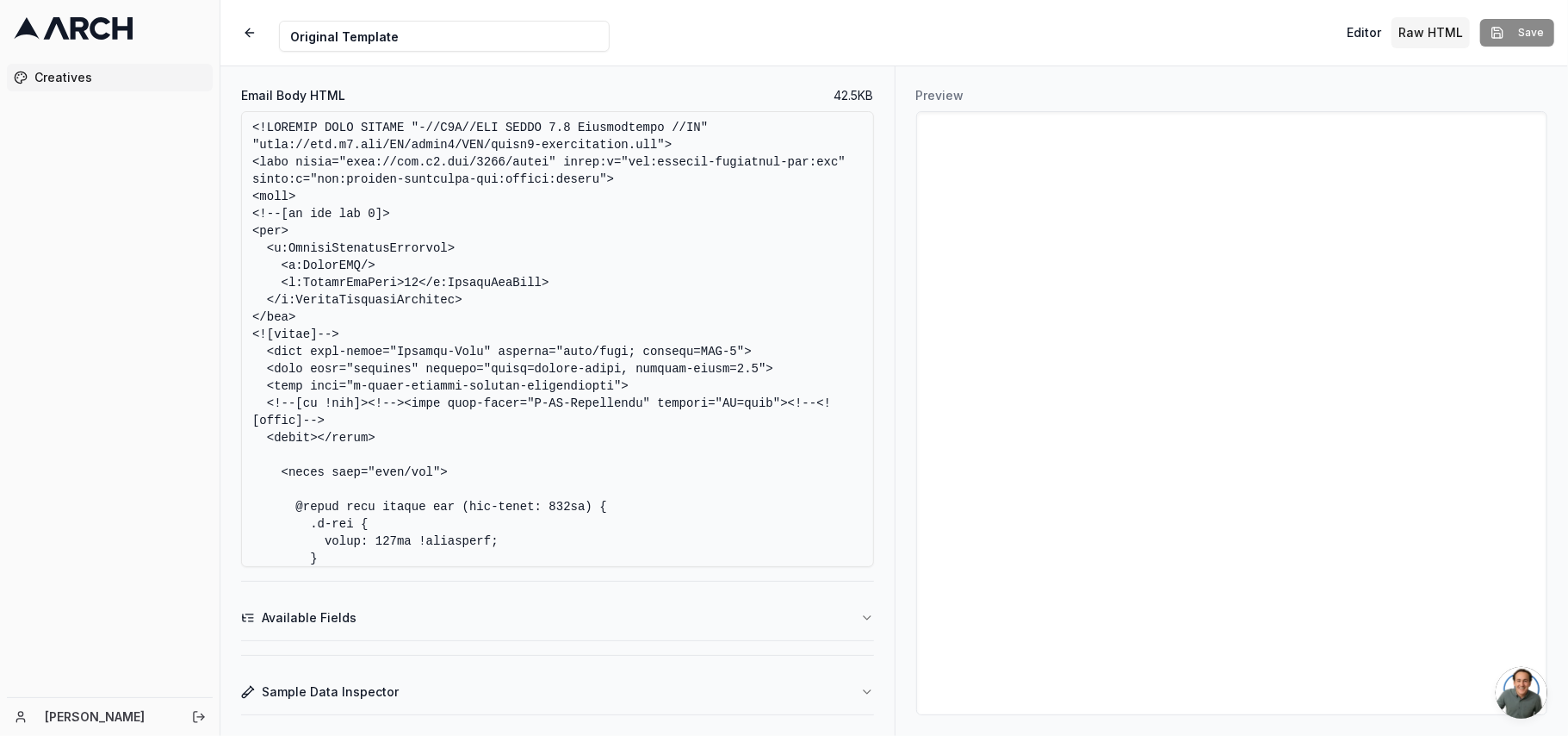
click at [497, 315] on textarea "Email Body HTML" at bounding box center [557, 339] width 633 height 455
click at [549, 342] on textarea "Email Body HTML" at bounding box center [557, 339] width 633 height 455
click at [1360, 38] on button "Editor" at bounding box center [1364, 33] width 48 height 31
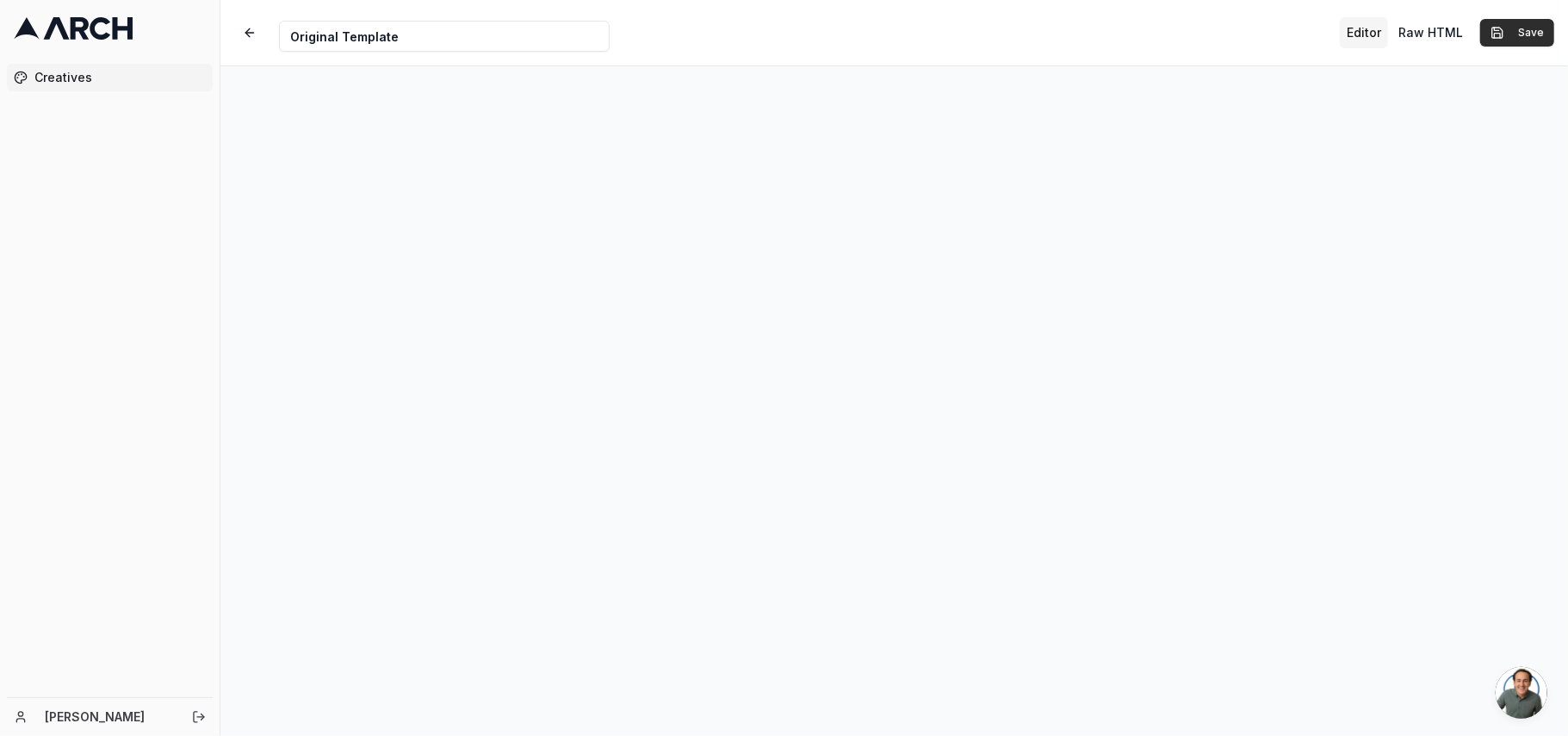
click at [1542, 25] on button "Save" at bounding box center [1517, 33] width 74 height 27
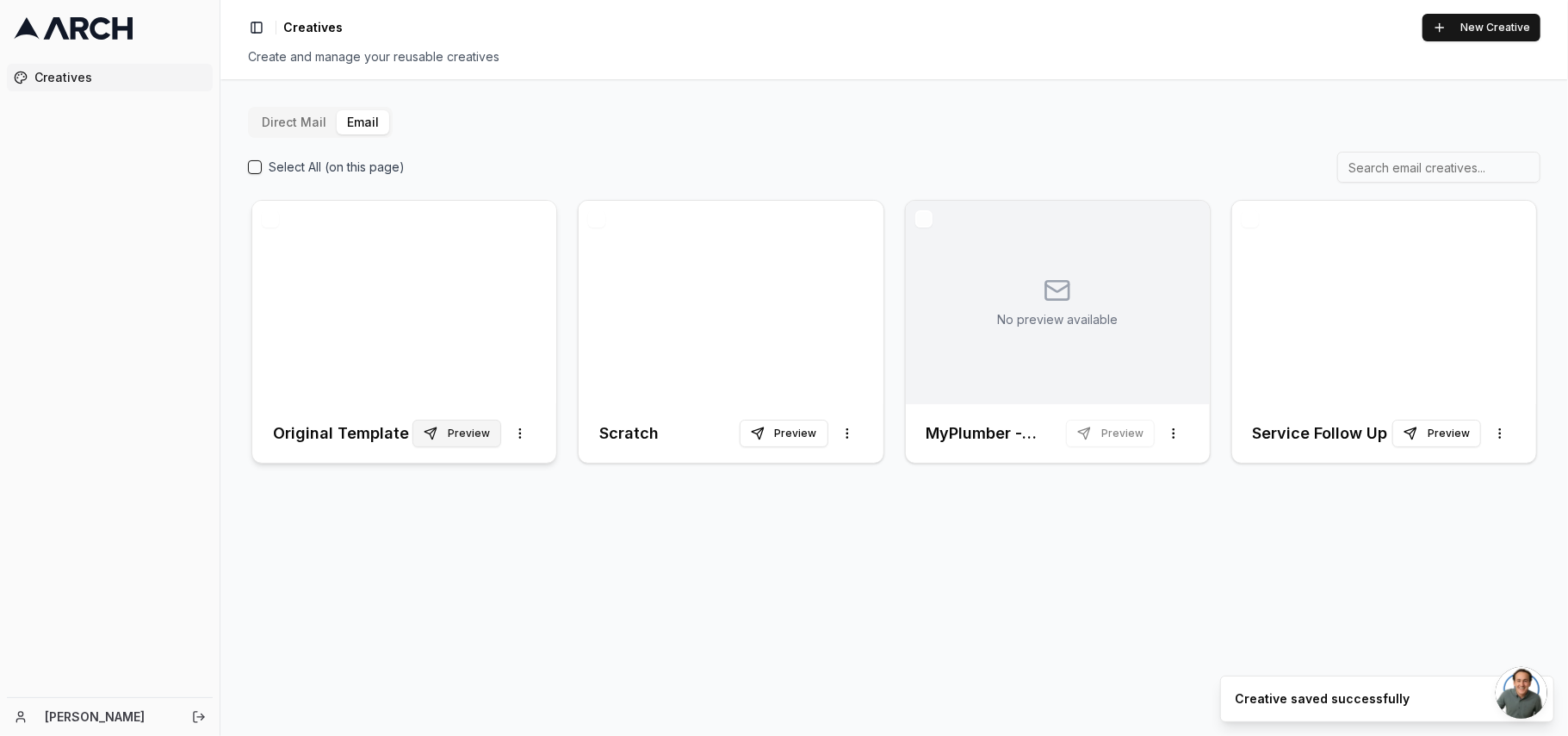
click at [462, 438] on button "Preview" at bounding box center [456, 434] width 88 height 27
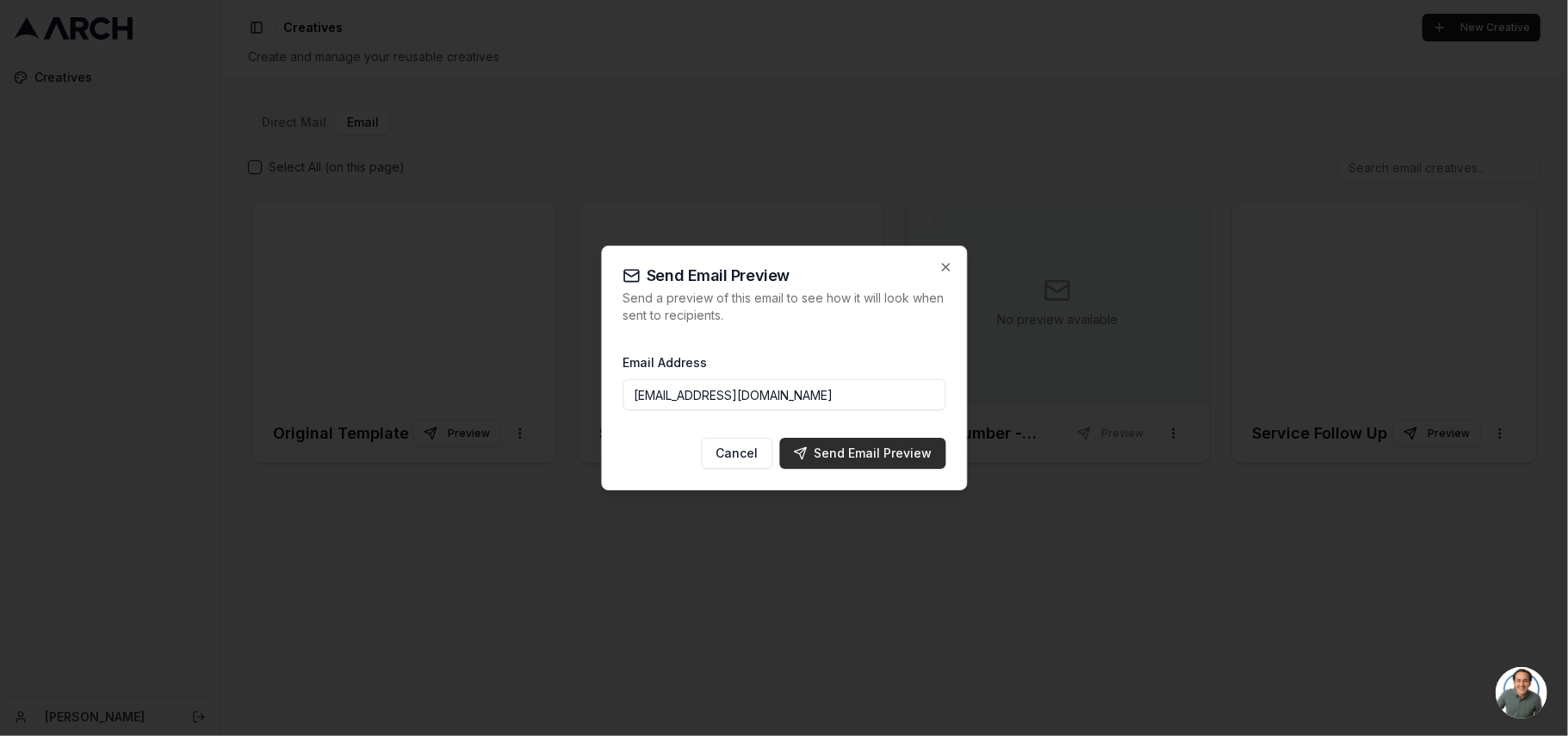
click at [890, 441] on button "Send Email Preview" at bounding box center [862, 454] width 167 height 31
type input "[EMAIL_ADDRESS][DOMAIN_NAME]"
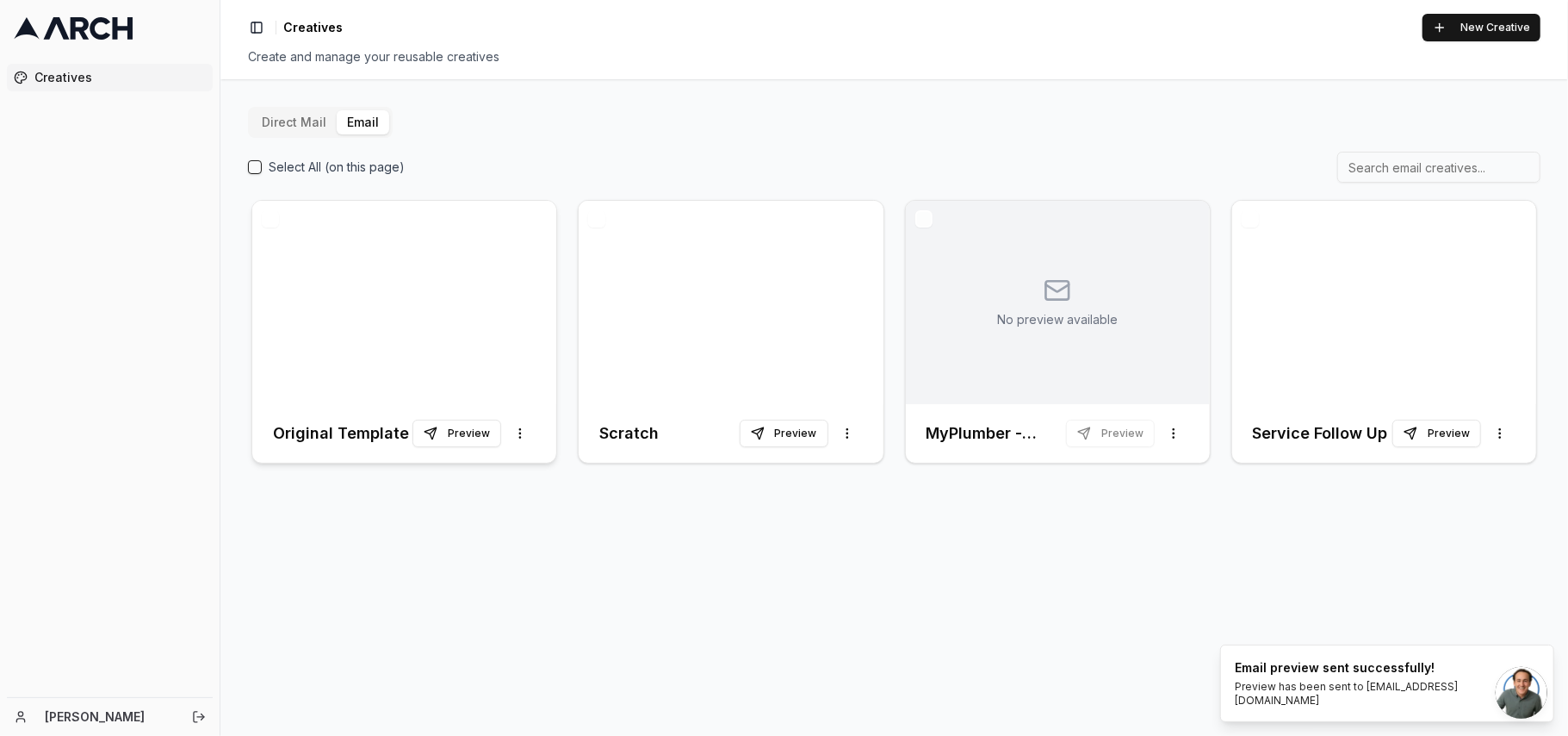
click at [374, 314] on div at bounding box center [404, 302] width 304 height 203
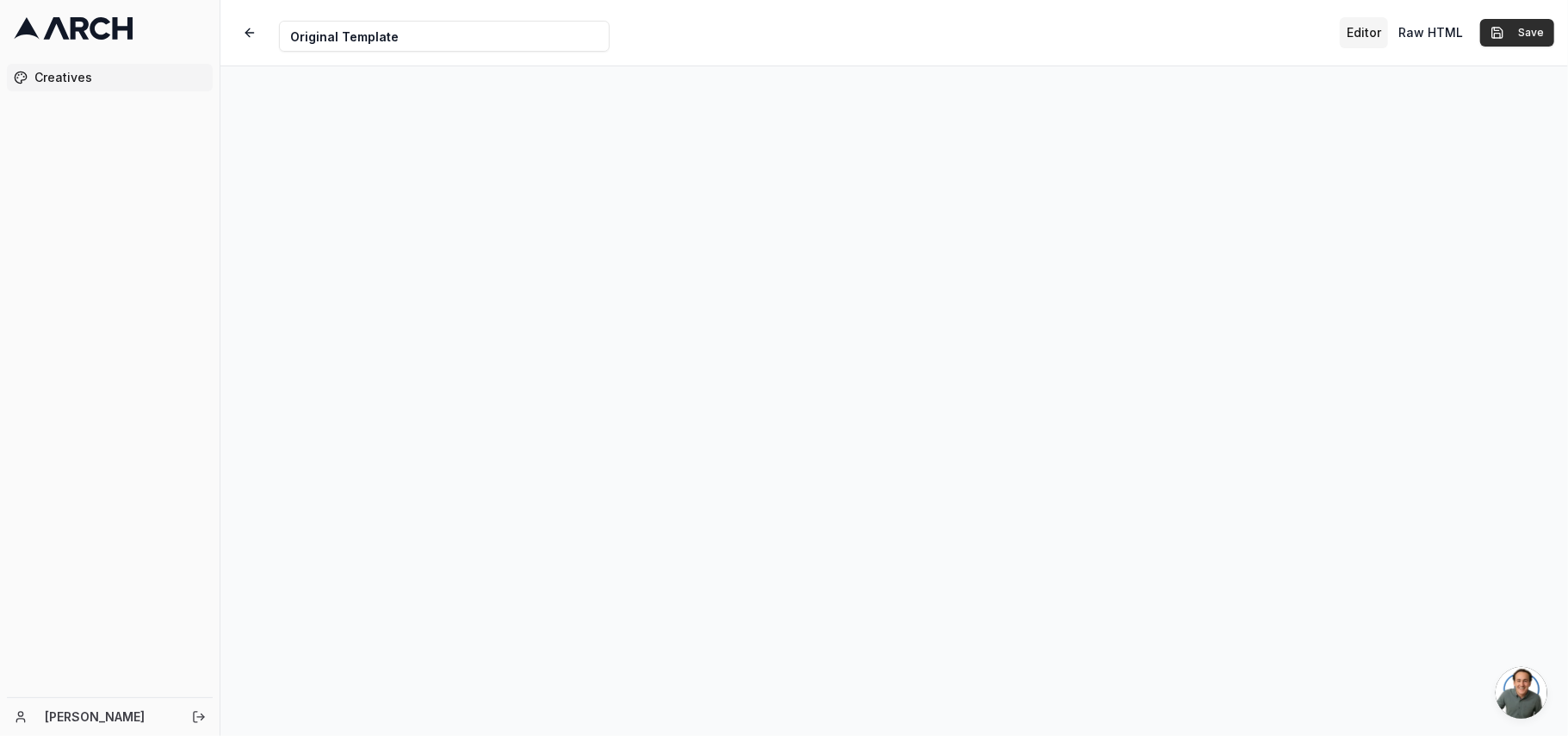
click at [1524, 35] on button "Save" at bounding box center [1517, 33] width 74 height 27
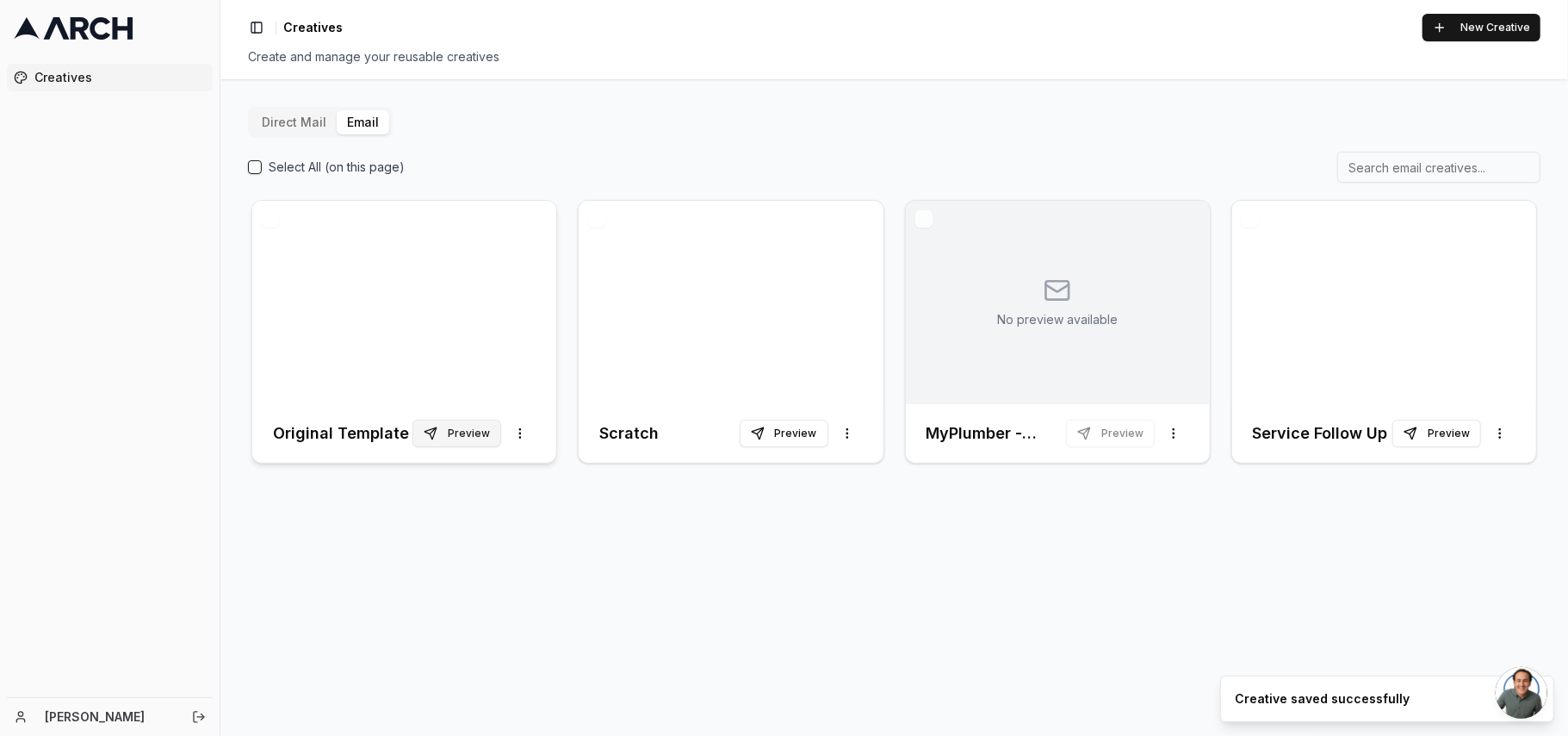
click at [483, 438] on button "Preview" at bounding box center [456, 434] width 88 height 27
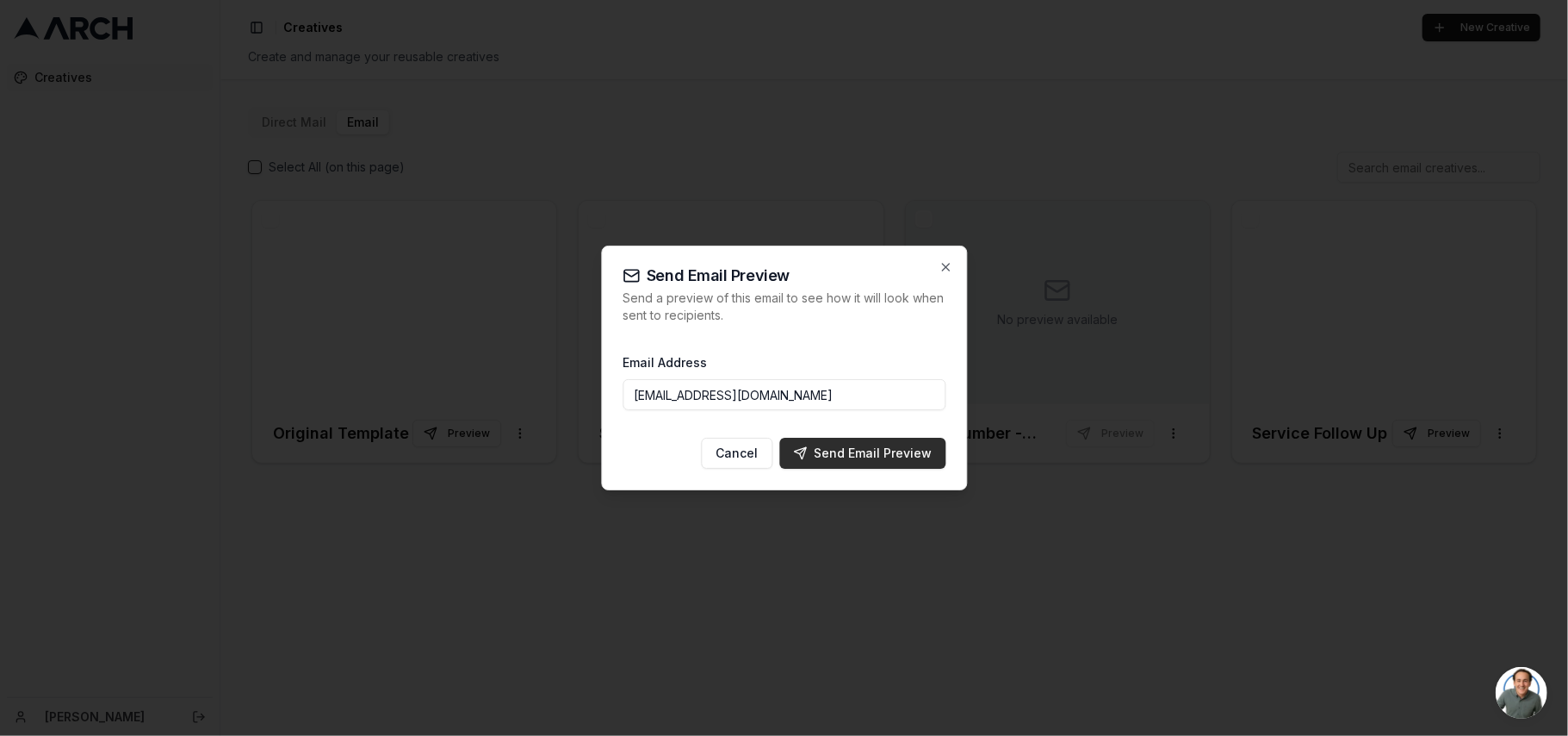
click at [866, 453] on div "Send Email Preview" at bounding box center [862, 453] width 138 height 17
type input "[EMAIL_ADDRESS][DOMAIN_NAME]"
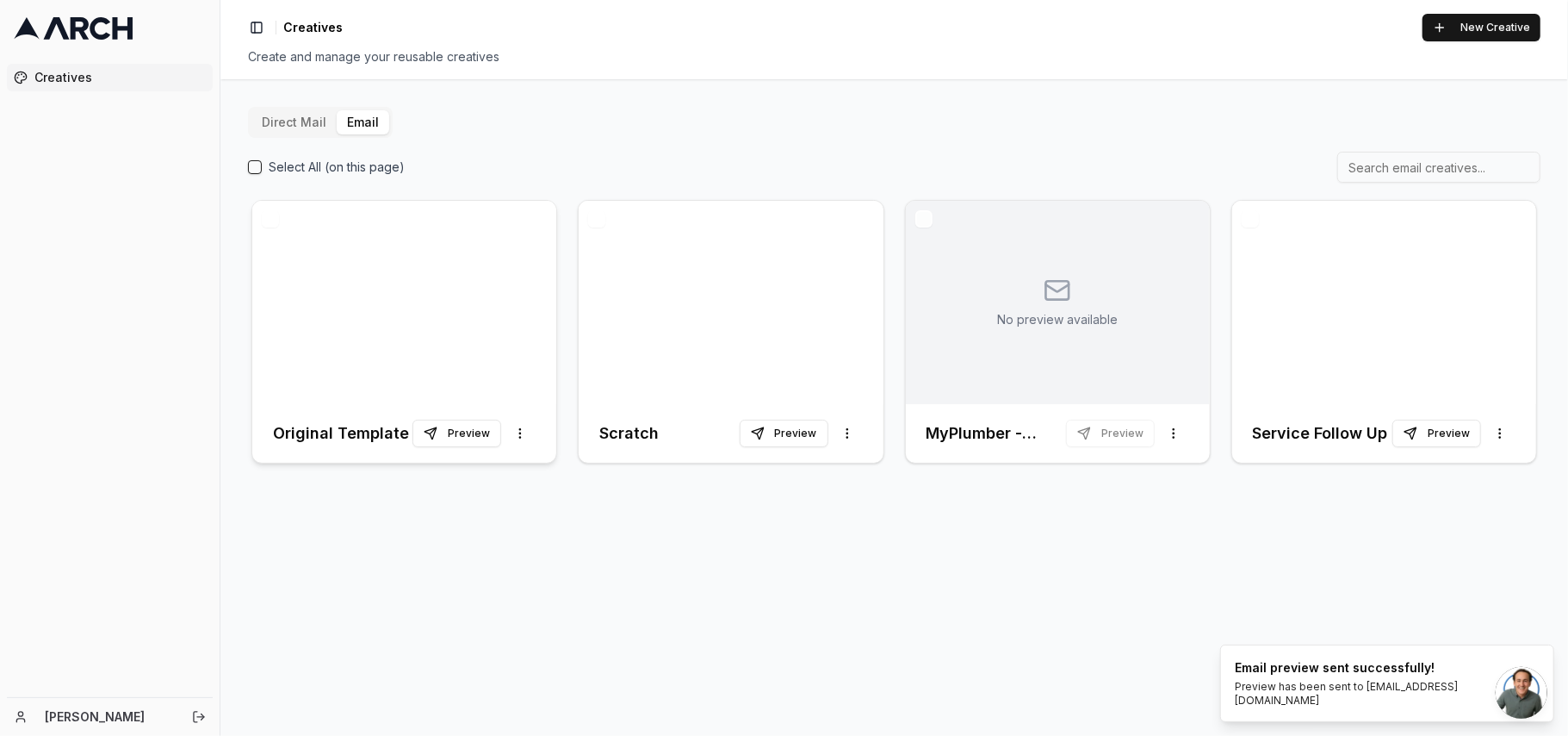
click at [388, 327] on div at bounding box center [404, 302] width 304 height 203
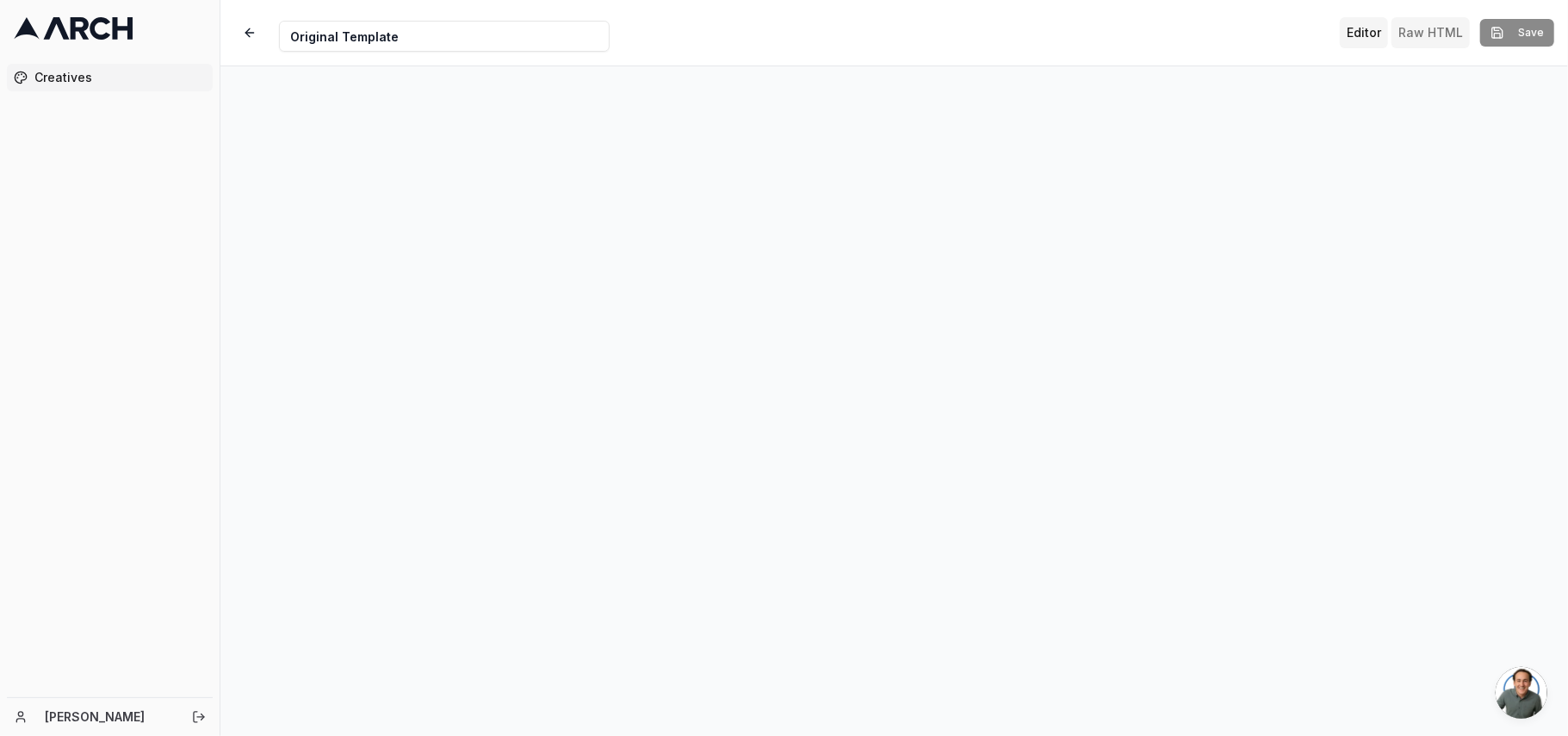
click at [1449, 36] on button "Raw HTML" at bounding box center [1431, 33] width 78 height 31
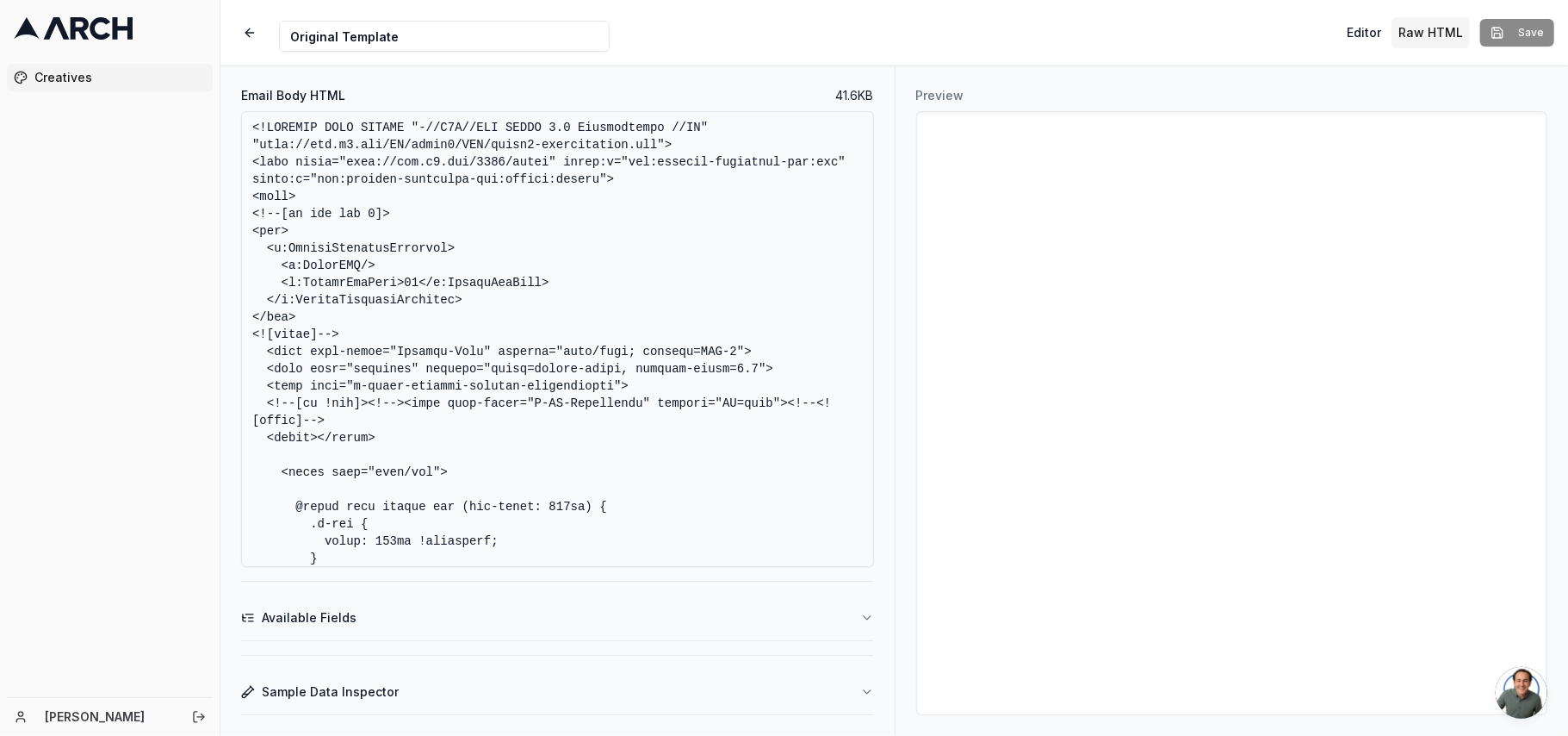
click at [393, 345] on textarea "Email Body HTML" at bounding box center [557, 339] width 633 height 455
click at [473, 277] on textarea "Email Body HTML" at bounding box center [557, 339] width 633 height 455
paste textarea "background-color:#fff;"
type textarea "<!DOCTYPE HTML PUBLIC "-//W3C//DTD XHTML 1.0 Transitional //EN" "[URL][DOMAIN_N…"
click at [1360, 35] on button "Editor" at bounding box center [1364, 33] width 48 height 31
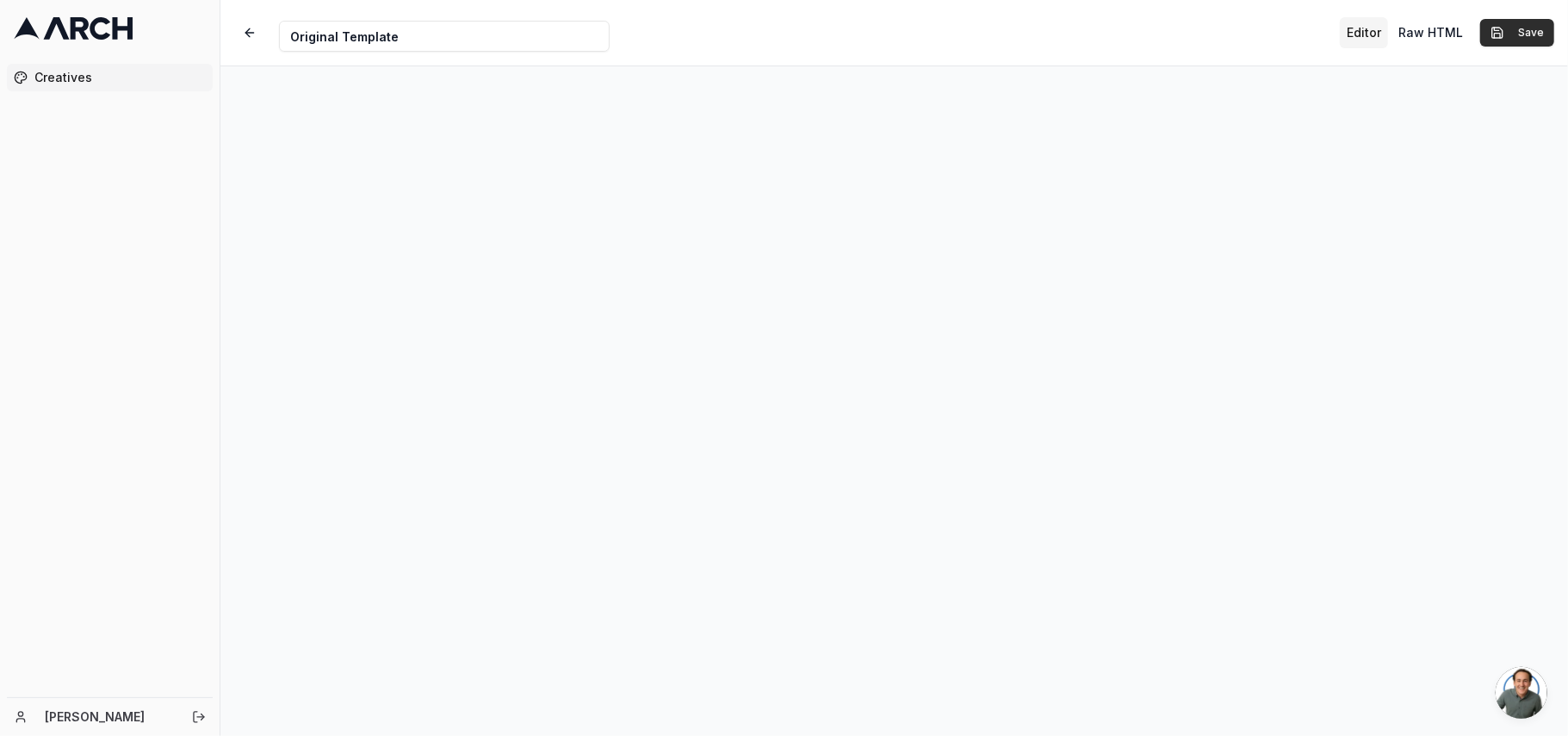
click at [1532, 32] on button "Save" at bounding box center [1517, 33] width 74 height 27
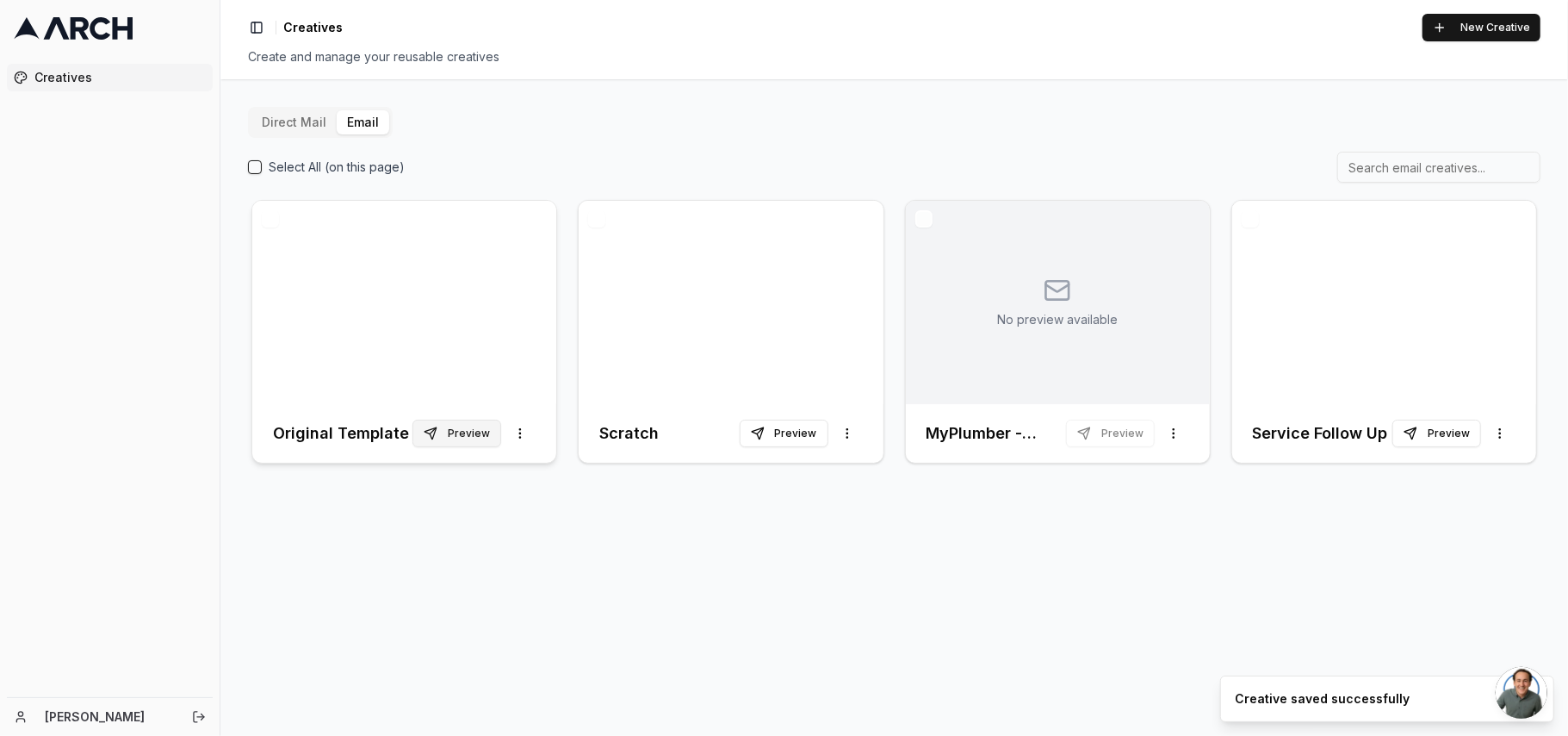
click at [486, 435] on button "Preview" at bounding box center [456, 434] width 88 height 27
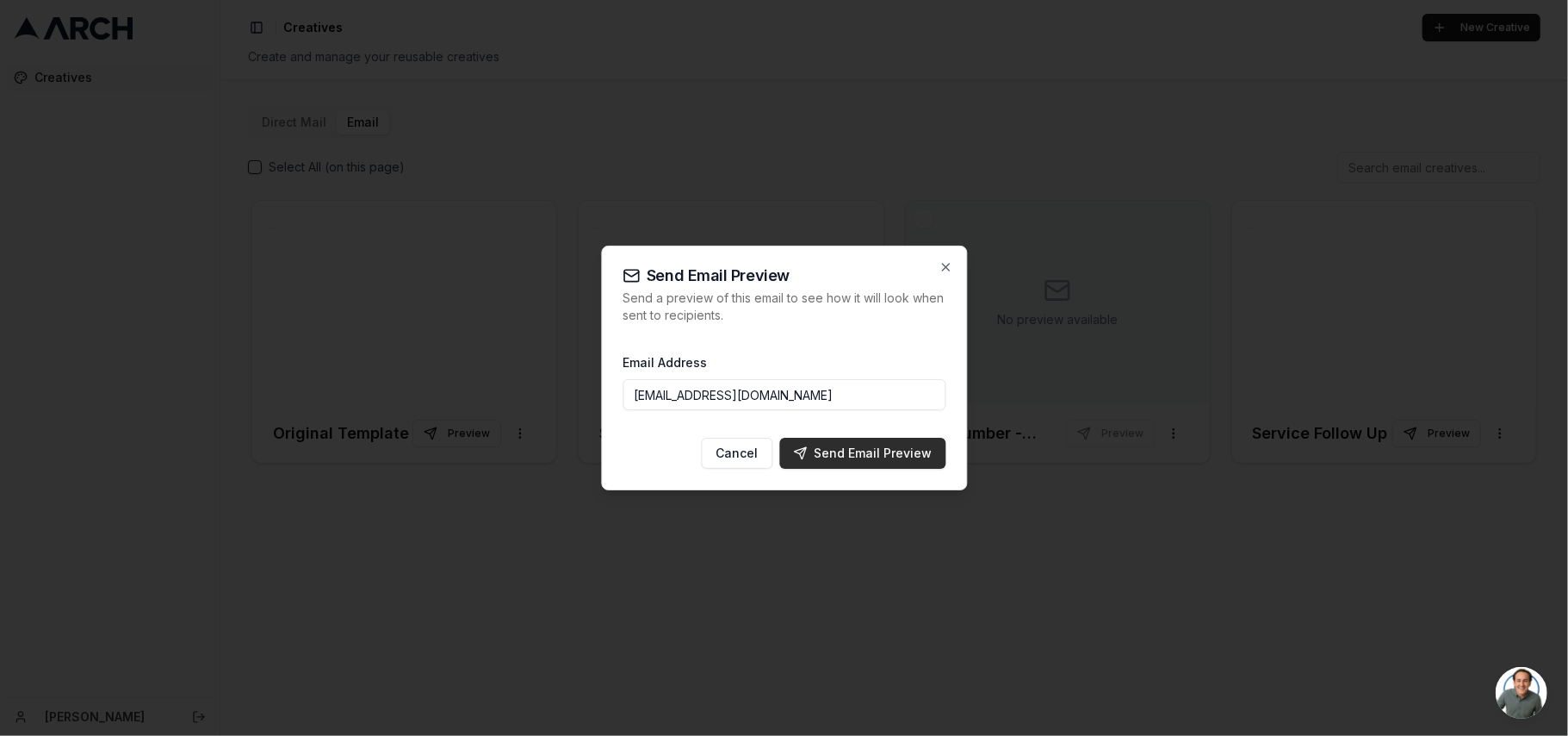
click at [855, 462] on div "Send Email Preview" at bounding box center [862, 453] width 138 height 17
type input "[EMAIL_ADDRESS][DOMAIN_NAME]"
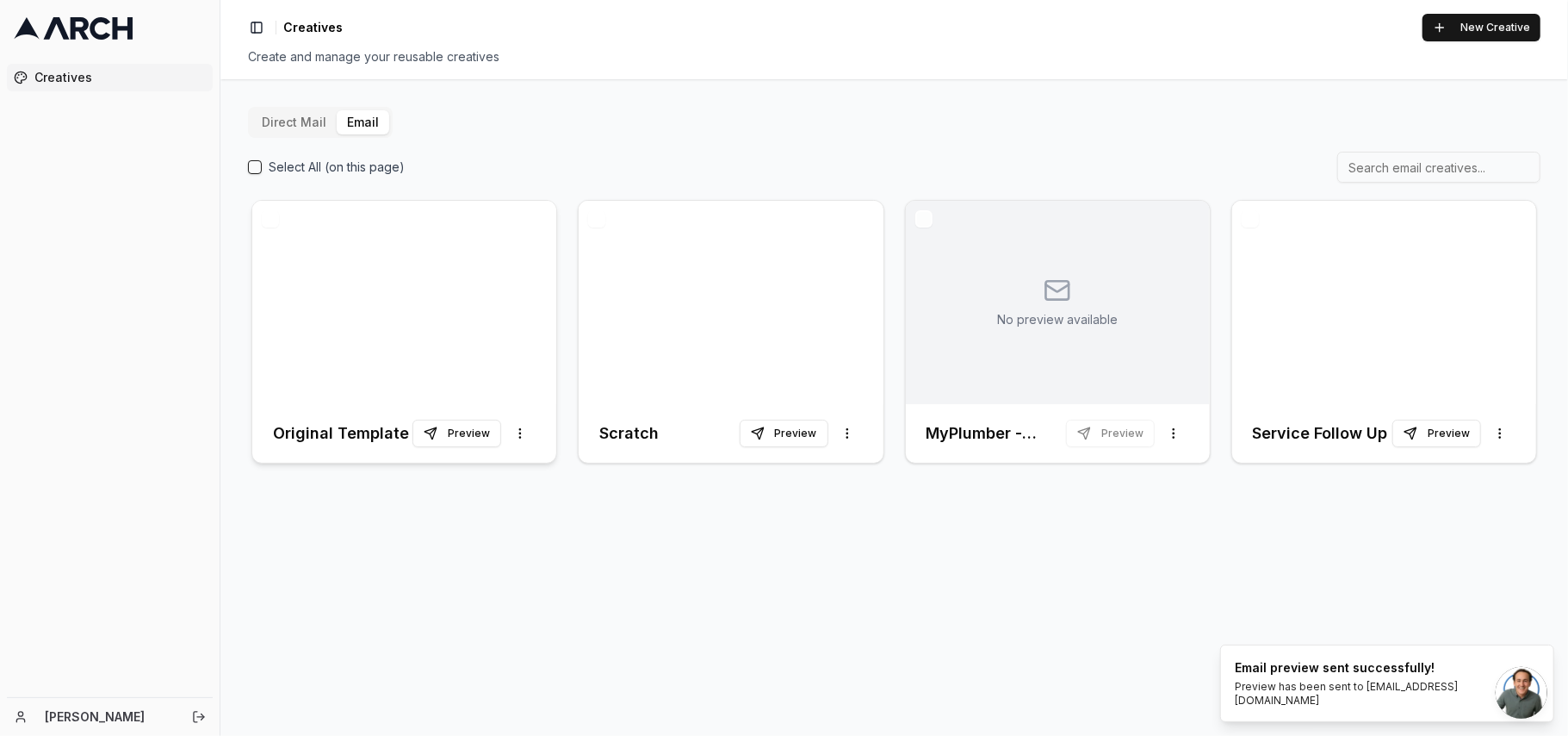
click at [387, 325] on div at bounding box center [404, 302] width 304 height 203
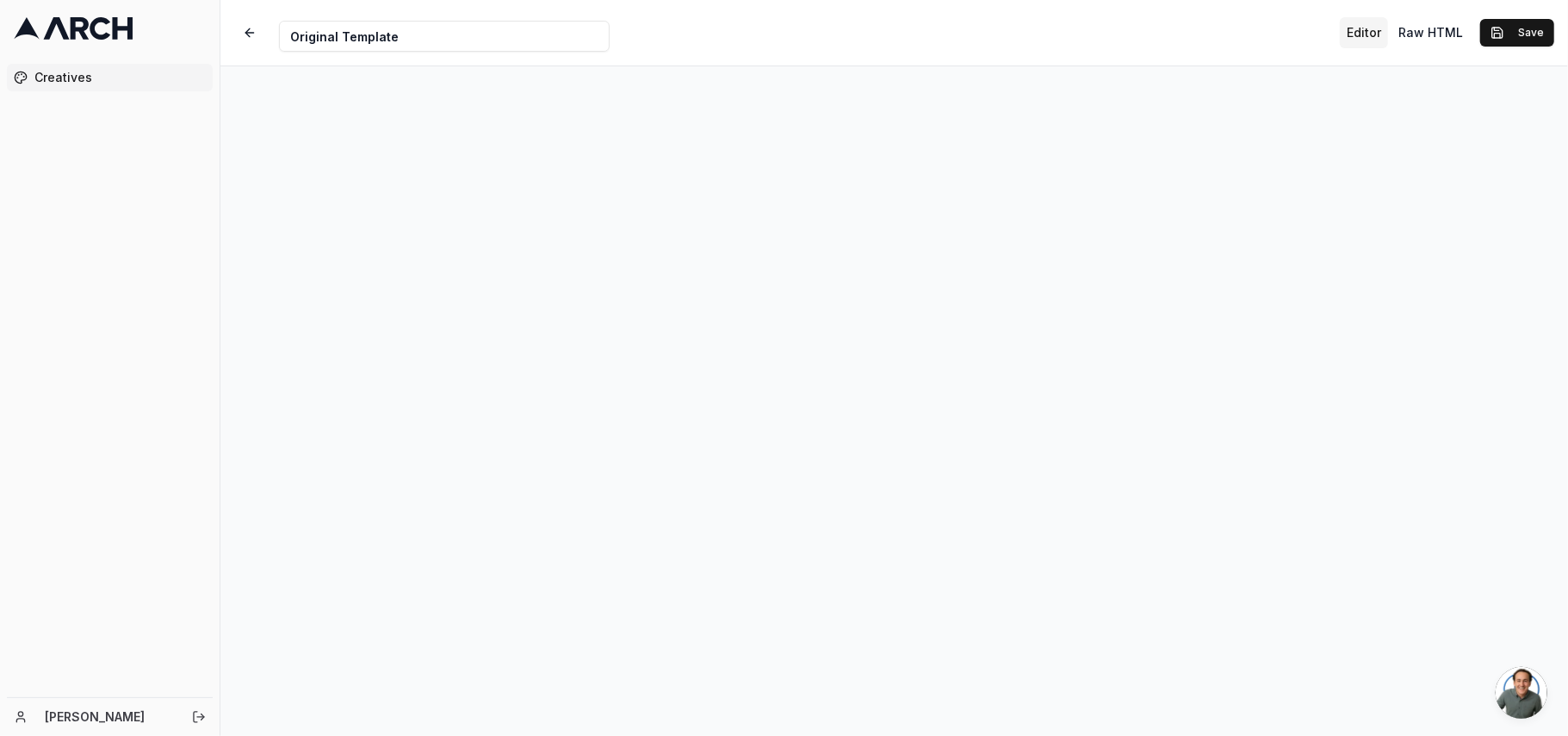
scroll to position [19, 0]
click at [246, 29] on button "button" at bounding box center [249, 33] width 31 height 31
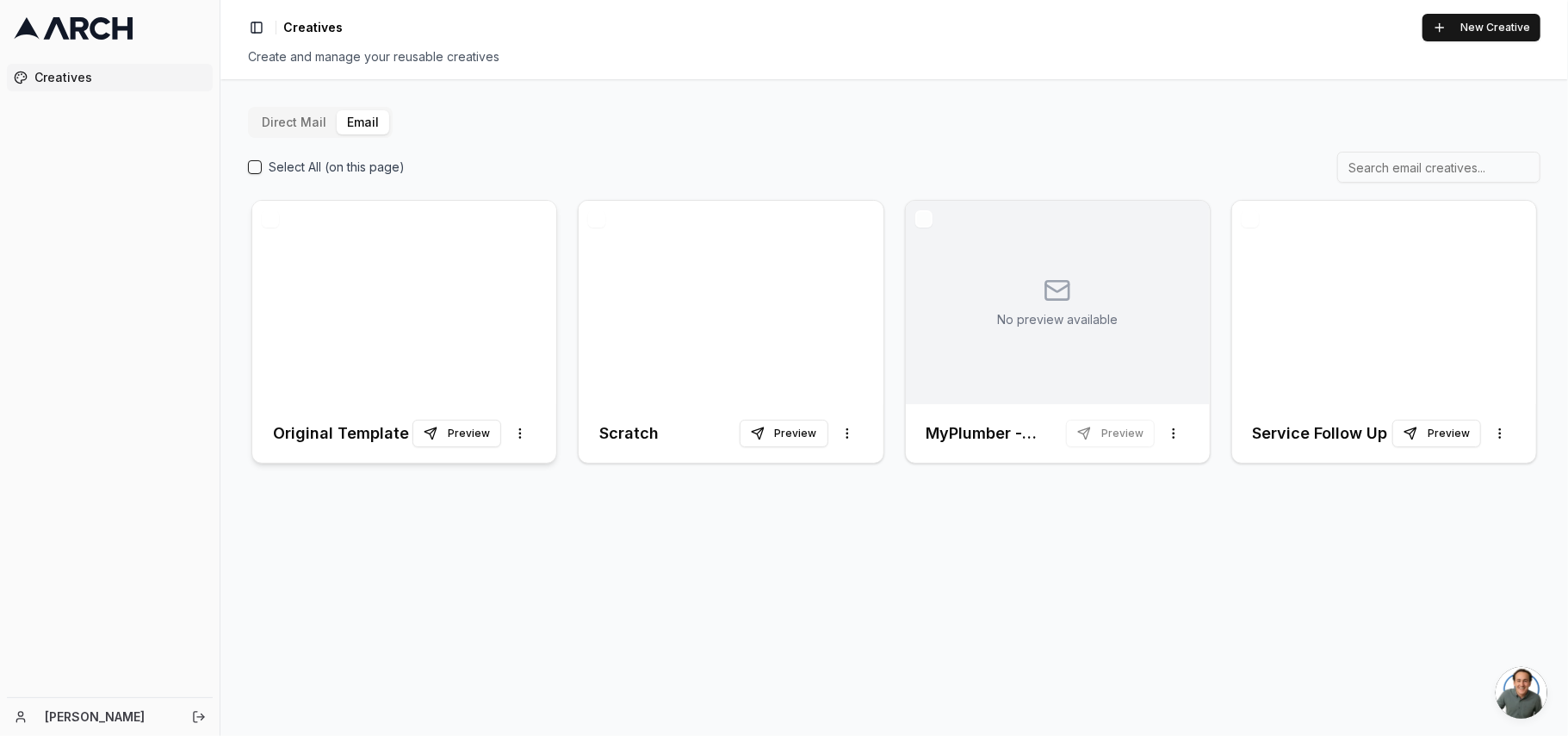
click at [421, 305] on div at bounding box center [404, 302] width 304 height 203
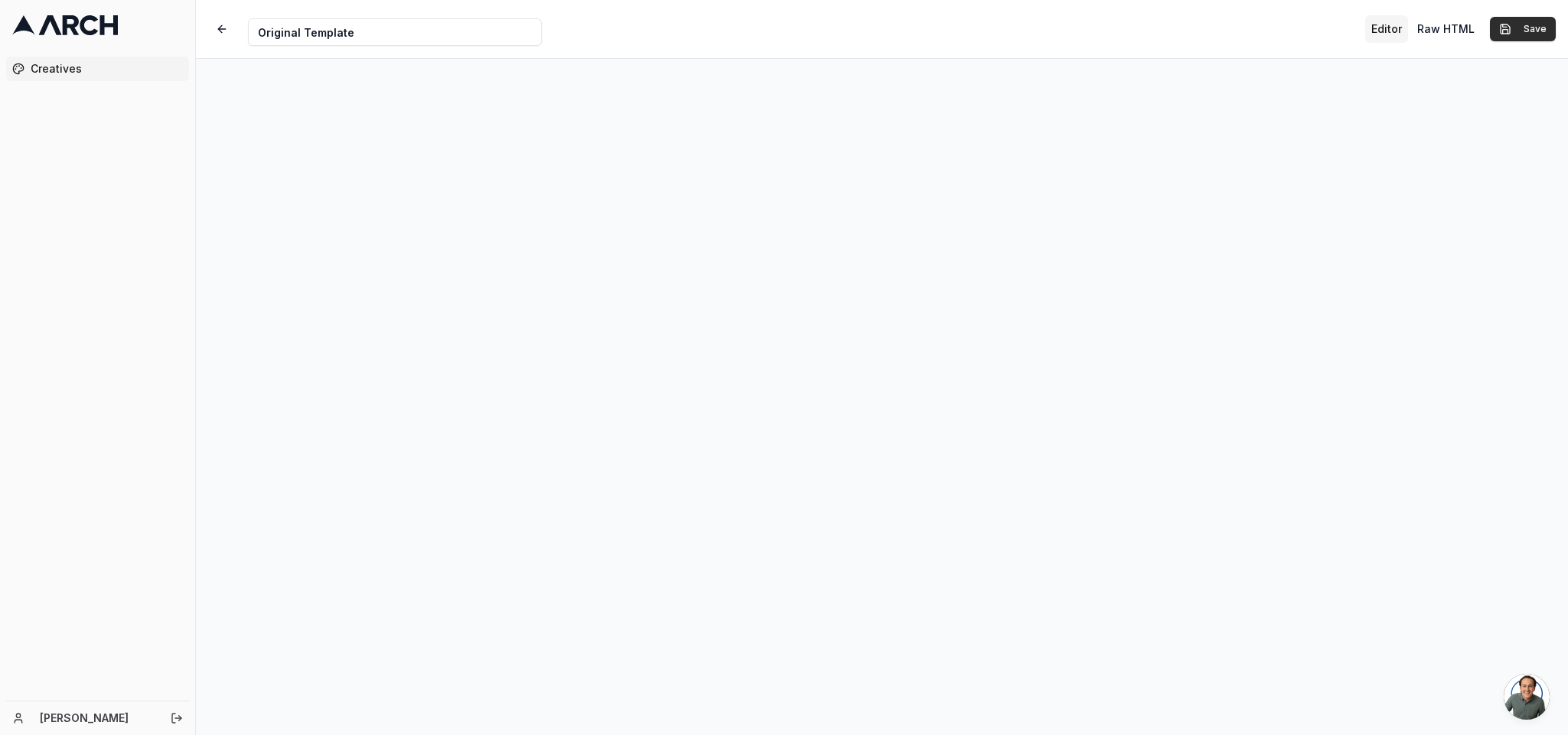
click at [1393, 33] on button "Save" at bounding box center [1523, 29] width 66 height 24
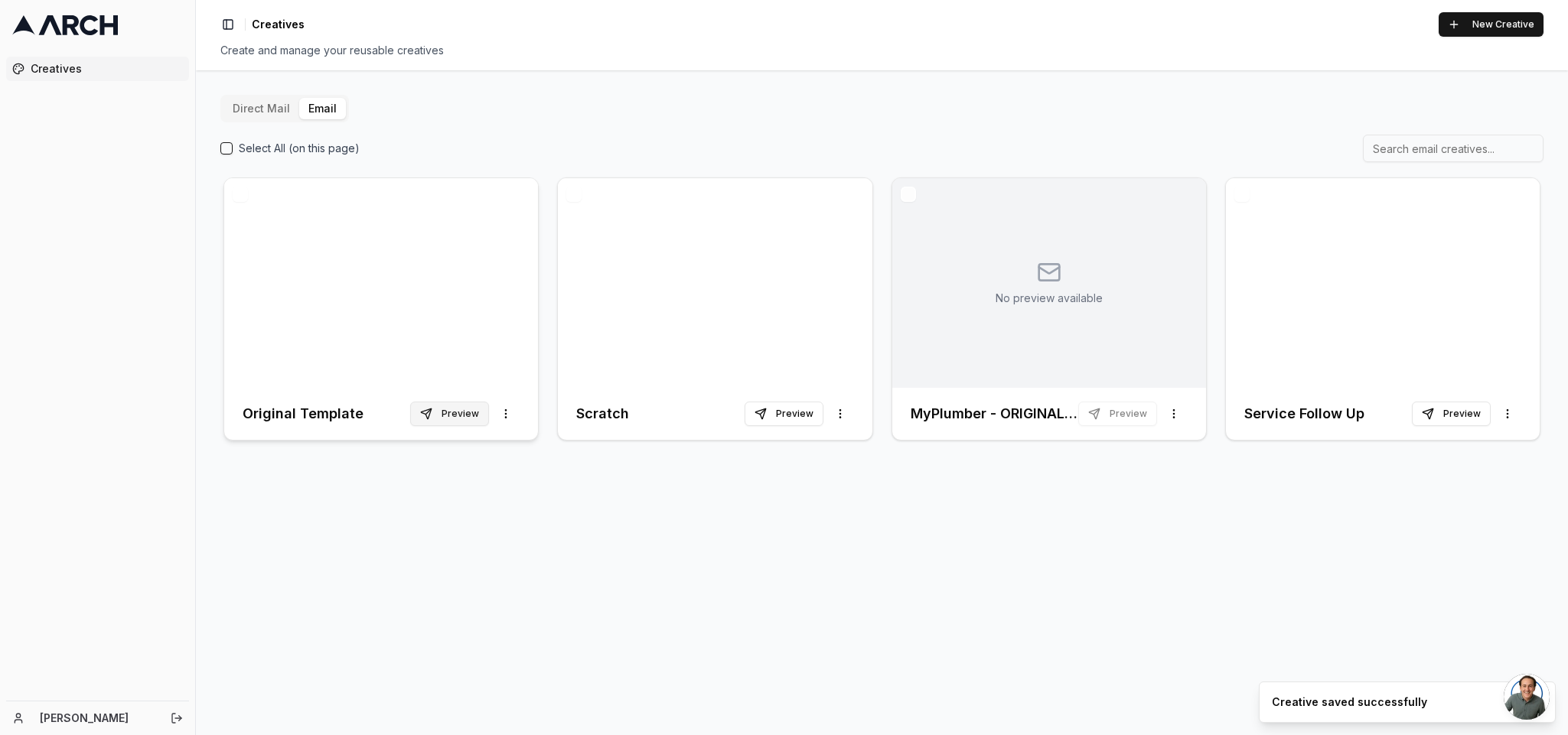
click at [469, 403] on button "Preview" at bounding box center [449, 414] width 78 height 24
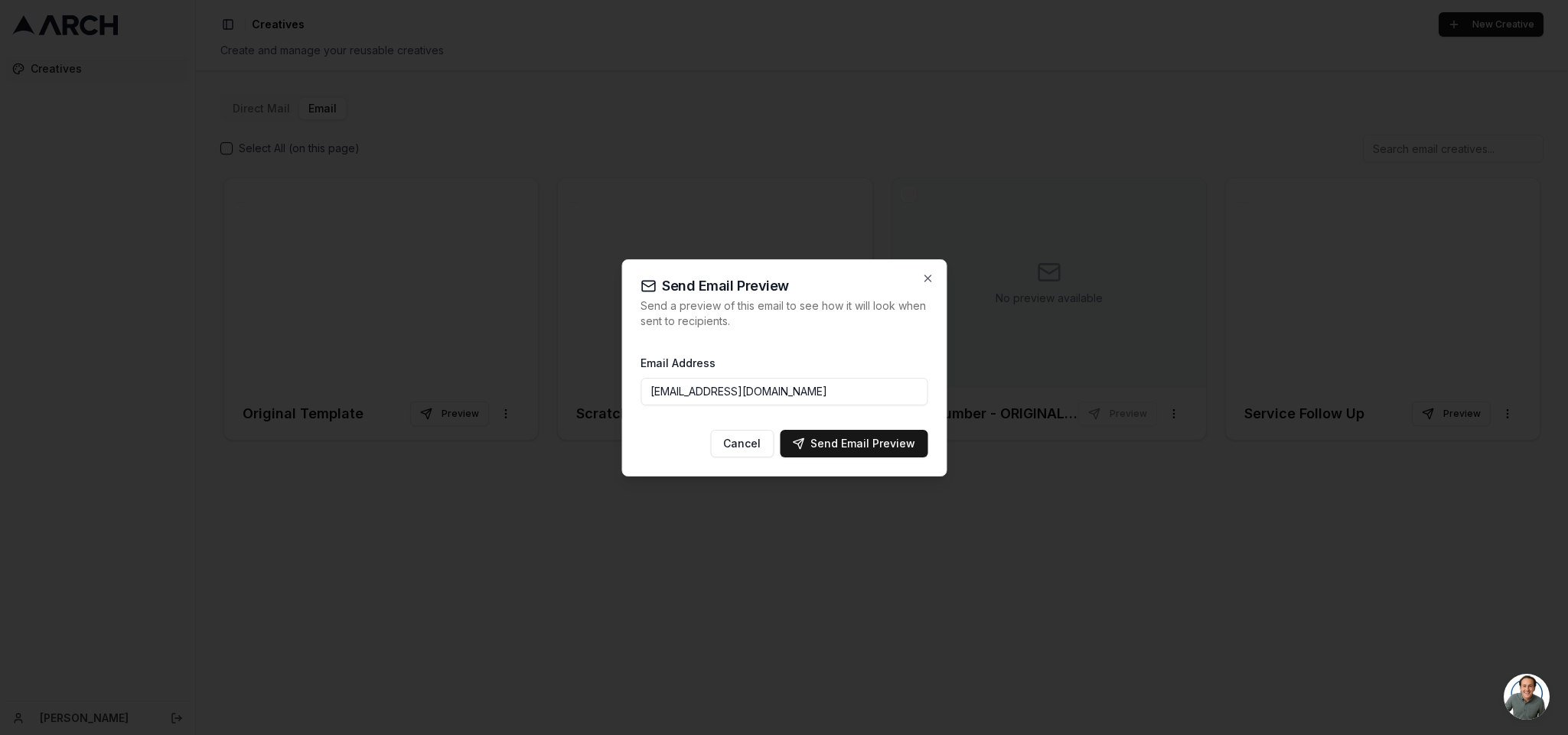
click at [861, 453] on button "Send Email Preview" at bounding box center [854, 444] width 148 height 27
type input "[EMAIL_ADDRESS][DOMAIN_NAME]"
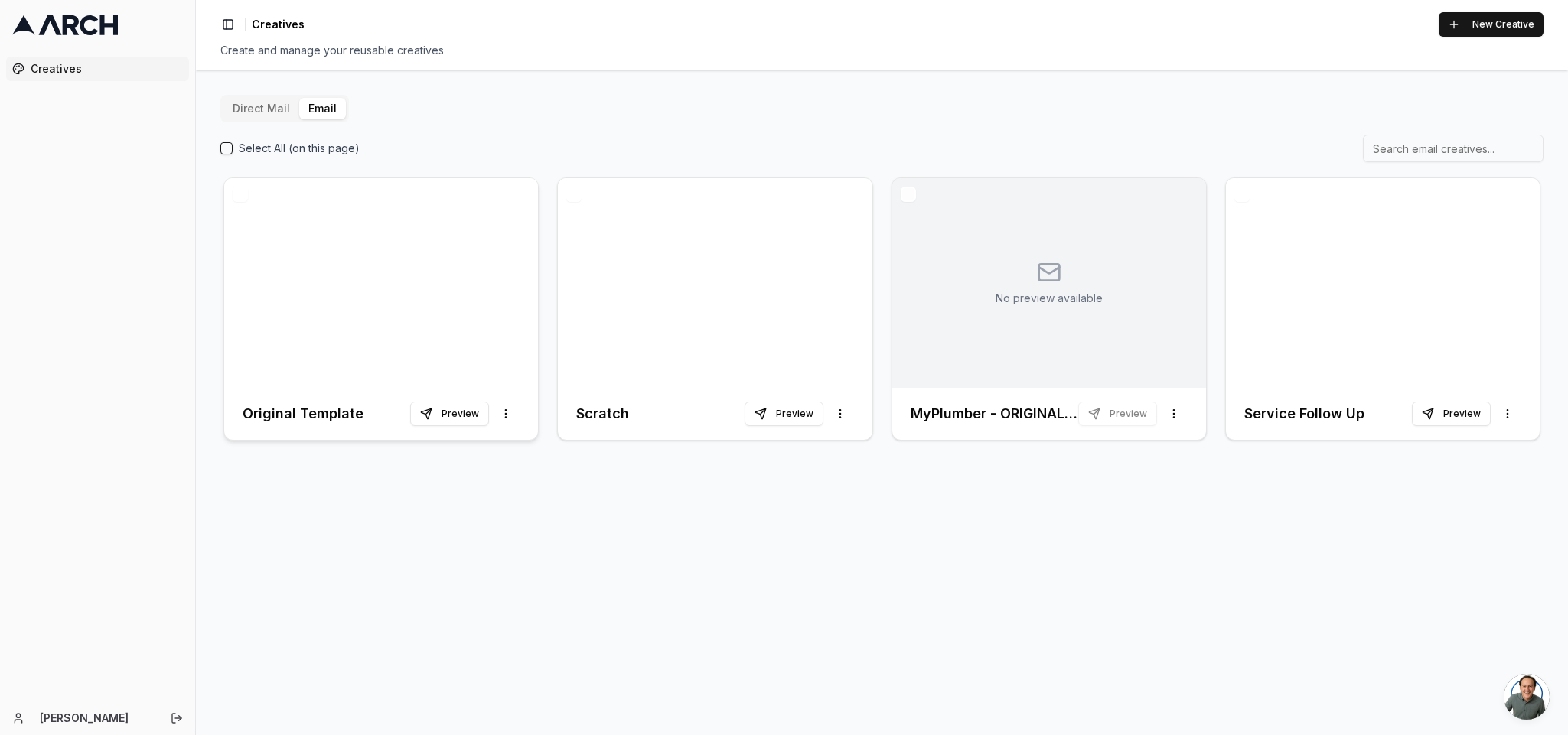
click at [333, 319] on div at bounding box center [381, 282] width 314 height 209
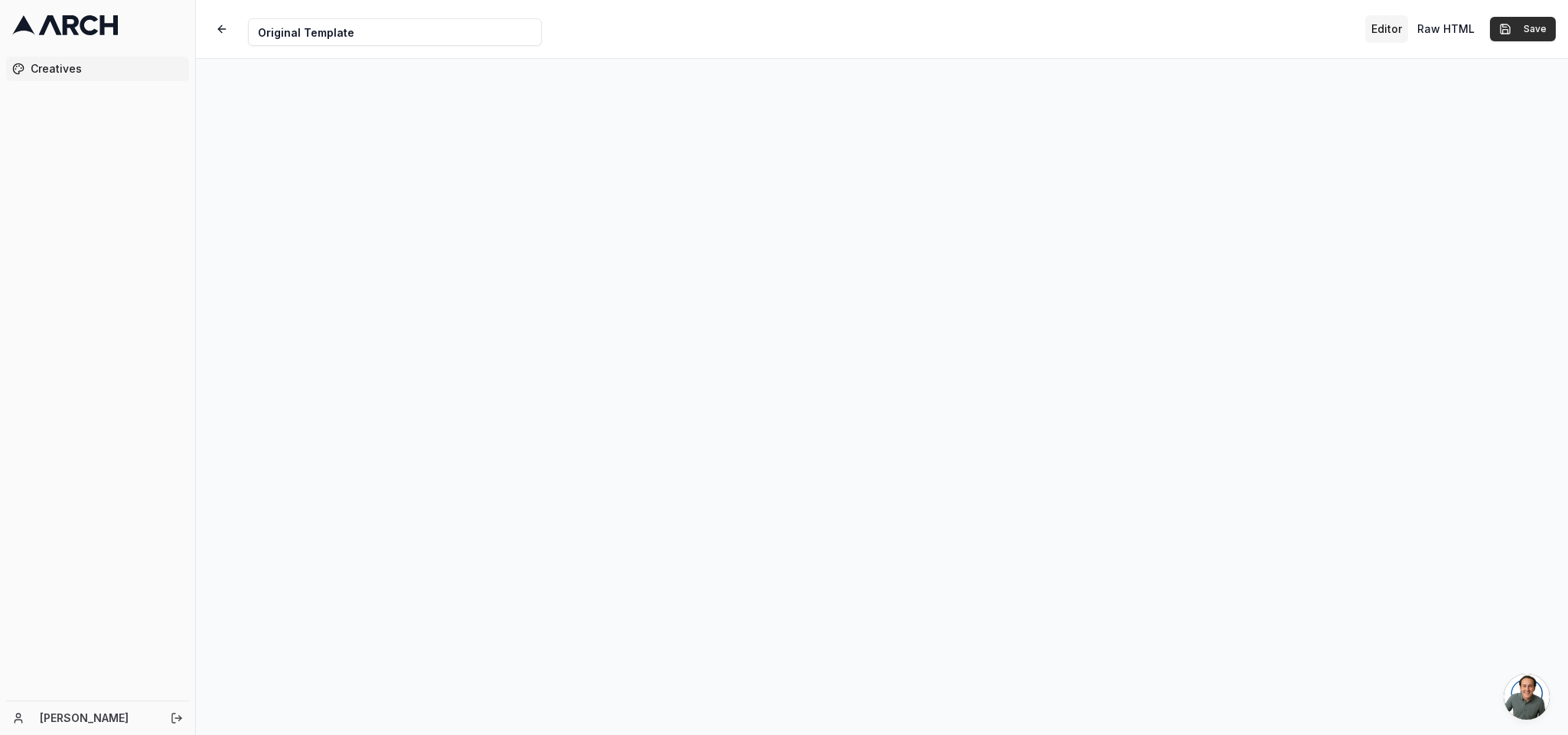
click at [1393, 30] on button "Save" at bounding box center [1523, 29] width 66 height 24
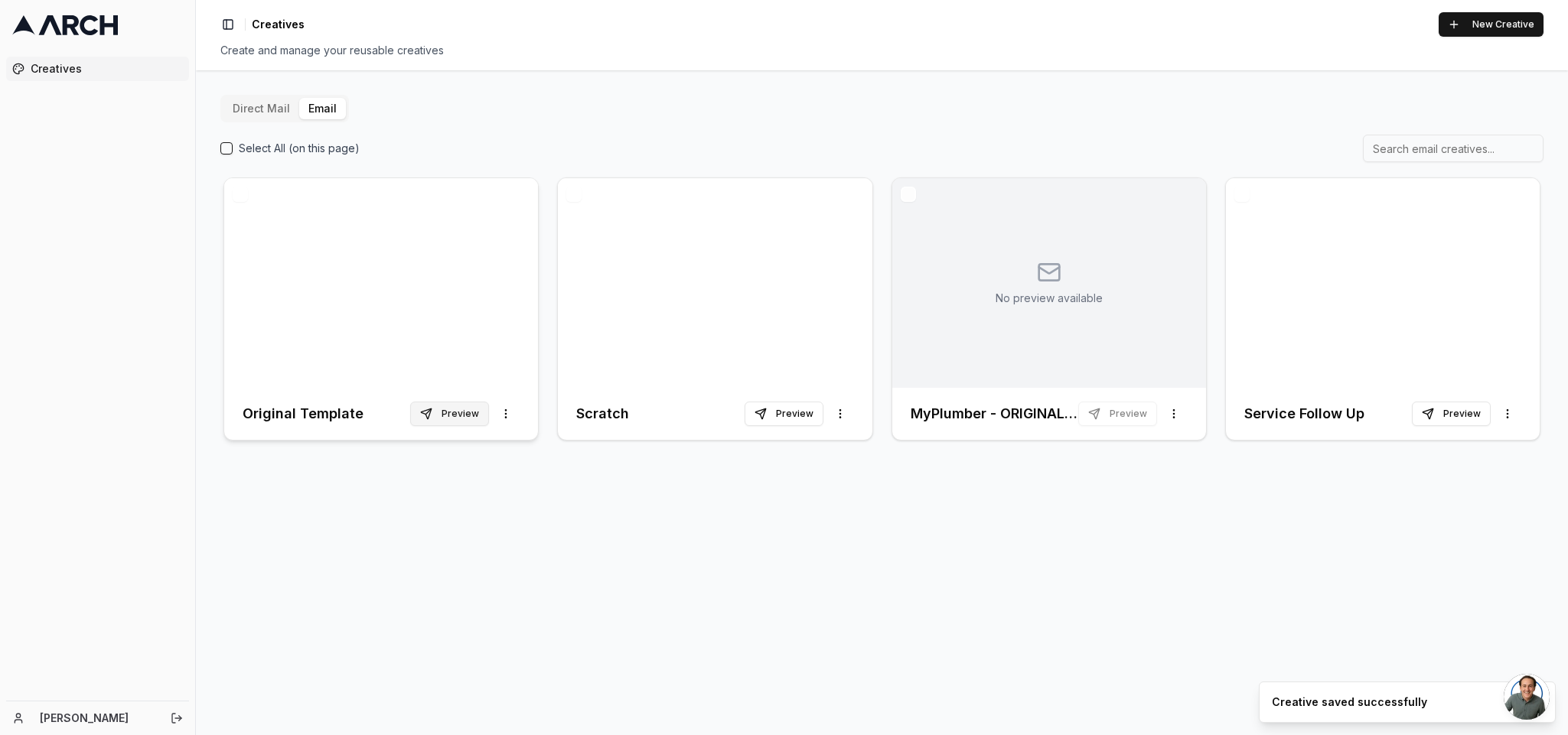
click at [468, 417] on button "Preview" at bounding box center [449, 414] width 78 height 24
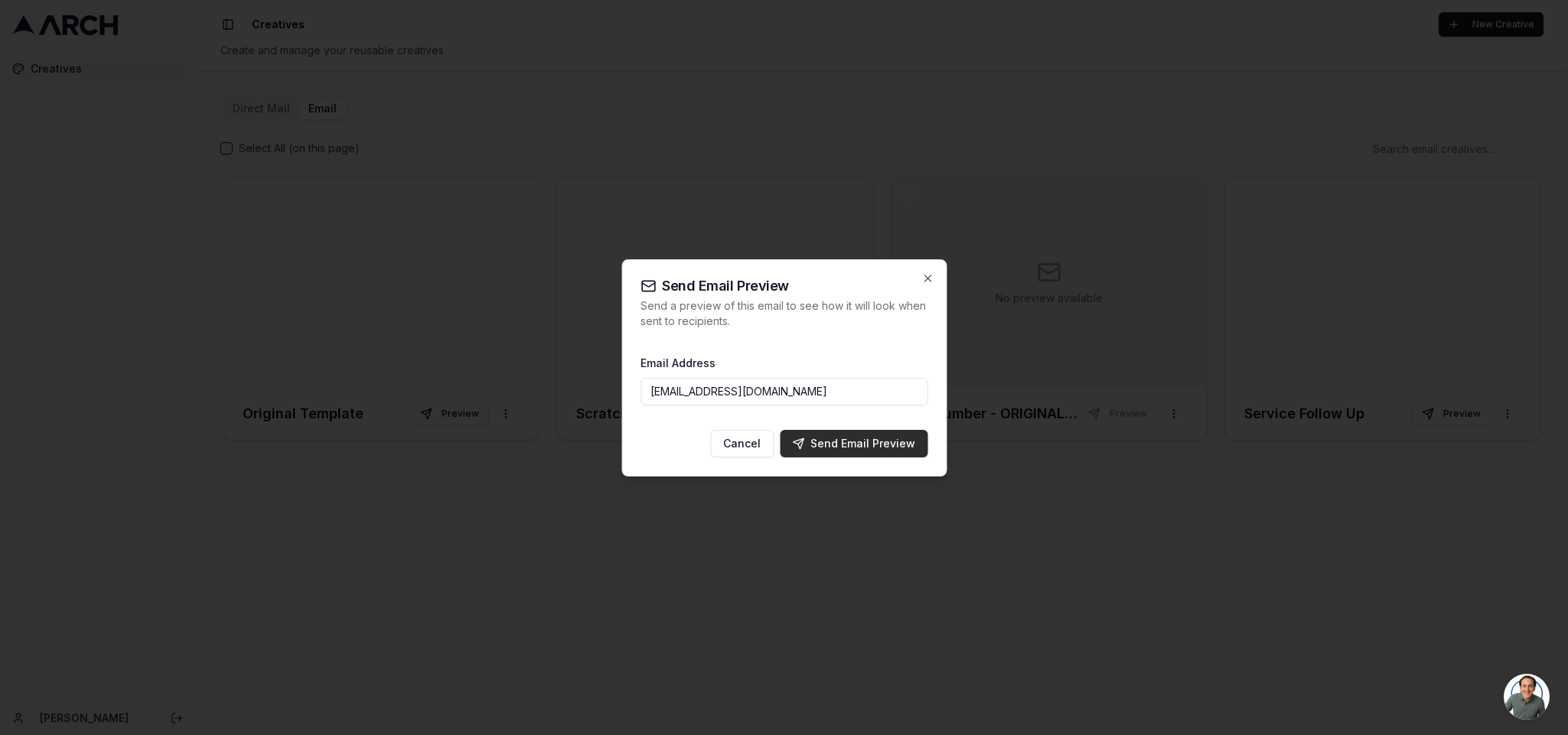
click at [857, 444] on div "Send Email Preview" at bounding box center [854, 443] width 123 height 15
type input "[EMAIL_ADDRESS][DOMAIN_NAME]"
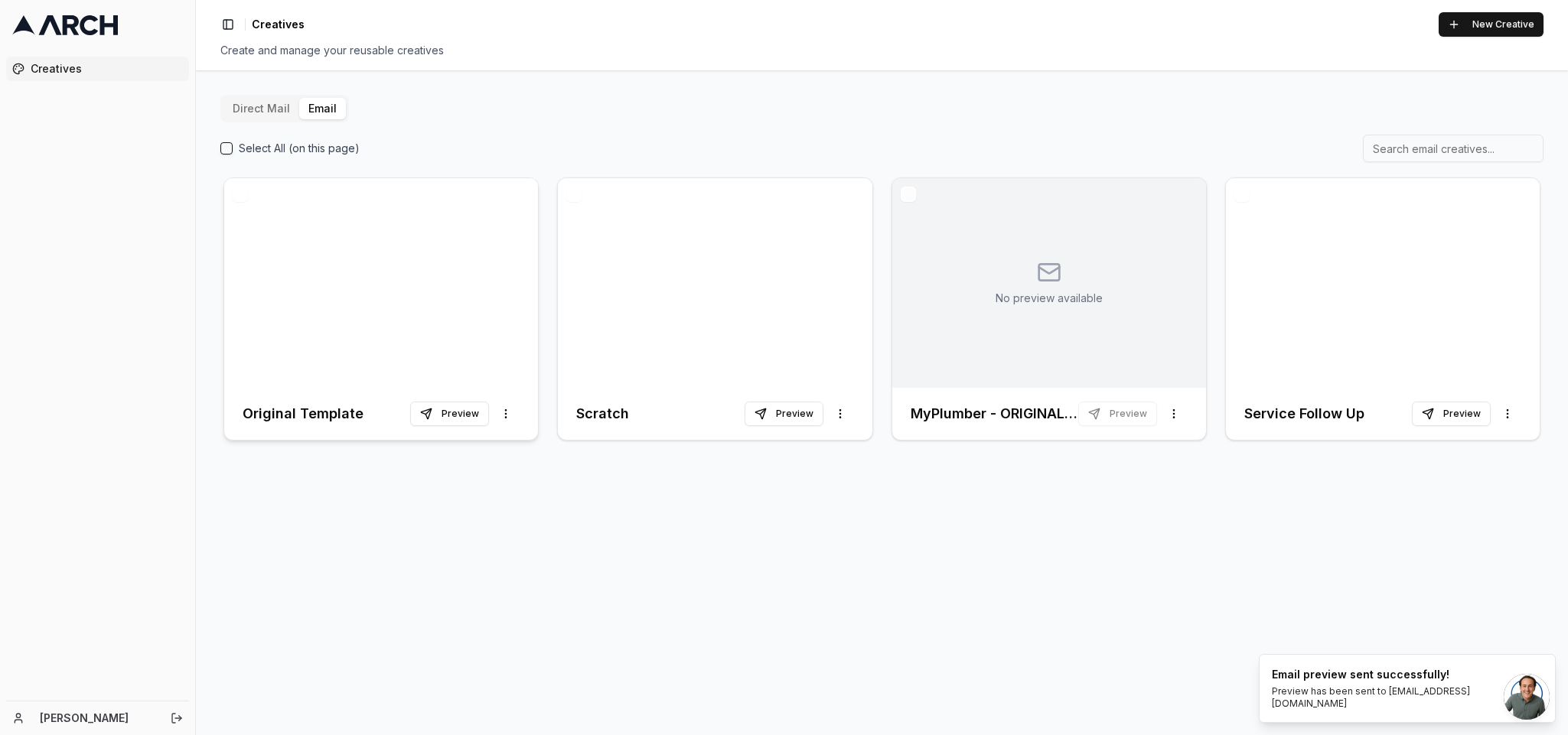
click at [357, 283] on div at bounding box center [381, 282] width 314 height 209
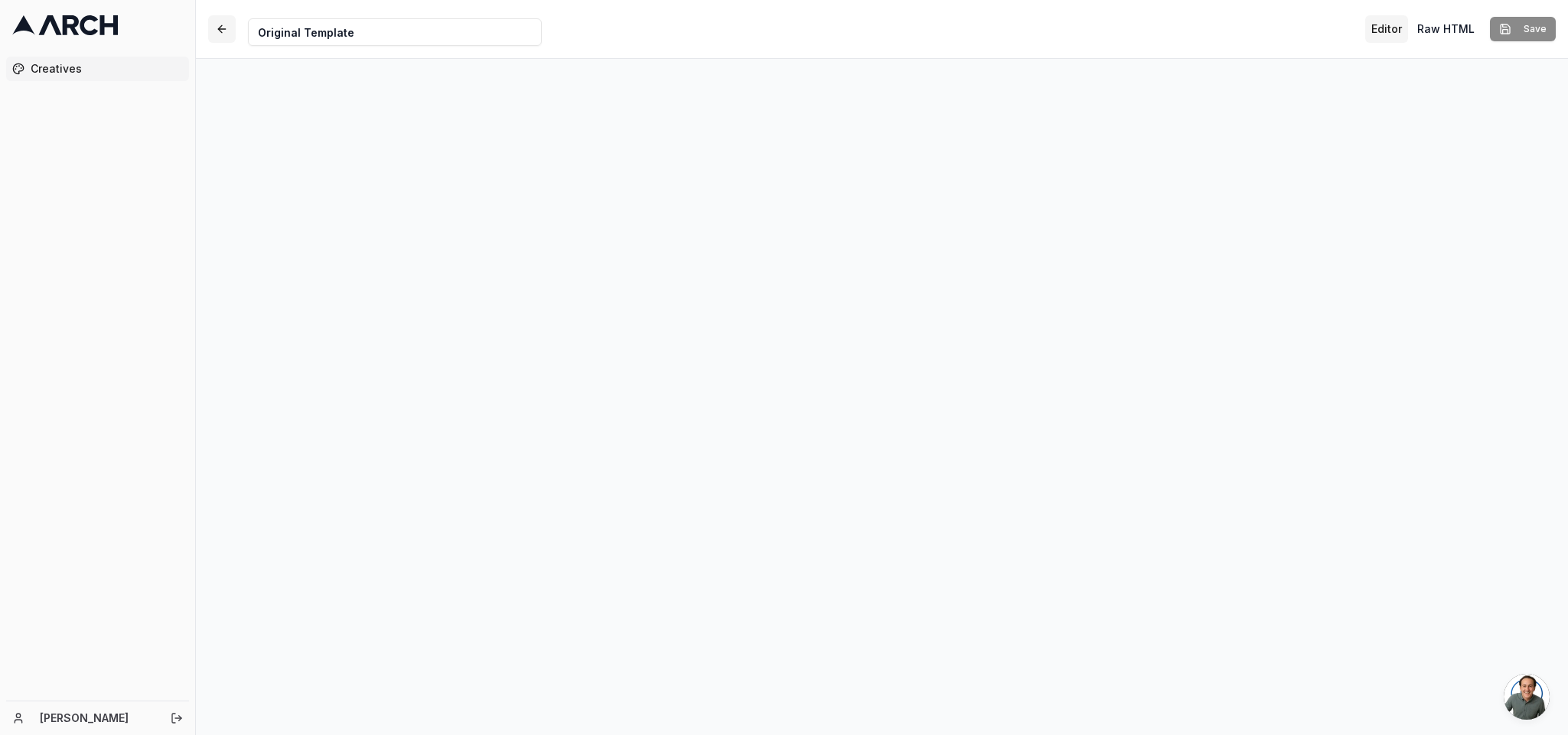
click at [225, 21] on button "button" at bounding box center [222, 29] width 28 height 27
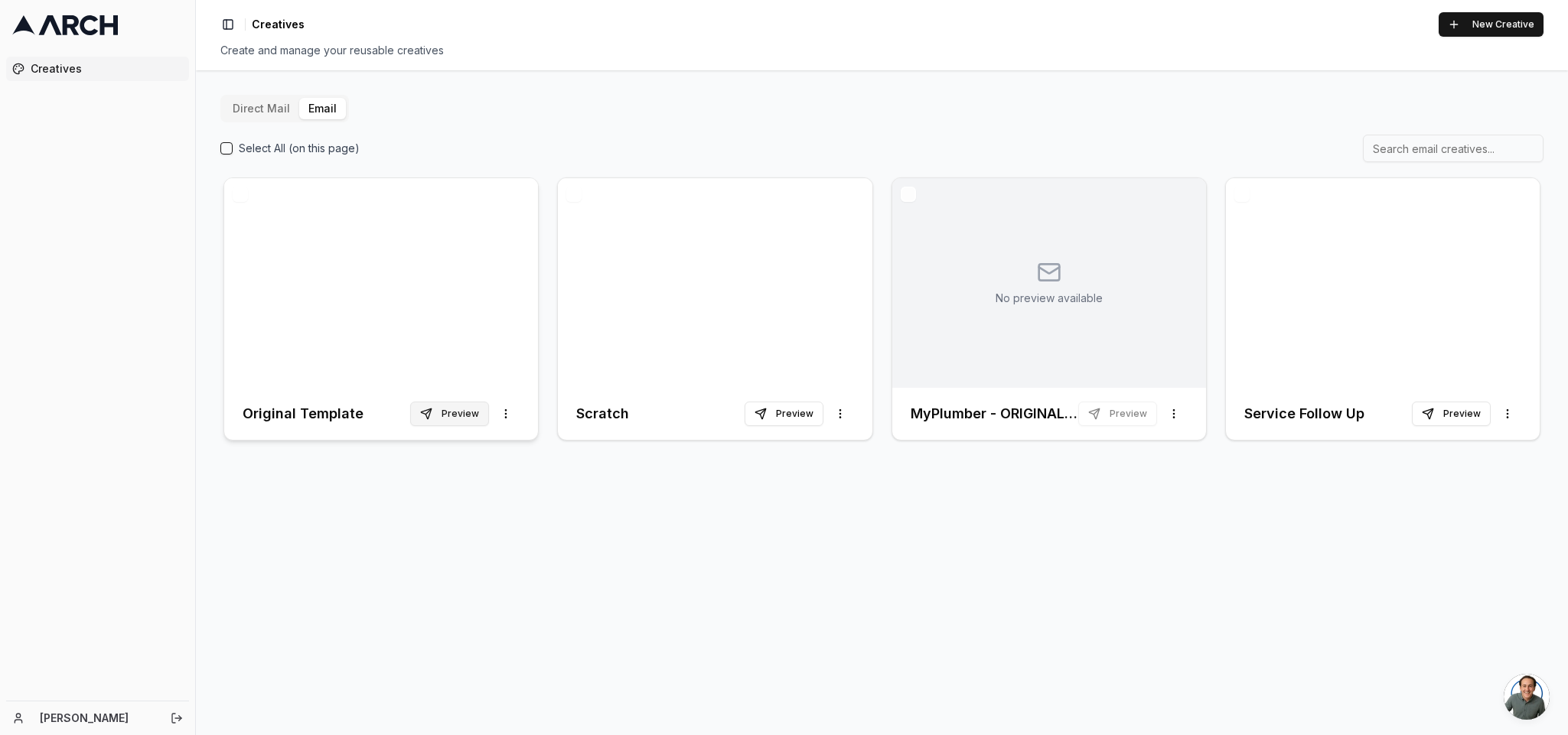
click at [460, 411] on button "Preview" at bounding box center [449, 414] width 78 height 24
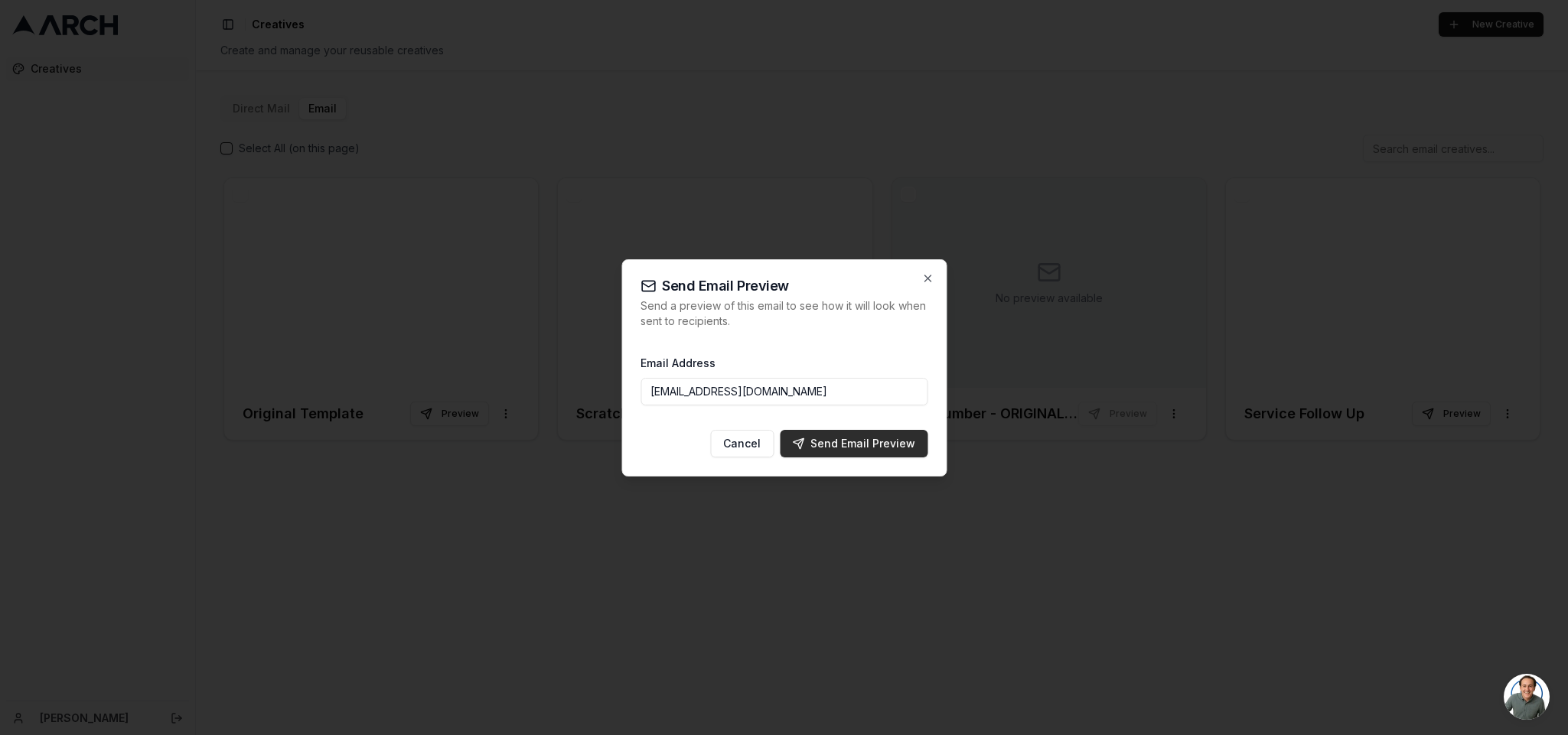
click at [869, 450] on div "Send Email Preview" at bounding box center [854, 443] width 123 height 15
type input "[EMAIL_ADDRESS][DOMAIN_NAME]"
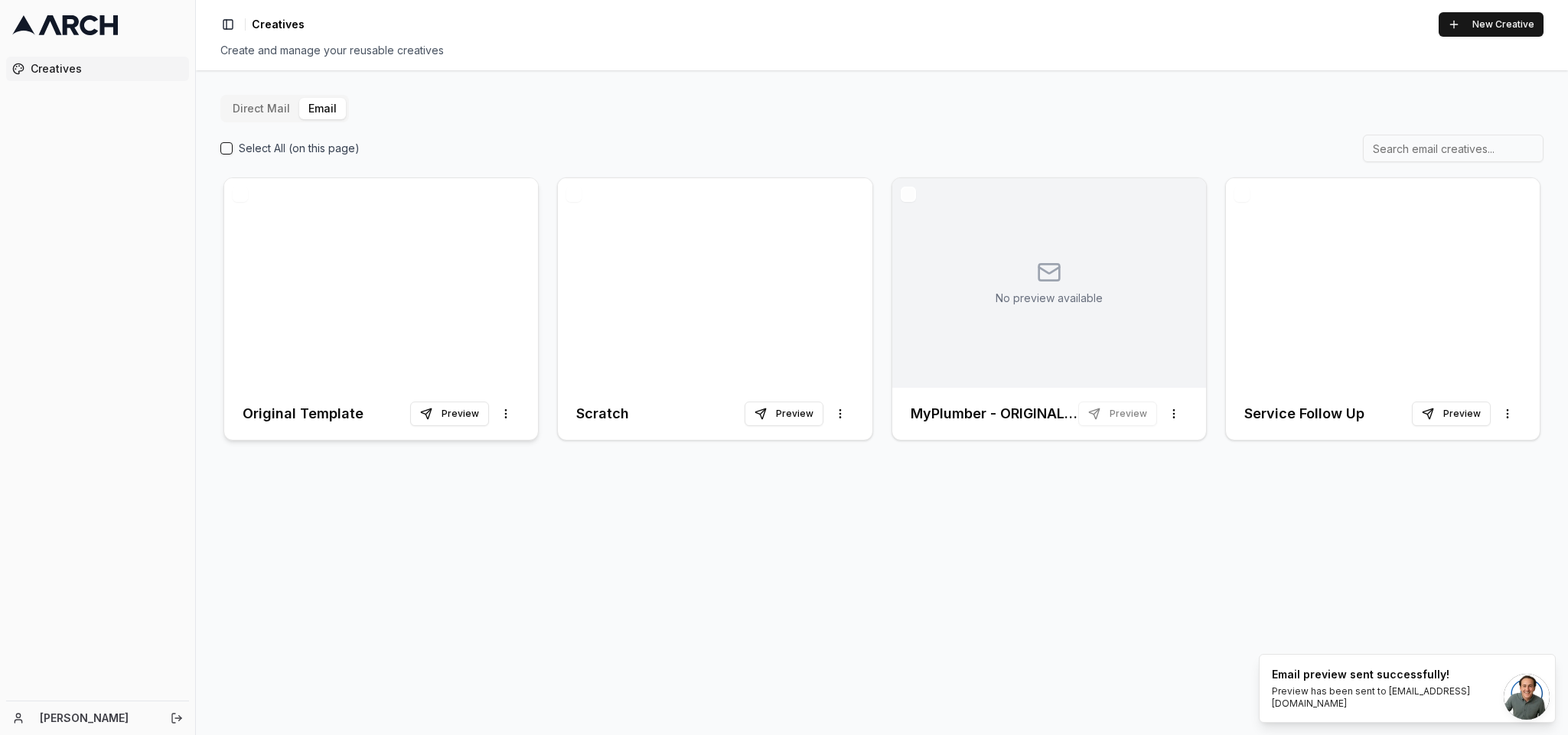
click at [350, 282] on div at bounding box center [381, 282] width 314 height 209
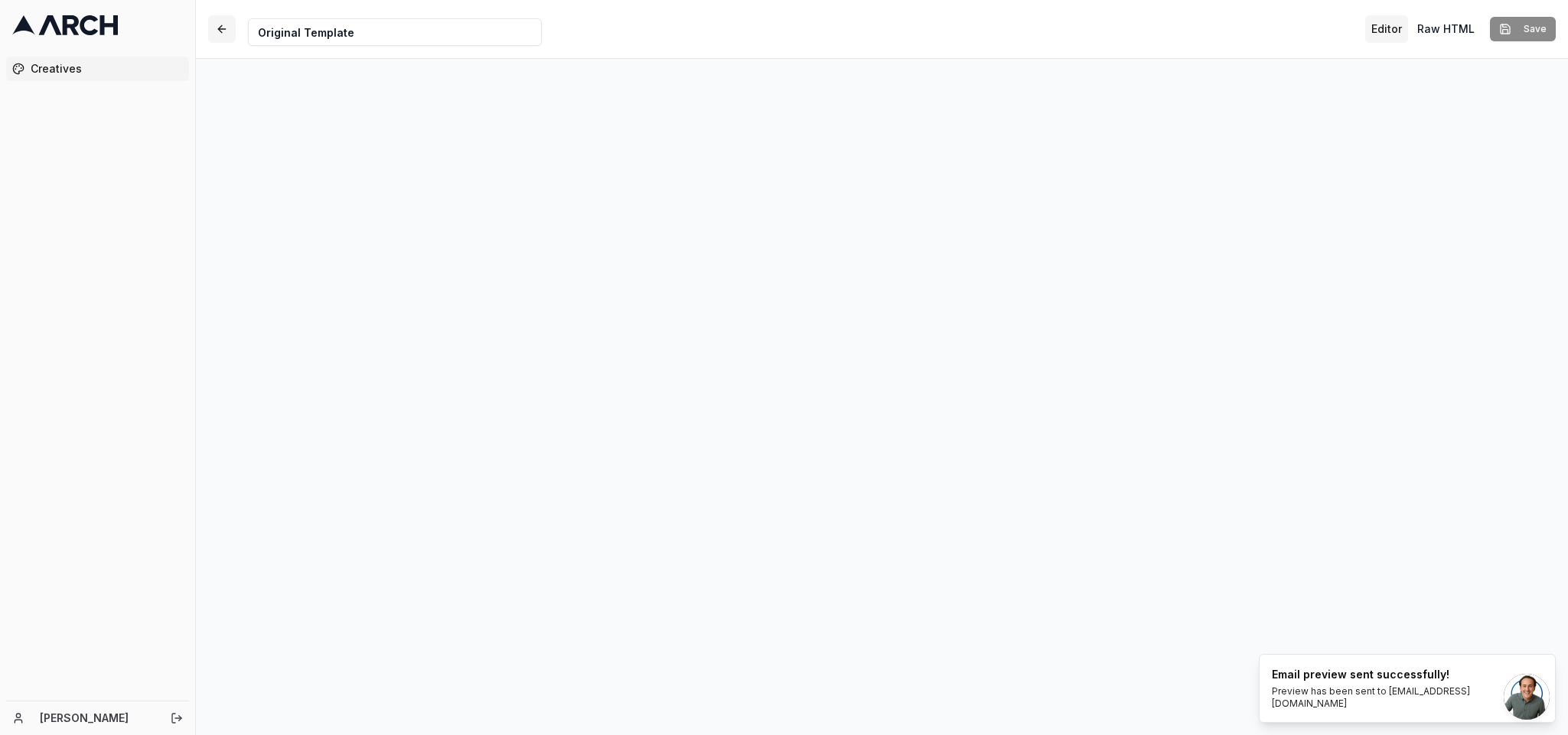
click at [218, 26] on button "button" at bounding box center [222, 29] width 28 height 27
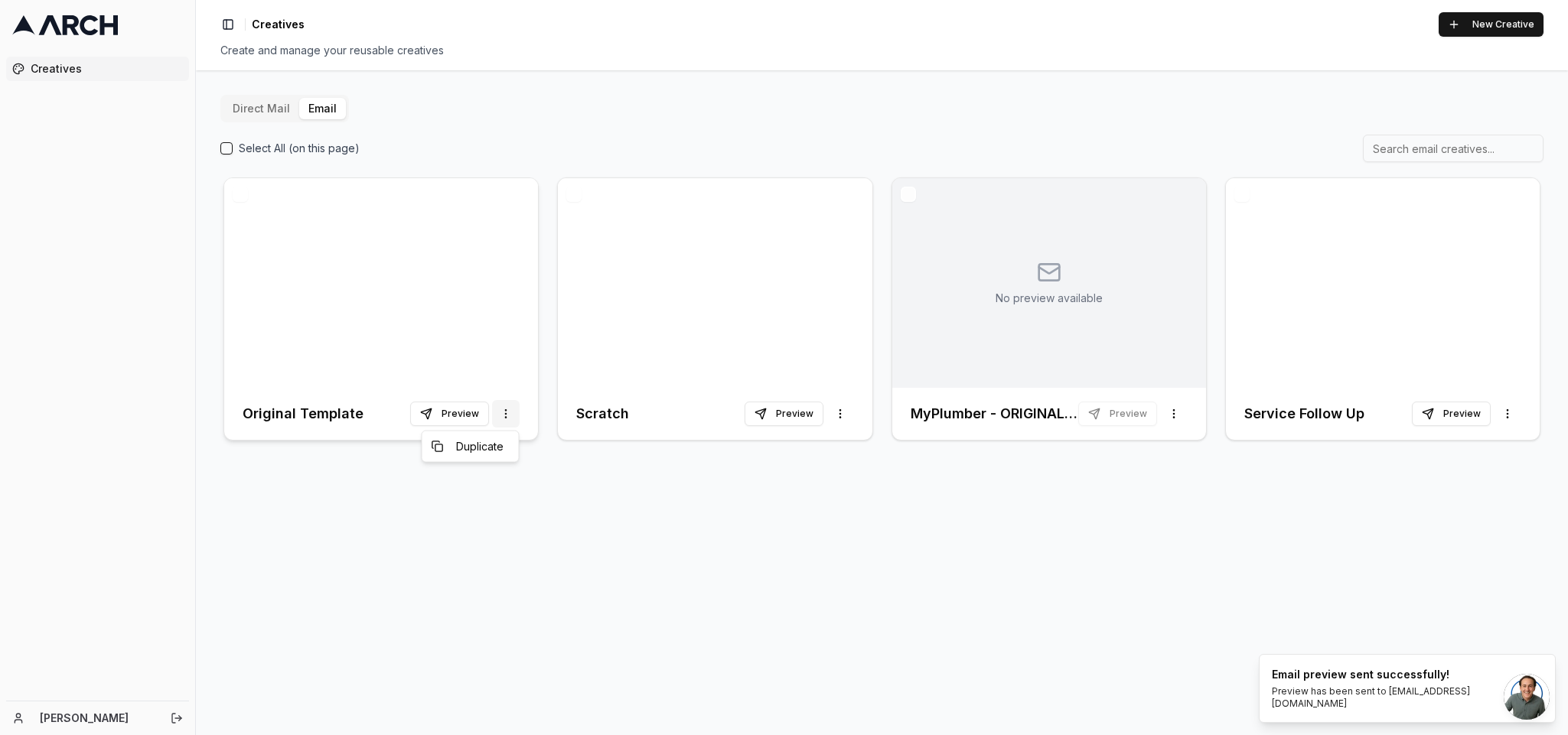
click at [506, 403] on html "Creatives [PERSON_NAME] Toggle Sidebar Creatives New Creative Create and manage…" at bounding box center [784, 367] width 1568 height 735
click at [612, 563] on html "Creatives [PERSON_NAME] Toggle Sidebar Creatives New Creative Create and manage…" at bounding box center [784, 367] width 1568 height 735
click at [231, 26] on button "Toggle Sidebar" at bounding box center [228, 24] width 21 height 21
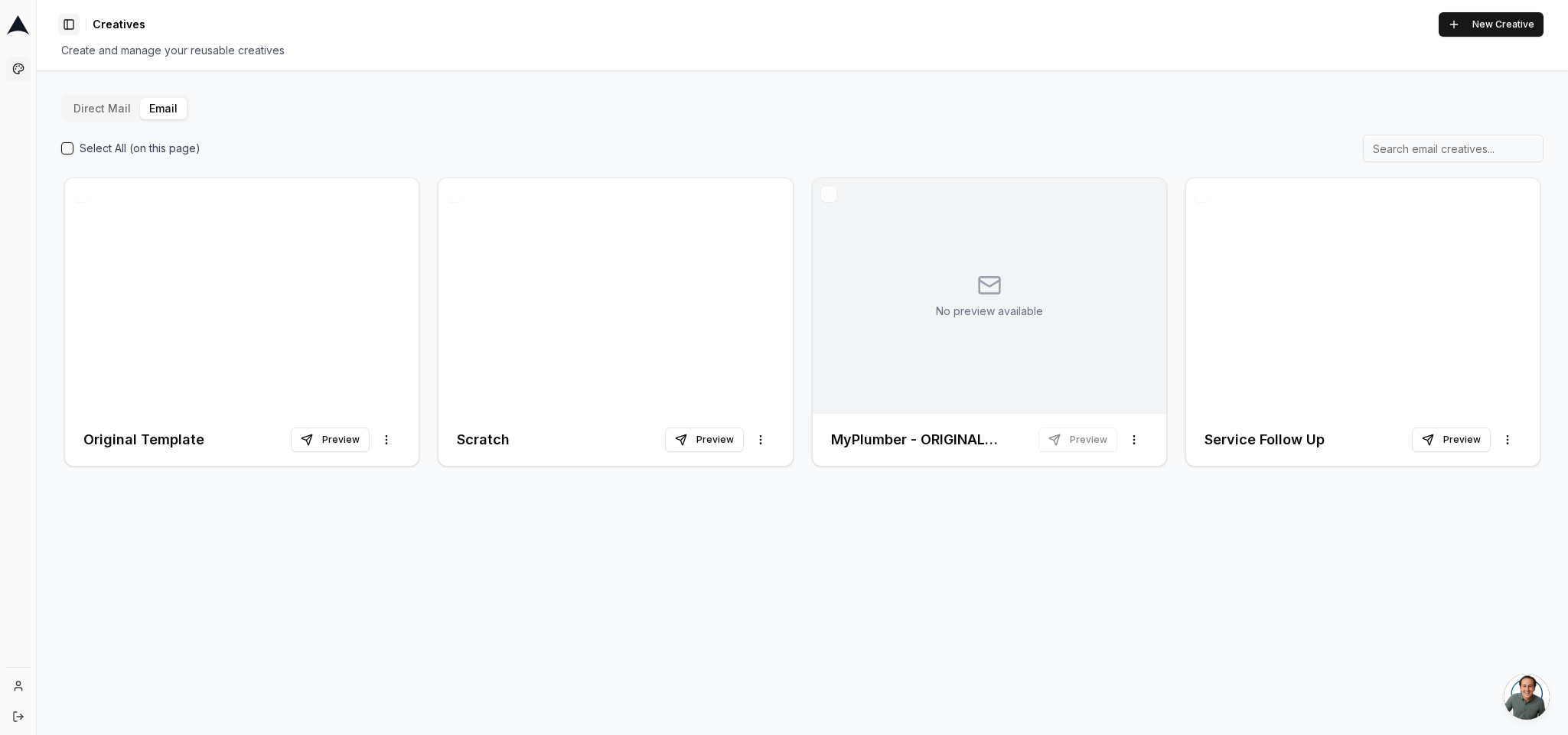
click at [74, 23] on button "Toggle Sidebar" at bounding box center [69, 24] width 21 height 21
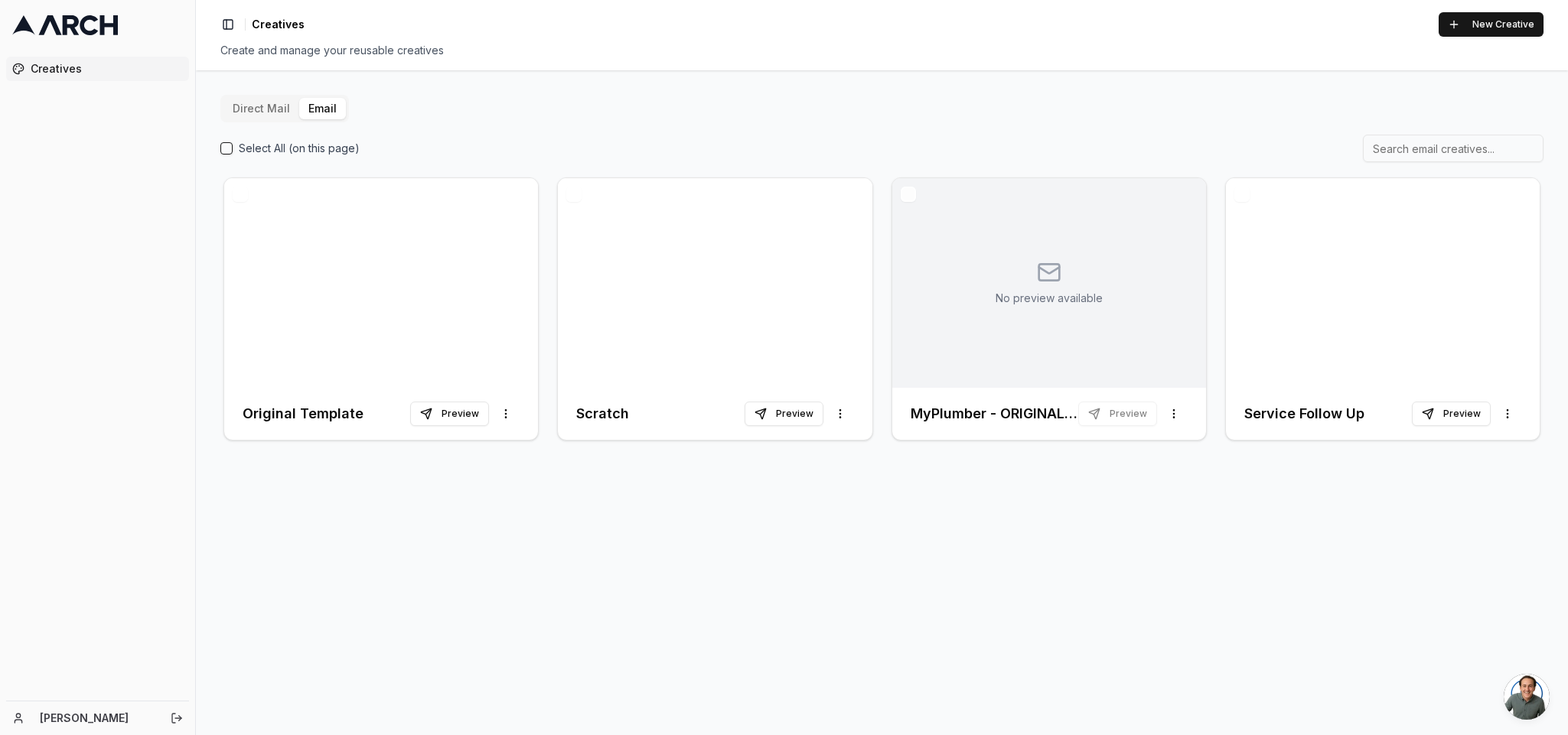
click at [87, 21] on icon at bounding box center [65, 25] width 106 height 20
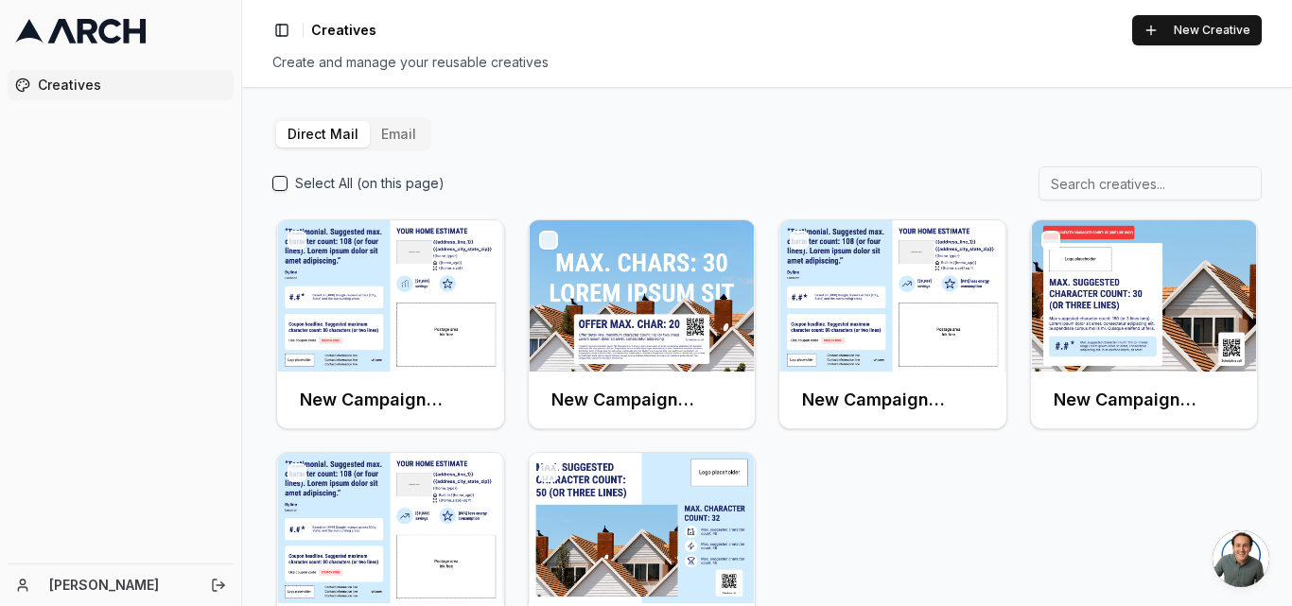
click at [1074, 151] on div "Direct Mail Email Select All (on this page) New Campaign (Back) New Campaign (F…" at bounding box center [766, 391] width 989 height 548
click at [404, 132] on button "Email" at bounding box center [399, 134] width 58 height 26
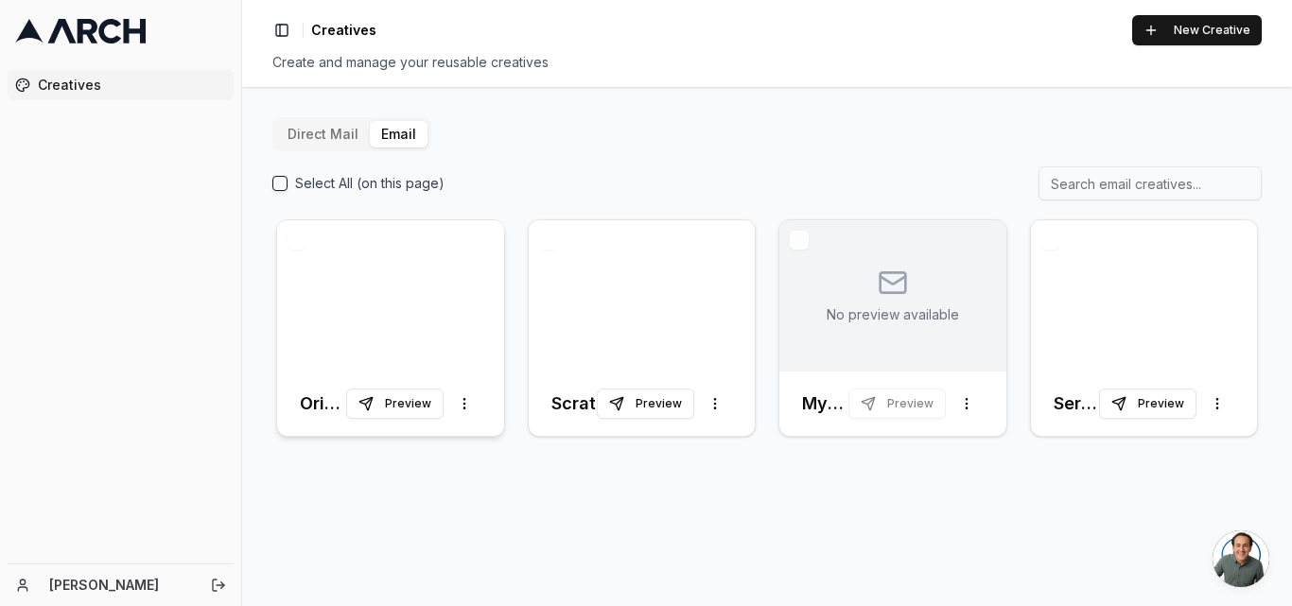
drag, startPoint x: 388, startPoint y: 293, endPoint x: 342, endPoint y: 328, distance: 57.3
click at [342, 328] on div at bounding box center [390, 295] width 227 height 151
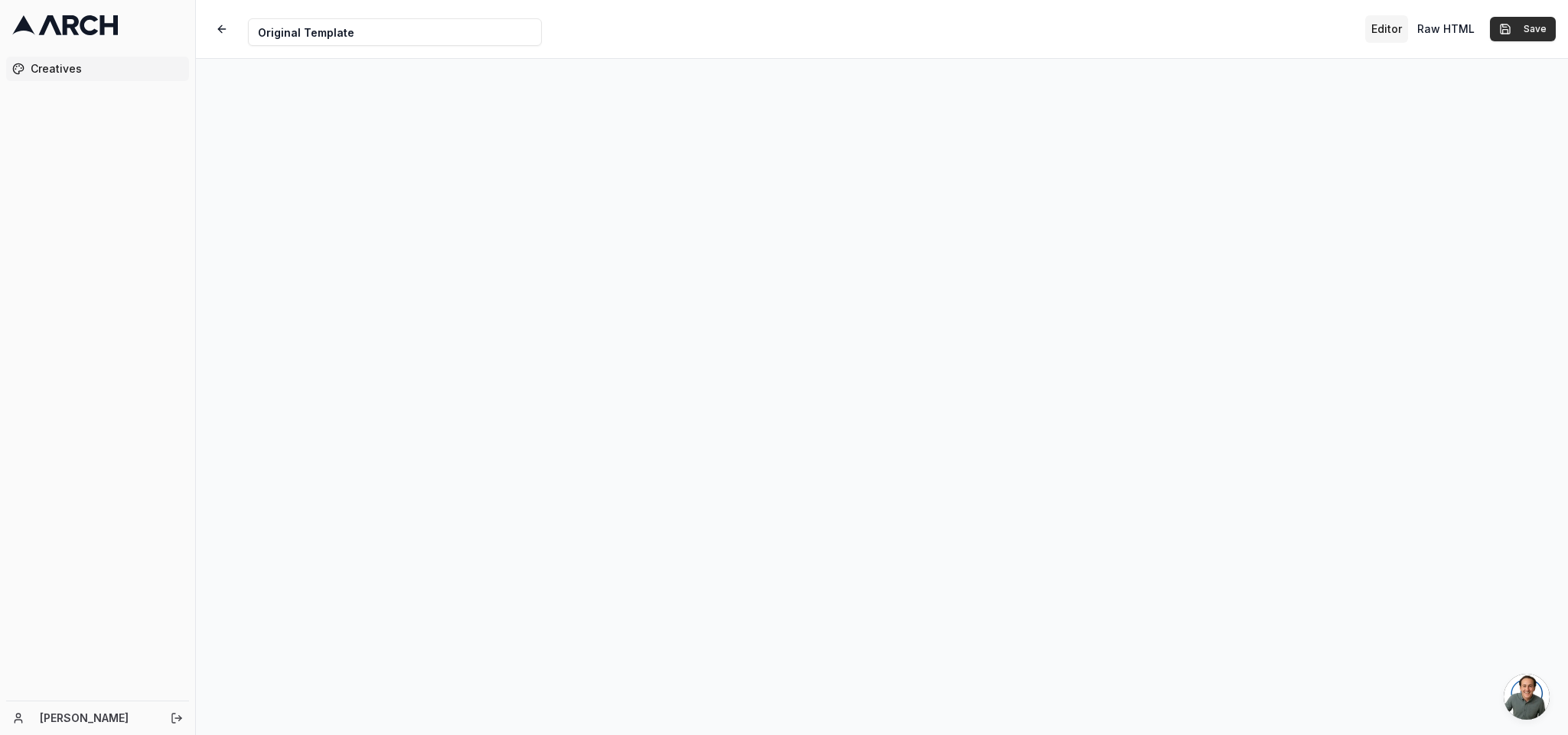
click at [1393, 19] on button "Save" at bounding box center [1523, 29] width 66 height 24
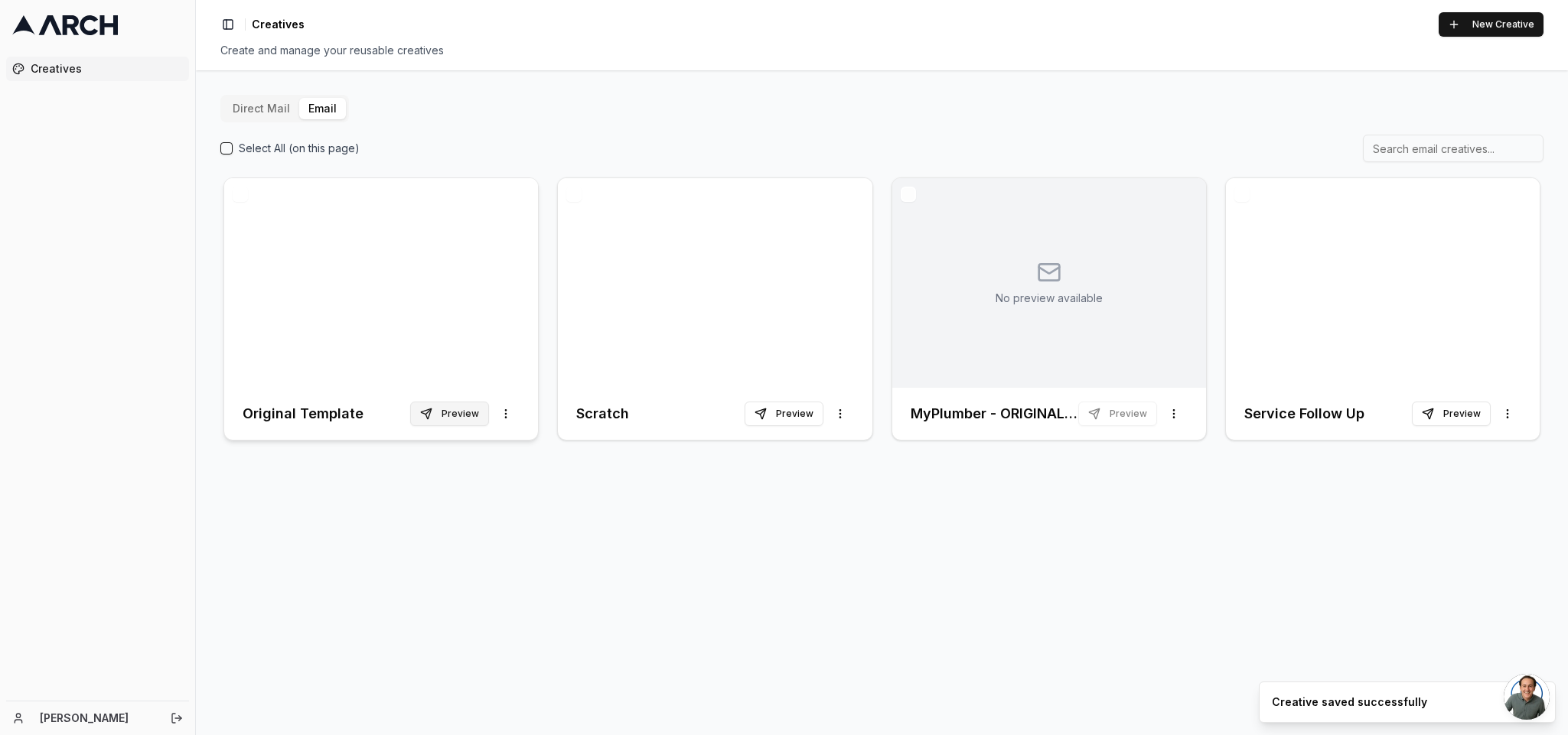
click at [448, 407] on button "Preview" at bounding box center [449, 414] width 78 height 24
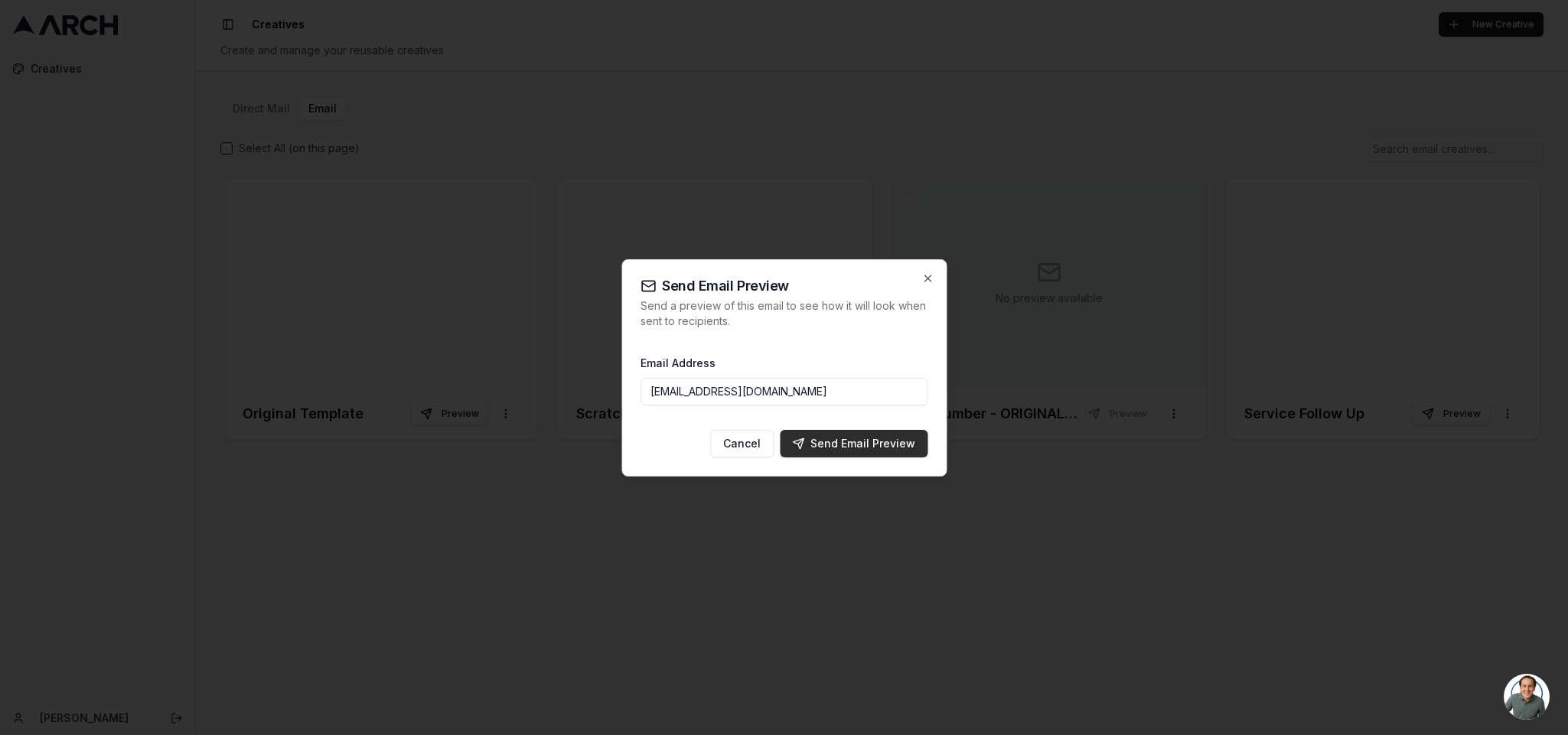
click at [884, 446] on div "Send Email Preview" at bounding box center [854, 443] width 123 height 15
type input "[EMAIL_ADDRESS][DOMAIN_NAME]"
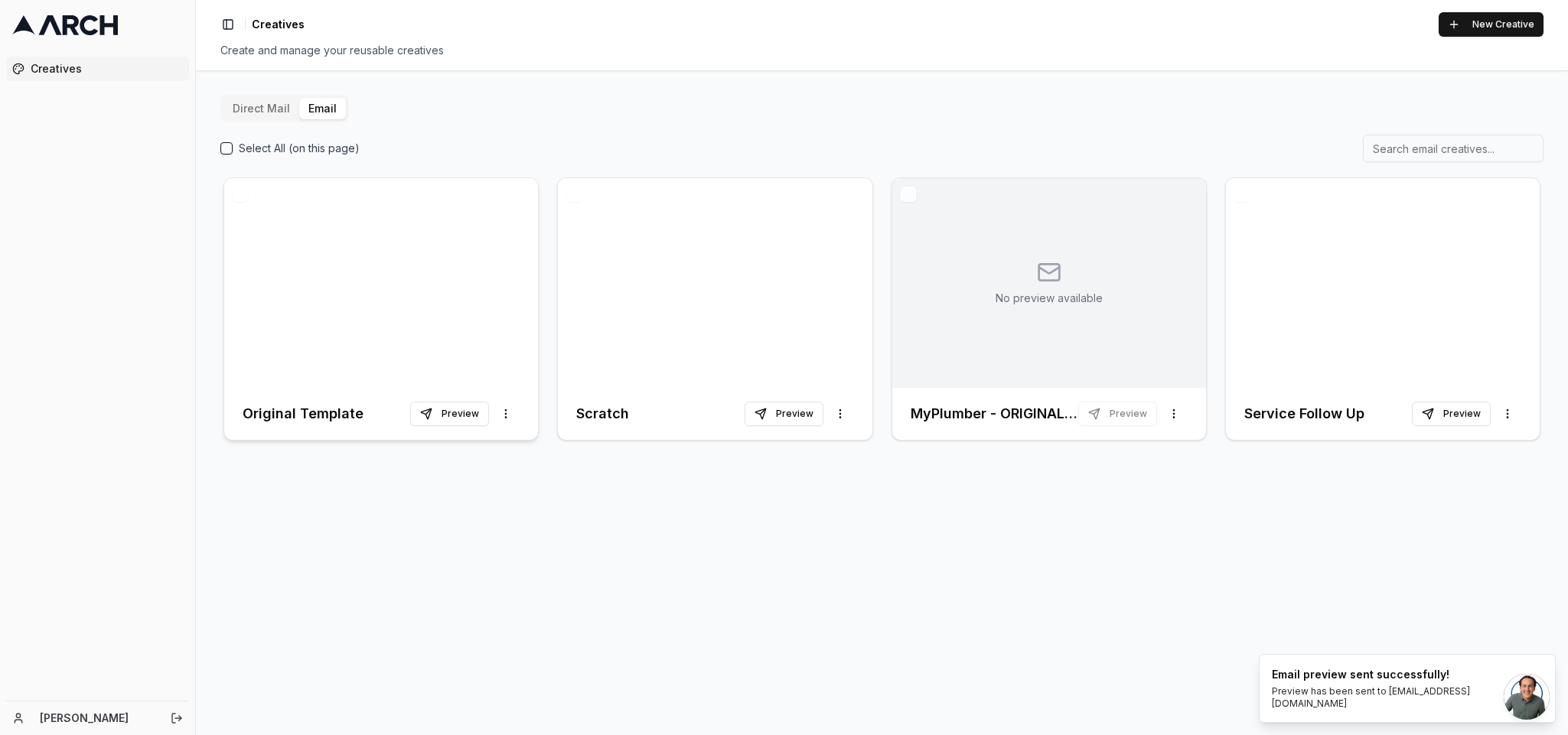
click at [351, 252] on div at bounding box center [381, 282] width 314 height 209
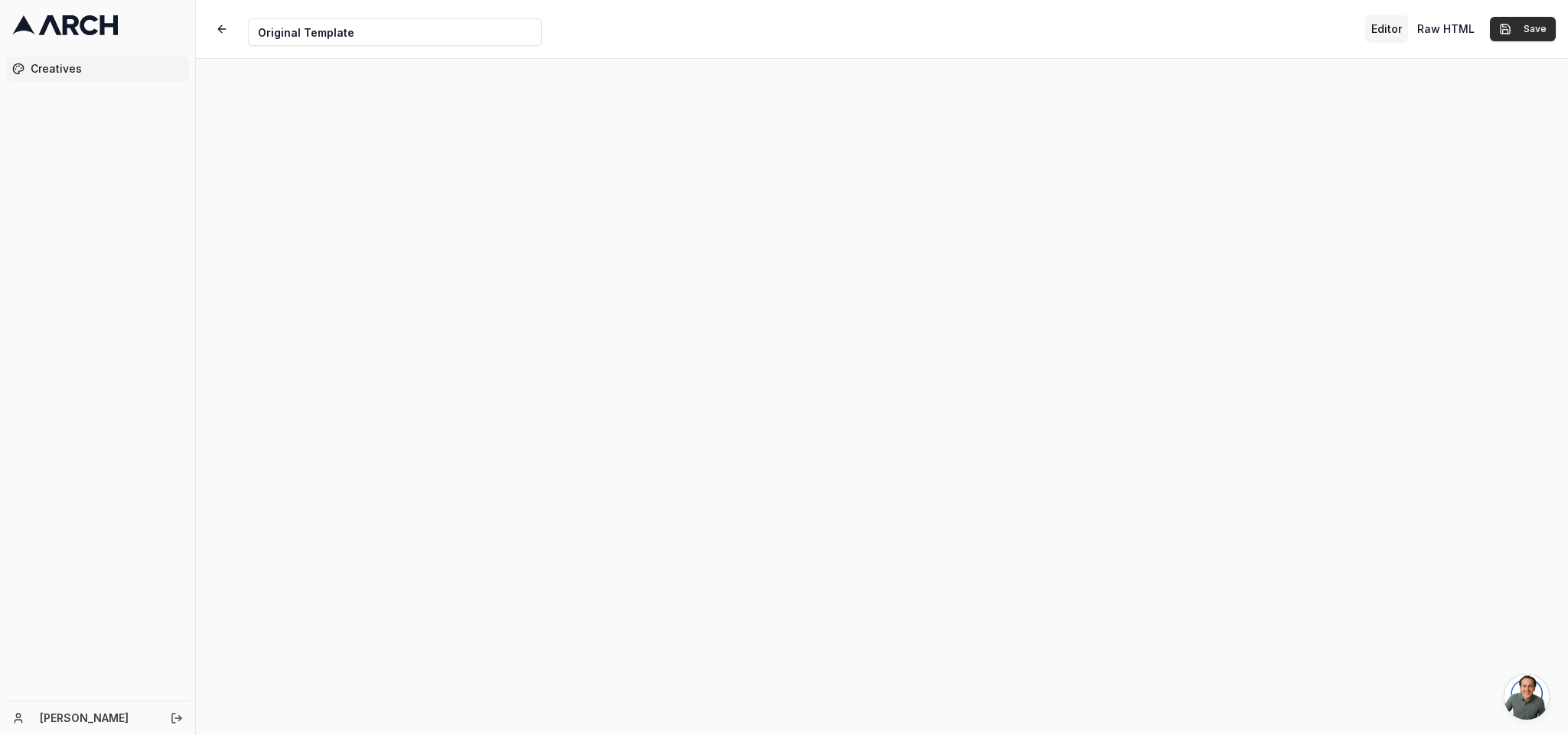
click at [1393, 19] on button "Save" at bounding box center [1523, 29] width 66 height 24
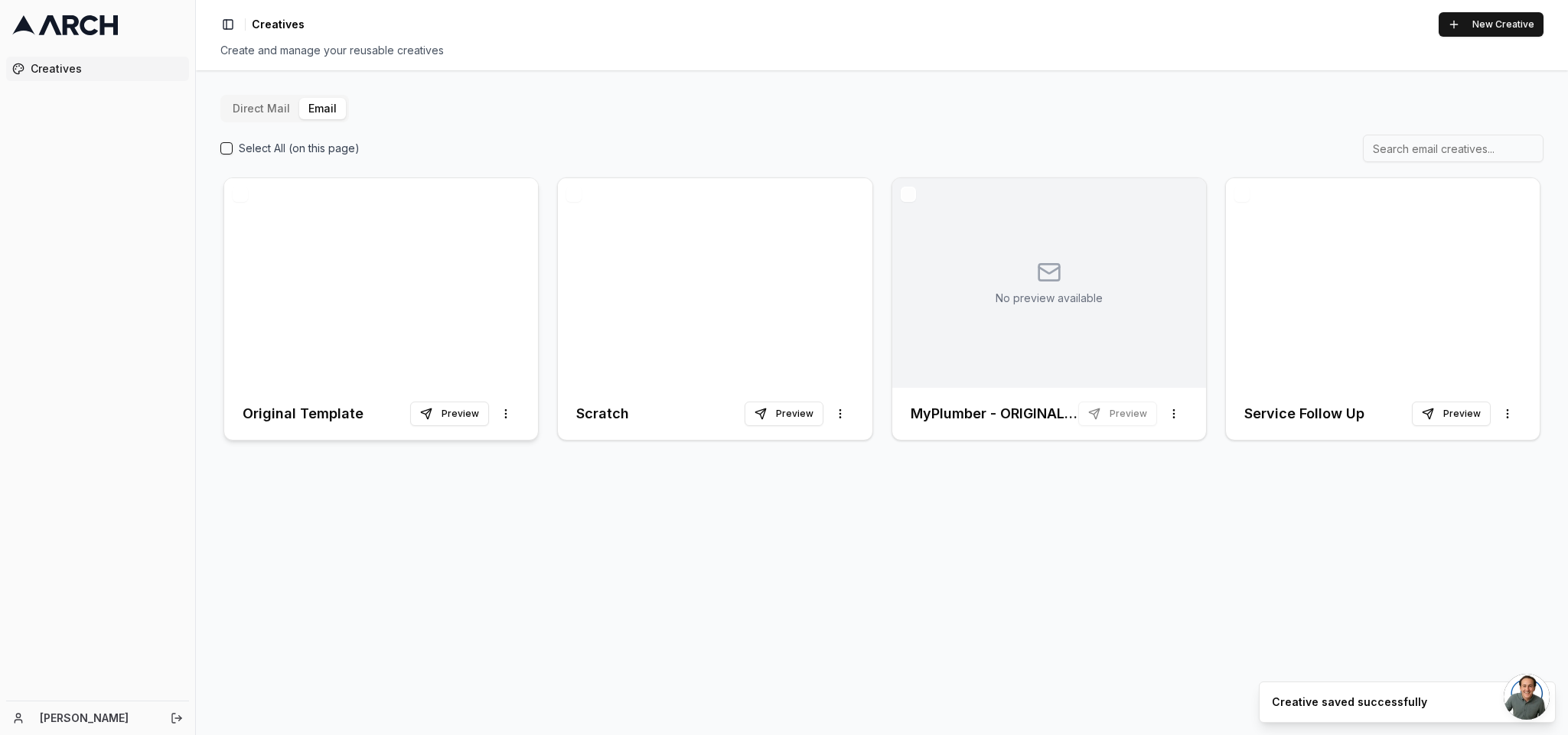
click at [329, 307] on div at bounding box center [381, 282] width 314 height 209
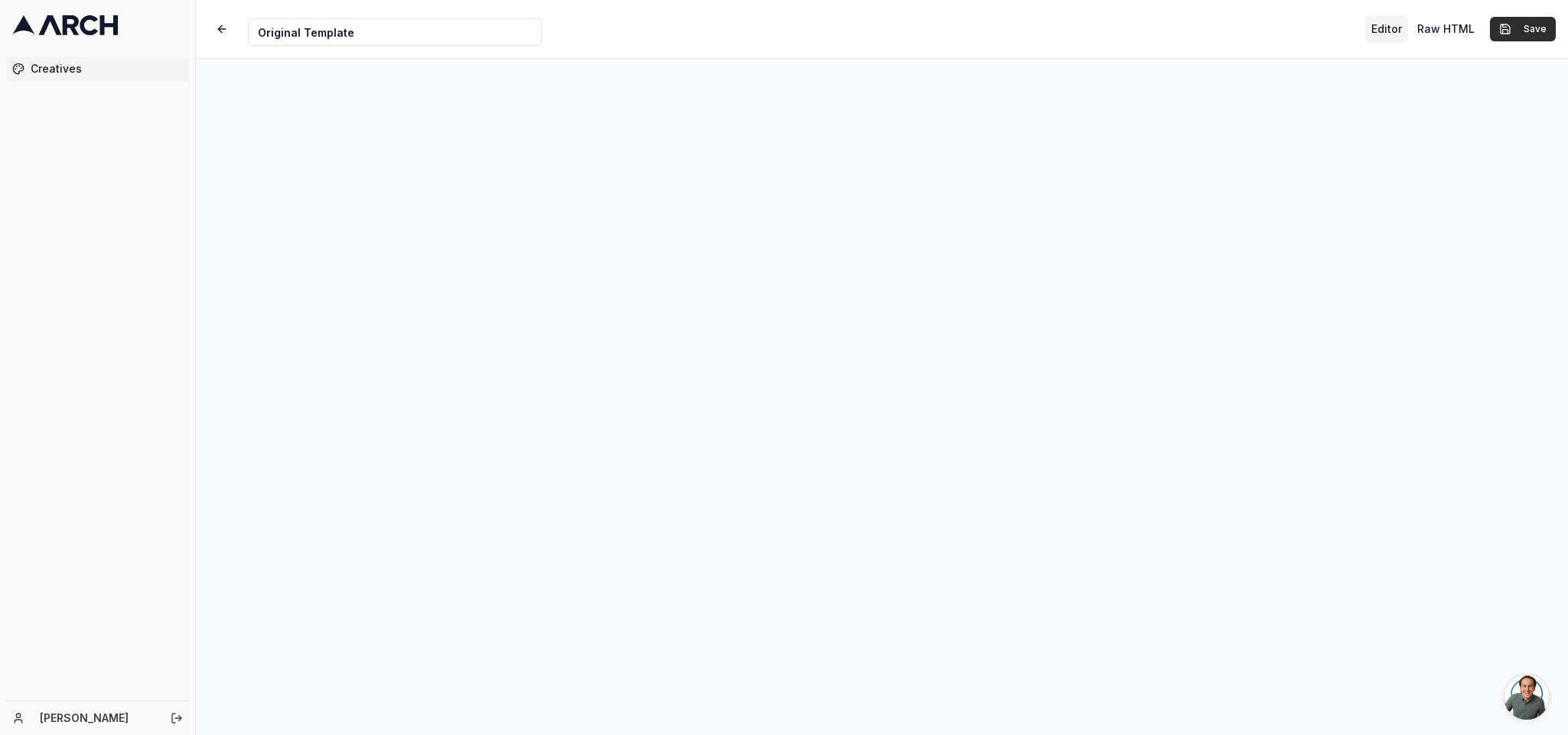
click at [1393, 28] on button "Save" at bounding box center [1523, 29] width 66 height 24
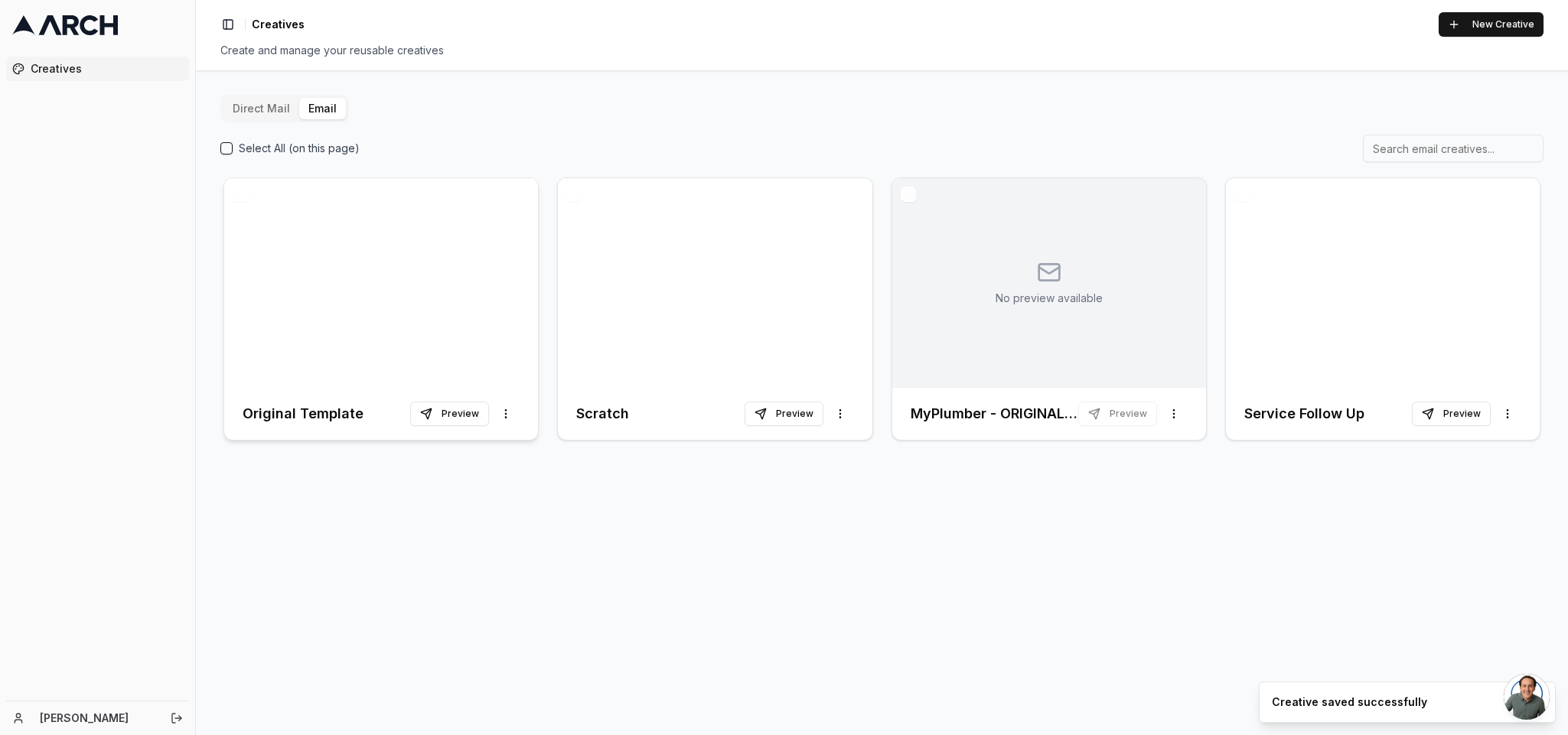
click at [428, 340] on div at bounding box center [381, 282] width 314 height 209
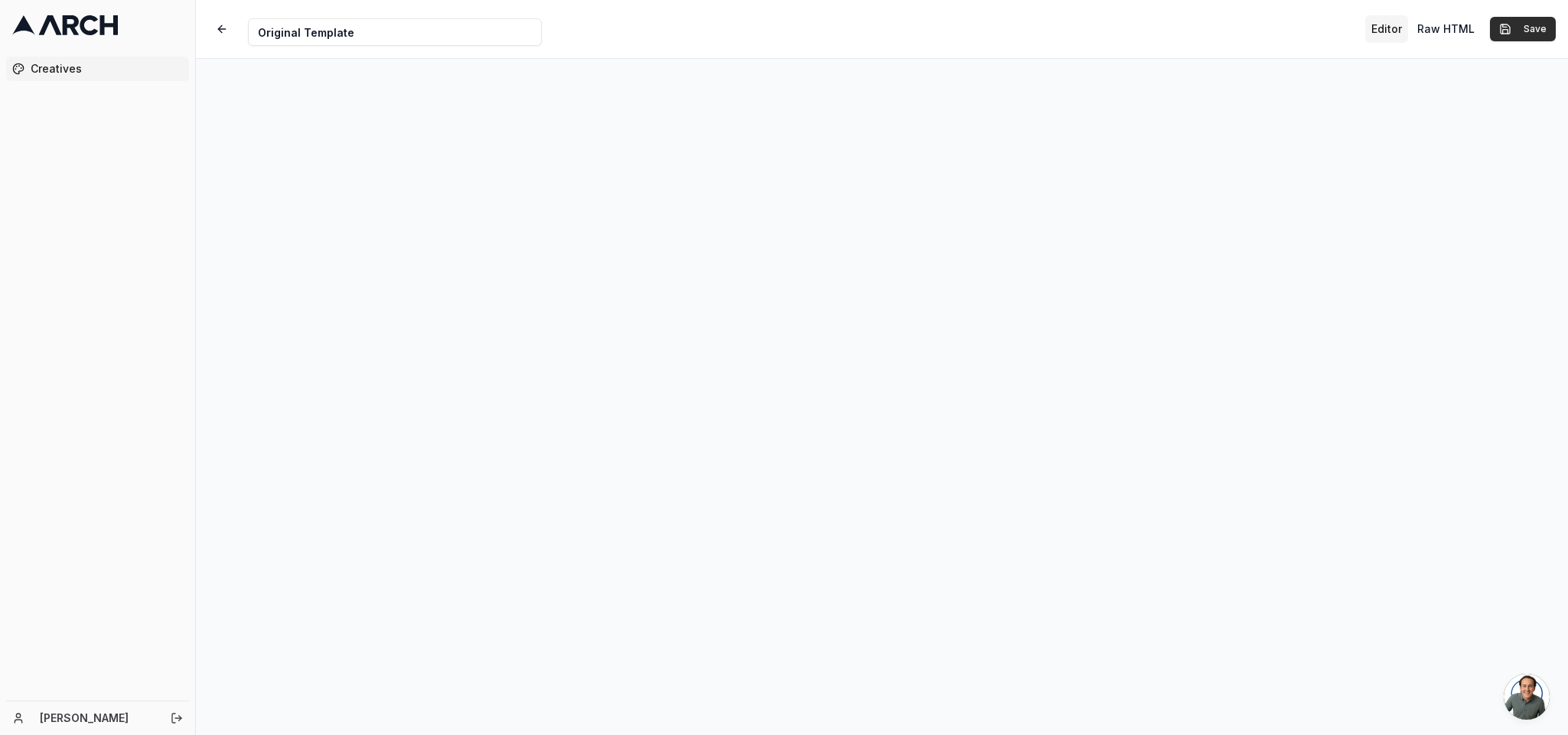
click at [1393, 31] on button "Save" at bounding box center [1523, 29] width 66 height 24
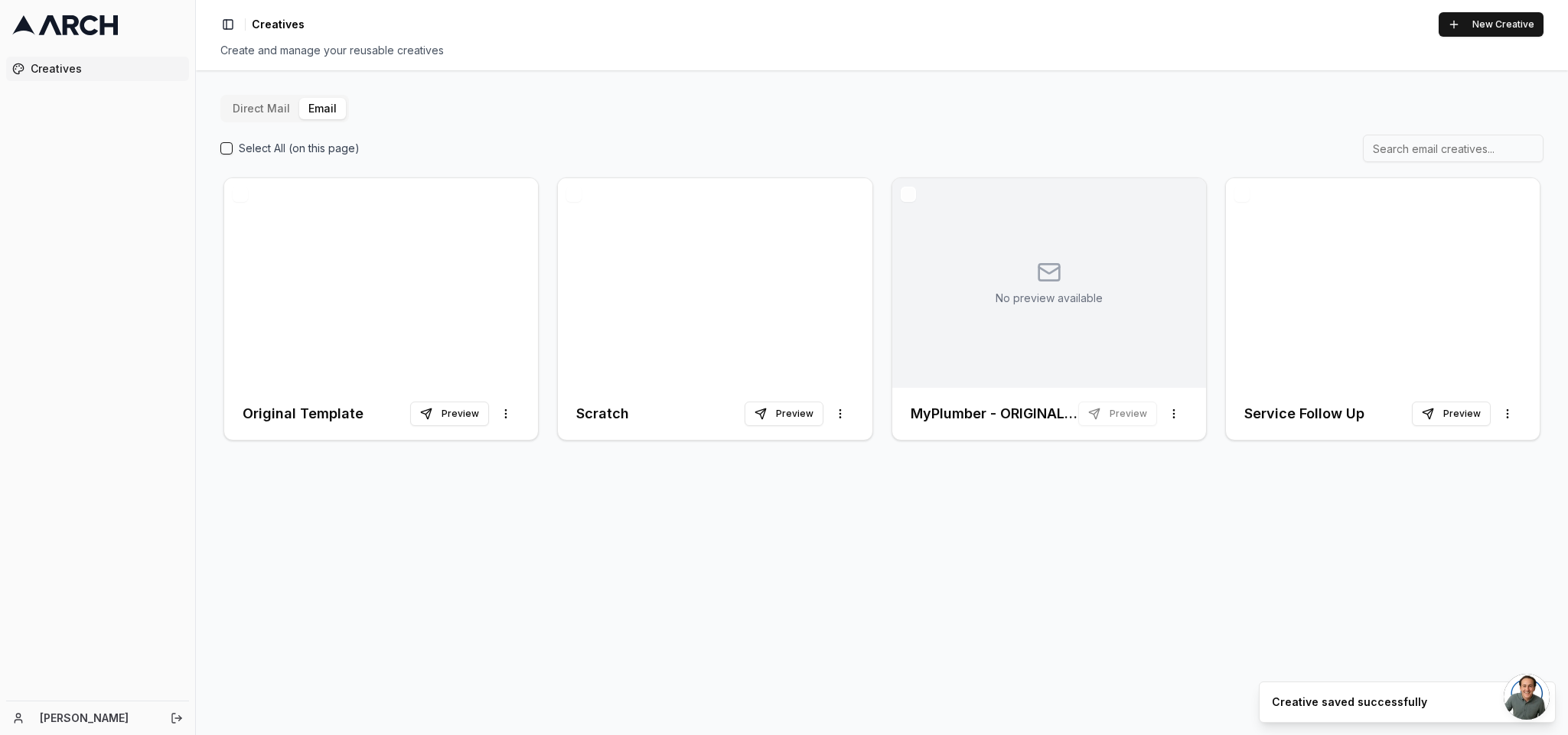
click at [927, 312] on div "No preview available" at bounding box center [1049, 282] width 314 height 209
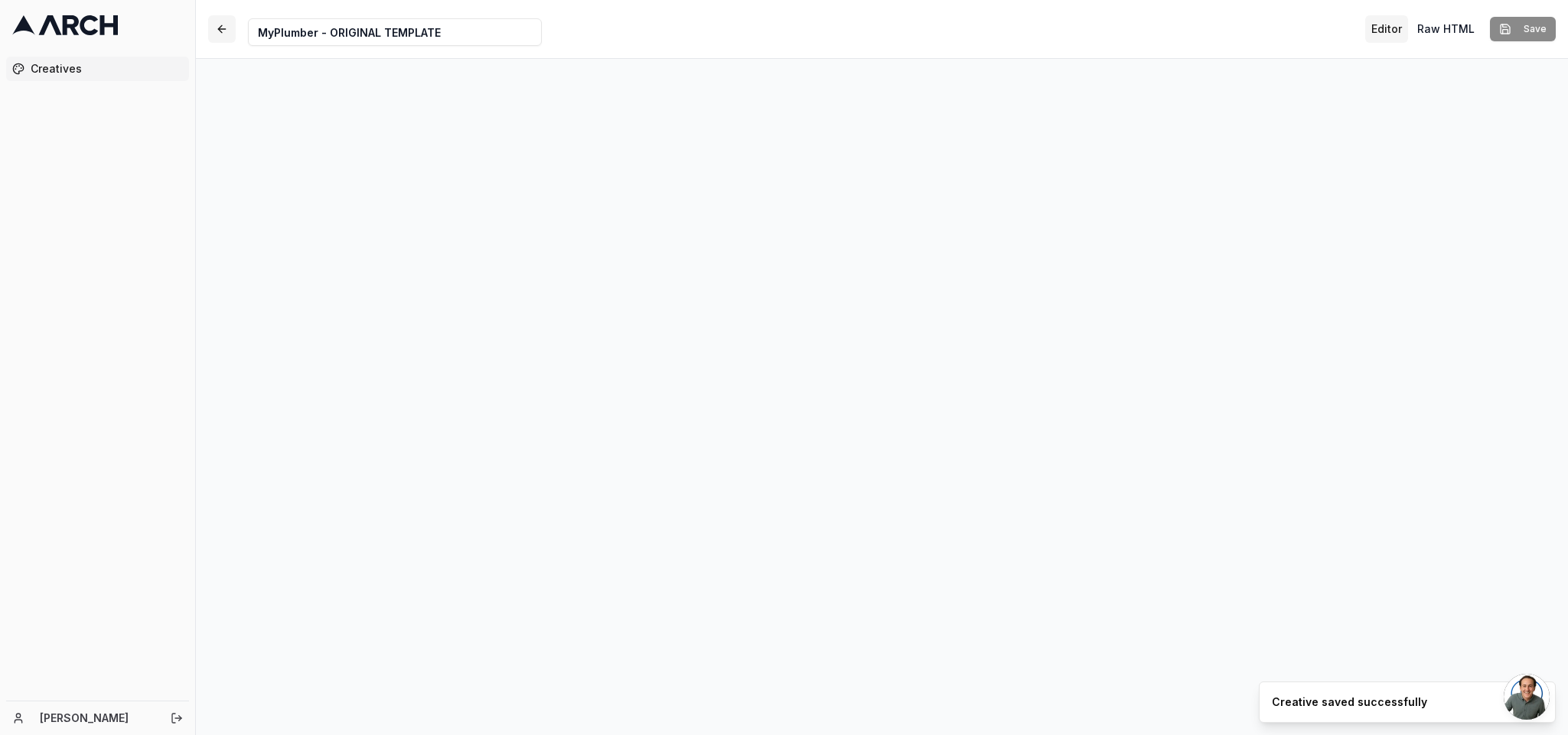
click at [222, 28] on button "button" at bounding box center [222, 29] width 28 height 27
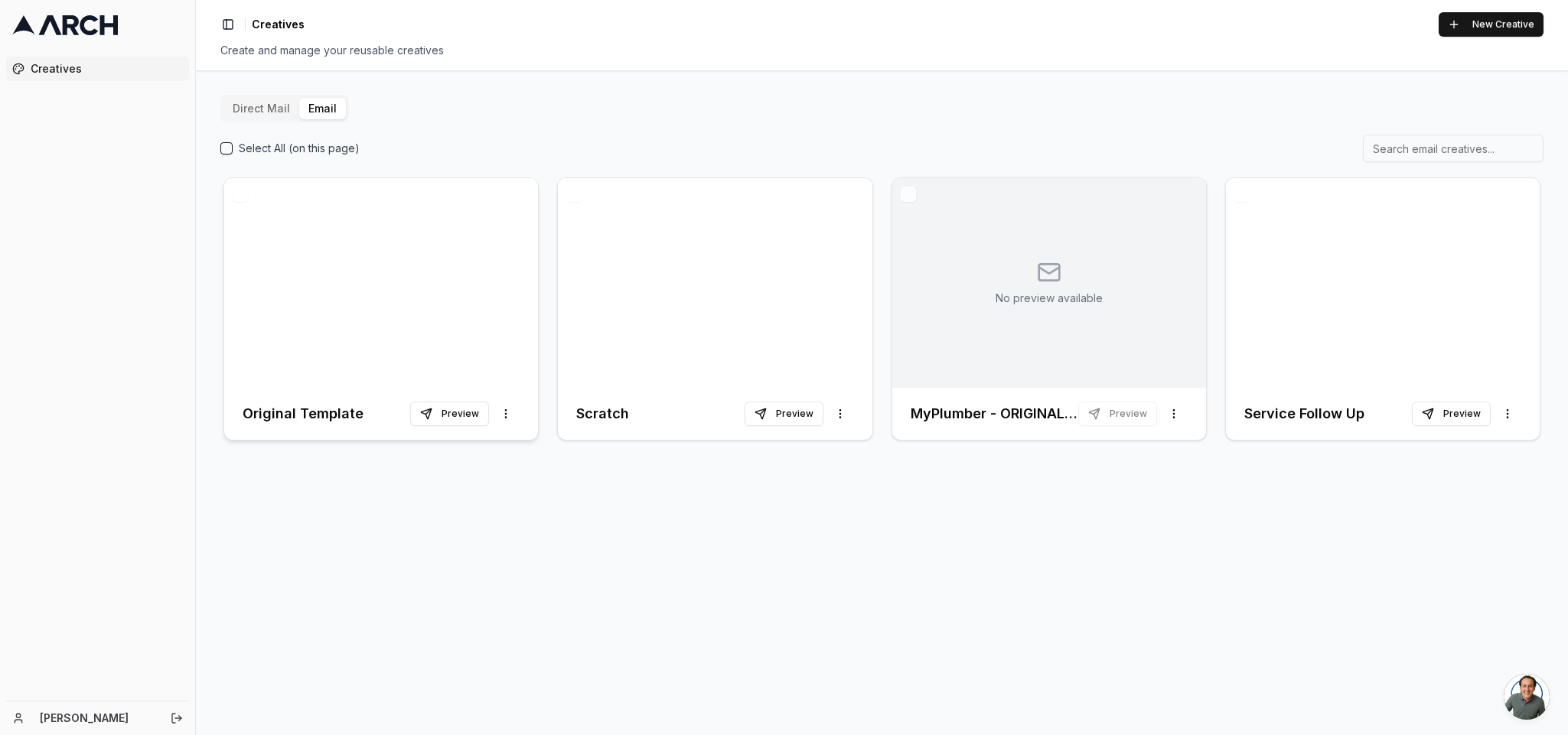
click at [439, 342] on div at bounding box center [381, 282] width 314 height 209
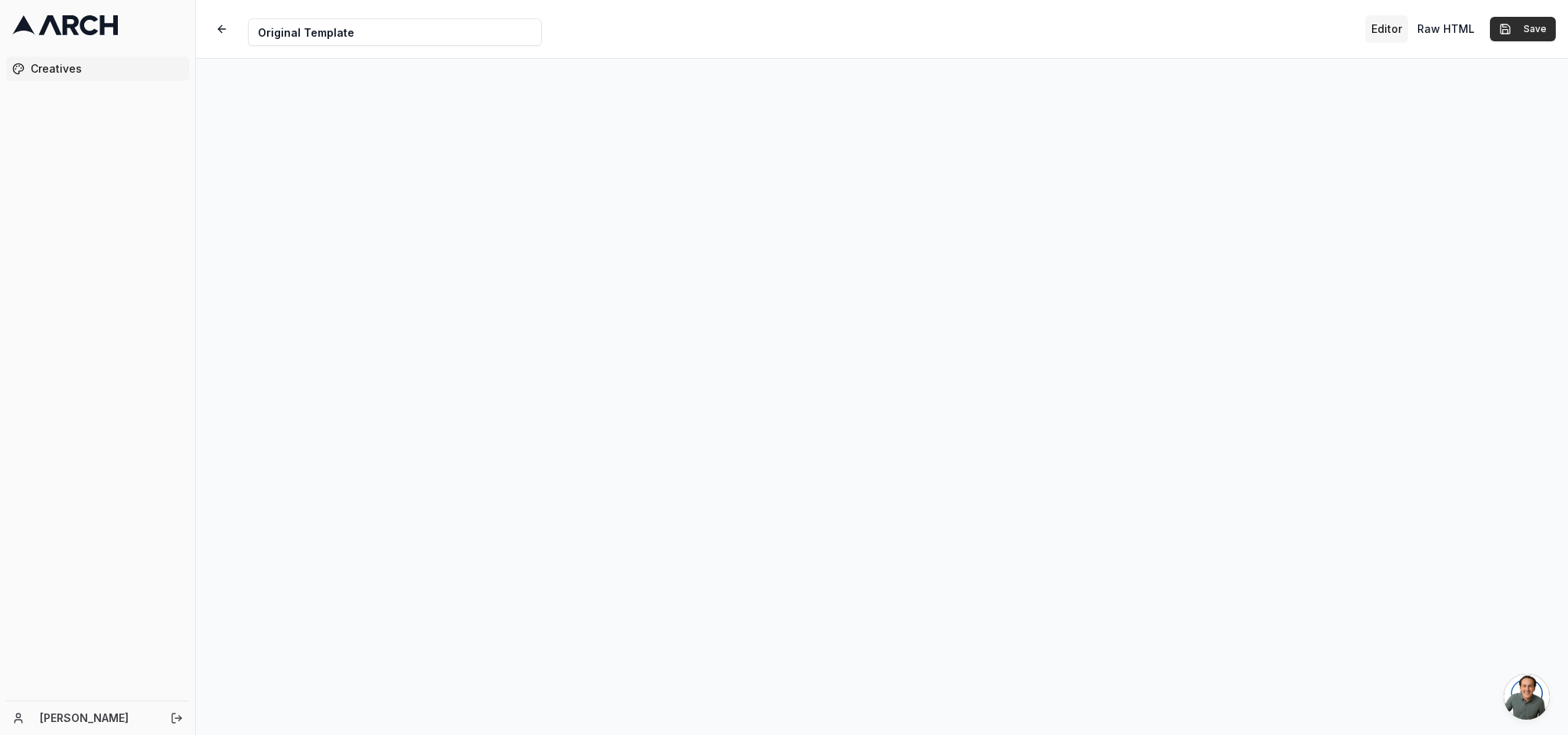
click at [1393, 31] on button "Save" at bounding box center [1523, 29] width 66 height 24
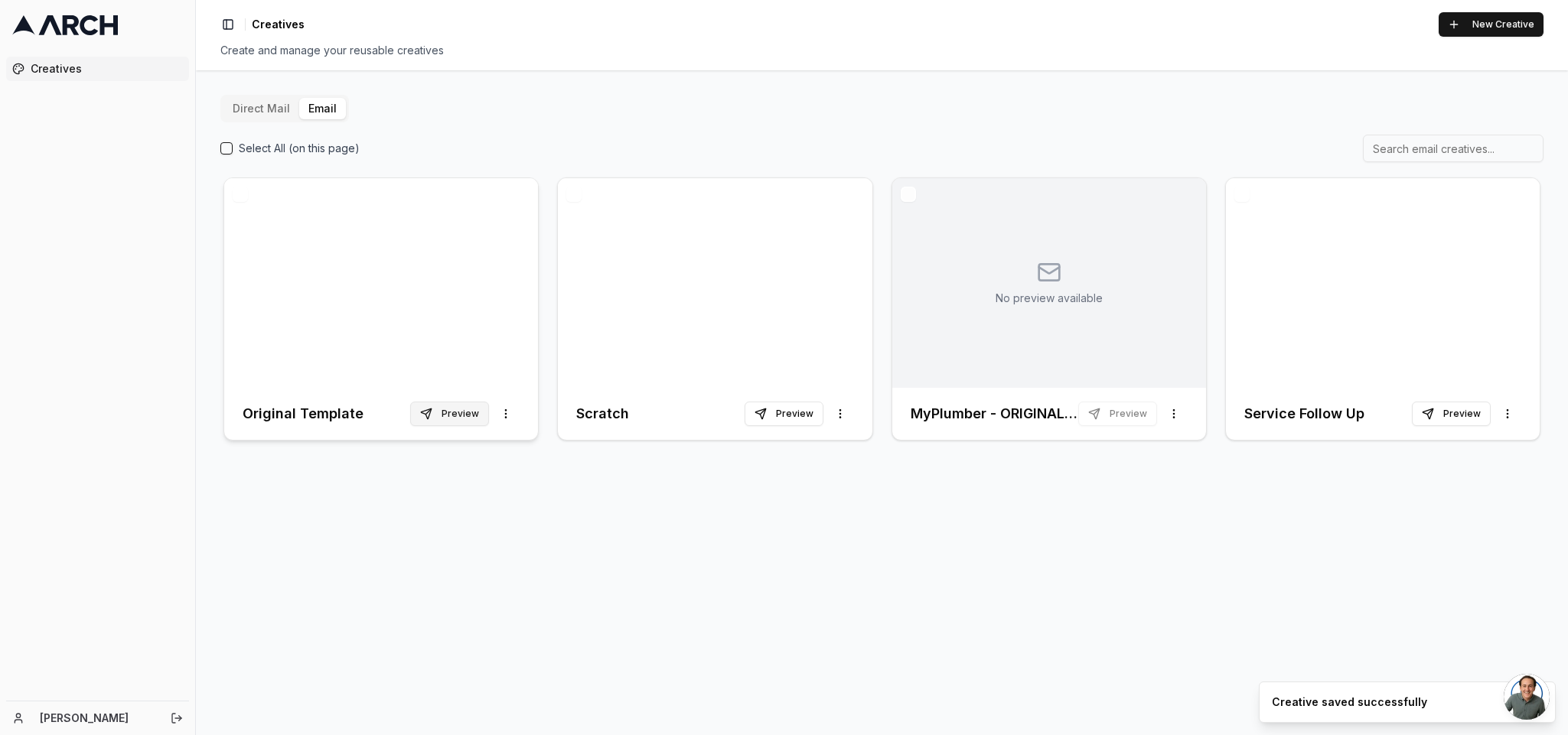
click at [458, 406] on button "Preview" at bounding box center [449, 414] width 78 height 24
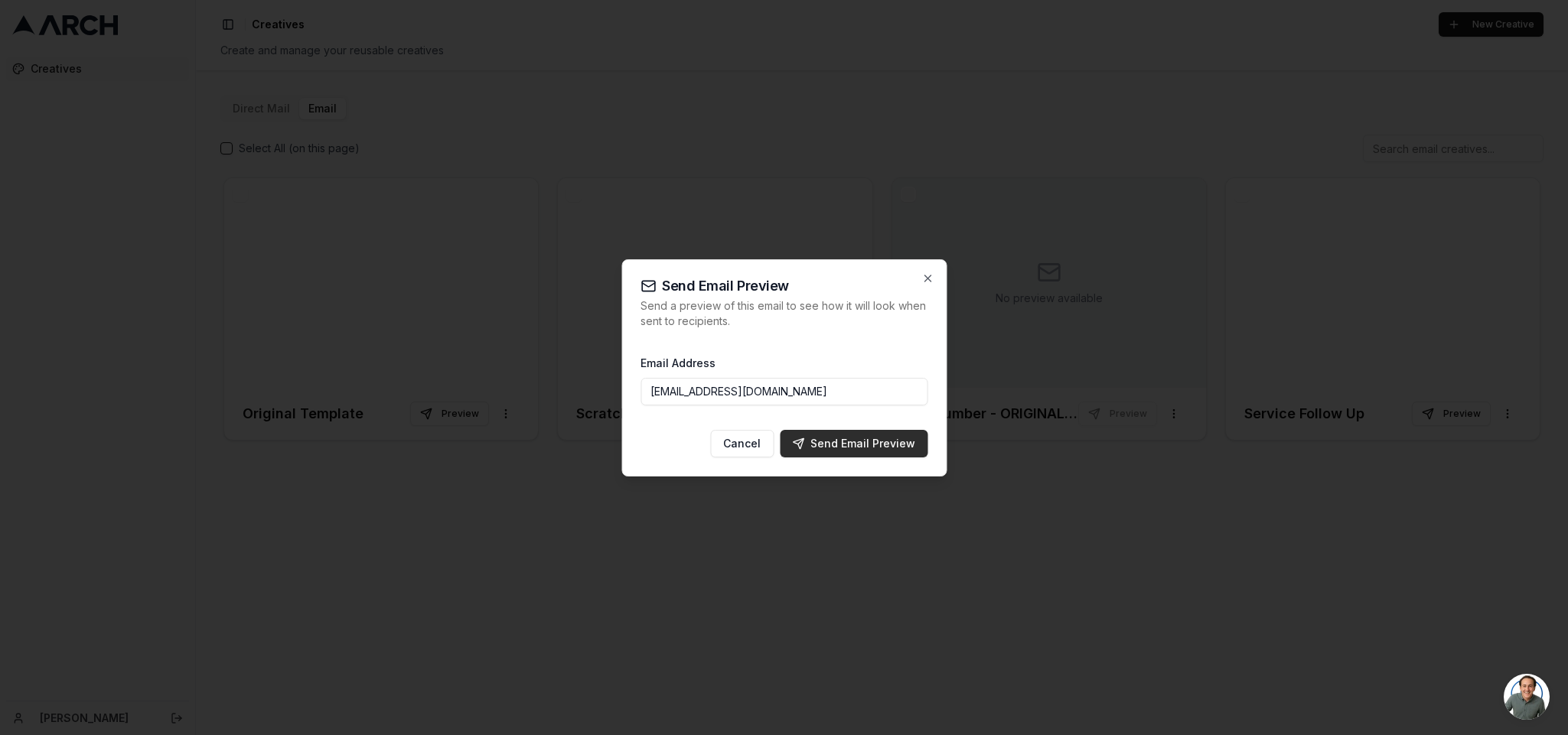
click at [905, 444] on div "Send Email Preview" at bounding box center [854, 443] width 123 height 15
type input "[EMAIL_ADDRESS][DOMAIN_NAME]"
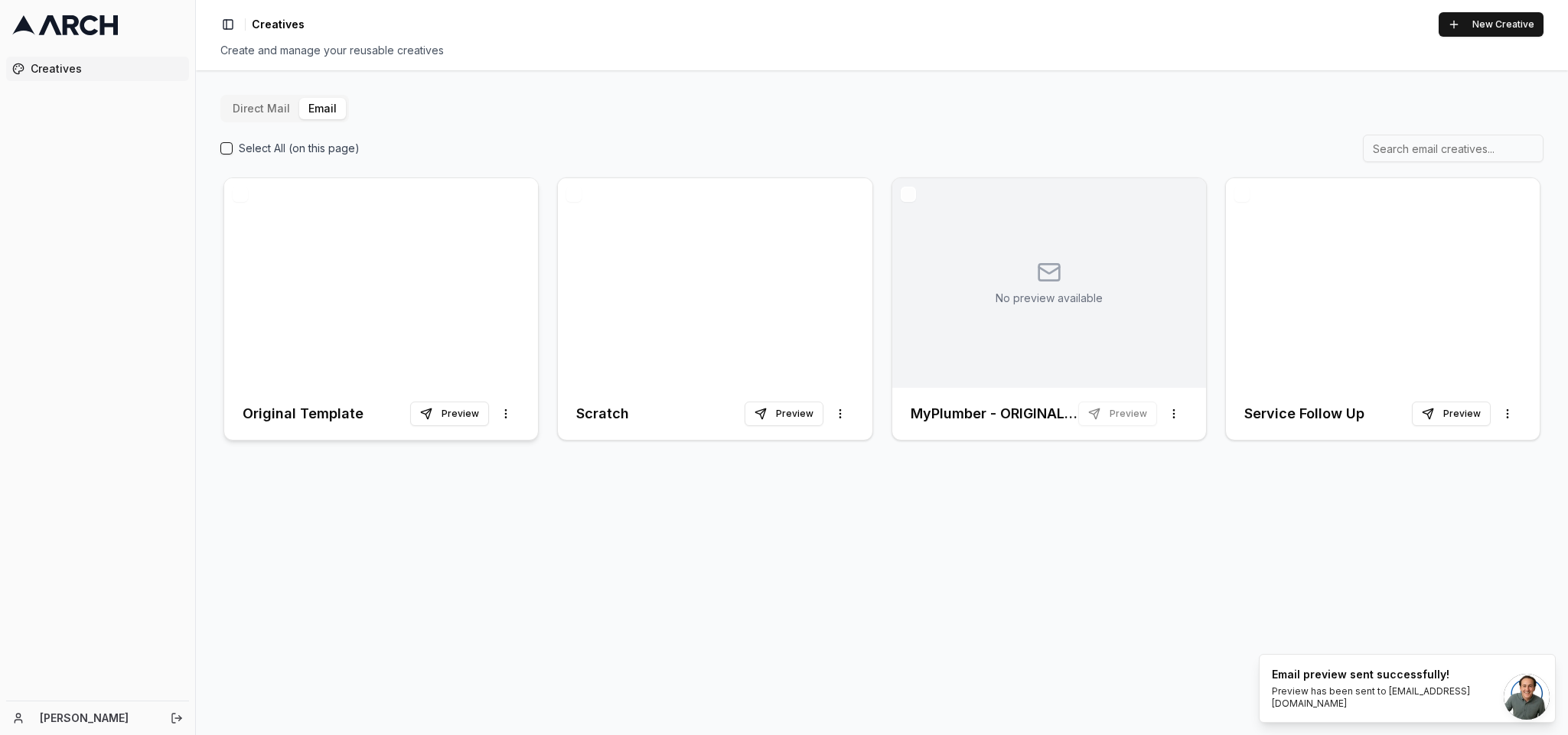
click at [346, 281] on div at bounding box center [381, 282] width 314 height 209
